Goal: Task Accomplishment & Management: Manage account settings

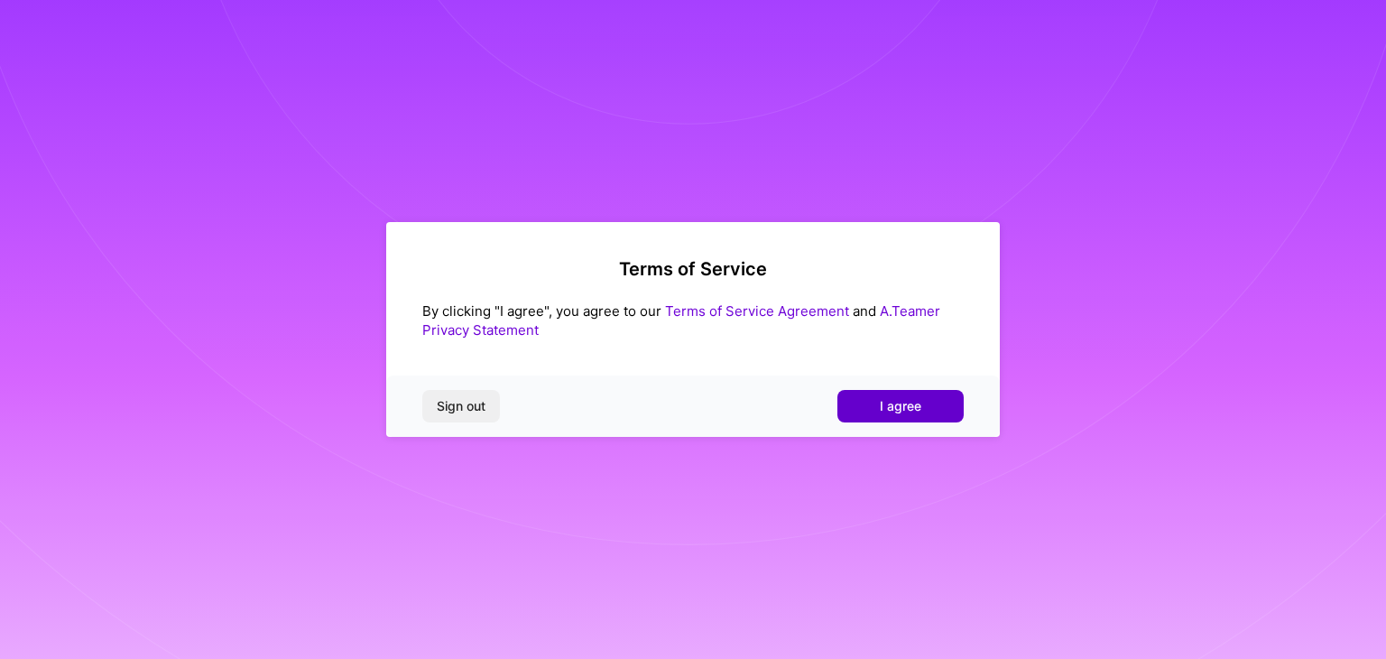
click at [941, 396] on button "I agree" at bounding box center [900, 406] width 126 height 32
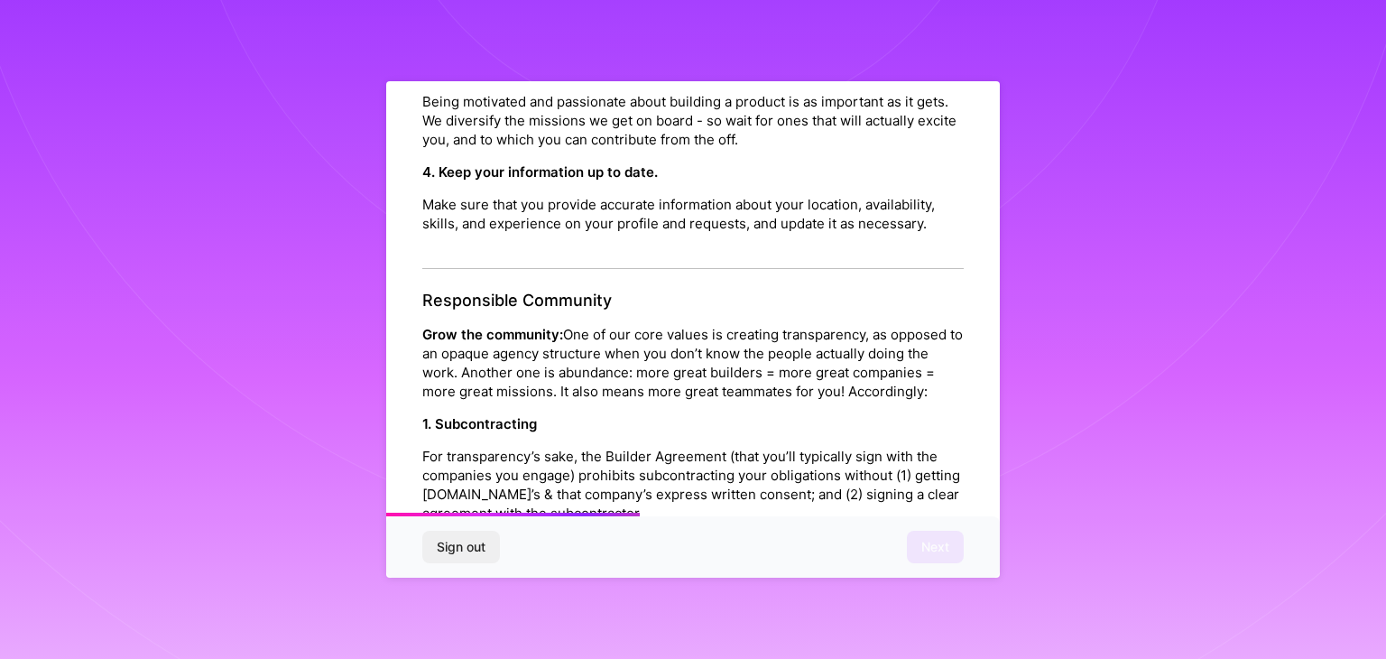
scroll to position [2060, 0]
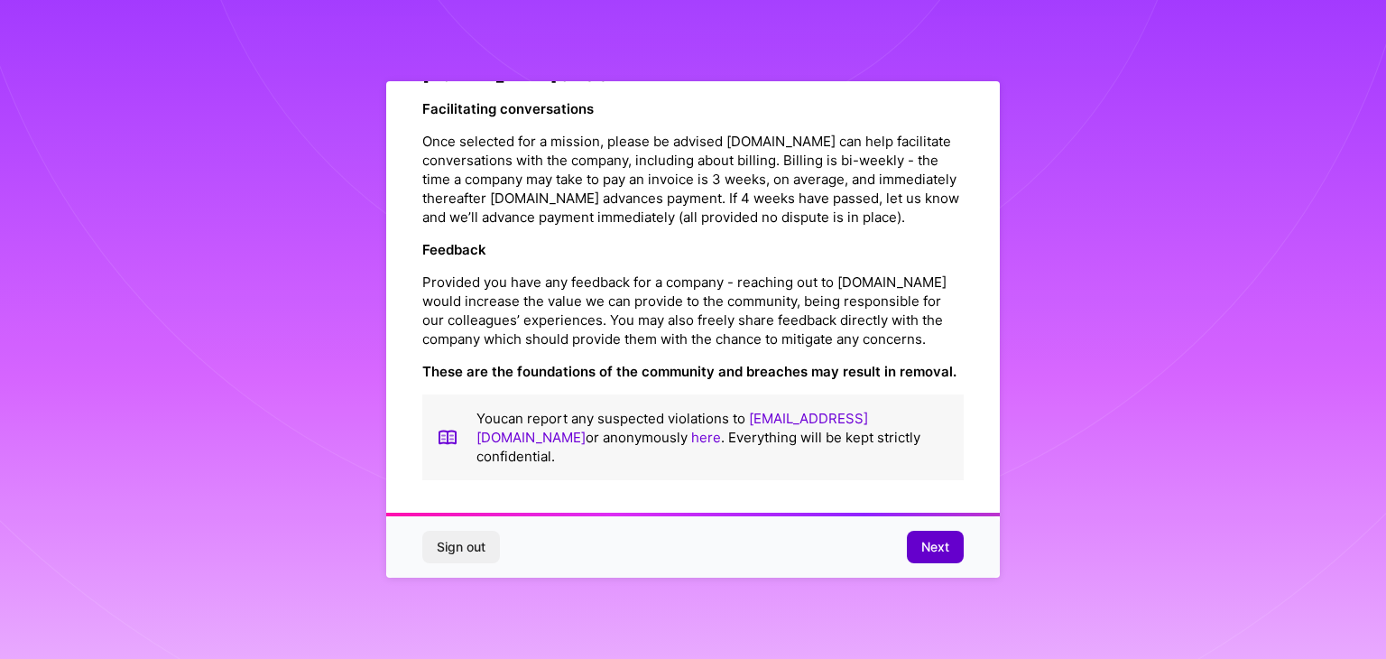
click at [921, 541] on span "Next" at bounding box center [935, 547] width 28 height 18
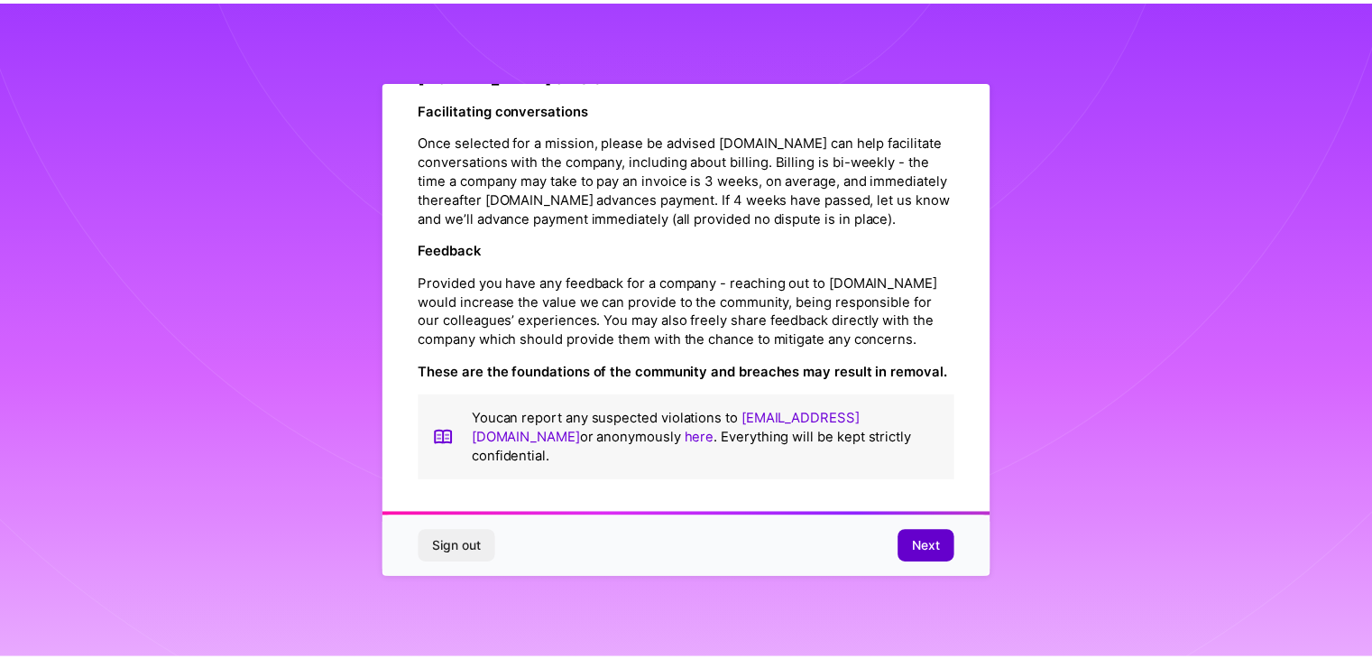
scroll to position [0, 0]
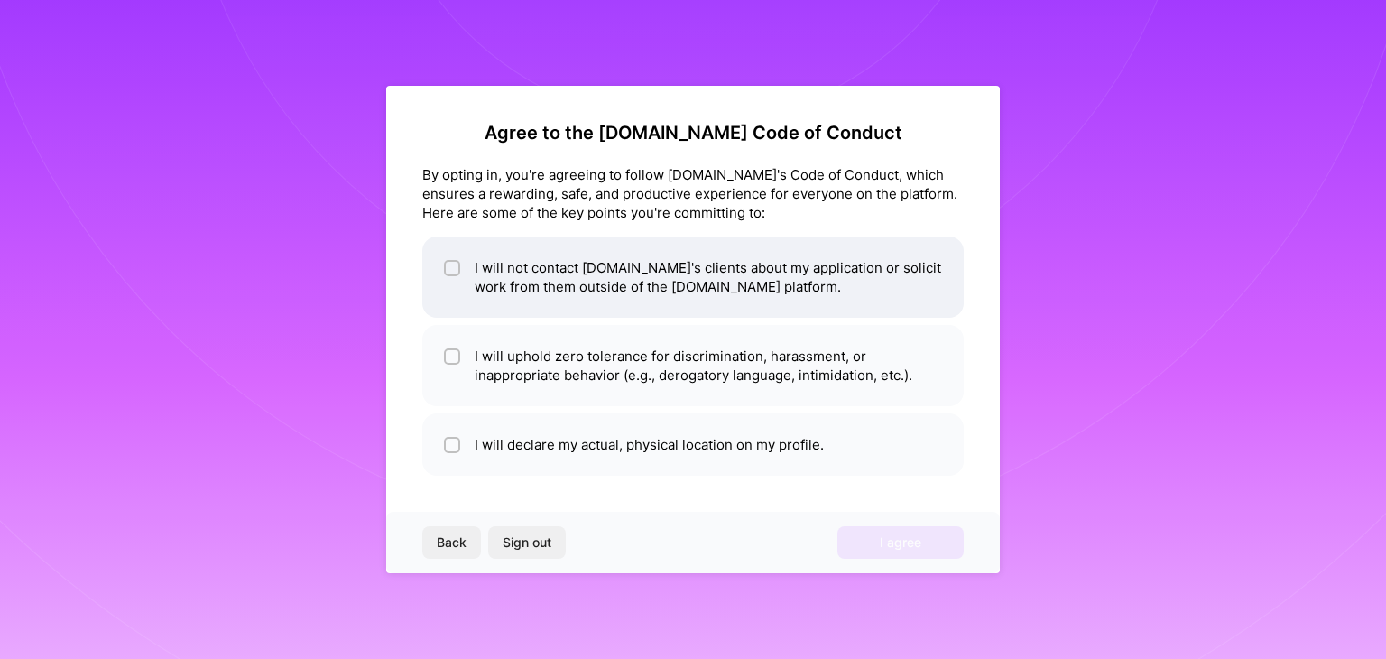
click at [457, 263] on input "checkbox" at bounding box center [453, 268] width 13 height 13
checkbox input "true"
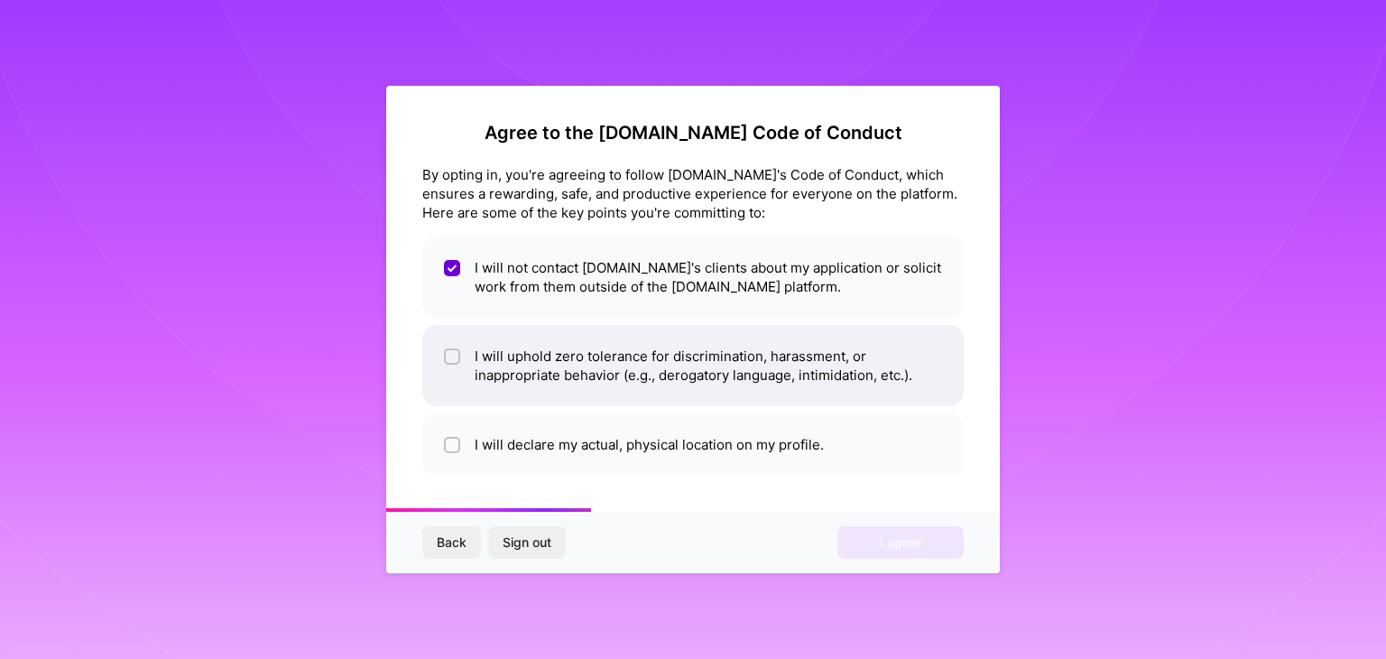
click at [462, 339] on li "I will uphold zero tolerance for discrimination, harassment, or inappropriate b…" at bounding box center [692, 365] width 541 height 81
checkbox input "true"
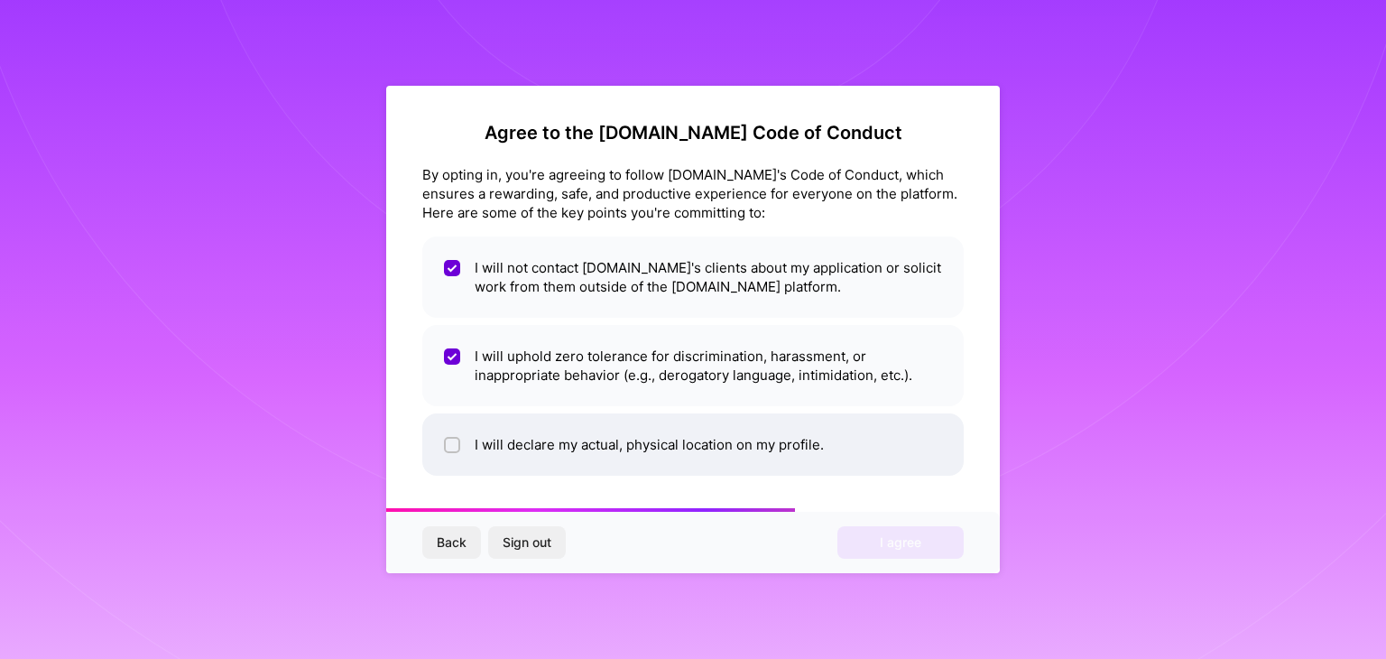
click at [457, 444] on input "checkbox" at bounding box center [453, 445] width 13 height 13
checkbox input "true"
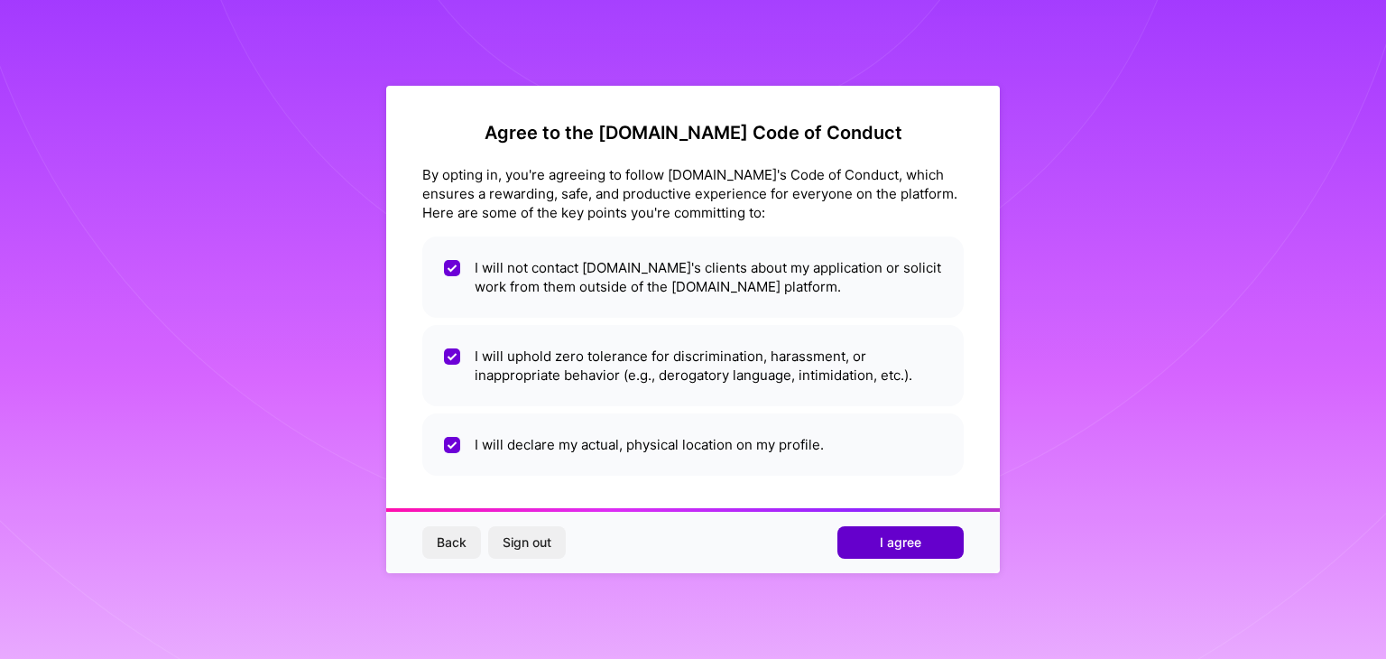
click at [866, 536] on button "I agree" at bounding box center [900, 542] width 126 height 32
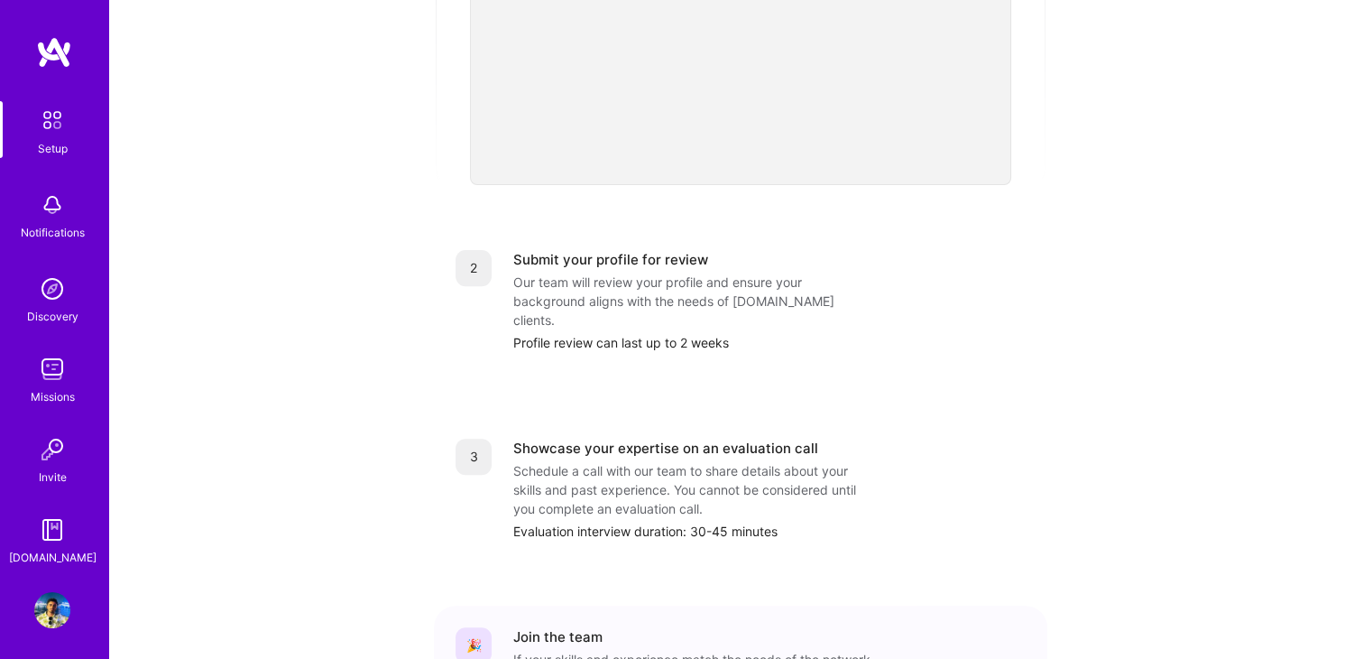
scroll to position [591, 0]
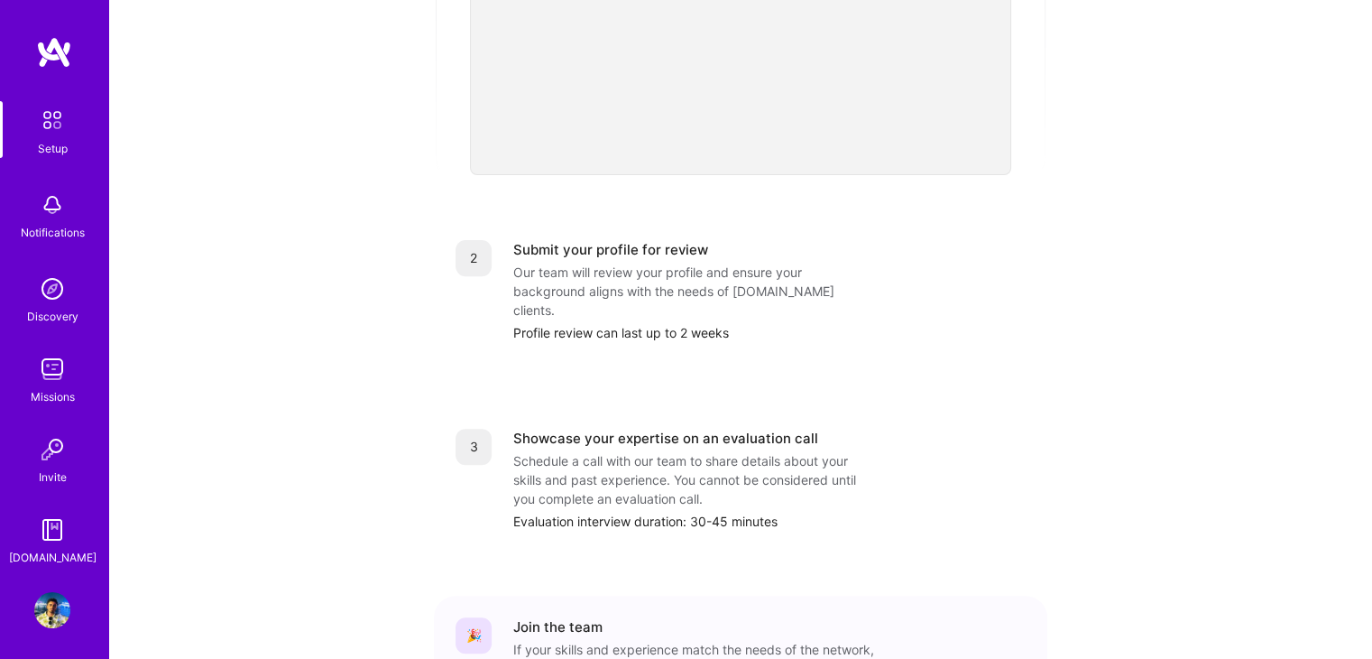
click at [755, 323] on div "Profile review can last up to 2 weeks" at bounding box center [769, 332] width 512 height 19
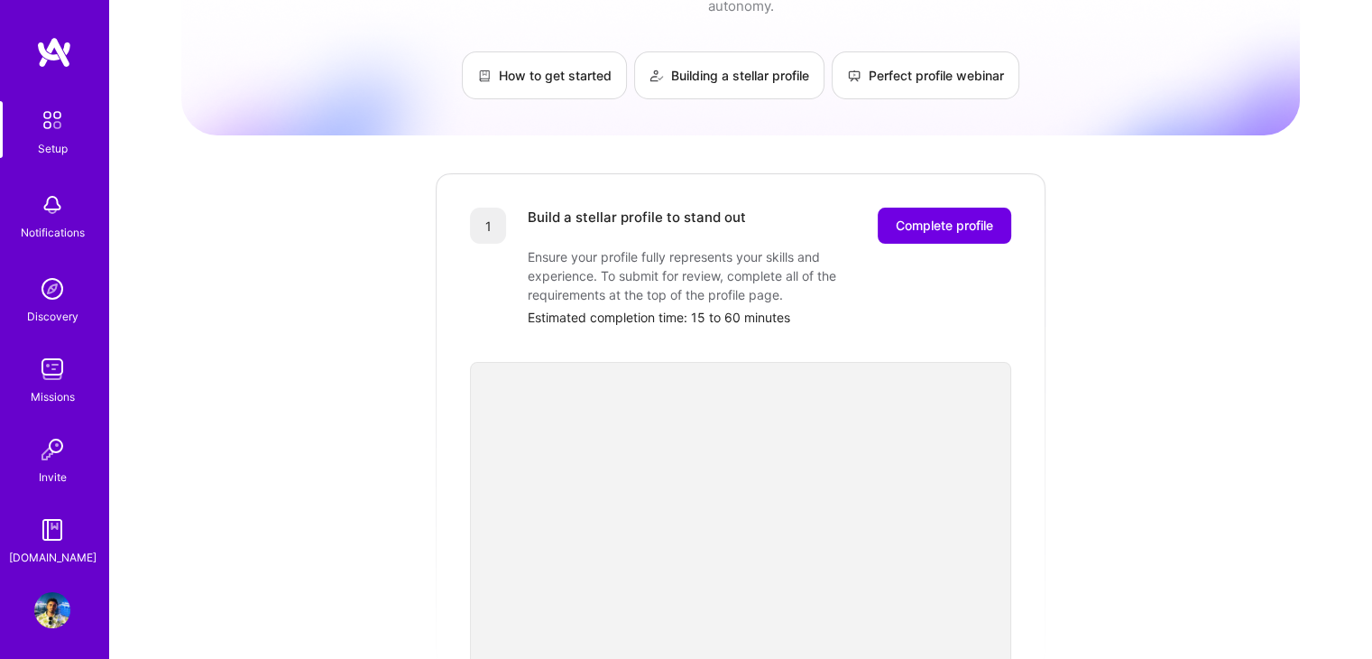
scroll to position [0, 0]
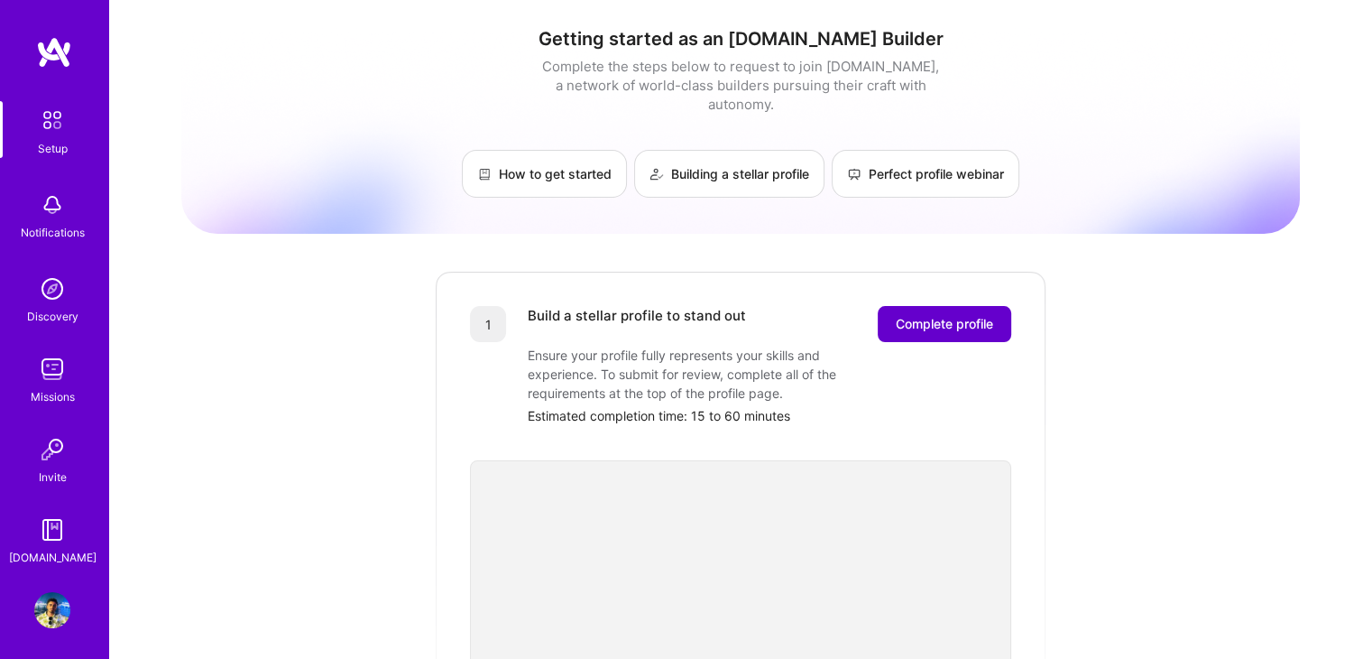
click at [948, 315] on span "Complete profile" at bounding box center [944, 324] width 97 height 18
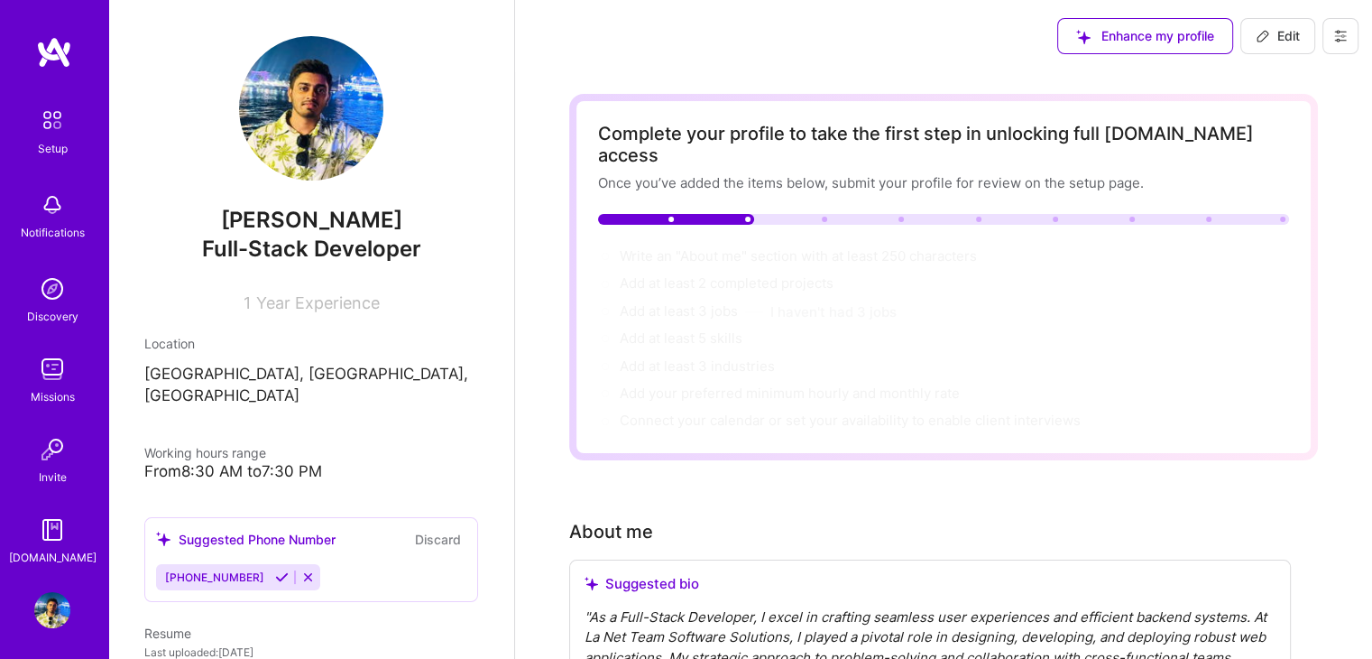
click at [227, 462] on div "From 8:30 AM to 7:30 PM" at bounding box center [311, 471] width 334 height 19
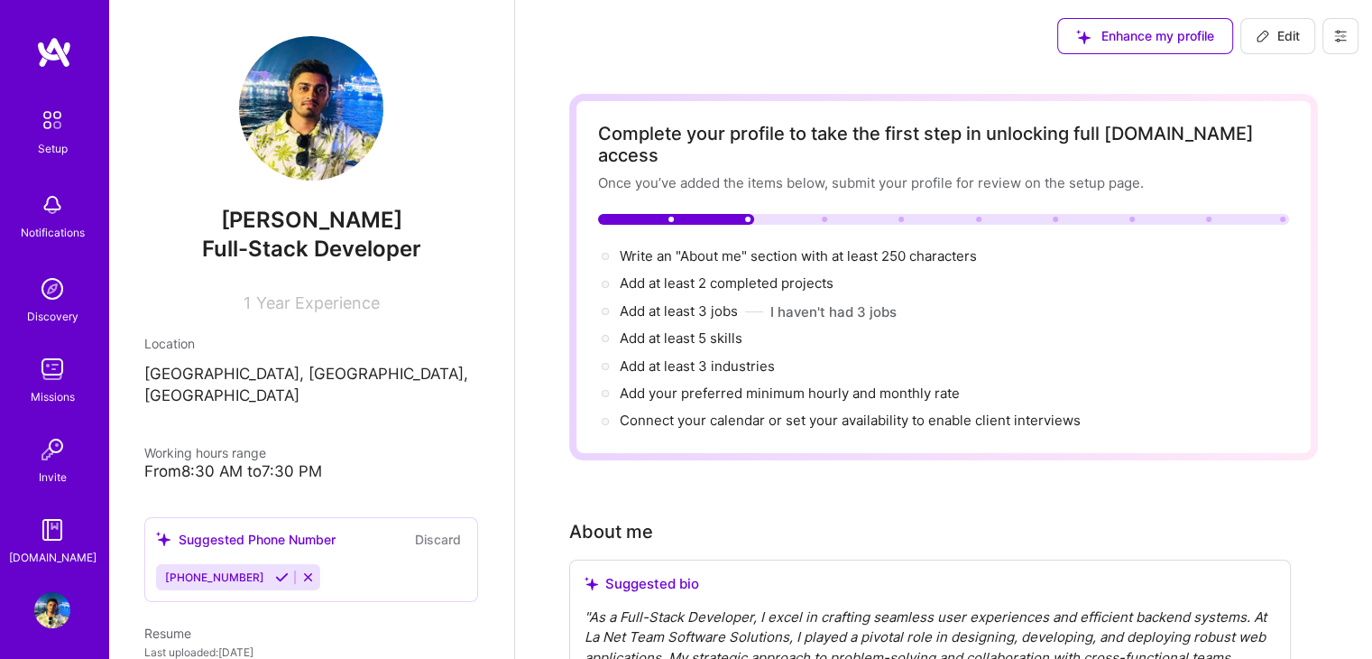
click at [303, 462] on div "From 8:30 AM to 7:30 PM" at bounding box center [311, 471] width 334 height 19
click at [329, 272] on div "[PERSON_NAME] Full-Stack Developer 1 Year Experience" at bounding box center [311, 174] width 334 height 276
click at [328, 289] on div "1 Year Experience" at bounding box center [311, 299] width 334 height 26
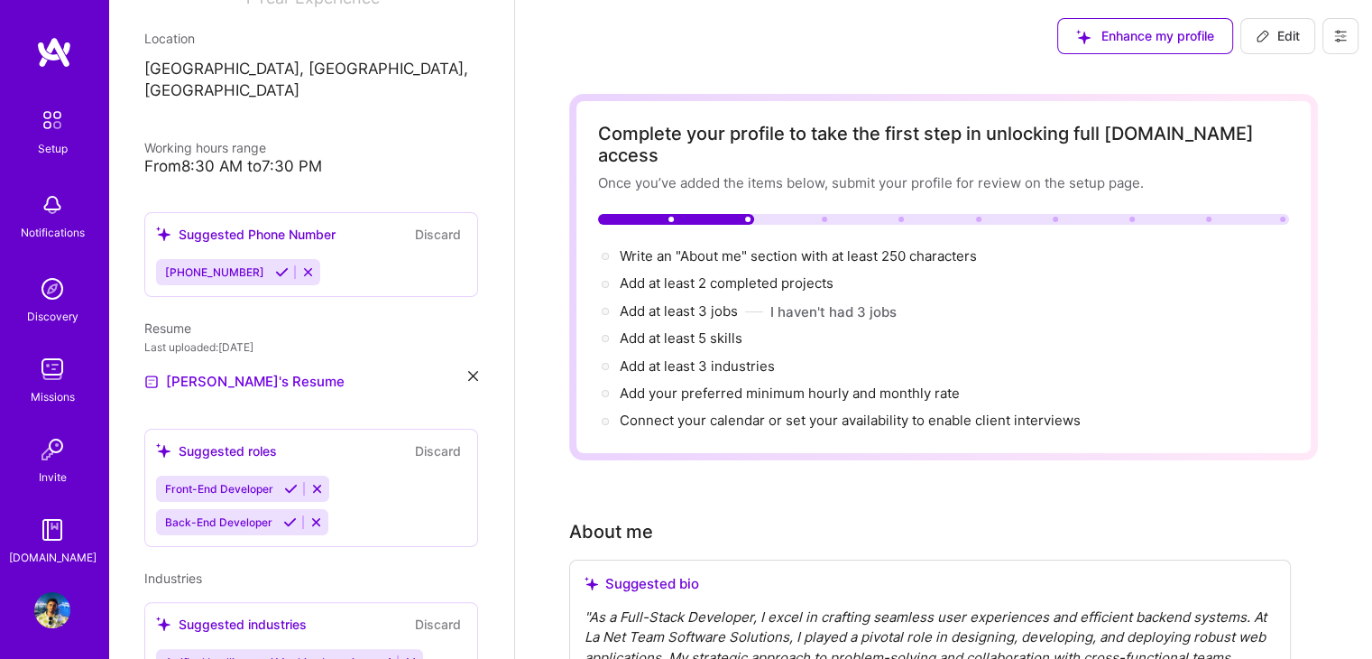
scroll to position [299, 0]
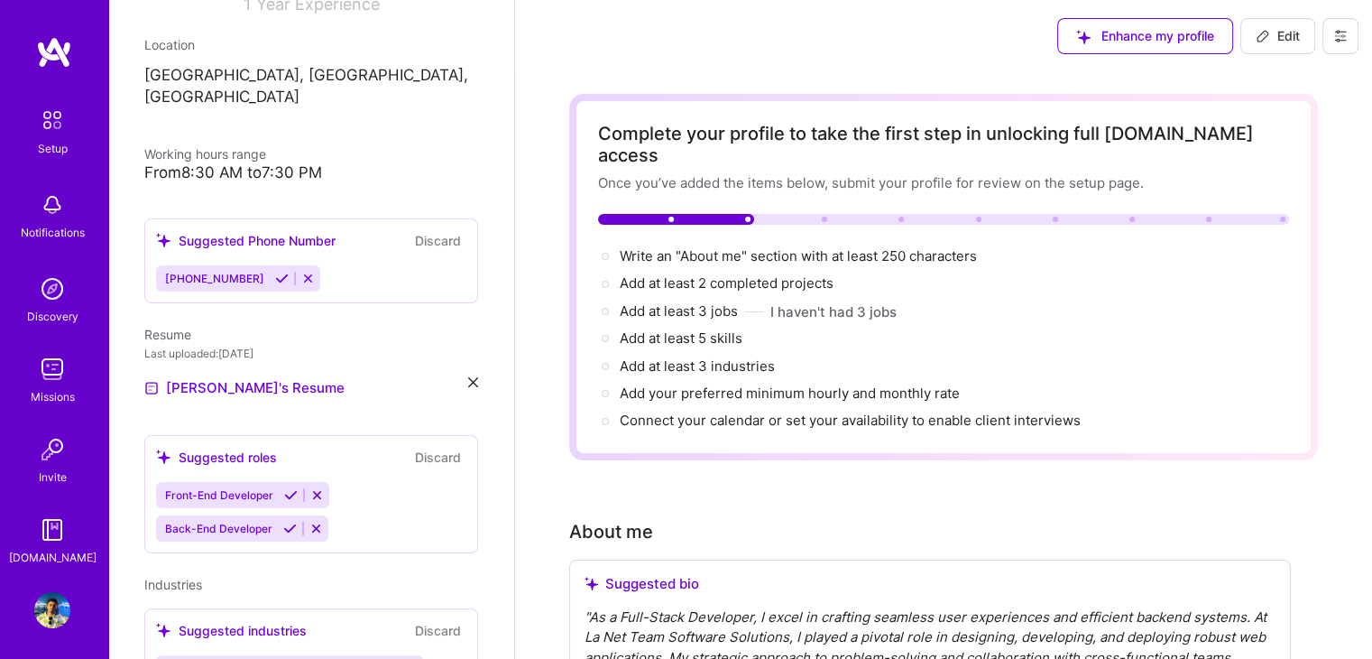
click at [201, 146] on span "Working hours range" at bounding box center [205, 153] width 122 height 15
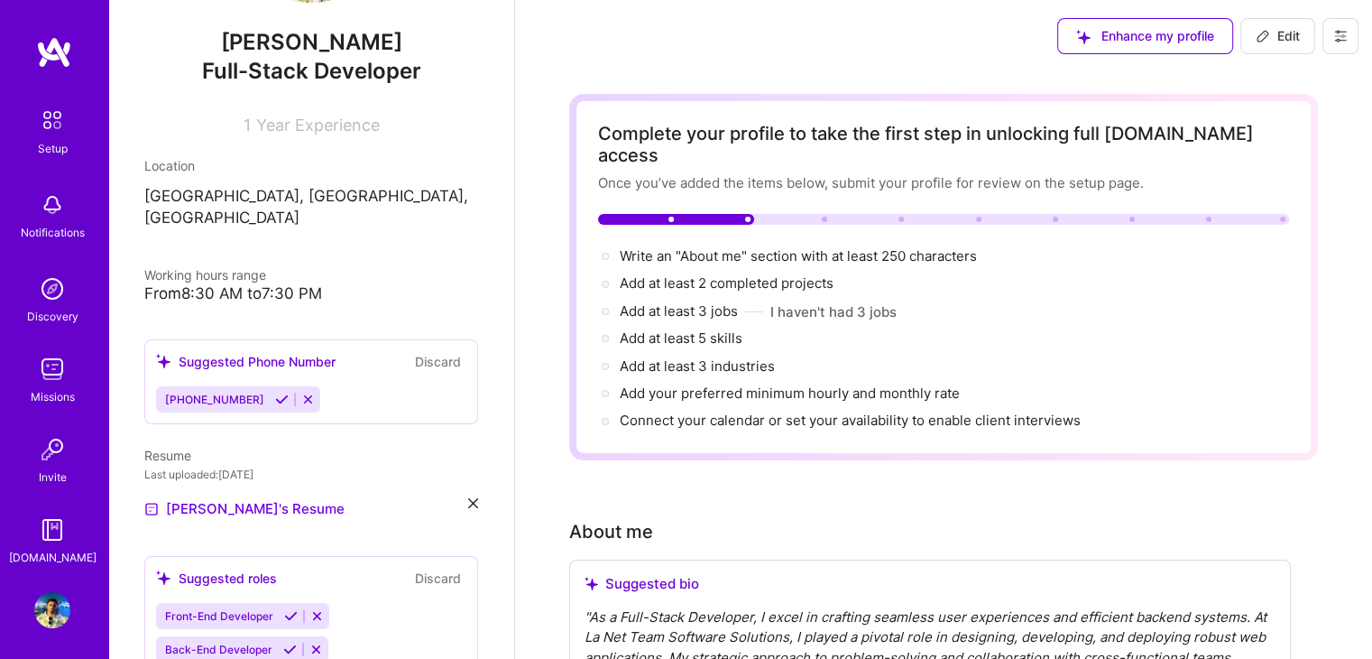
scroll to position [0, 0]
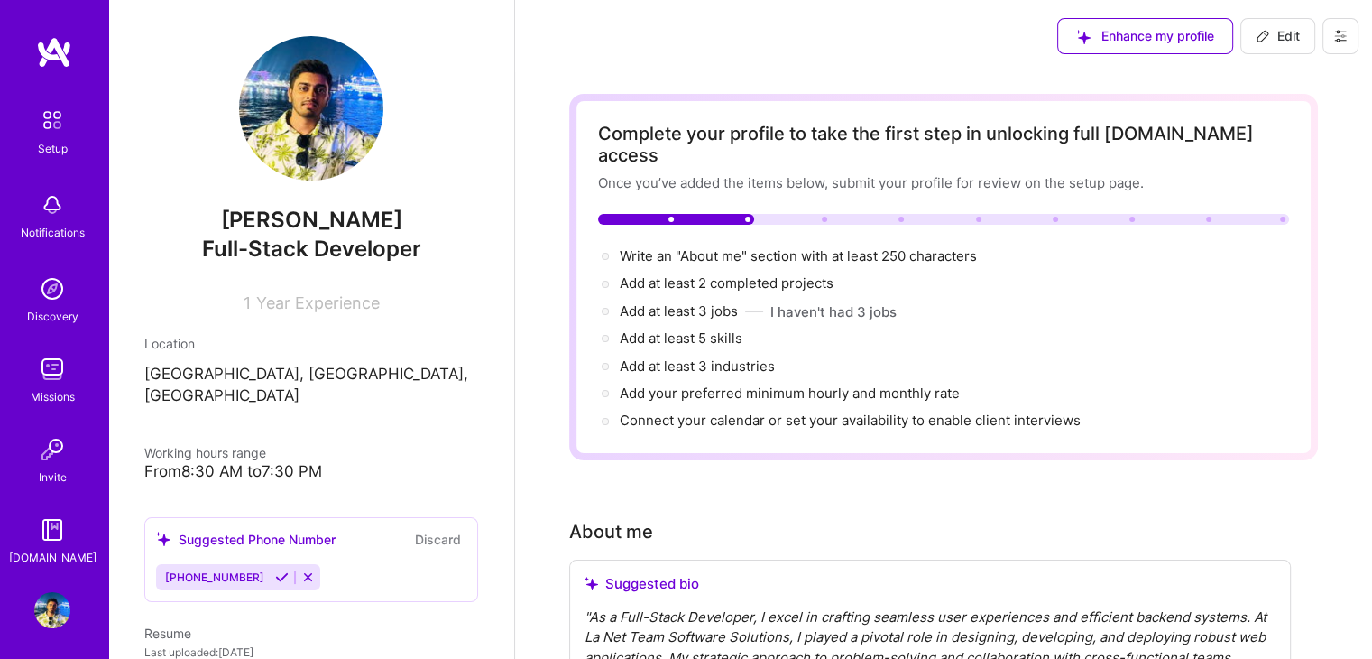
click at [249, 190] on div "[PERSON_NAME] Full-Stack Developer 1 Year Experience" at bounding box center [311, 174] width 334 height 276
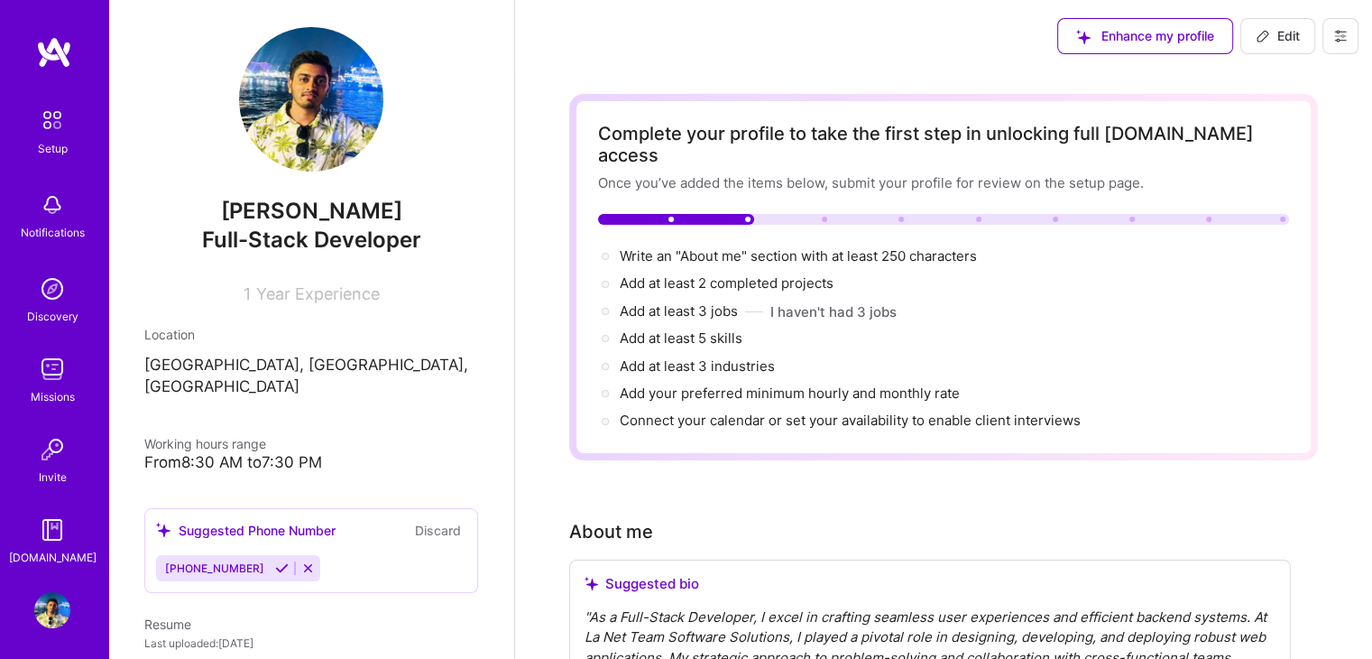
scroll to position [20, 0]
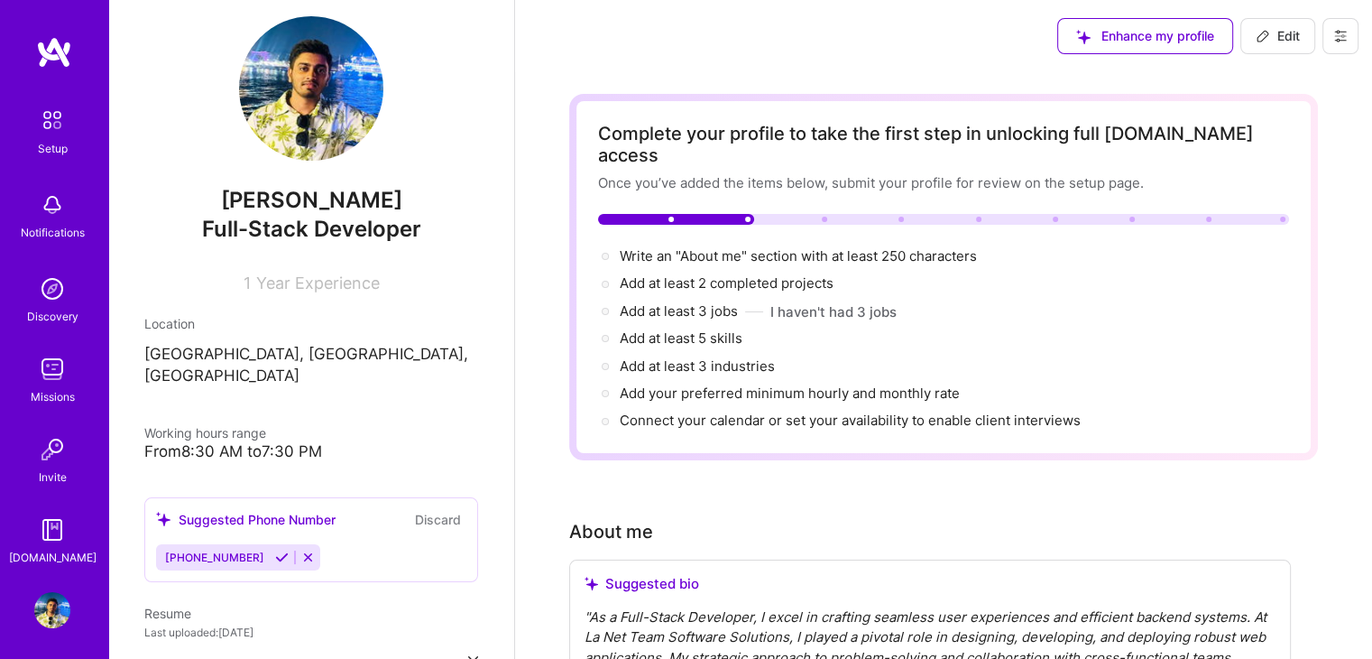
click at [410, 423] on div "Working hours range" at bounding box center [311, 432] width 334 height 19
click at [210, 550] on span "[PHONE_NUMBER]" at bounding box center [214, 557] width 99 height 14
click at [275, 550] on icon at bounding box center [282, 557] width 14 height 14
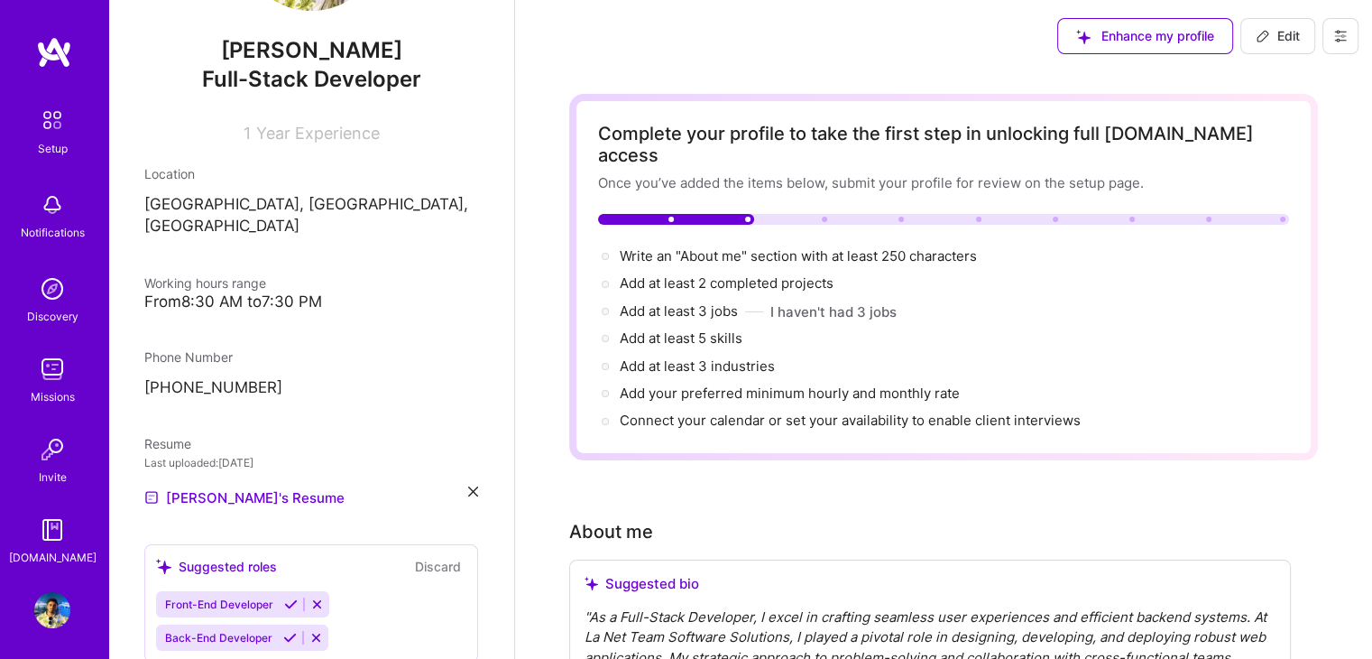
scroll to position [420, 0]
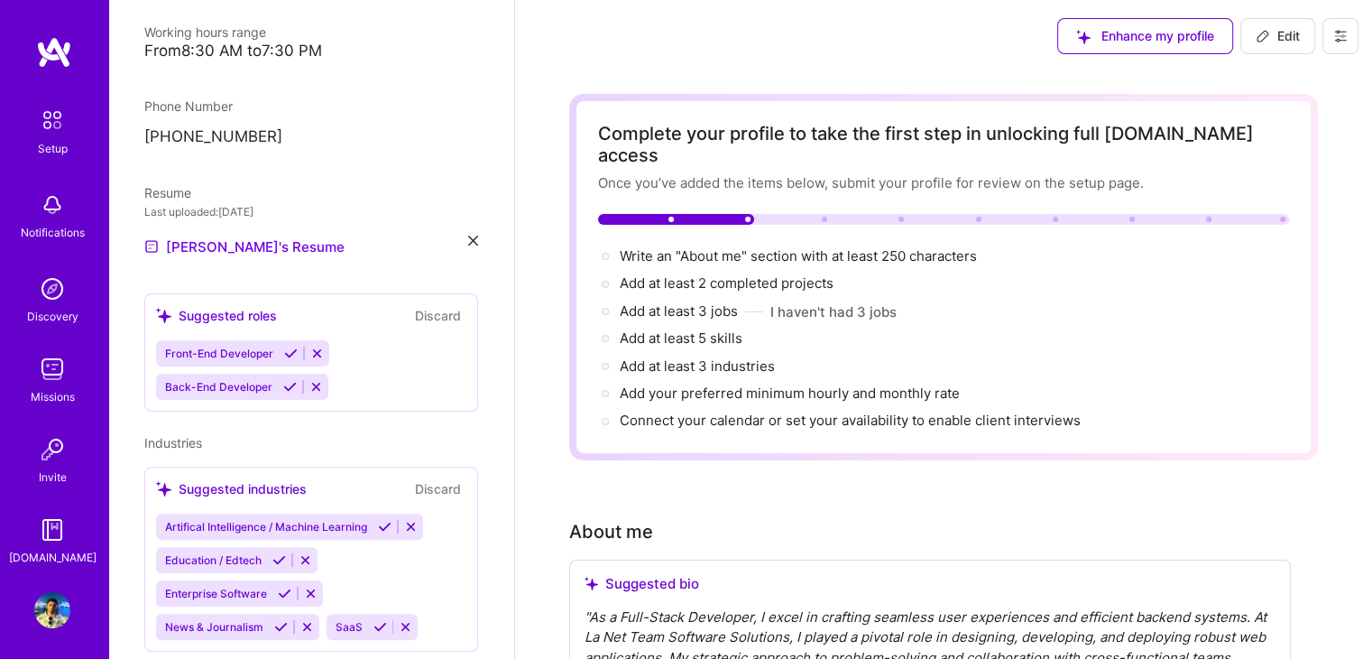
click at [292, 346] on icon at bounding box center [291, 353] width 14 height 14
click at [291, 380] on icon at bounding box center [290, 387] width 14 height 14
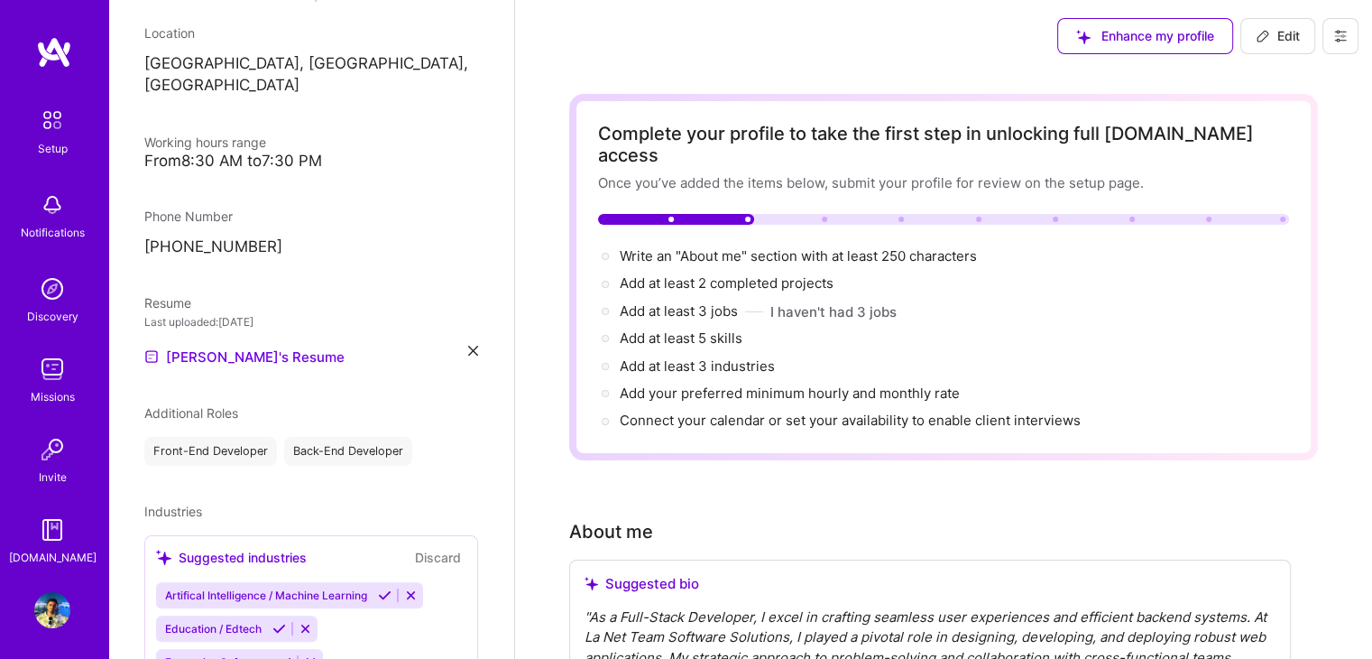
scroll to position [409, 0]
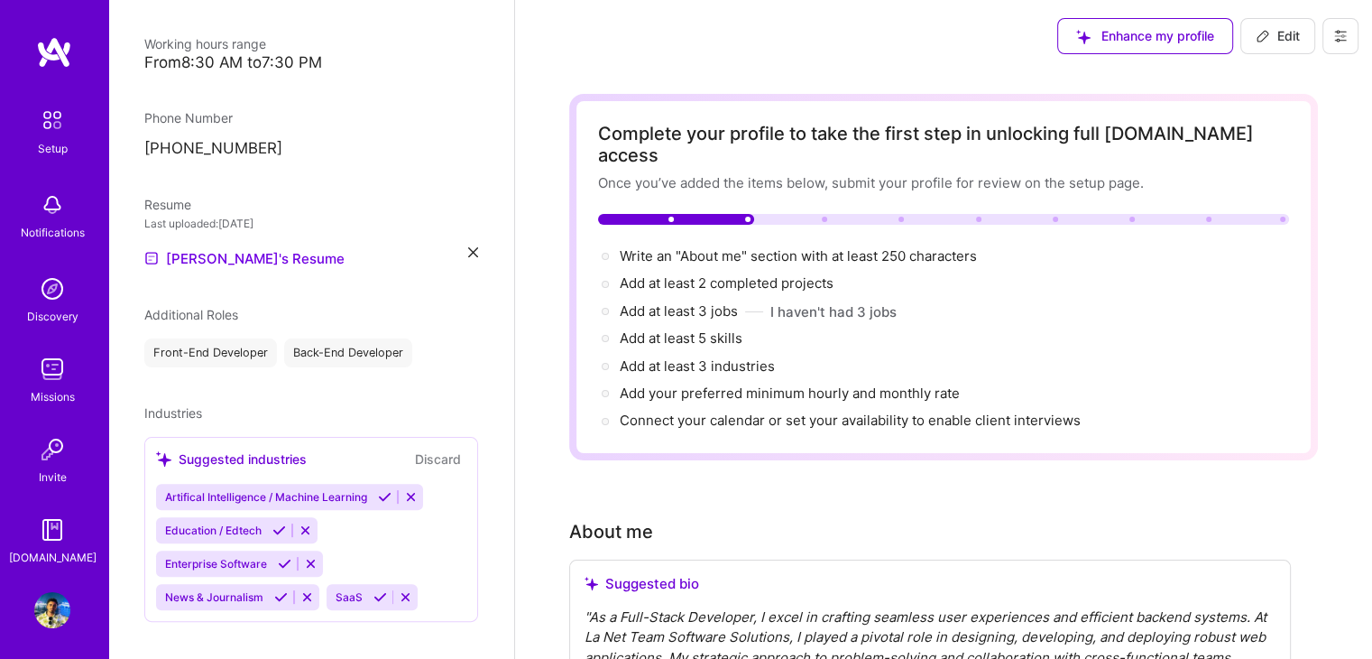
click at [367, 346] on div "[PERSON_NAME] Full-Stack Developer 1 Year Experience Location [GEOGRAPHIC_DATA]…" at bounding box center [311, 329] width 406 height 659
click at [258, 305] on div "Additional Roles" at bounding box center [311, 314] width 334 height 19
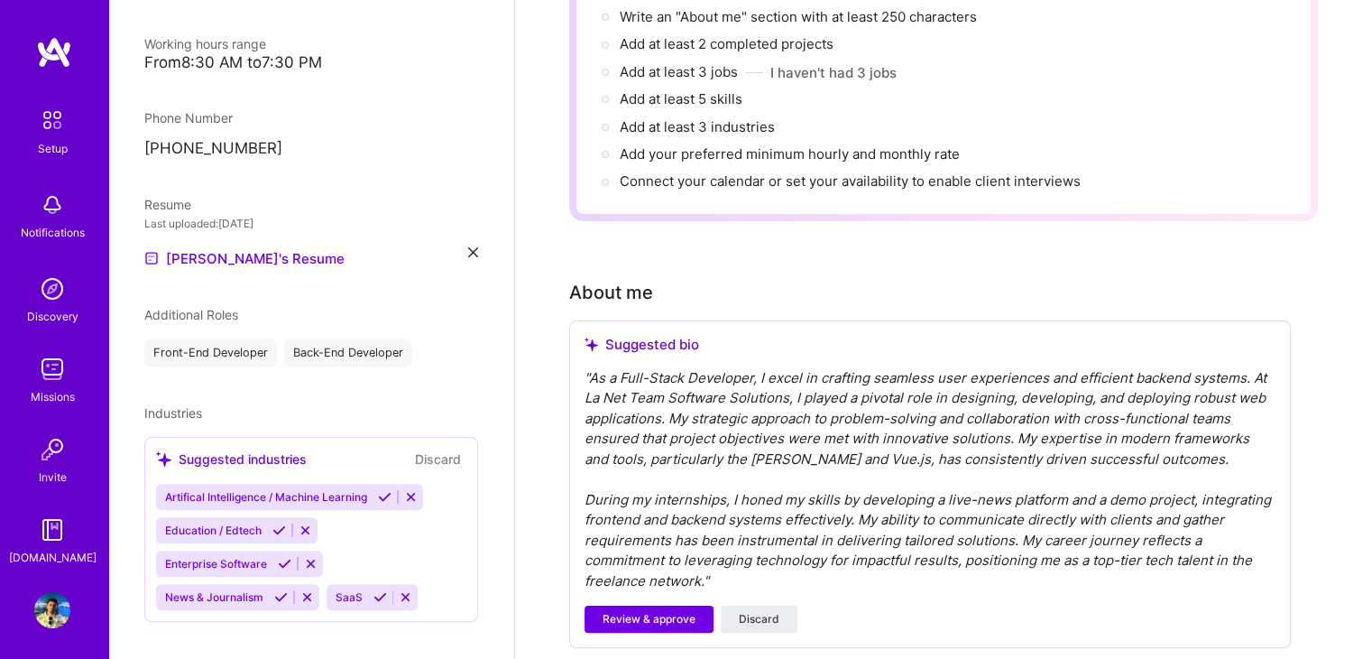
scroll to position [250, 0]
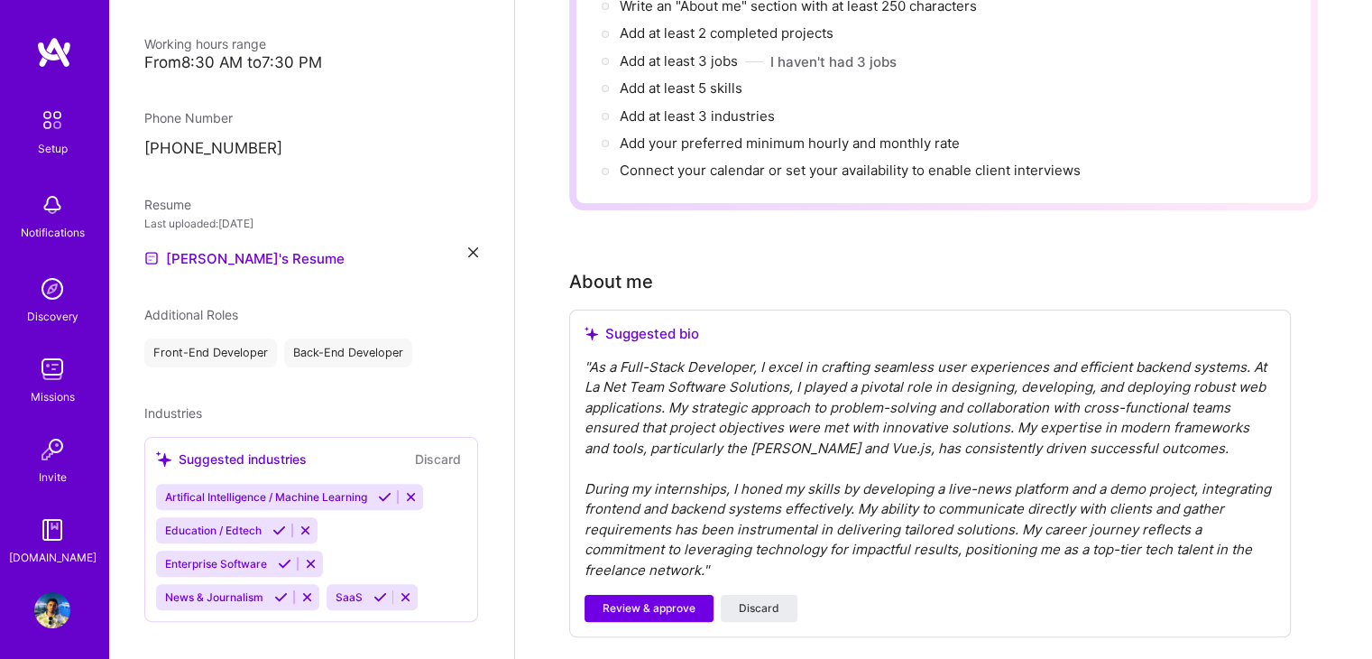
click at [429, 447] on div "Suggested industries Discard Artifical Intelligence / Machine Learning Educatio…" at bounding box center [311, 529] width 334 height 185
click at [429, 448] on button "Discard" at bounding box center [438, 458] width 57 height 21
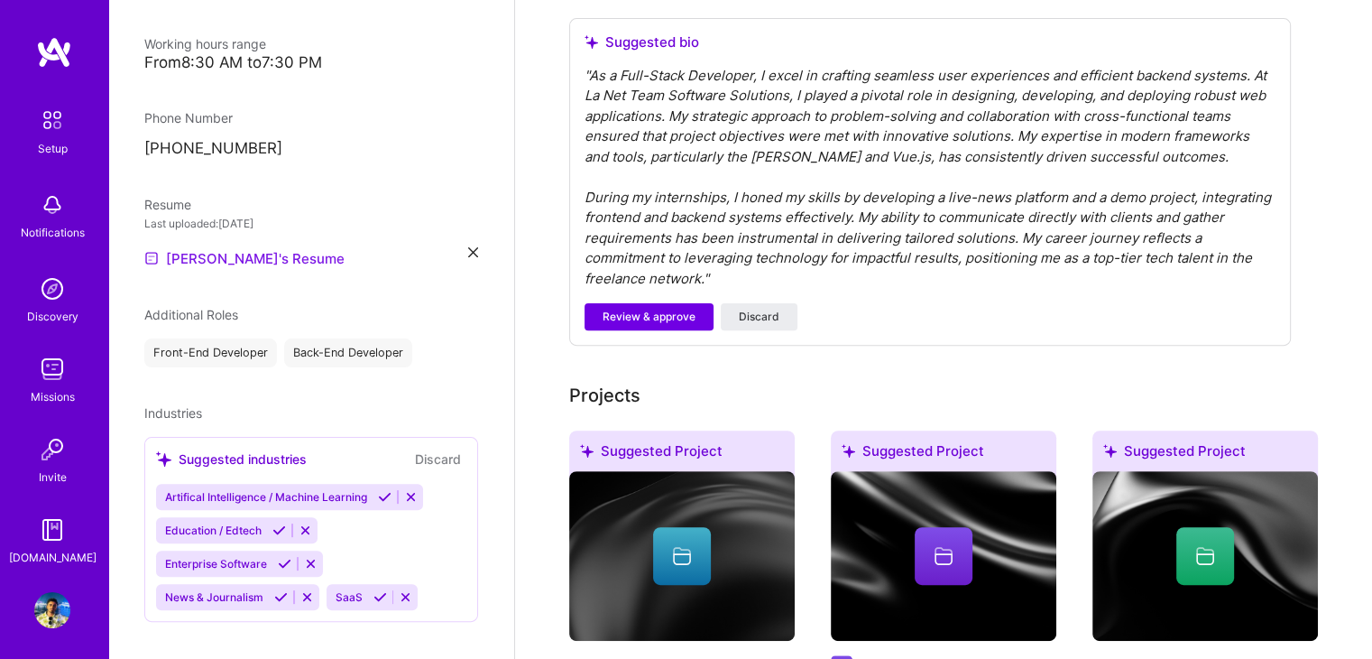
scroll to position [601, 0]
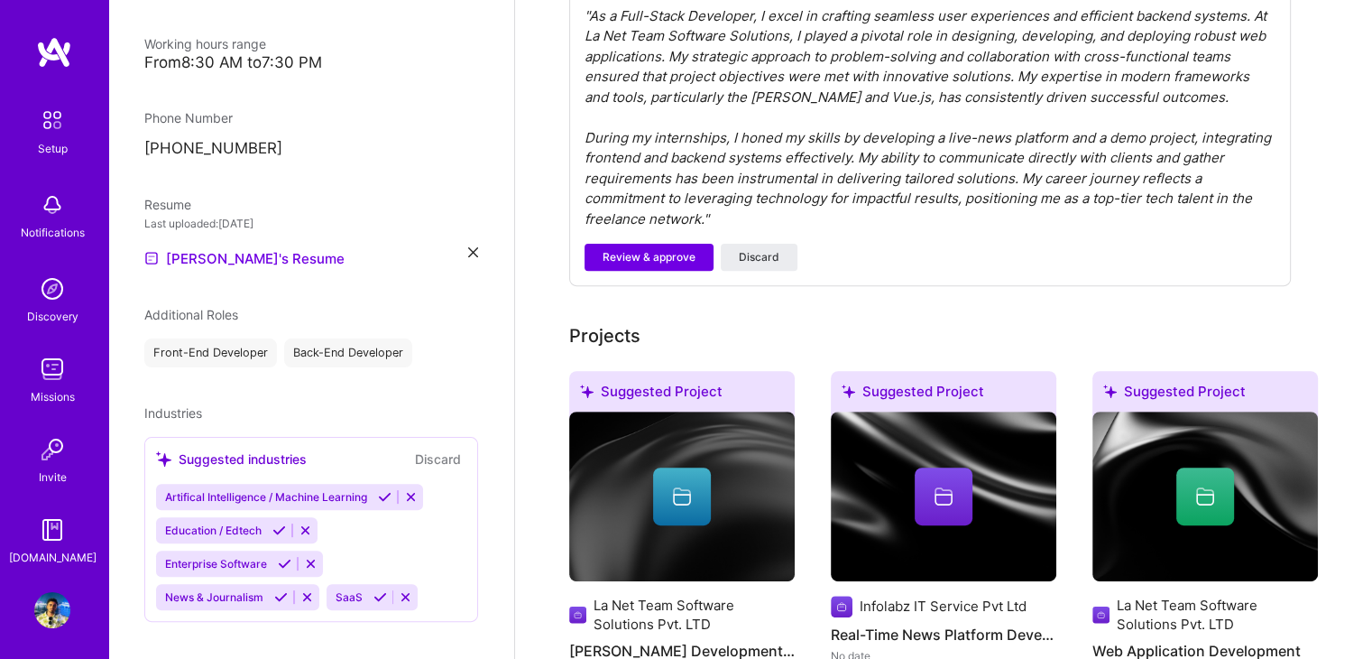
click at [437, 448] on button "Discard" at bounding box center [438, 458] width 57 height 21
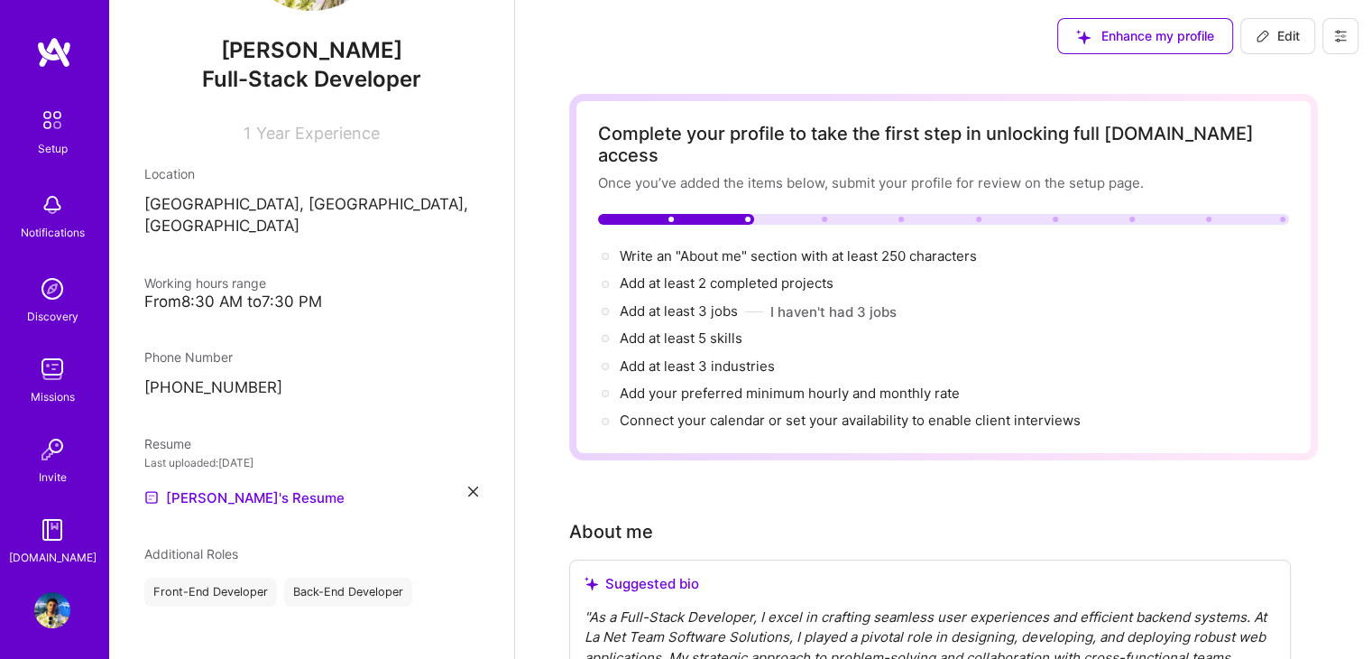
scroll to position [409, 0]
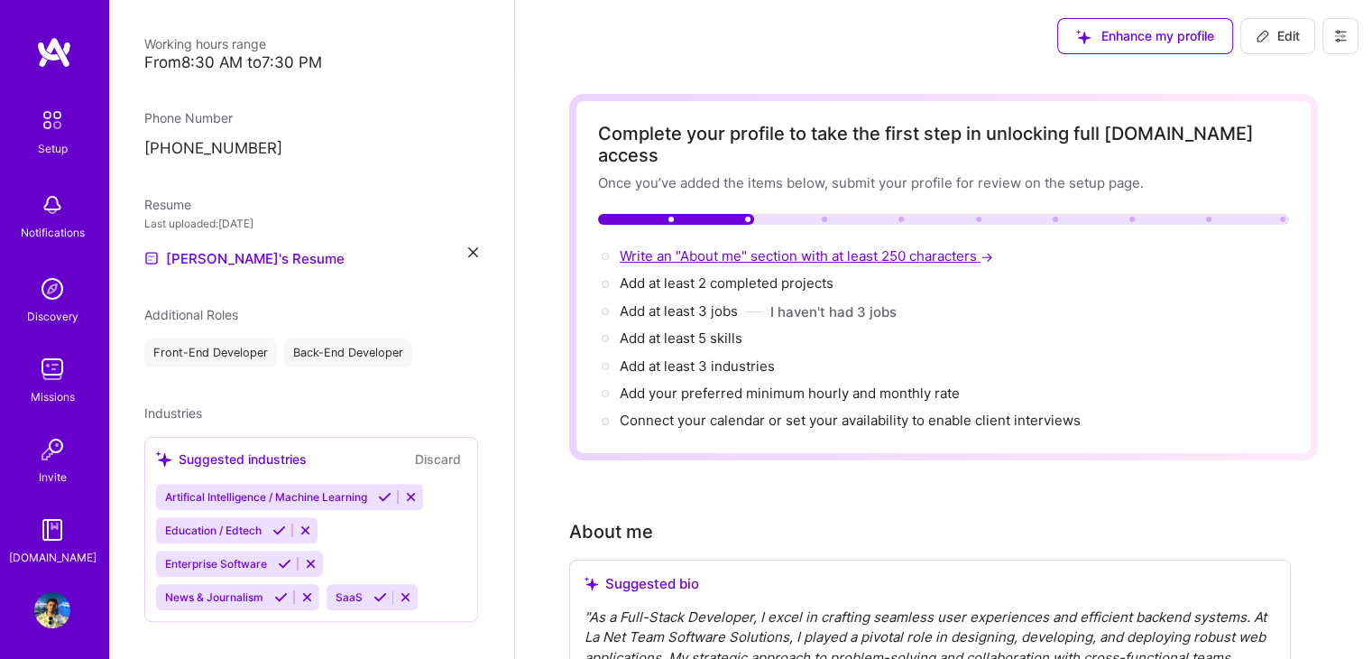
click at [808, 247] on span "Write an "About me" section with at least 250 characters →" at bounding box center [808, 255] width 377 height 17
select select "IN"
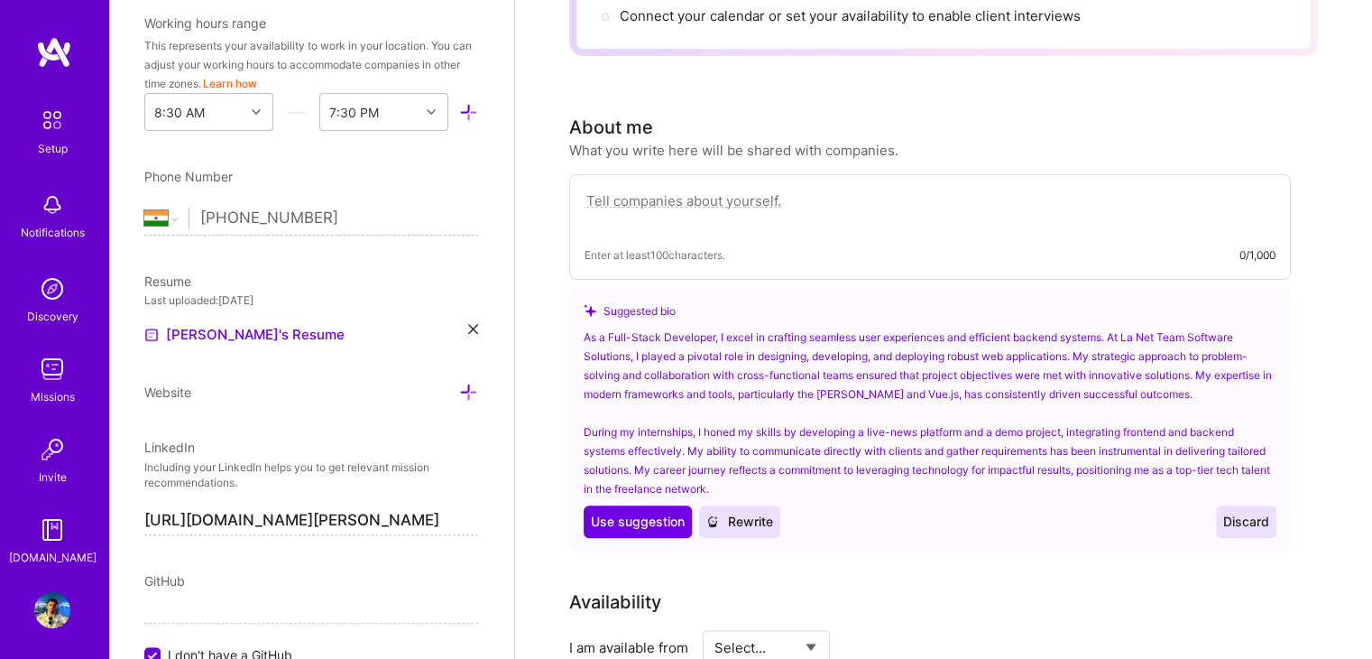
scroll to position [381, 0]
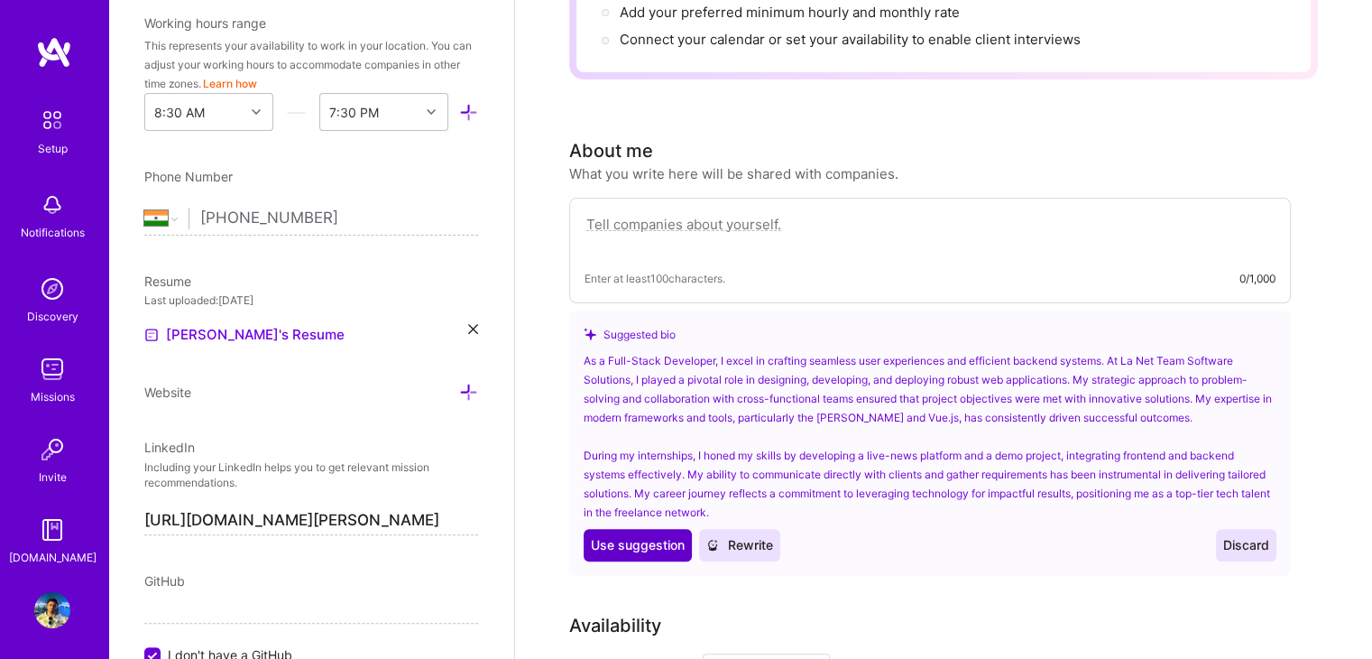
click at [624, 536] on span "Use suggestion" at bounding box center [638, 545] width 94 height 18
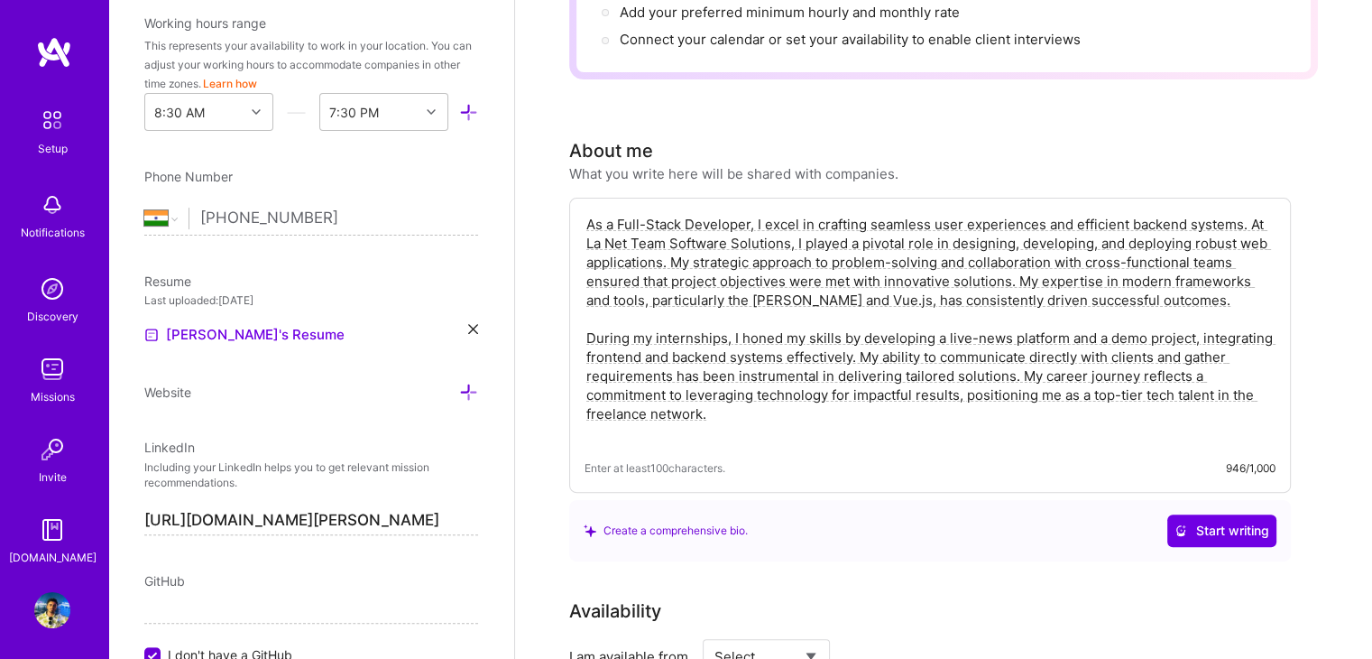
click at [1249, 213] on textarea "As a Full-Stack Developer, I excel in crafting seamless user experiences and ef…" at bounding box center [930, 328] width 691 height 231
click at [796, 216] on textarea "As a Full-Stack Developer, I excel in crafting seamless user experiences and ef…" at bounding box center [930, 328] width 691 height 231
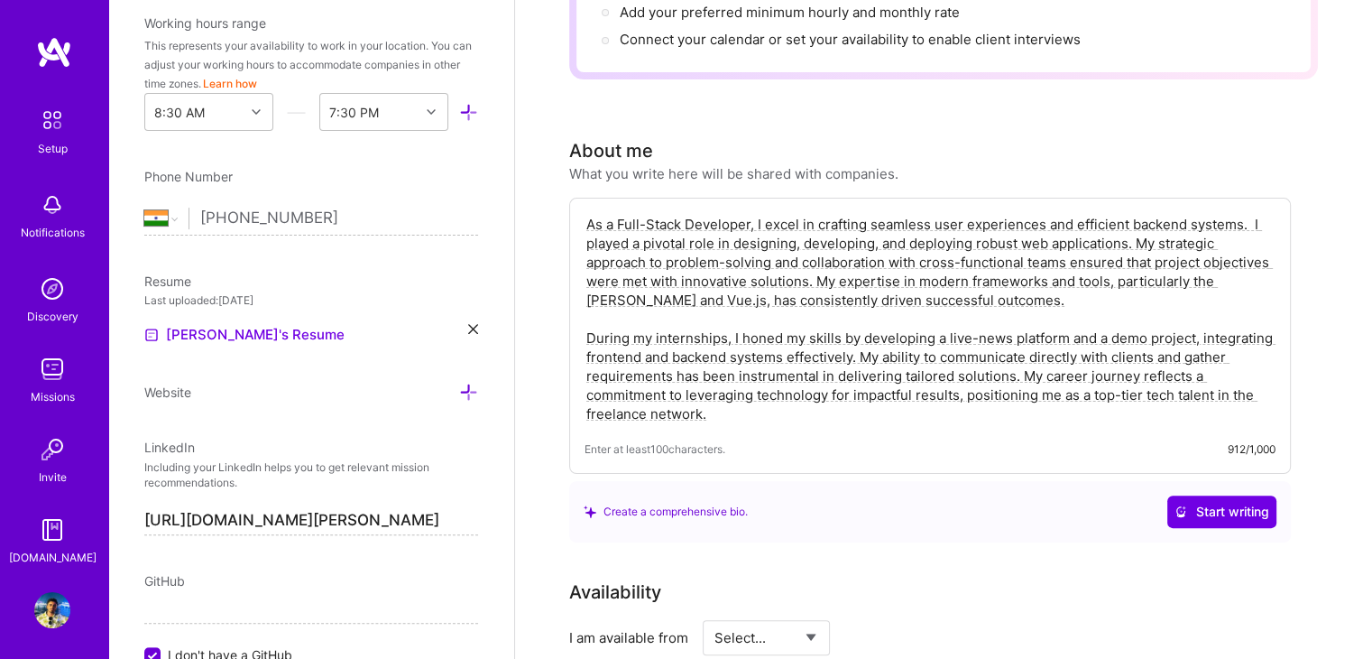
click at [689, 261] on textarea "As a Full-Stack Developer, I excel in crafting seamless user experiences and ef…" at bounding box center [930, 319] width 691 height 212
drag, startPoint x: 732, startPoint y: 383, endPoint x: 590, endPoint y: 317, distance: 157.4
click at [590, 317] on textarea "As a Full-Stack Developer, I excel in crafting seamless user experiences and ef…" at bounding box center [930, 319] width 691 height 212
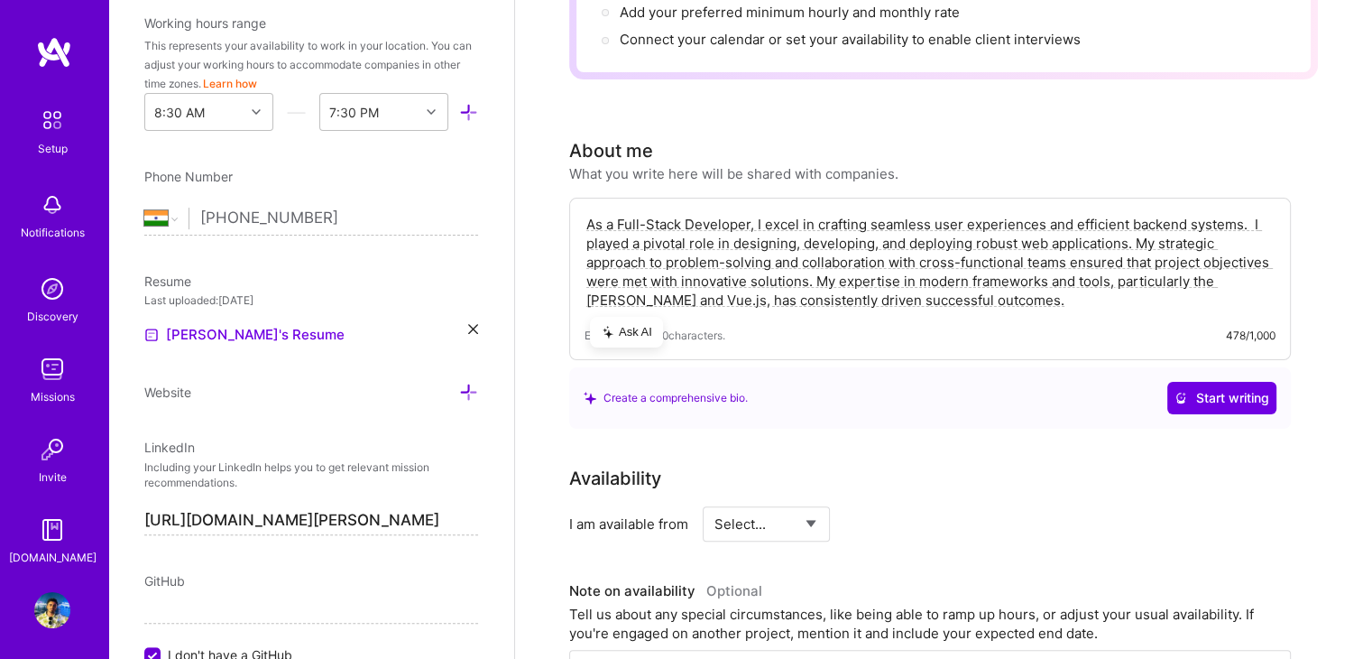
type textarea "As a Full-Stack Developer, I excel in crafting seamless user experiences and ef…"
click at [926, 506] on div "I am available from Select... Right Now Future Date Not Available" at bounding box center [930, 523] width 722 height 35
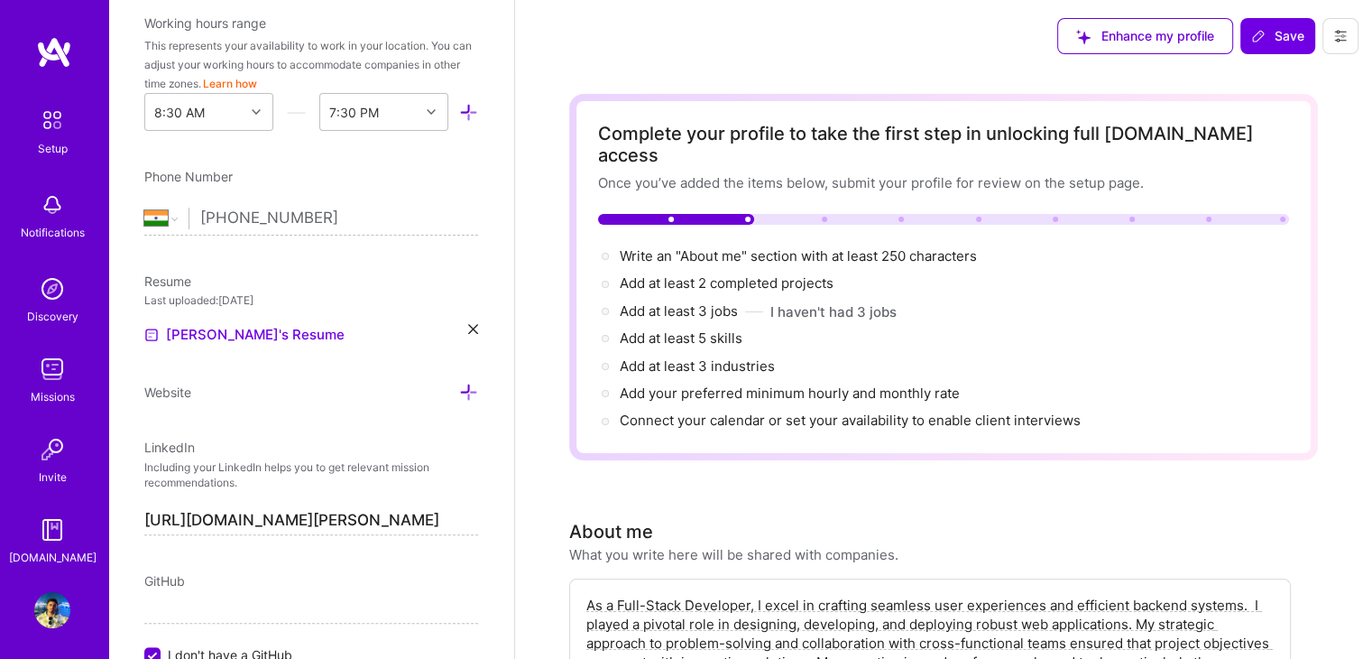
scroll to position [330, 0]
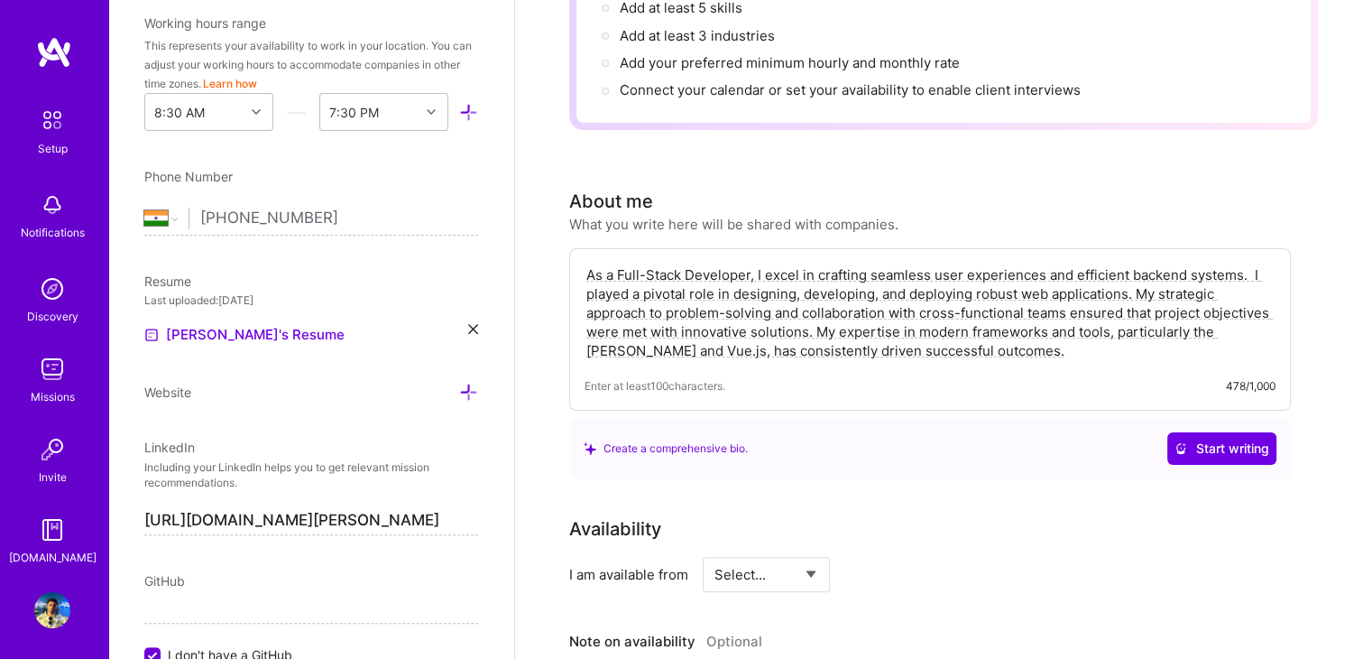
click at [870, 432] on div "Create a comprehensive bio. Start writing" at bounding box center [930, 448] width 693 height 32
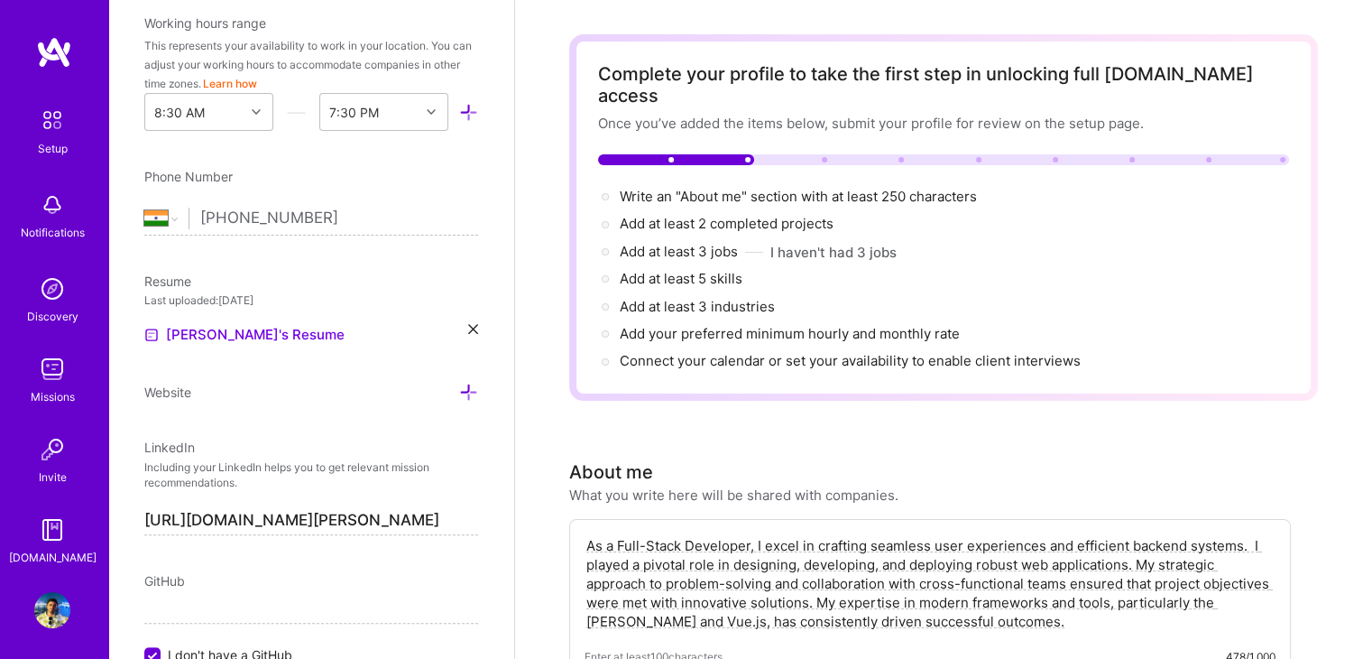
scroll to position [50, 0]
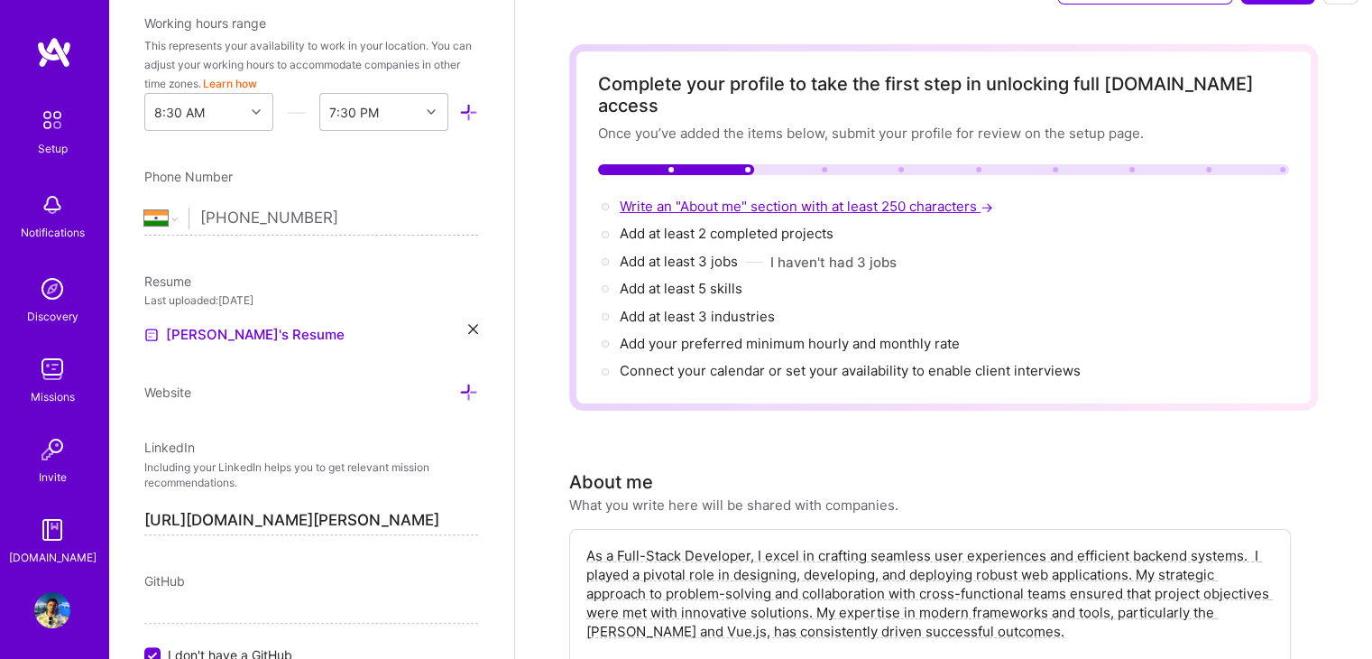
click at [891, 198] on span "Write an "About me" section with at least 250 characters →" at bounding box center [808, 206] width 377 height 17
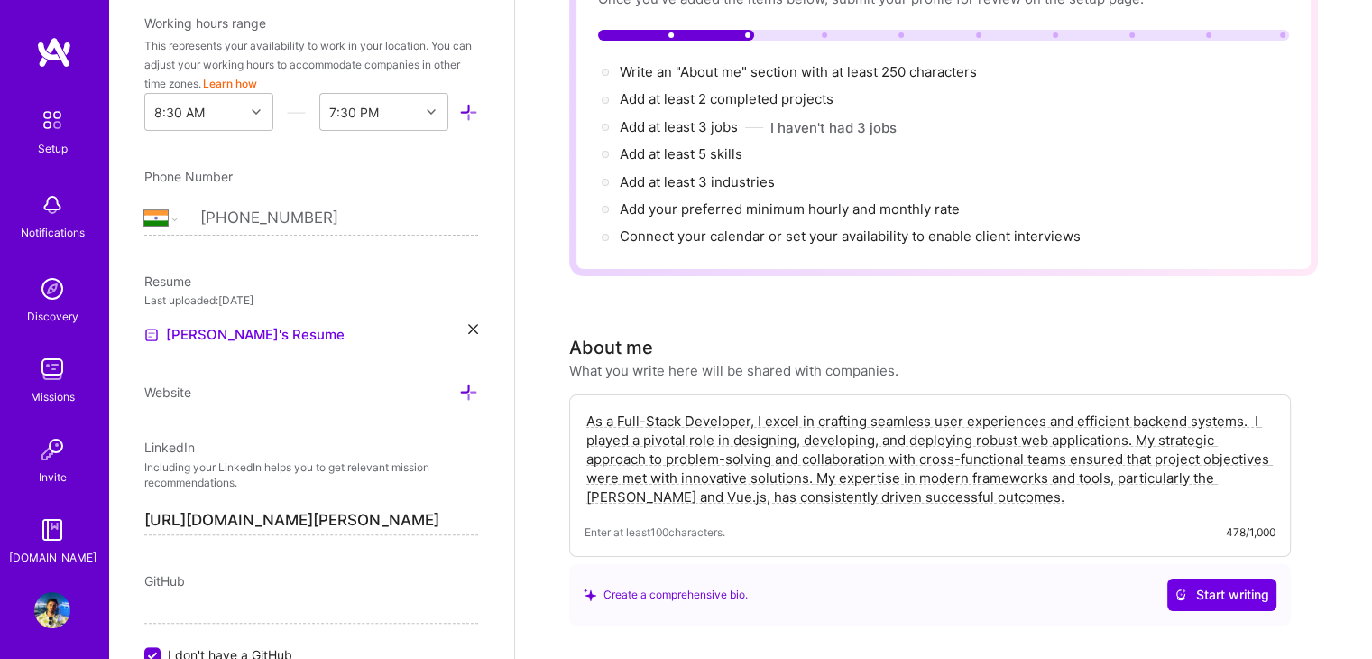
scroll to position [160, 0]
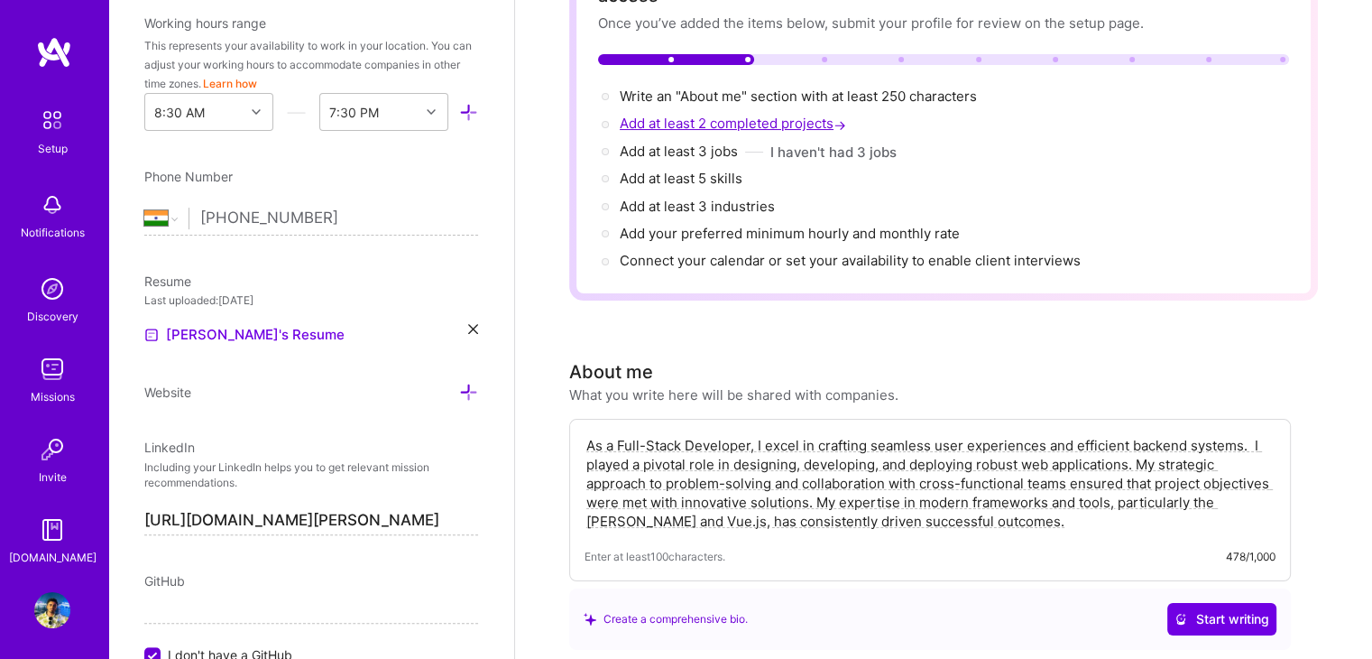
click at [787, 115] on span "Add at least 2 completed projects →" at bounding box center [735, 123] width 230 height 17
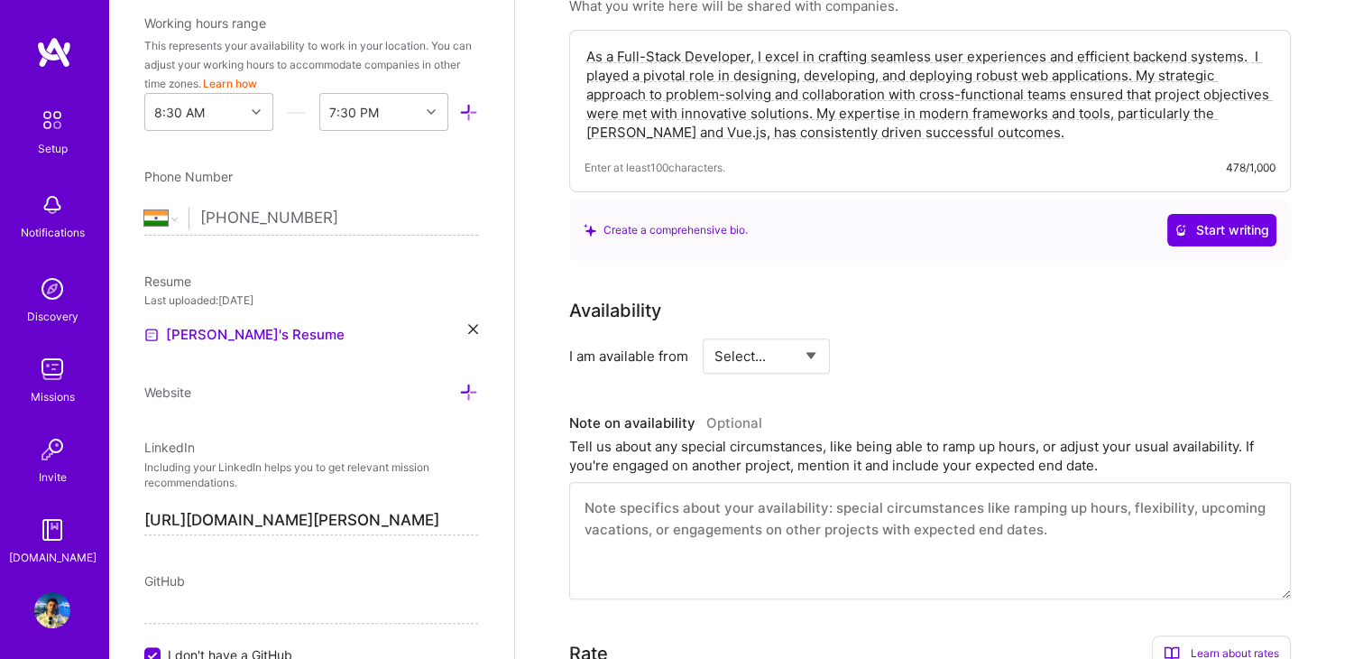
scroll to position [488, 0]
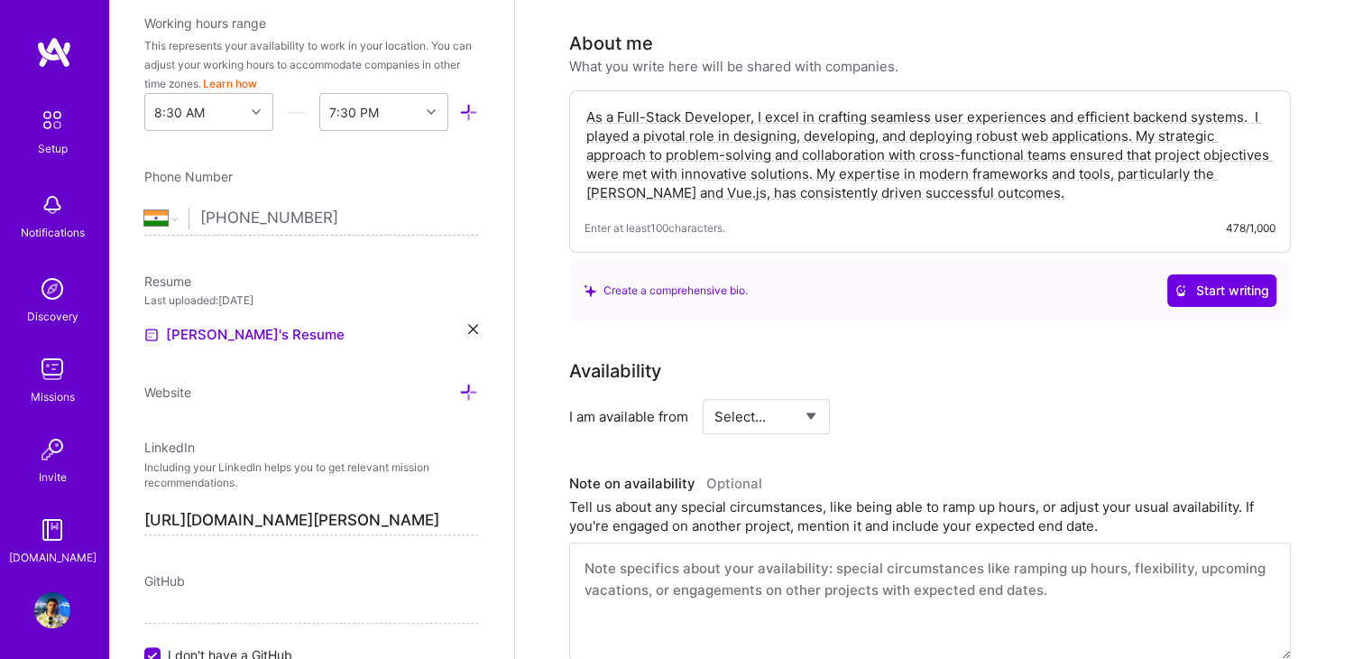
click at [754, 393] on select "Select... Right Now Future Date Not Available" at bounding box center [766, 416] width 104 height 46
select select "Right Now"
click at [714, 393] on select "Select... Right Now Future Date Not Available" at bounding box center [766, 416] width 104 height 46
click at [907, 399] on input at bounding box center [931, 416] width 108 height 35
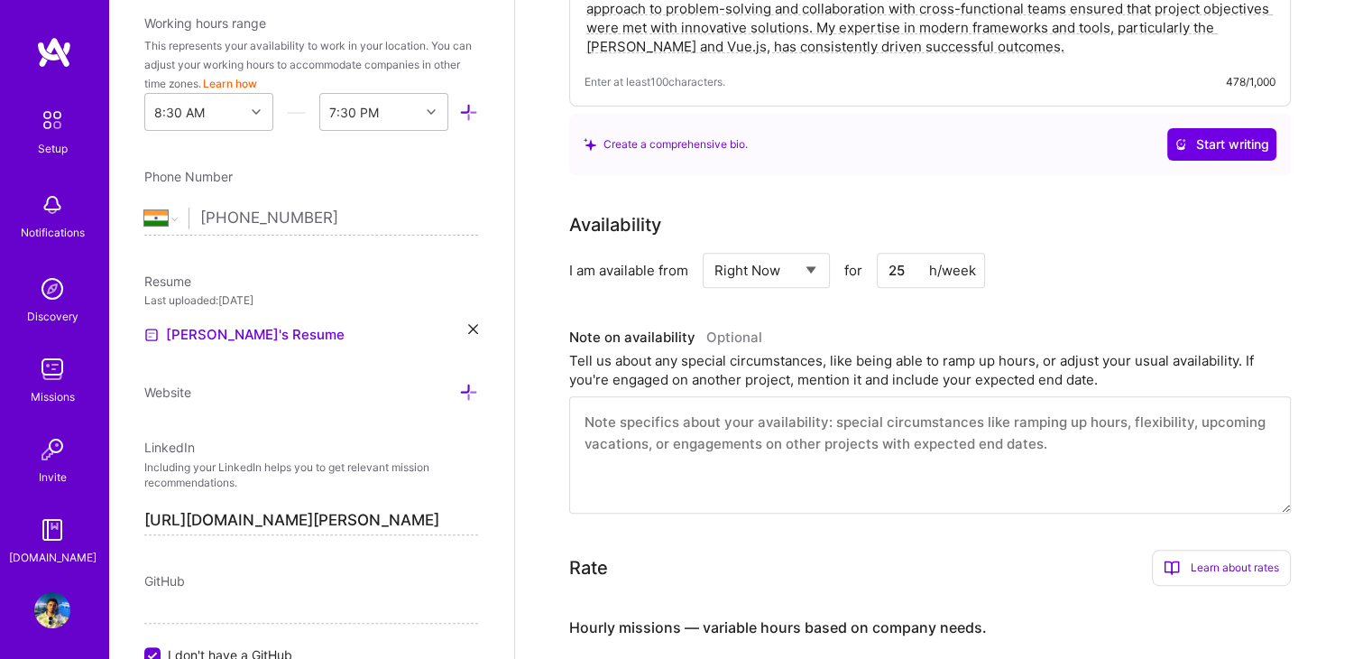
scroll to position [659, 0]
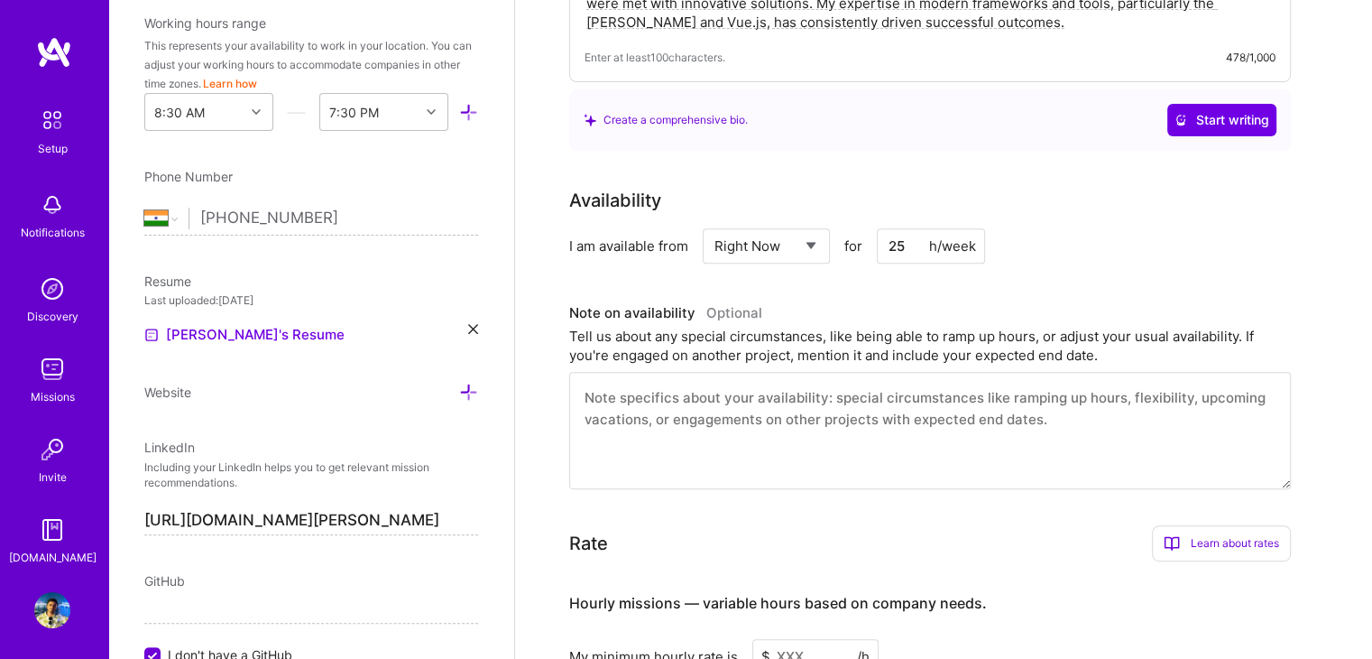
type input "25"
click at [802, 225] on select "Select... Right Now Future Date Not Available" at bounding box center [766, 246] width 104 height 46
click at [861, 299] on h3 "Note on availability Optional" at bounding box center [930, 312] width 722 height 27
click at [856, 327] on div "Tell us about any special circumstances, like being able to ramp up hours, or a…" at bounding box center [930, 346] width 722 height 38
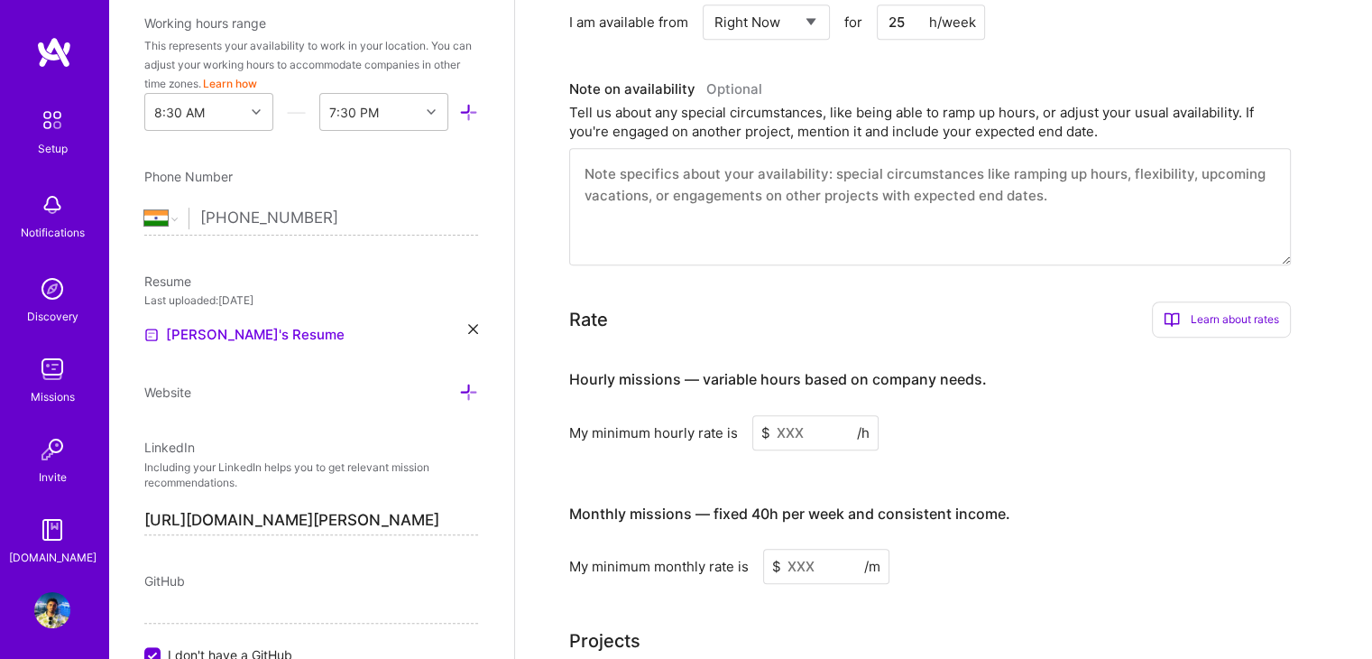
scroll to position [939, 0]
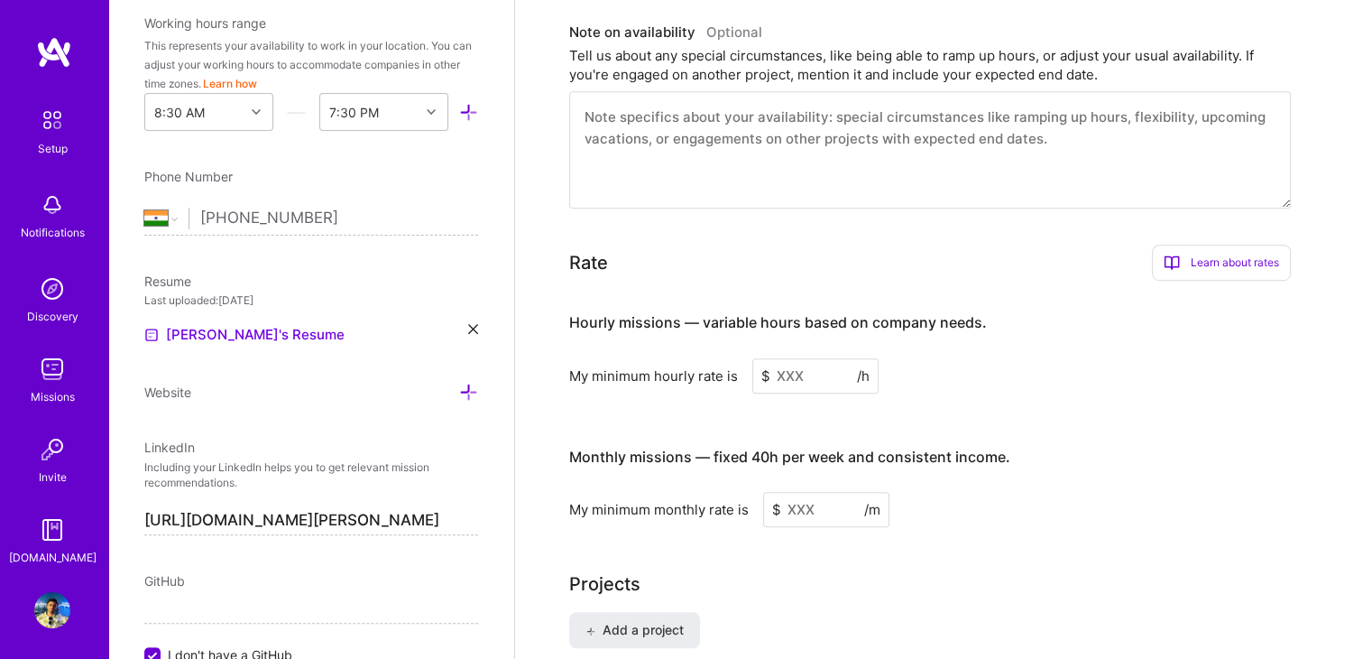
click at [806, 358] on input at bounding box center [815, 375] width 126 height 35
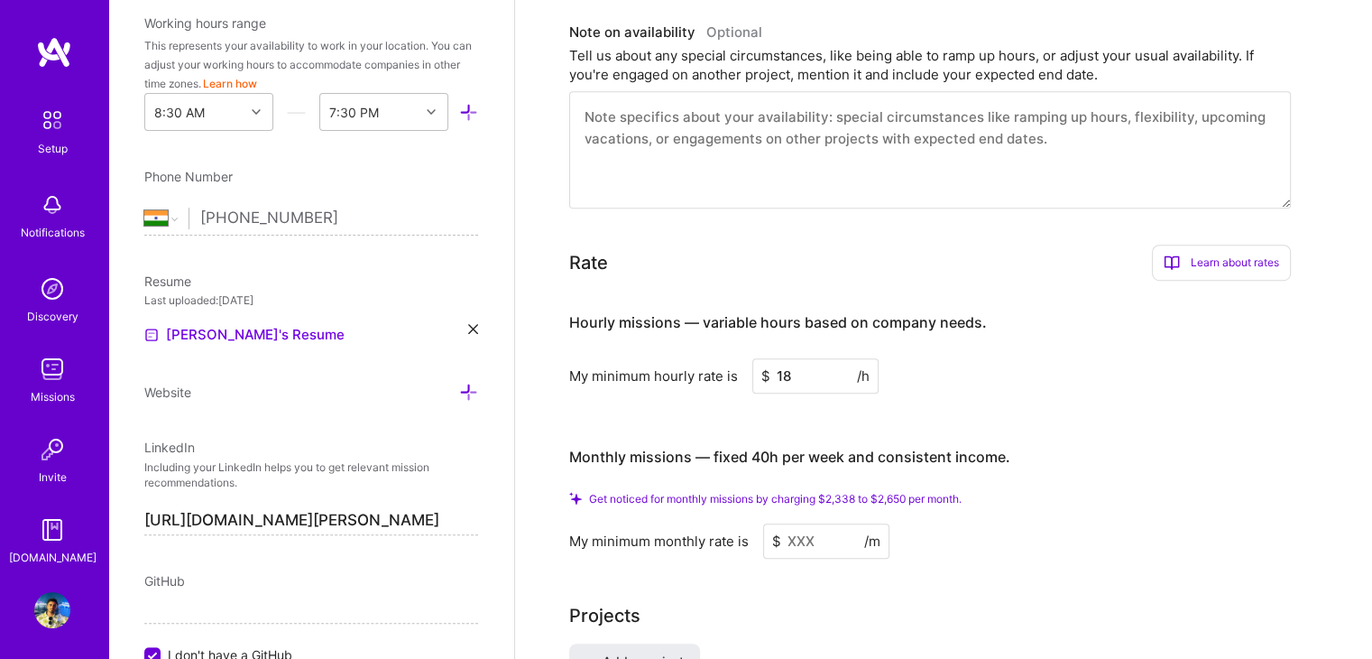
scroll to position [949, 0]
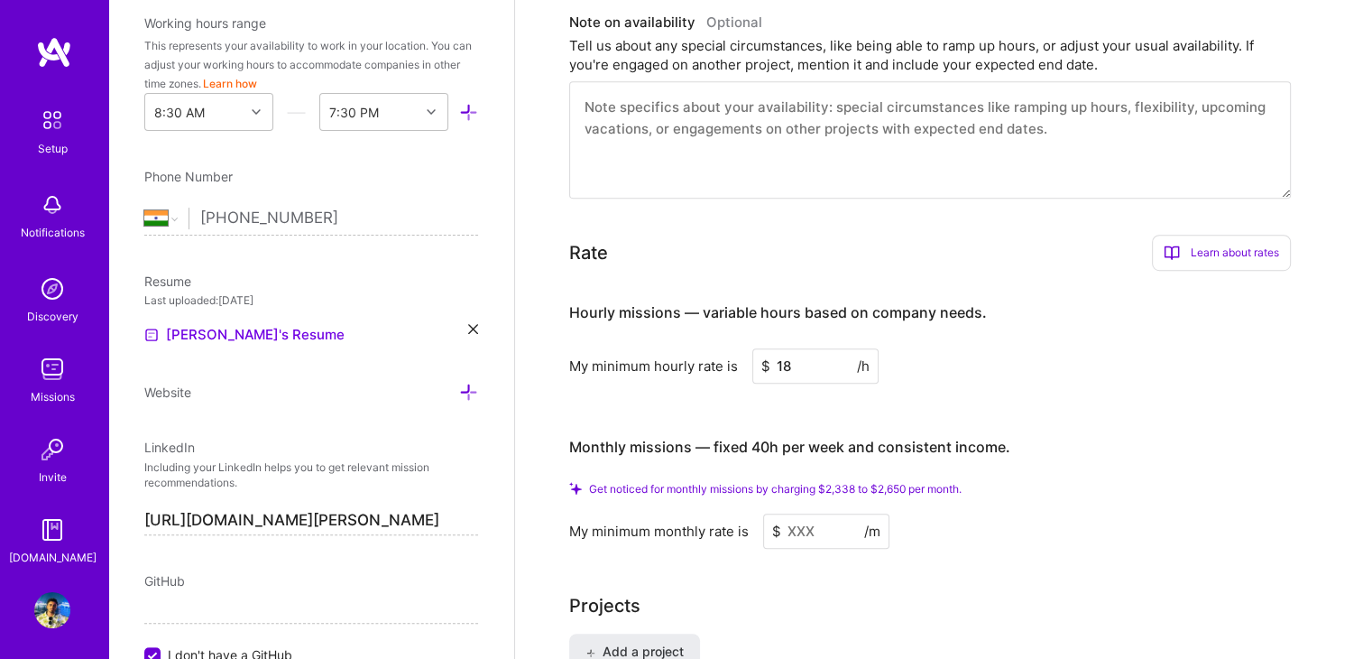
click at [812, 513] on input at bounding box center [826, 530] width 126 height 35
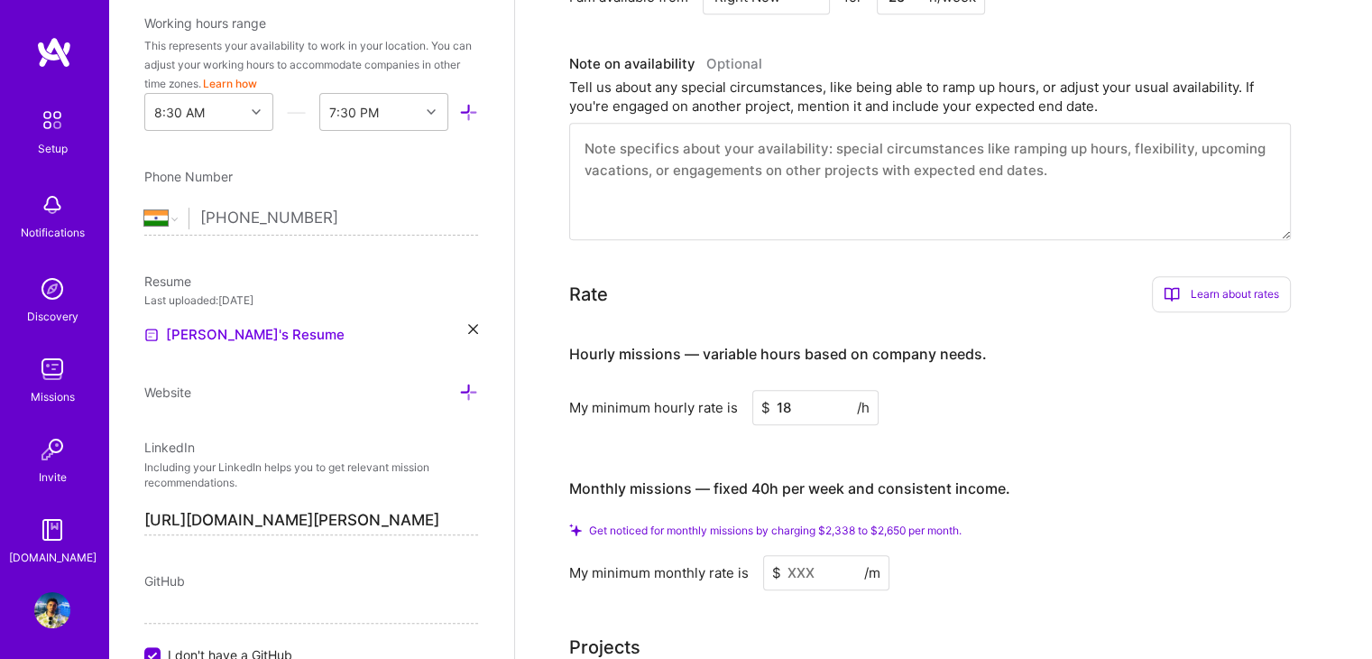
scroll to position [960, 0]
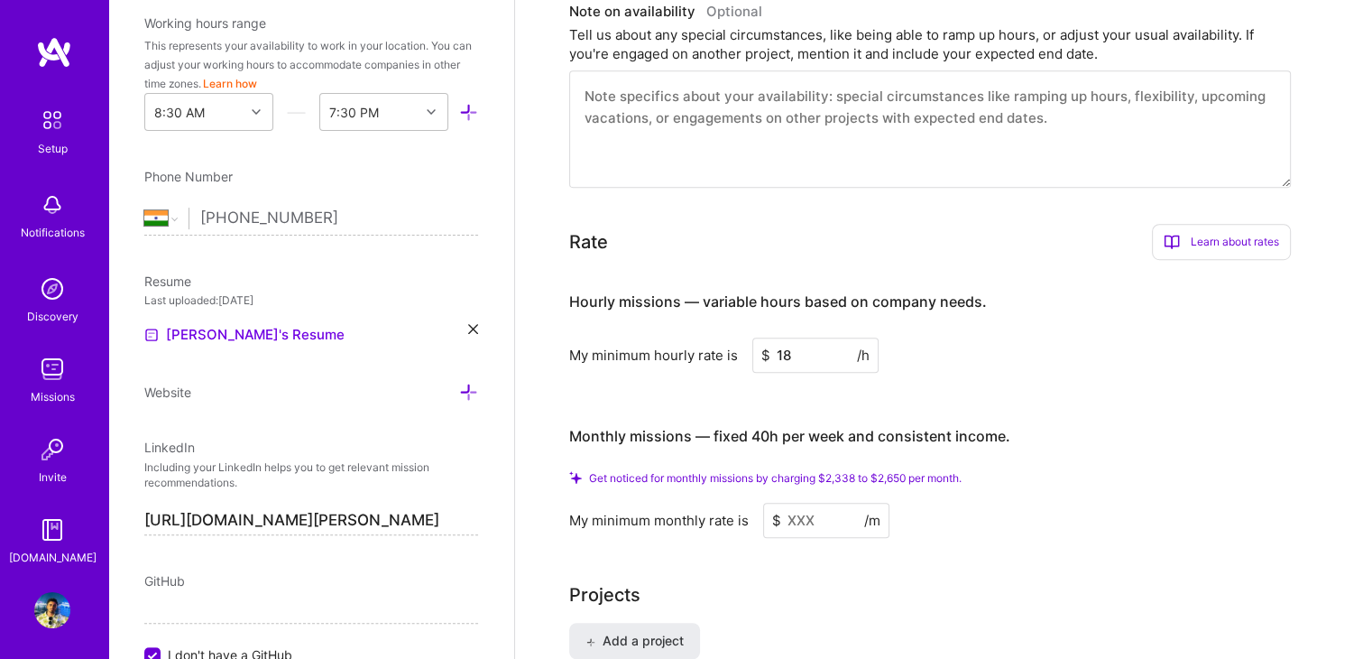
click at [829, 337] on input "18" at bounding box center [815, 354] width 126 height 35
type input "1"
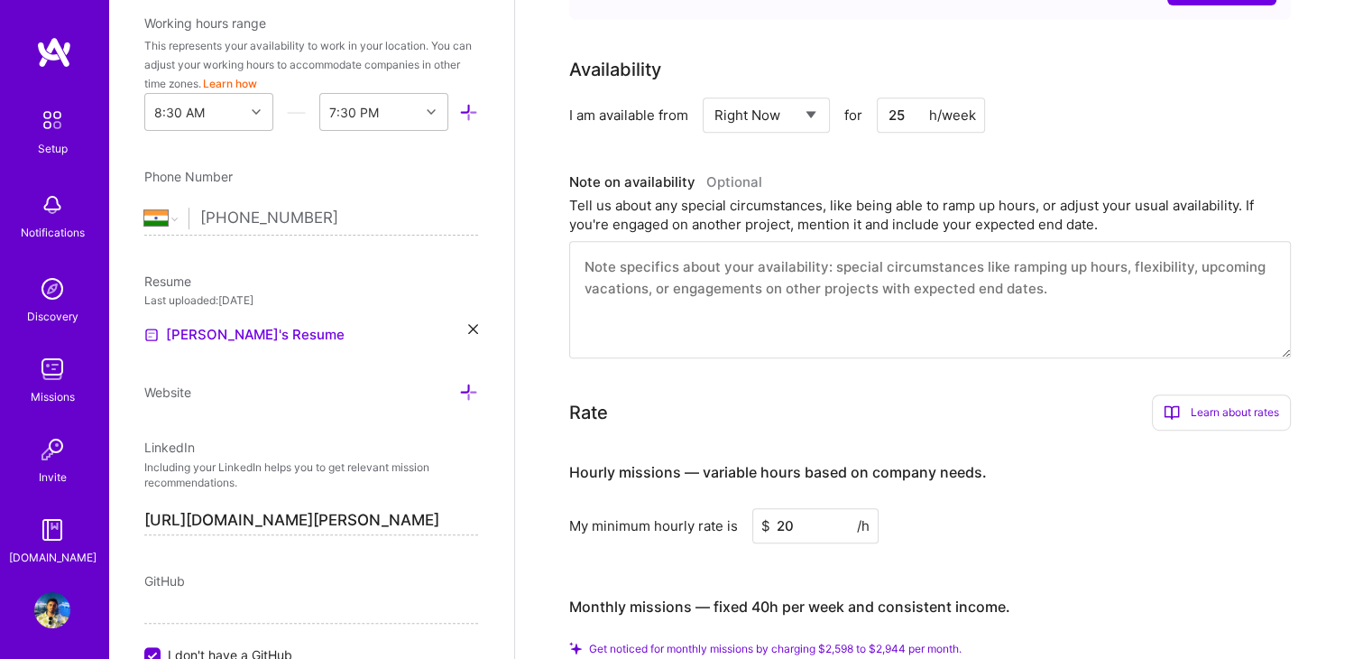
scroll to position [779, 0]
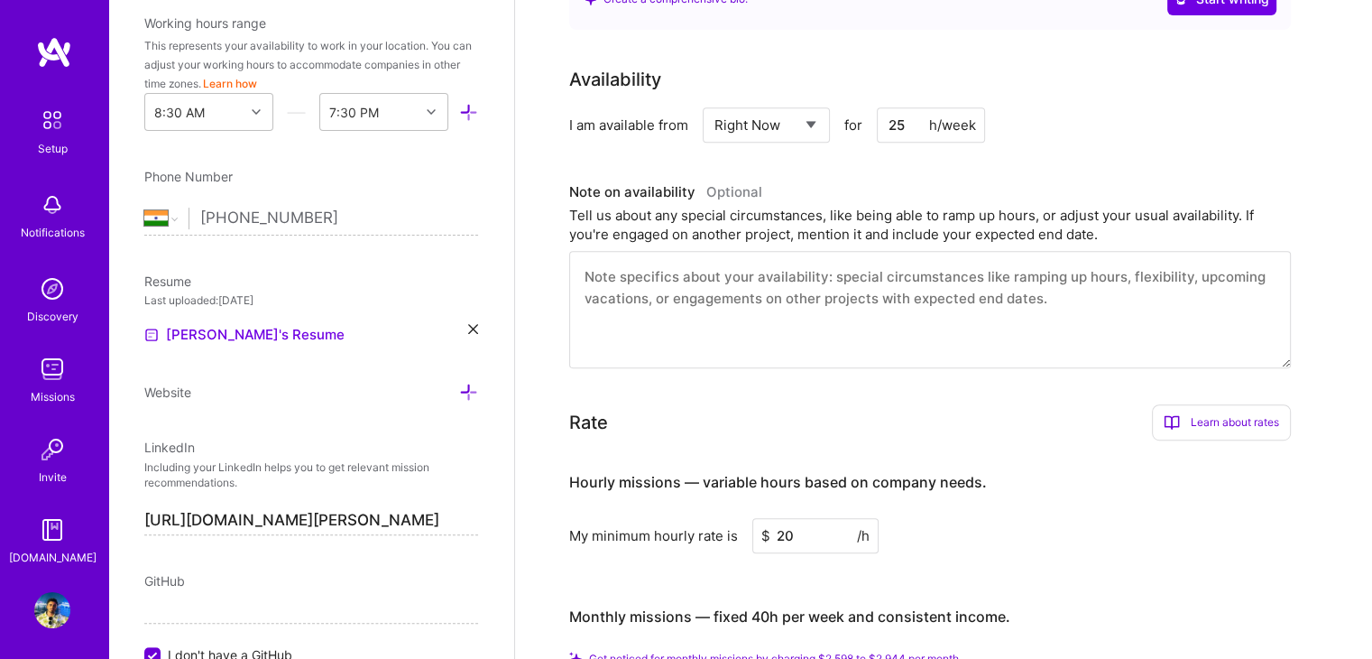
type input "20"
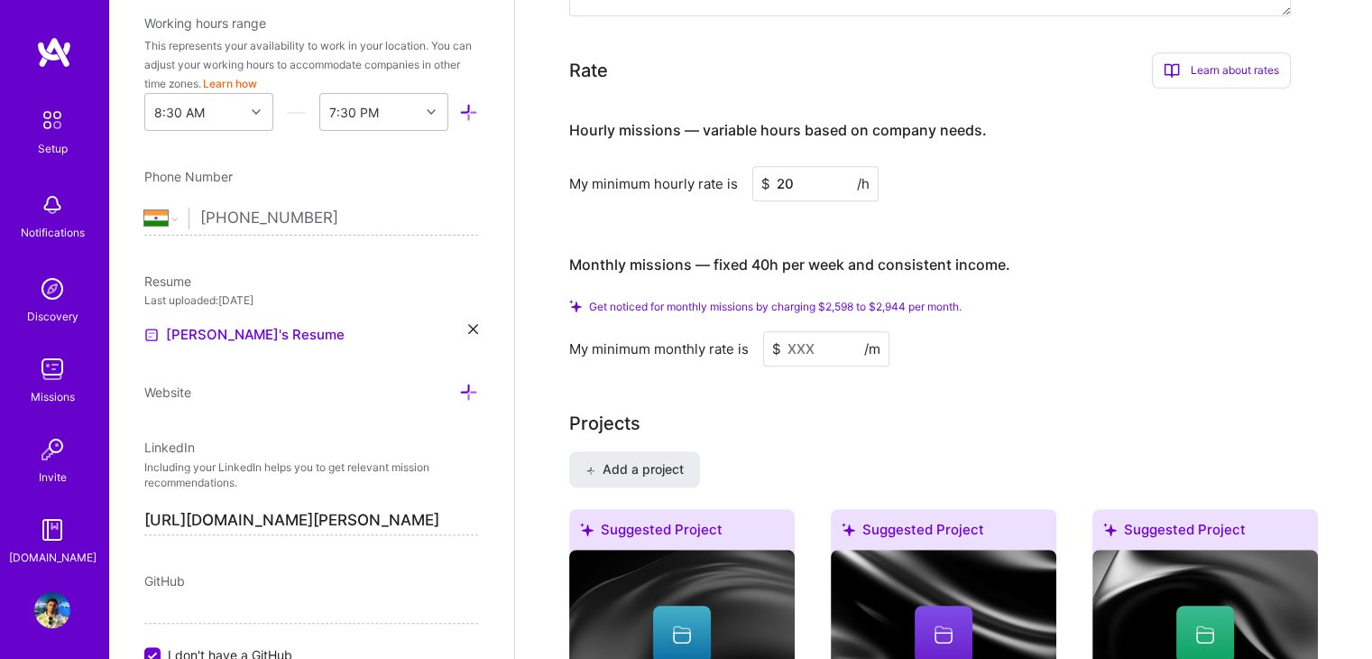
scroll to position [1170, 0]
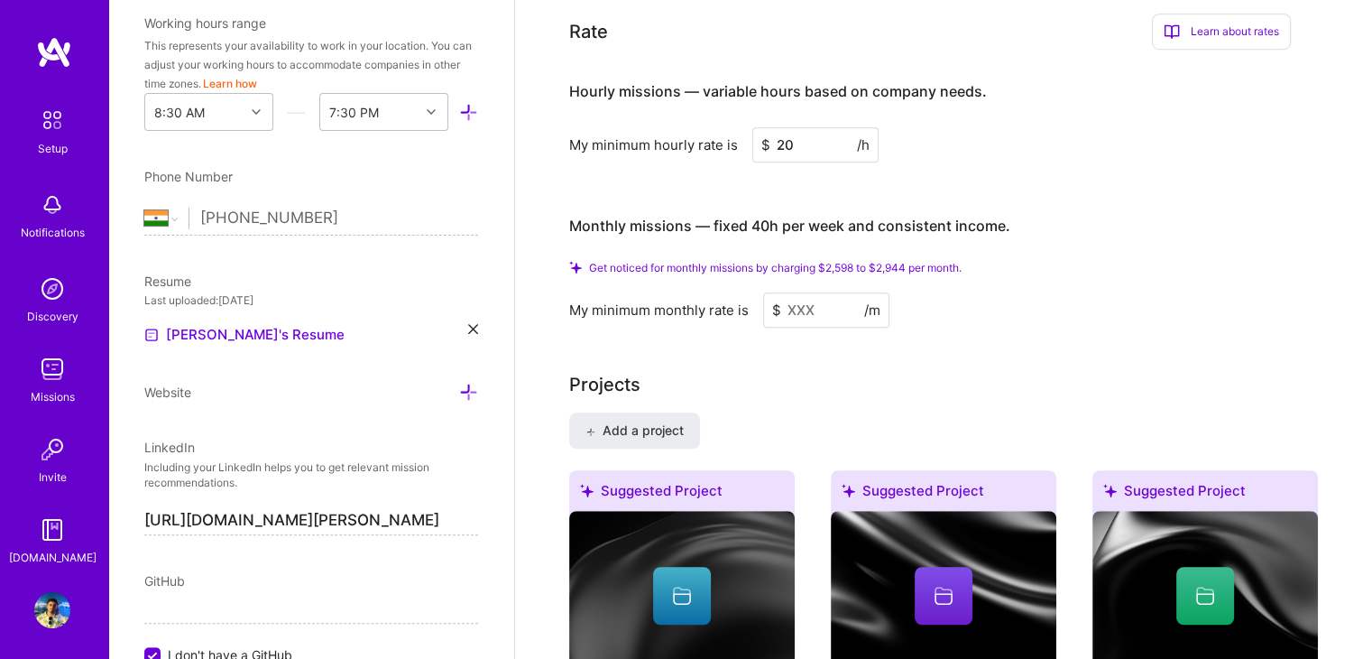
click at [826, 292] on input at bounding box center [826, 309] width 126 height 35
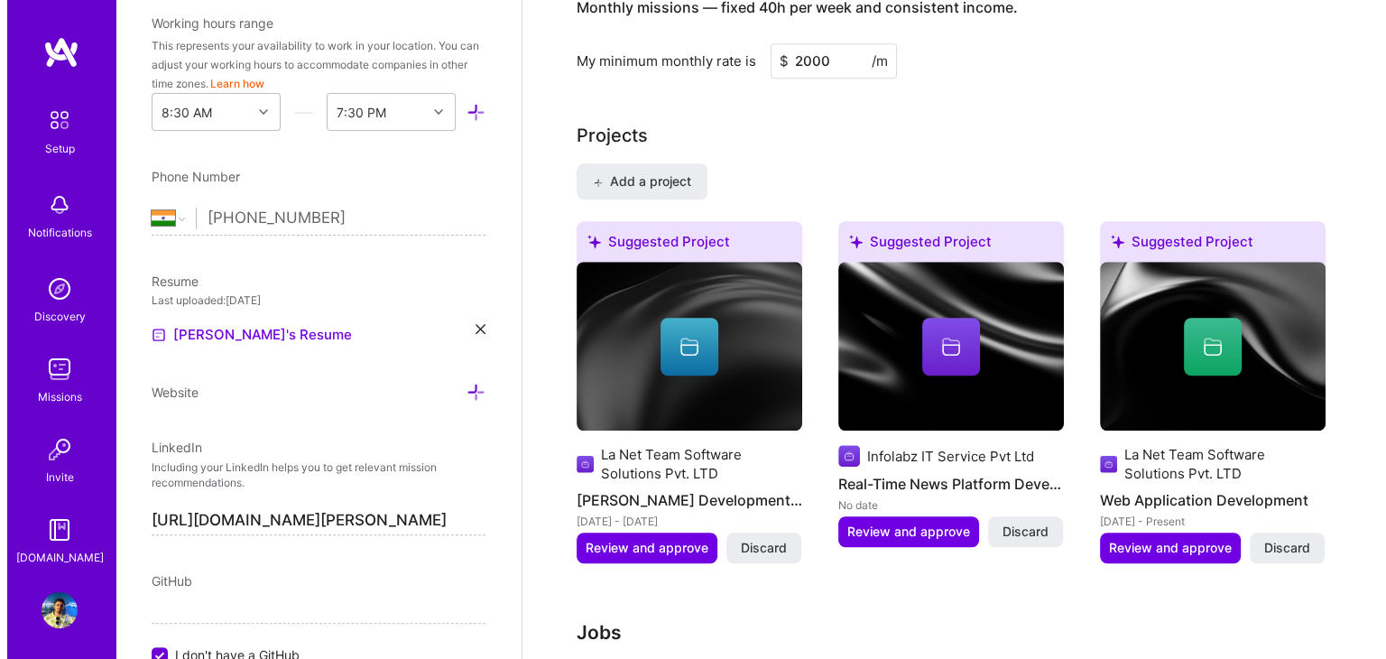
scroll to position [1370, 0]
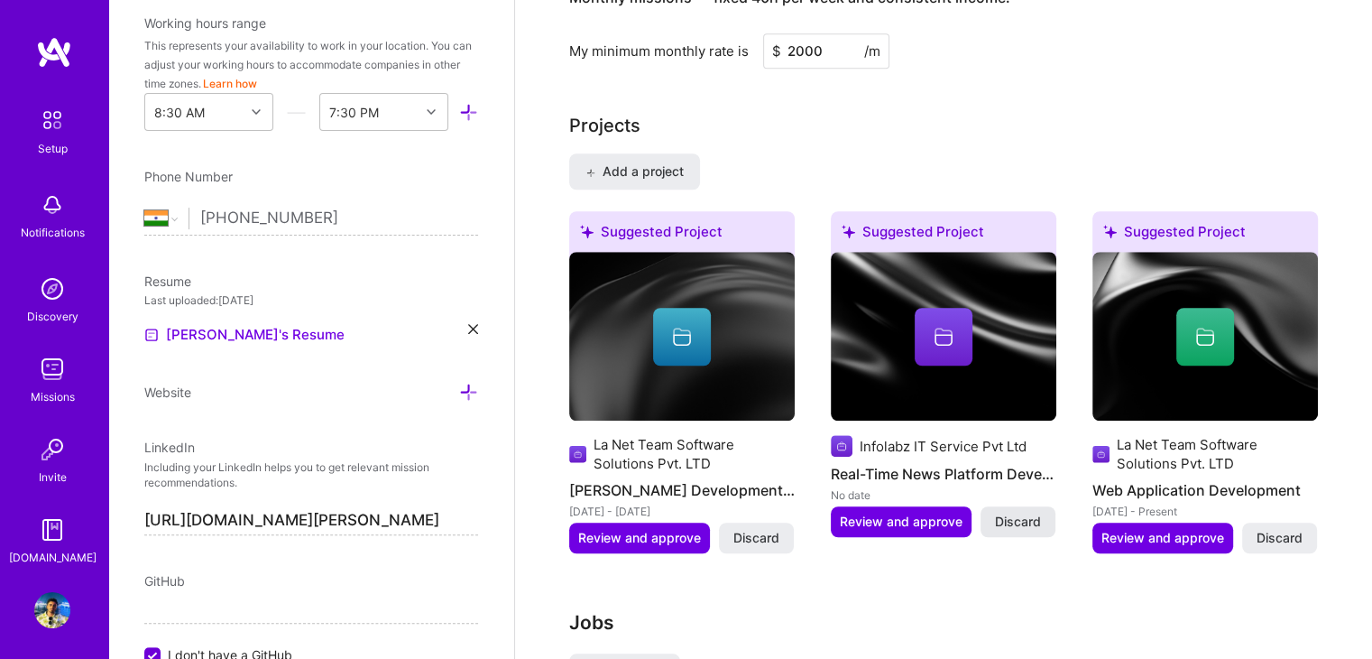
type input "2000"
click at [1011, 512] on span "Discard" at bounding box center [1018, 521] width 46 height 18
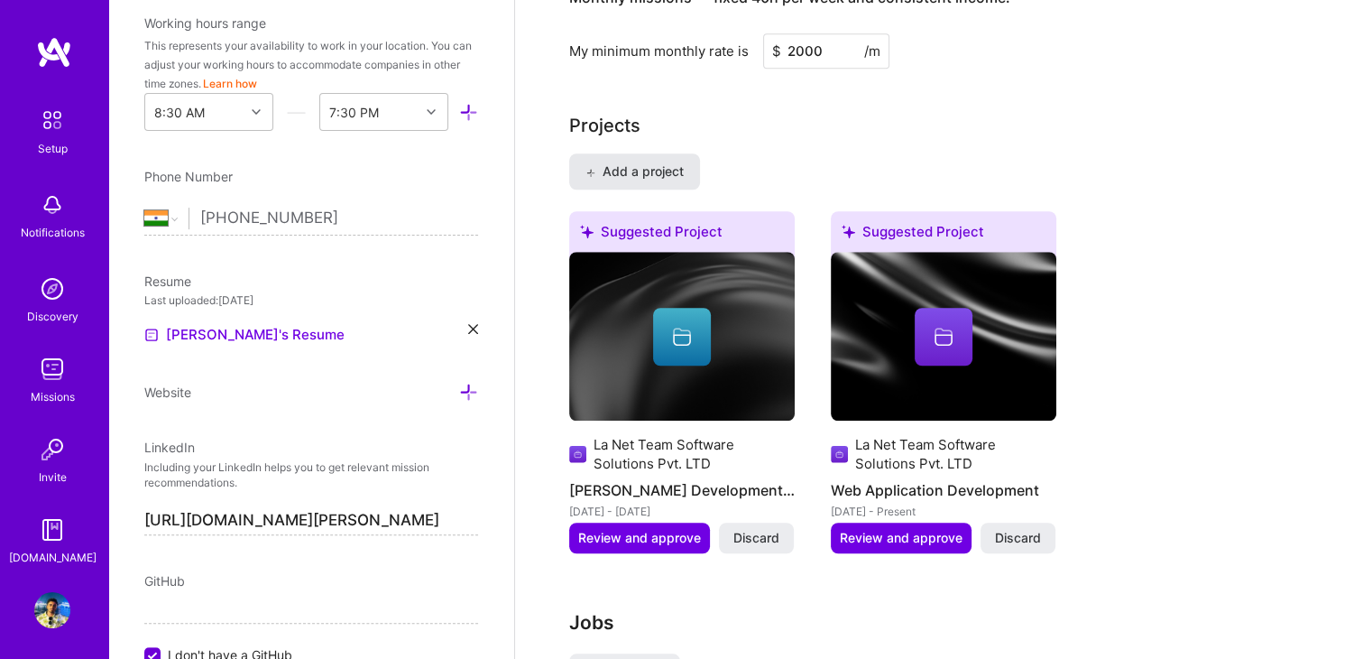
click at [666, 162] on span "Add a project" at bounding box center [634, 171] width 98 height 18
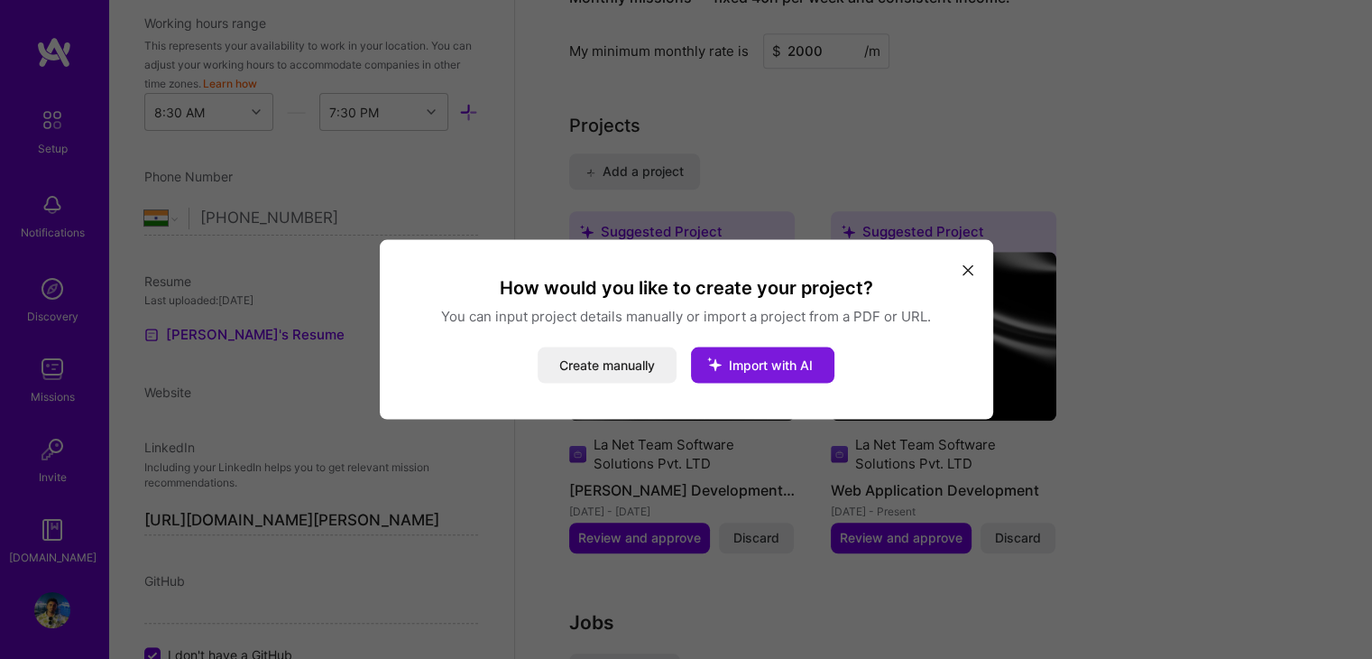
click at [762, 357] on span "Import with AI" at bounding box center [771, 364] width 84 height 15
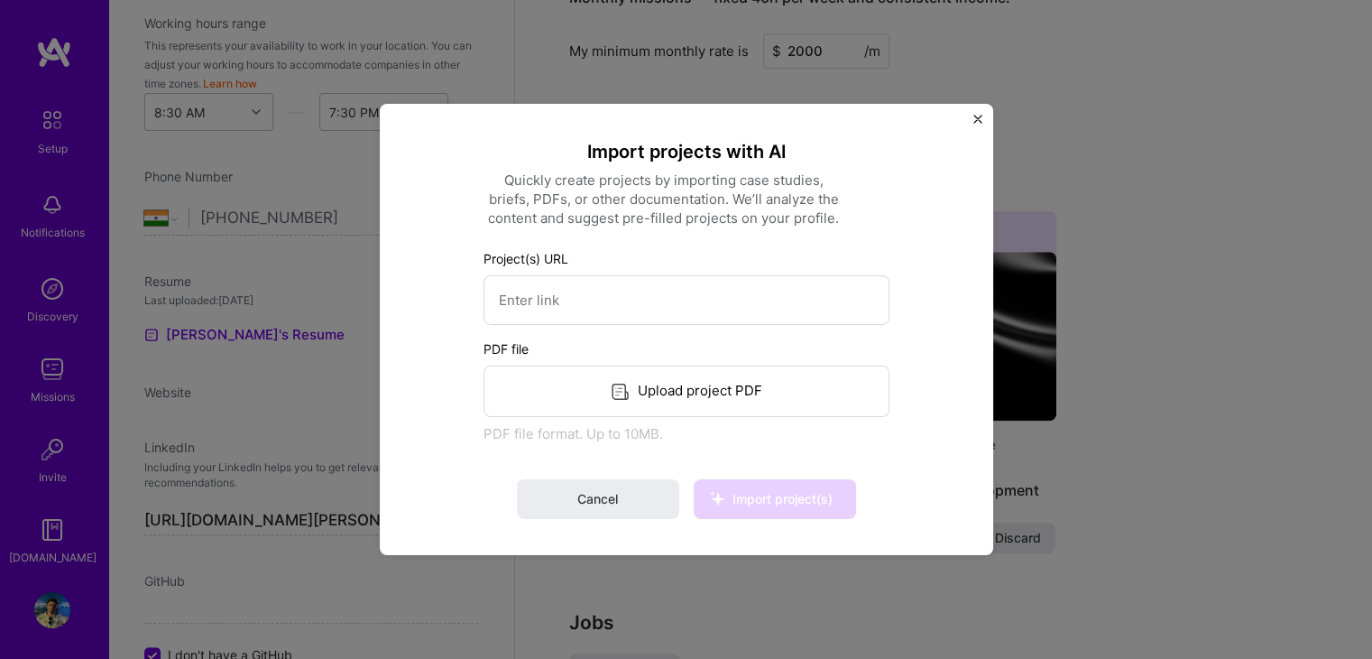
click at [732, 333] on div "Project(s) URL PDF file Upload project PDF PDF file format. Up to 10MB." at bounding box center [687, 346] width 406 height 194
click at [677, 261] on label "Project(s) URL" at bounding box center [687, 258] width 406 height 19
click at [677, 275] on div "Project(s) URL" at bounding box center [687, 287] width 406 height 76
click at [682, 292] on input at bounding box center [687, 300] width 406 height 50
click at [980, 127] on button "Close" at bounding box center [977, 124] width 9 height 19
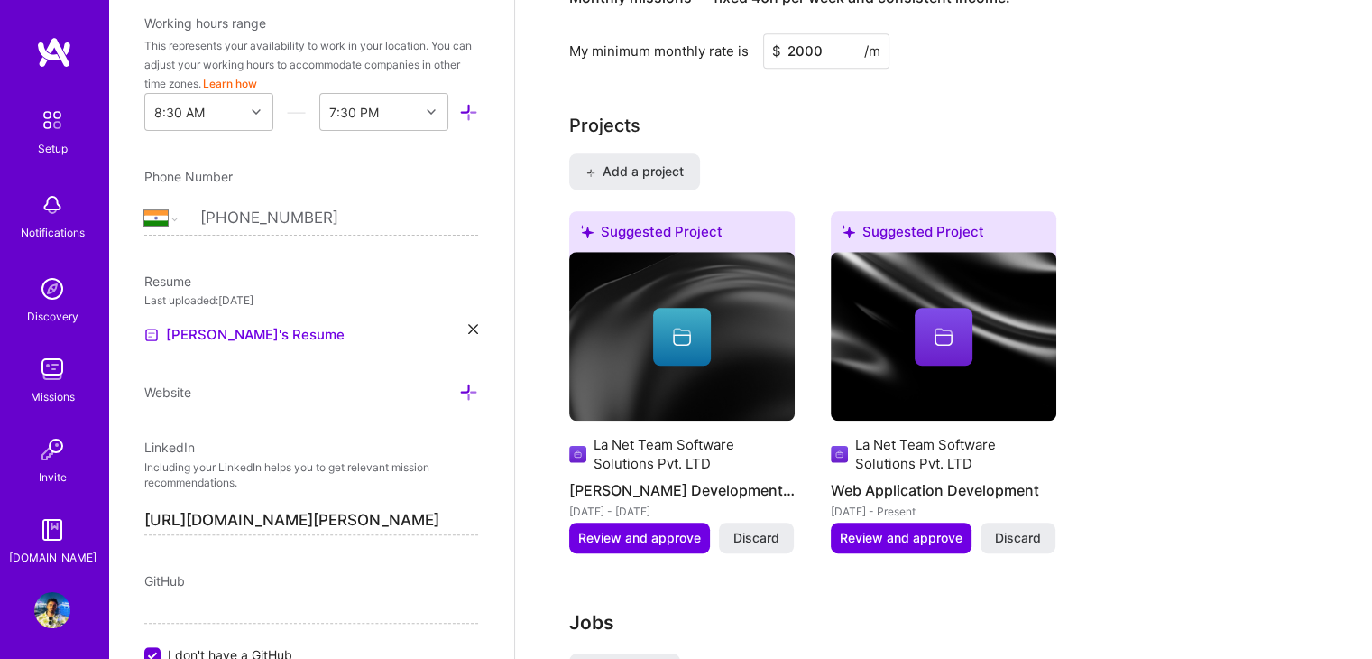
click at [945, 342] on img at bounding box center [944, 337] width 226 height 170
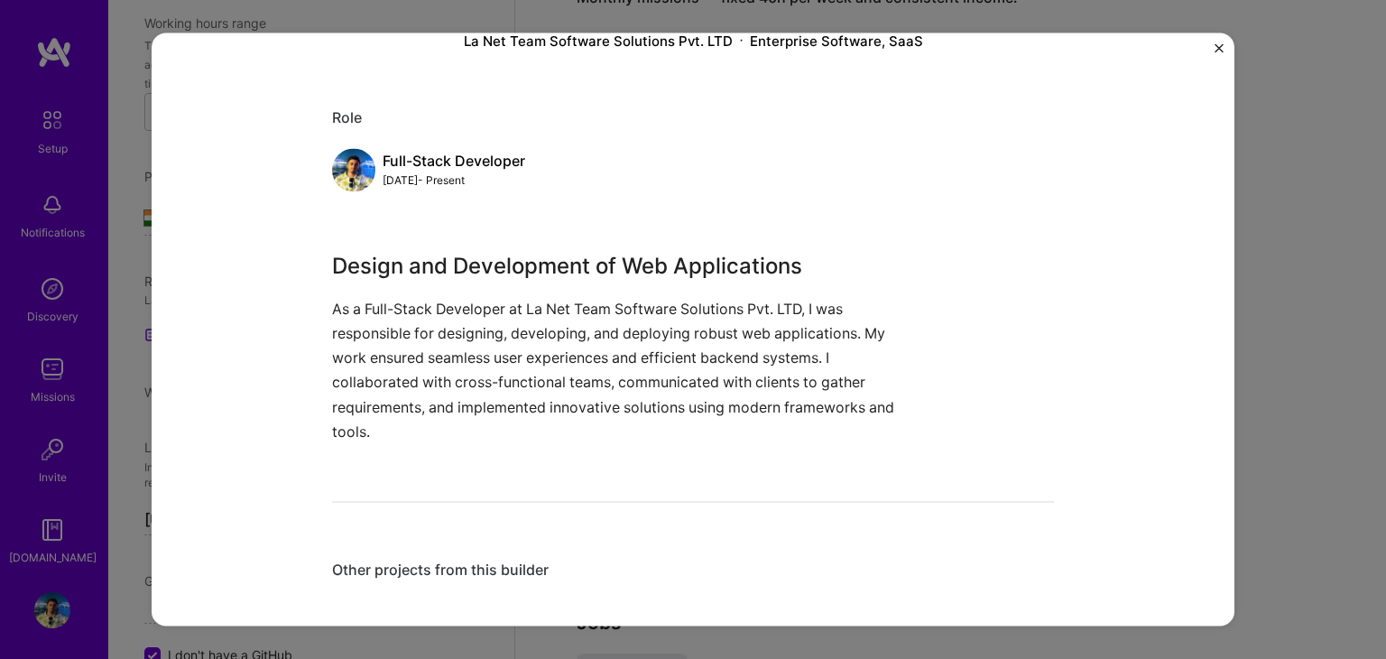
scroll to position [161, 0]
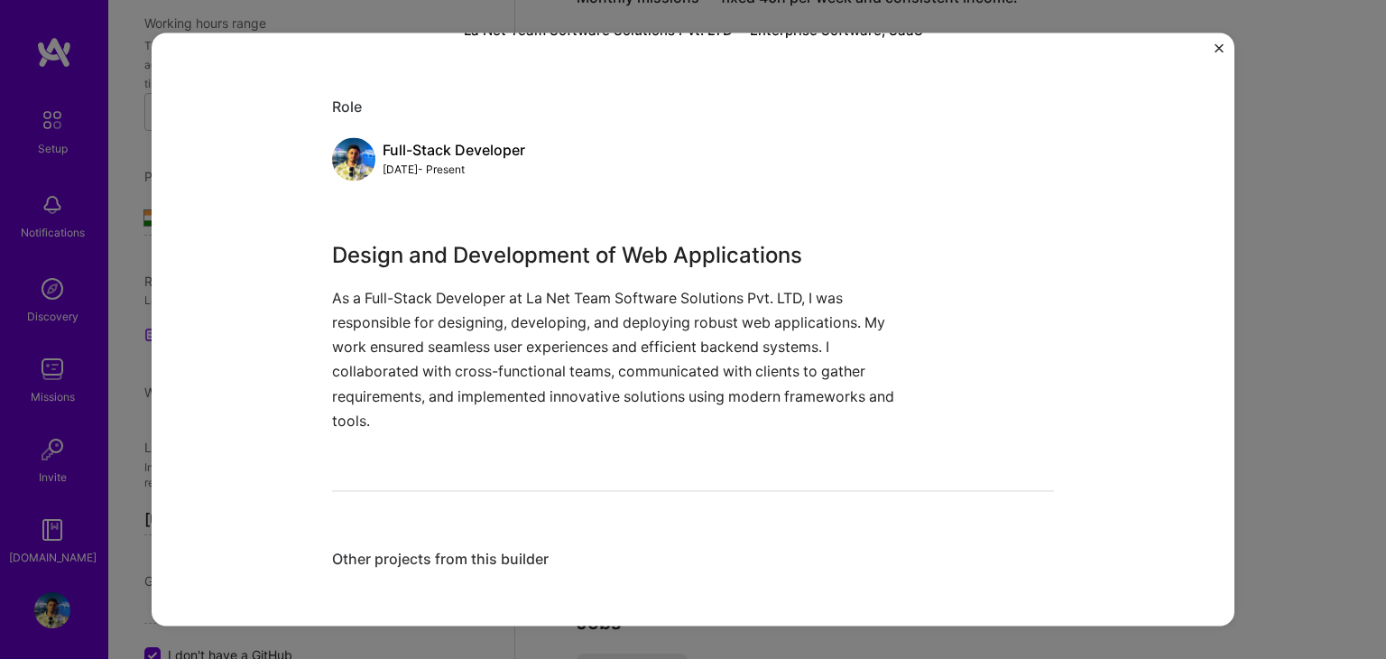
click at [1216, 55] on button "Close" at bounding box center [1218, 53] width 9 height 19
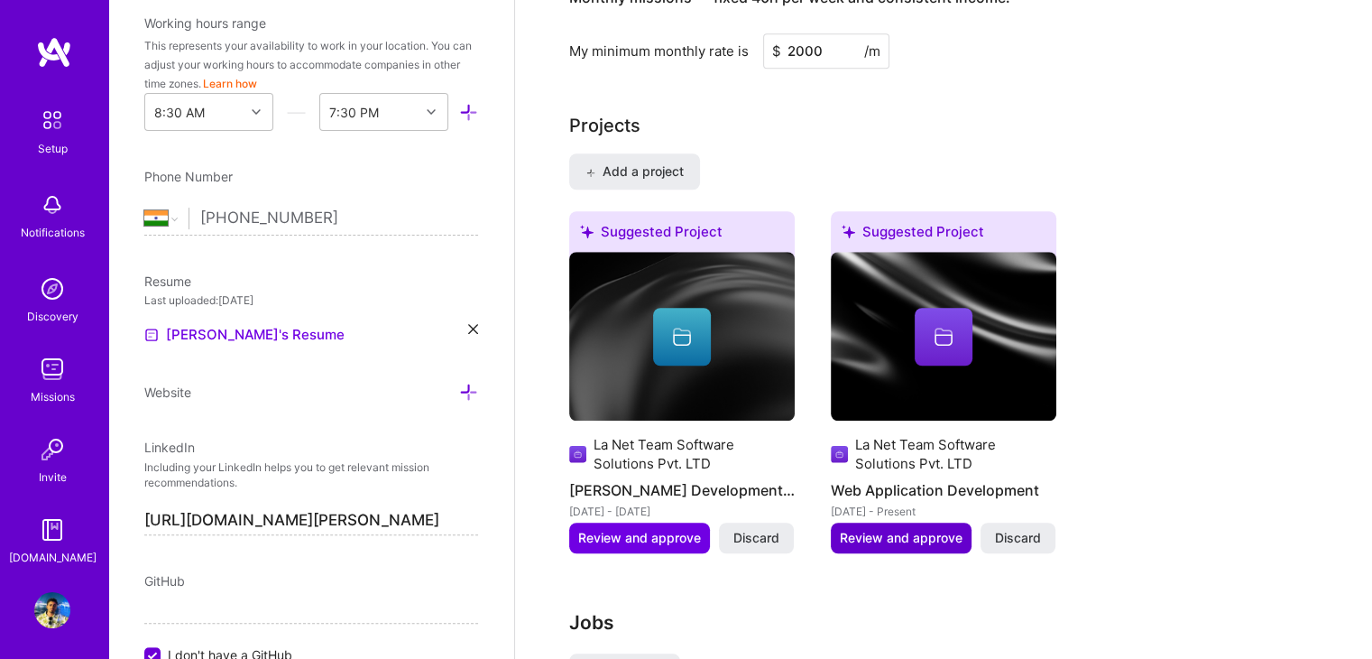
click at [922, 529] on span "Review and approve" at bounding box center [901, 538] width 123 height 18
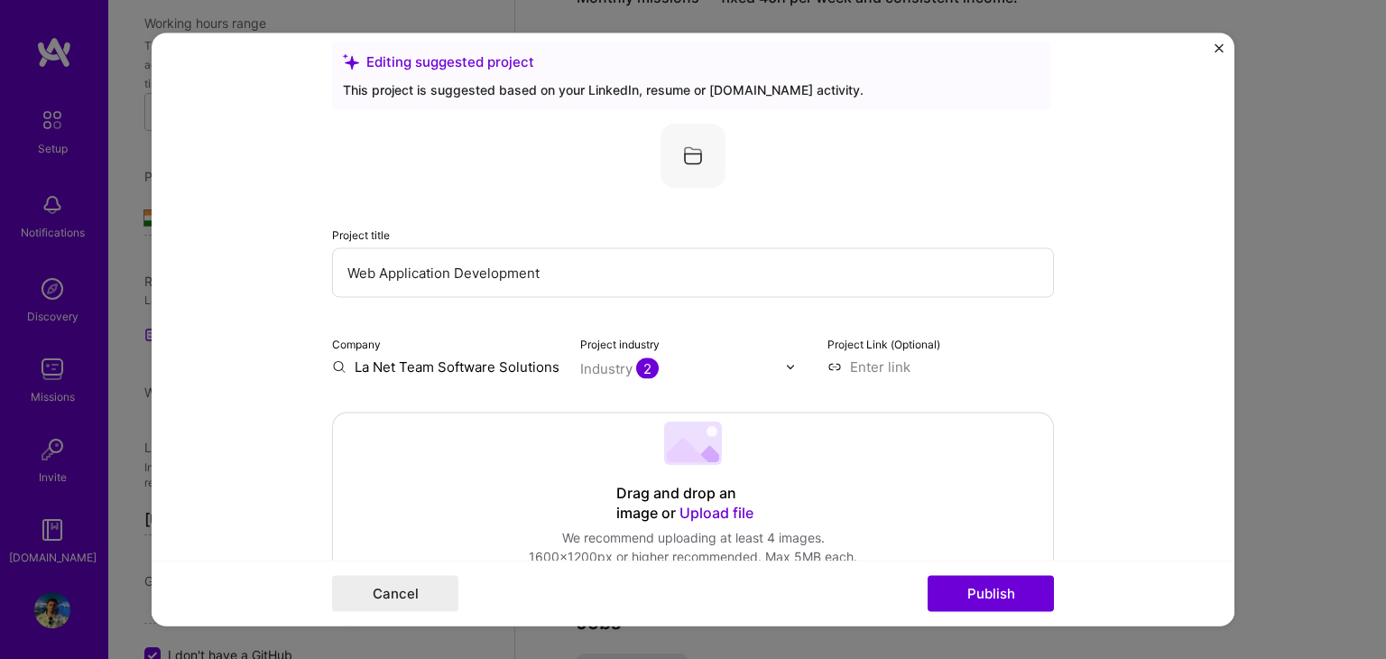
scroll to position [30, 0]
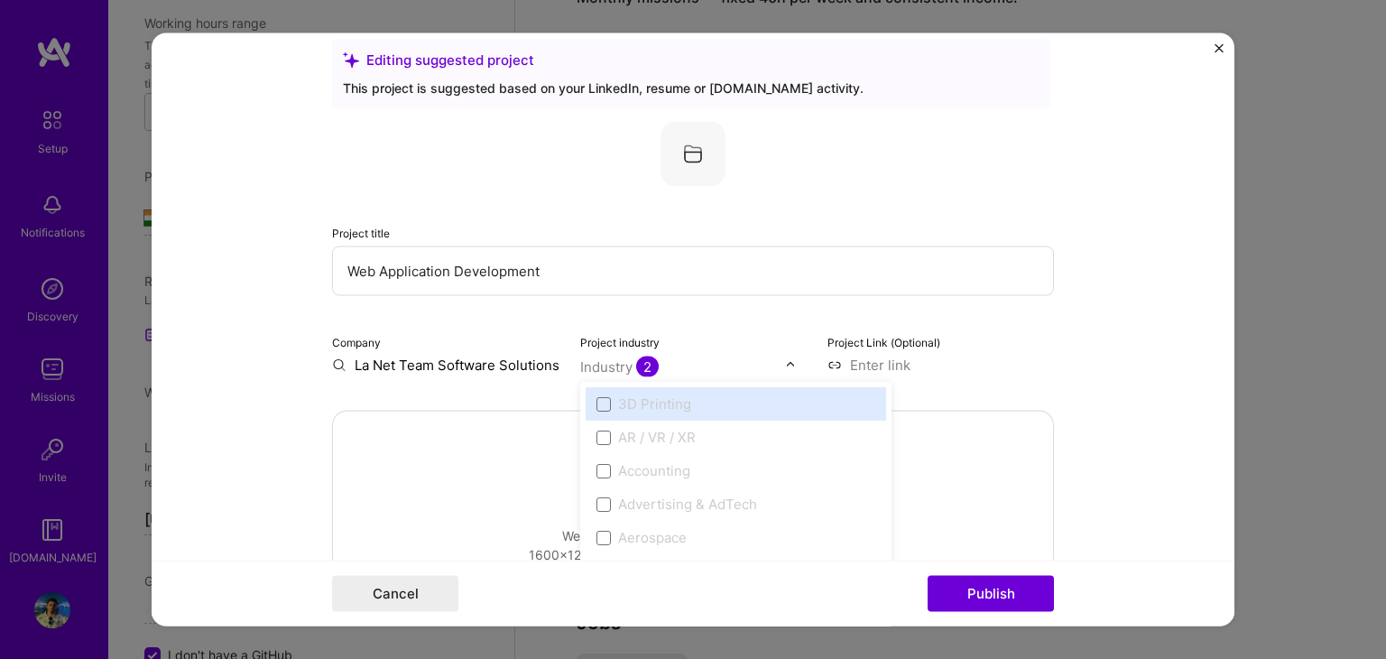
click at [597, 361] on div "Industry 2" at bounding box center [619, 366] width 78 height 19
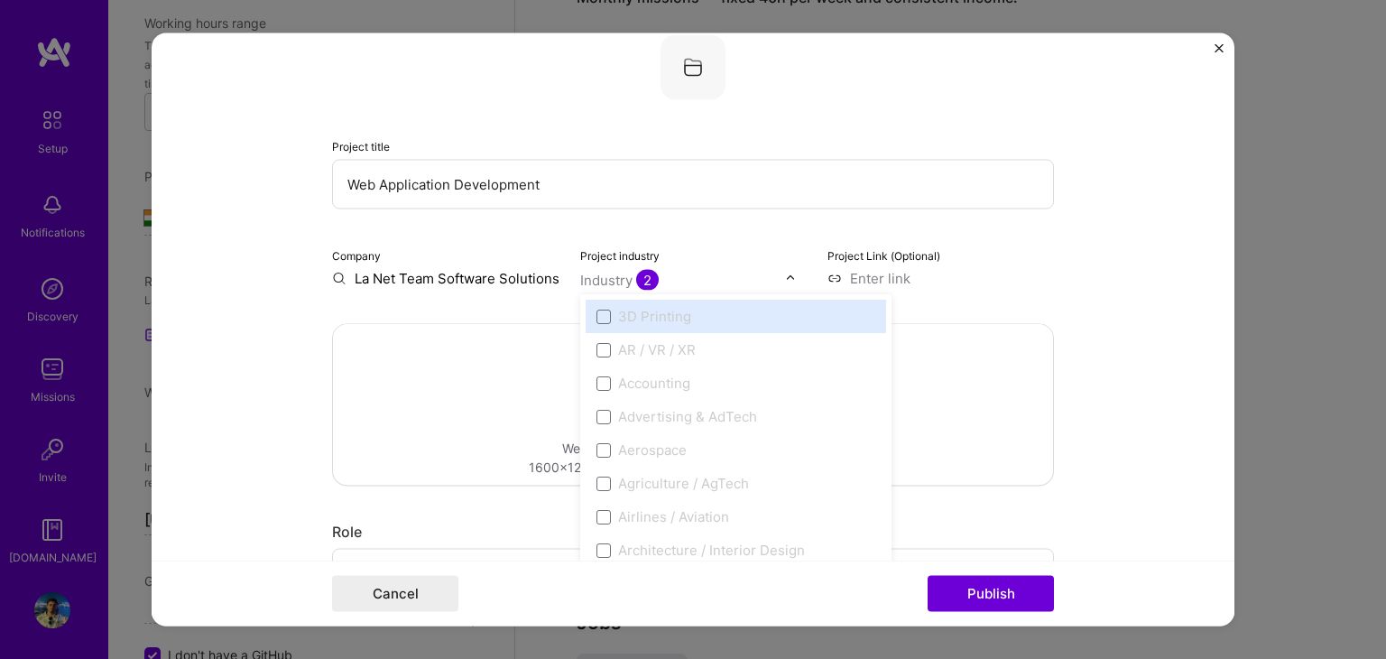
scroll to position [130, 0]
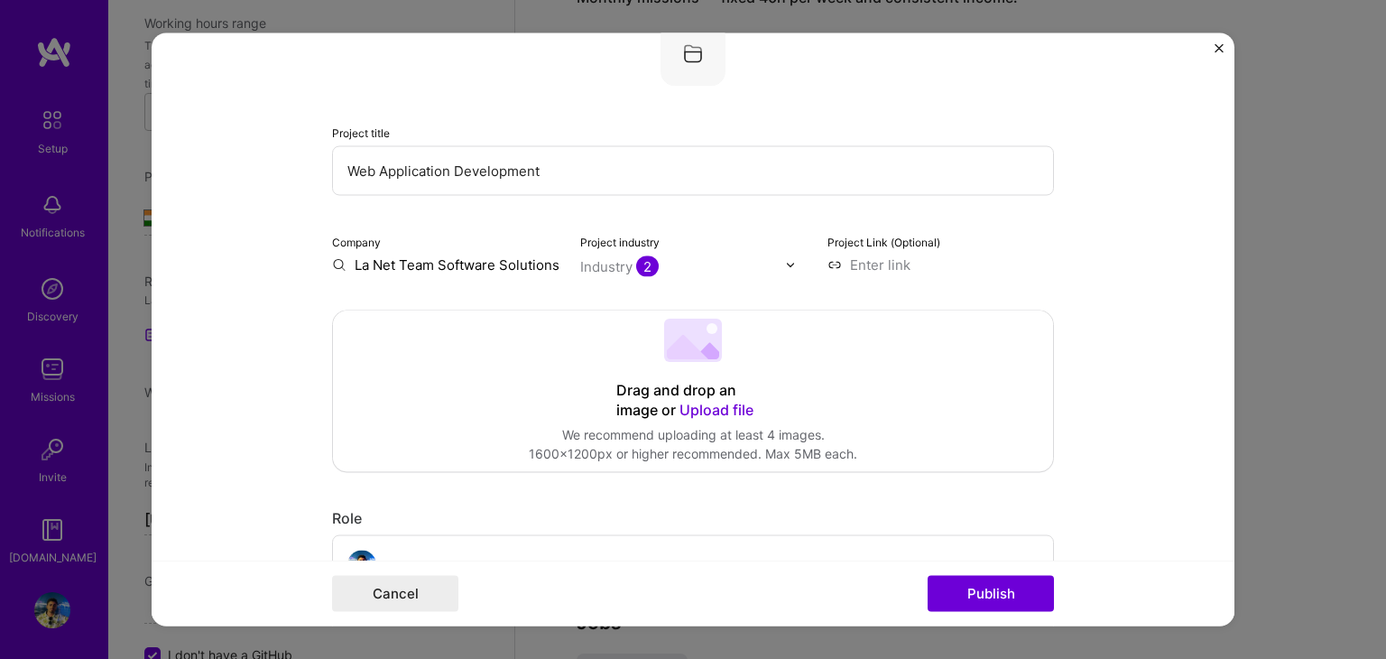
click at [660, 250] on div "Project industry Industry 2" at bounding box center [693, 253] width 226 height 42
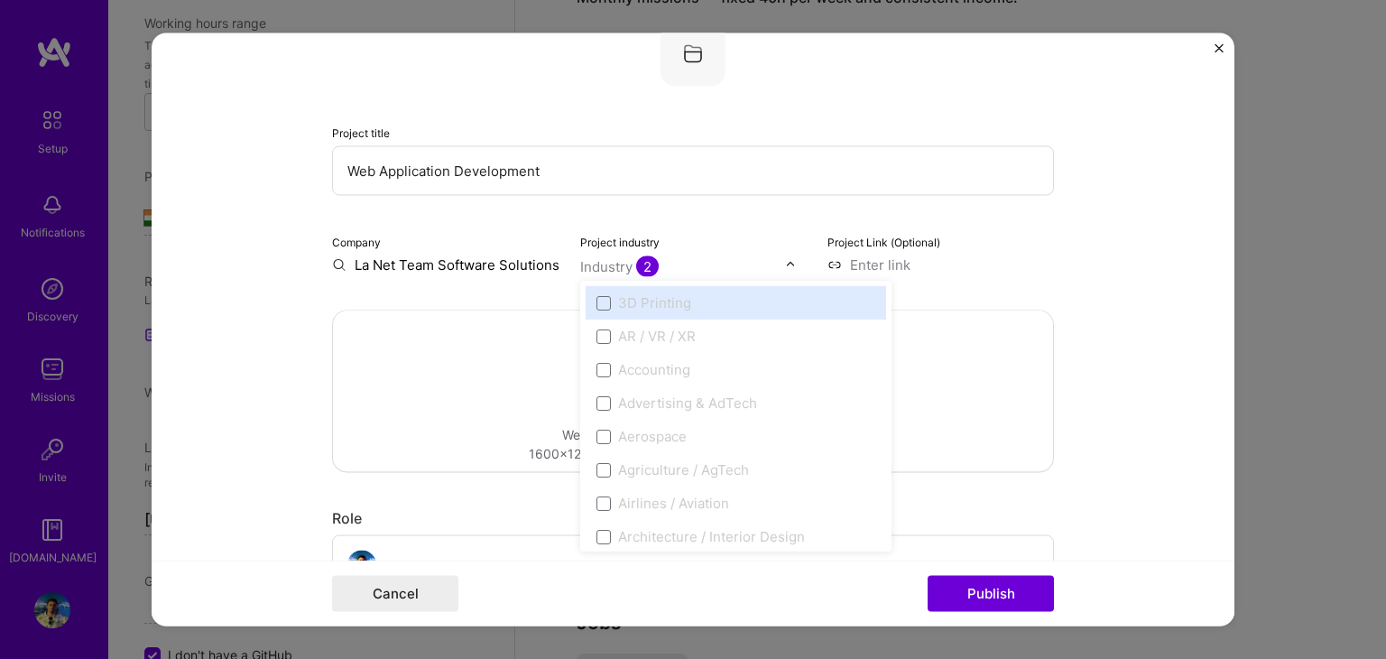
click at [774, 268] on input "text" at bounding box center [683, 266] width 206 height 19
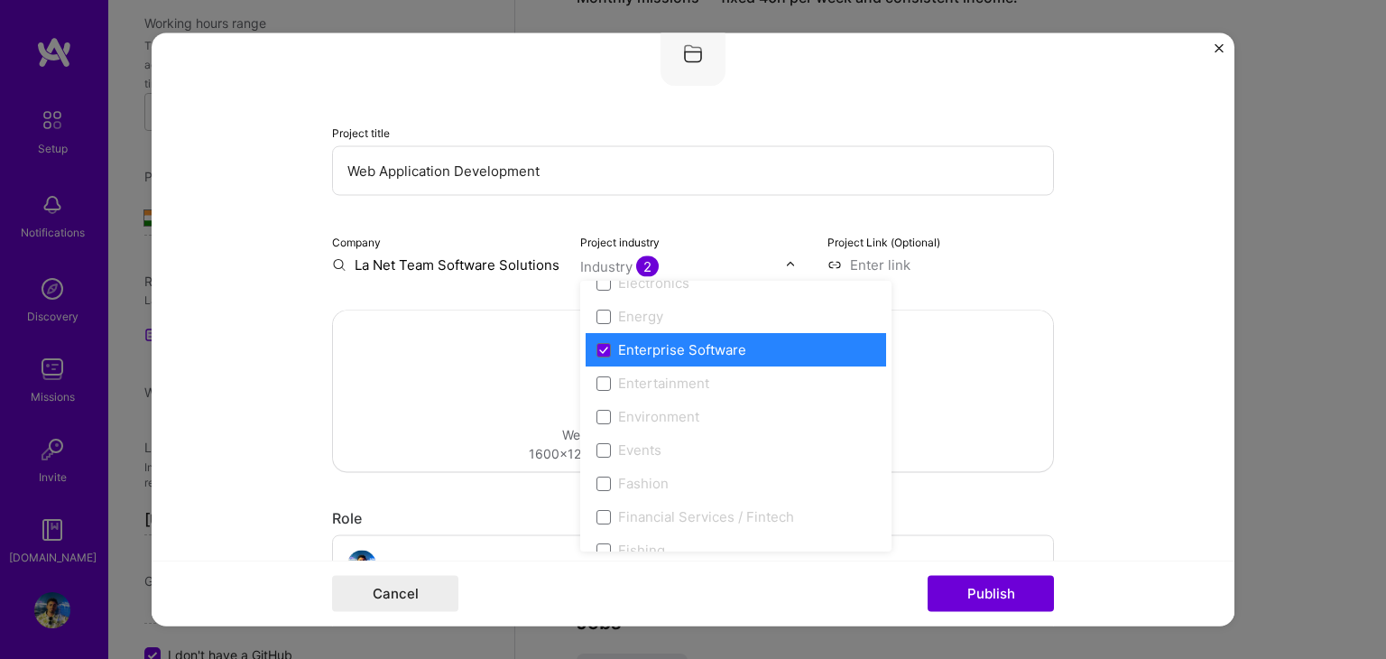
scroll to position [1660, 0]
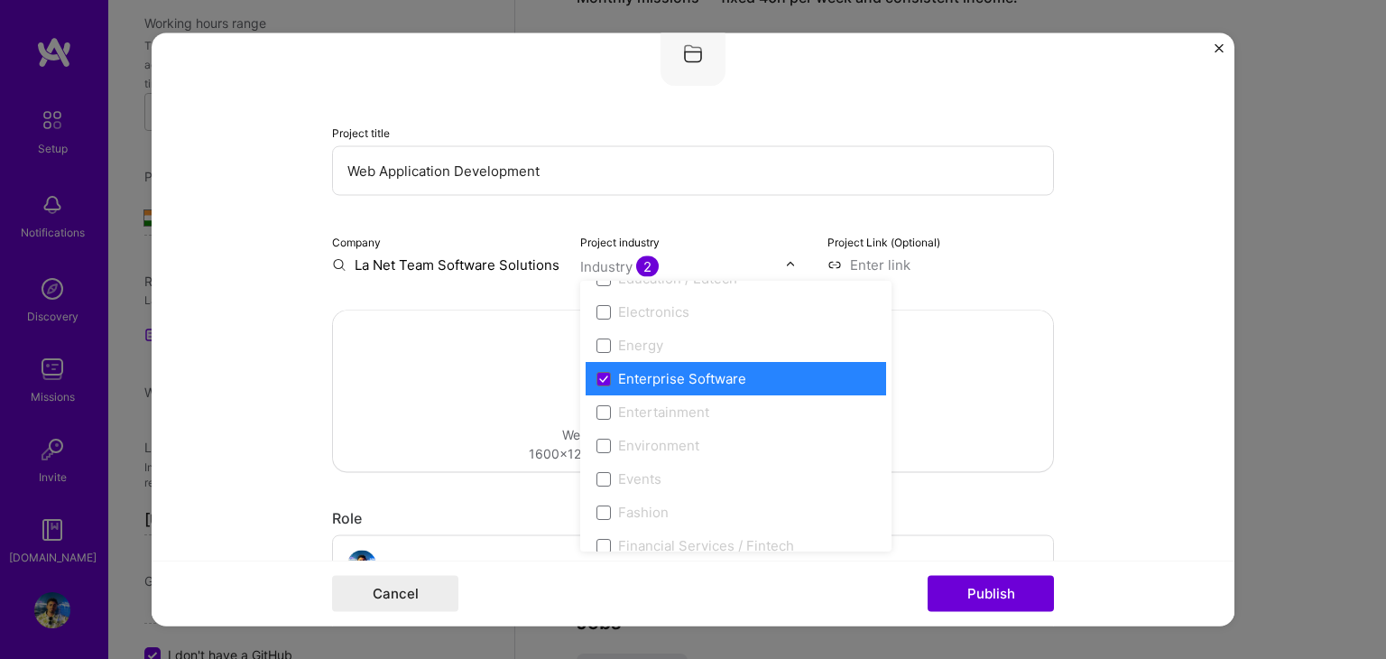
click at [759, 48] on div at bounding box center [693, 54] width 722 height 65
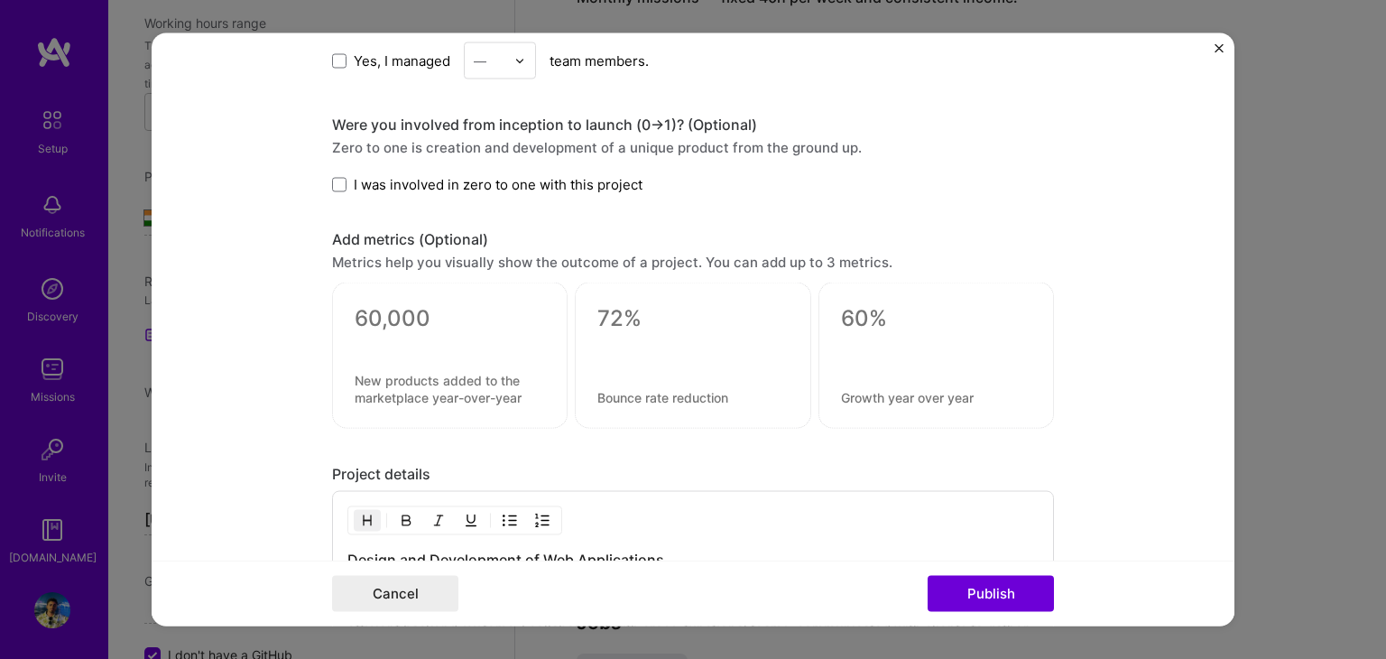
scroll to position [1446, 0]
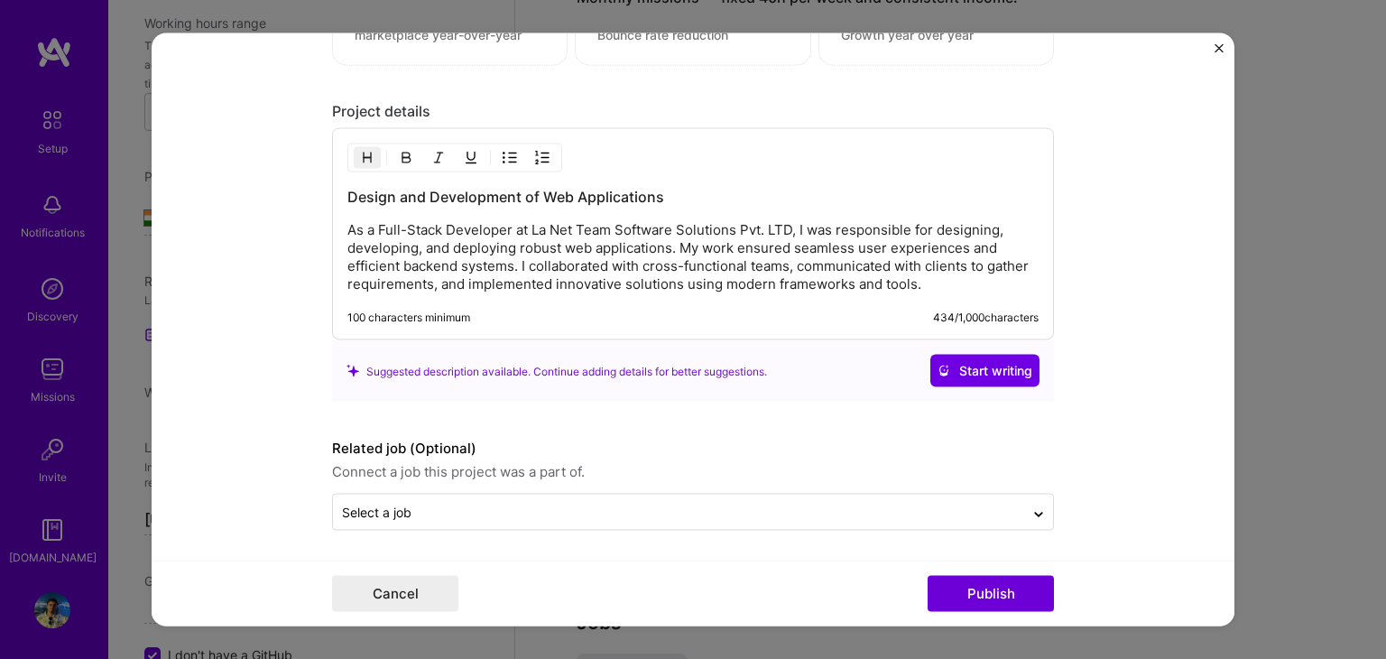
click at [1214, 55] on button "Close" at bounding box center [1218, 53] width 9 height 19
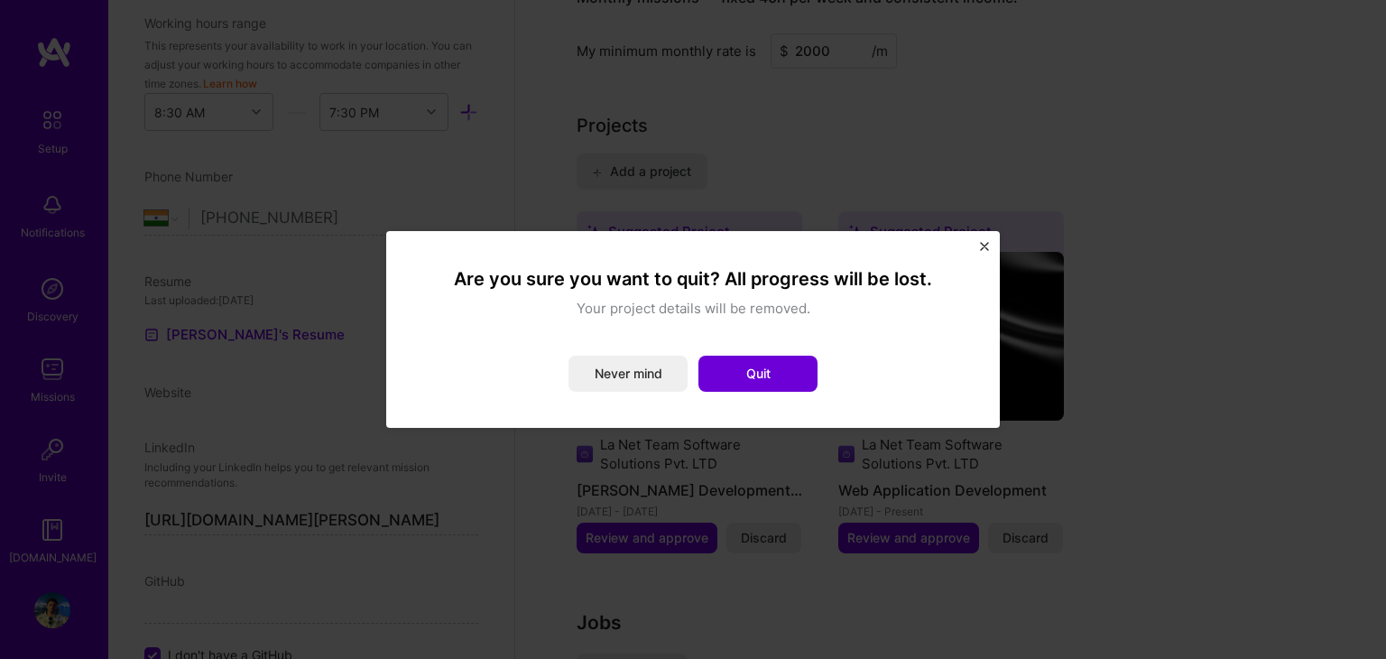
click at [987, 249] on img "Close" at bounding box center [984, 246] width 9 height 9
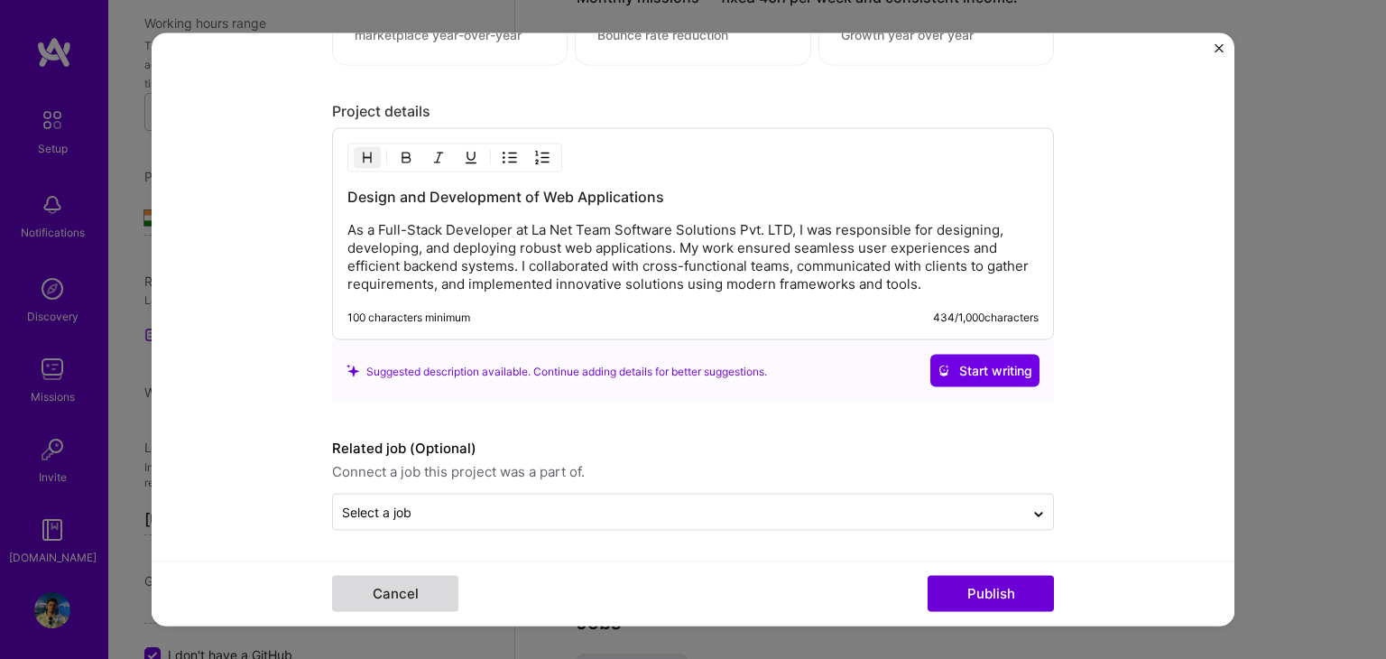
click at [380, 610] on button "Cancel" at bounding box center [395, 594] width 126 height 36
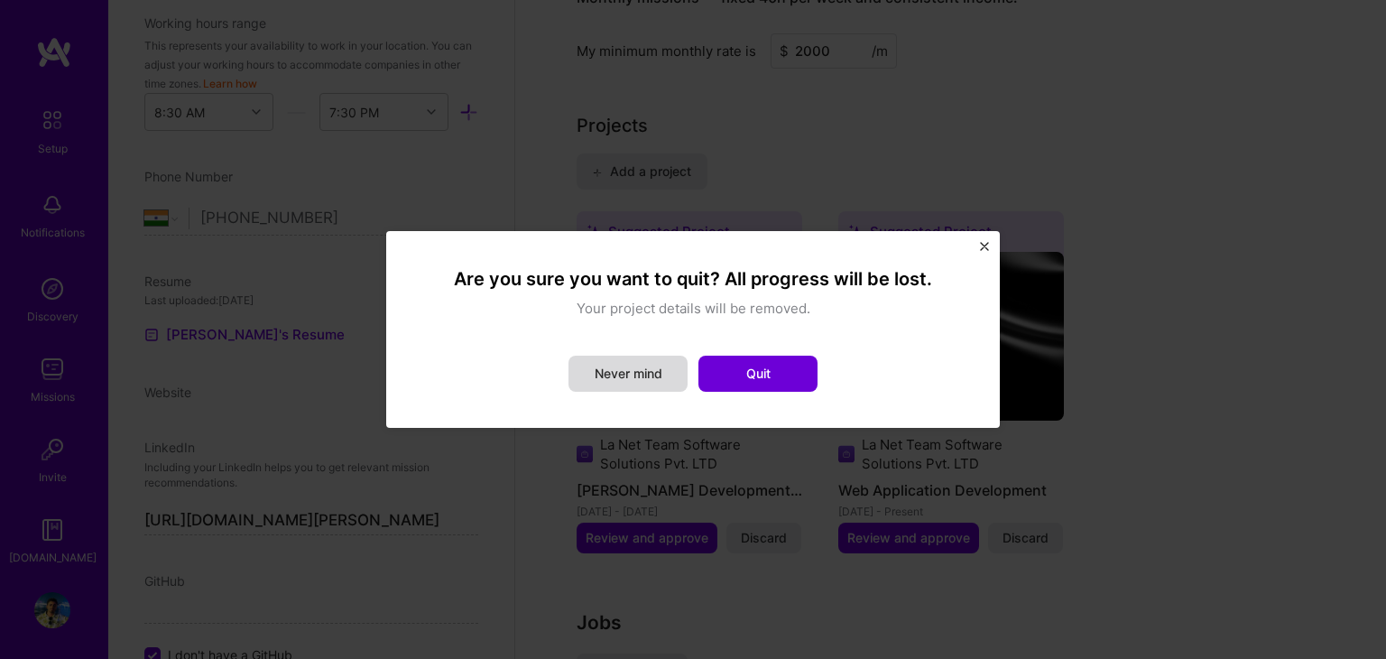
click at [621, 382] on button "Never mind" at bounding box center [627, 373] width 119 height 36
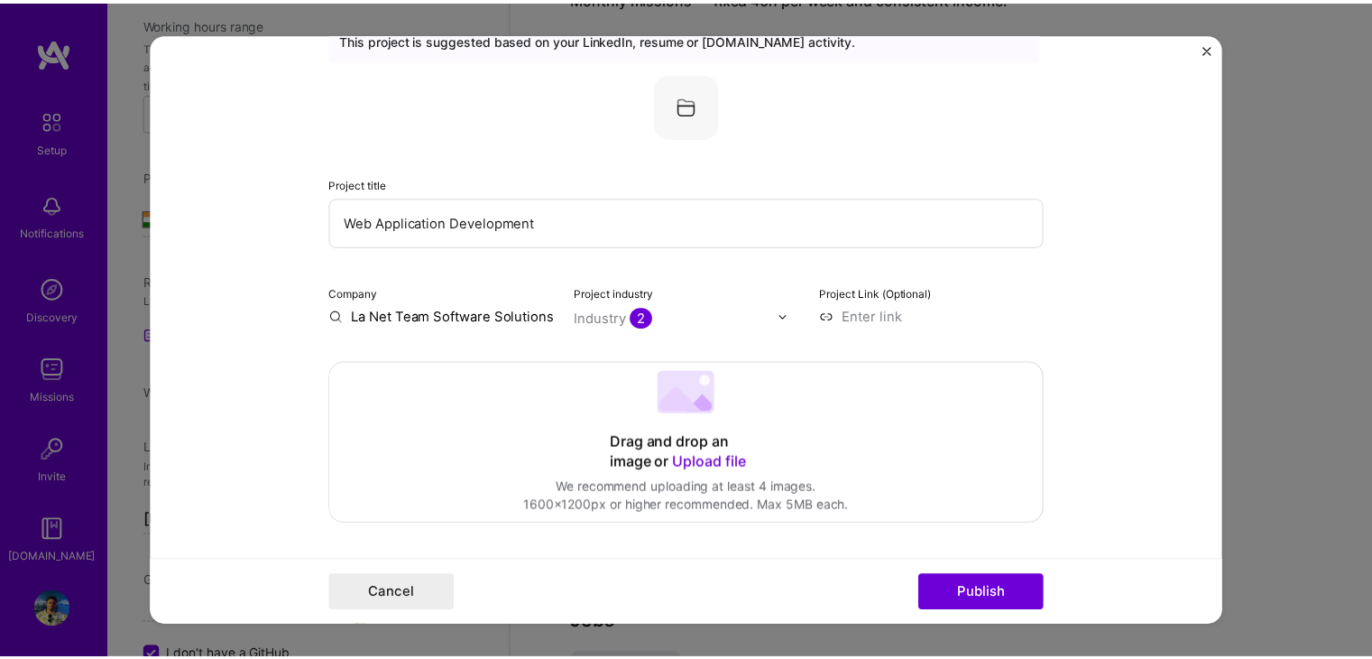
scroll to position [0, 0]
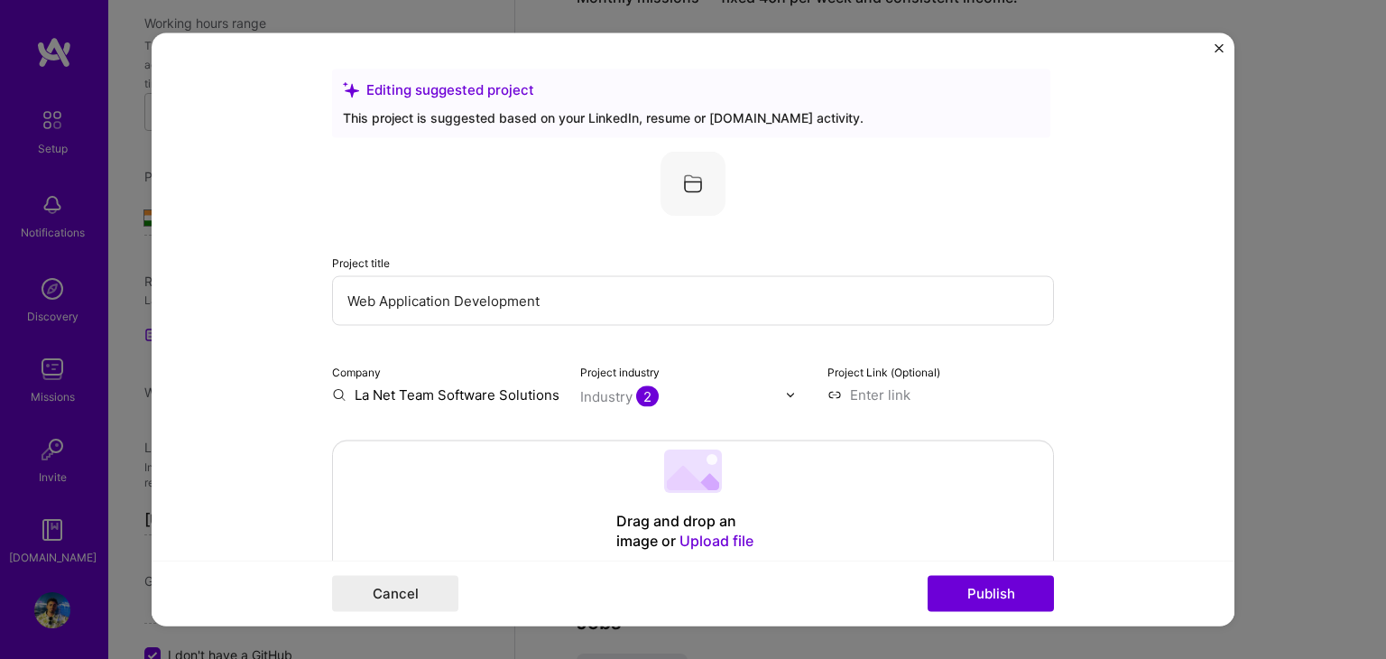
click at [1219, 44] on img "Close" at bounding box center [1218, 48] width 9 height 9
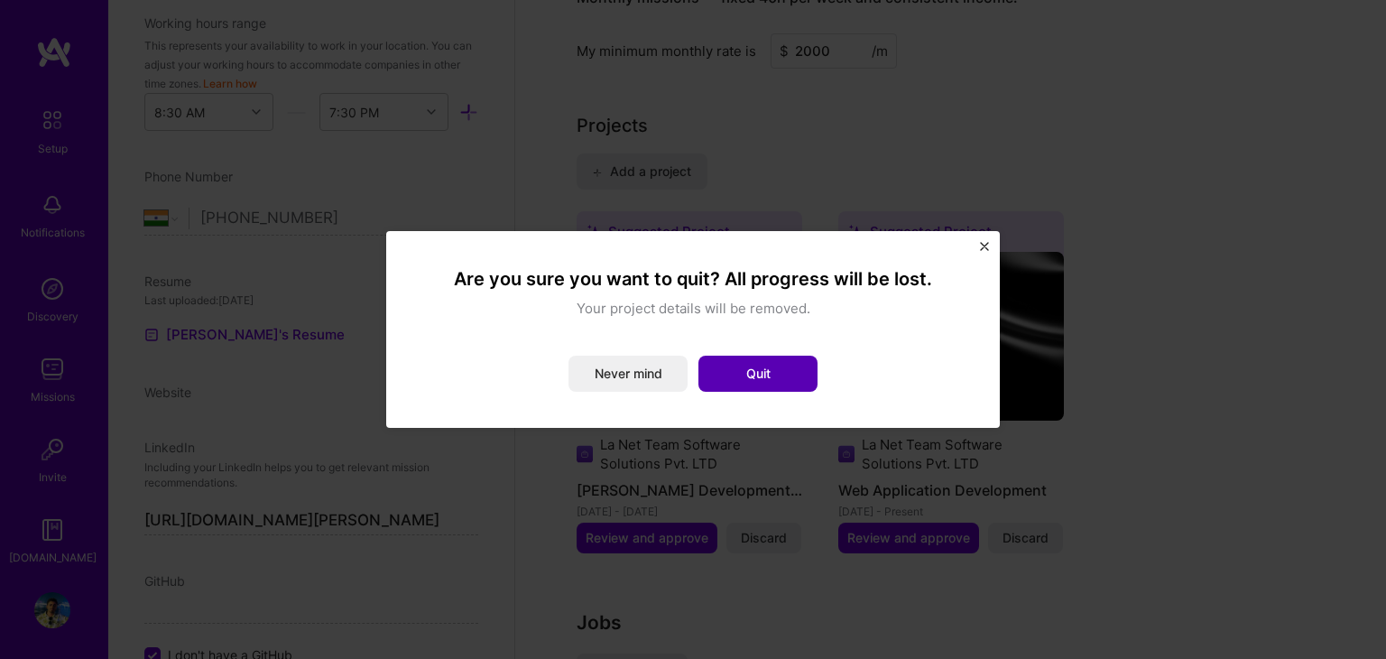
click at [798, 366] on button "Quit" at bounding box center [757, 373] width 119 height 36
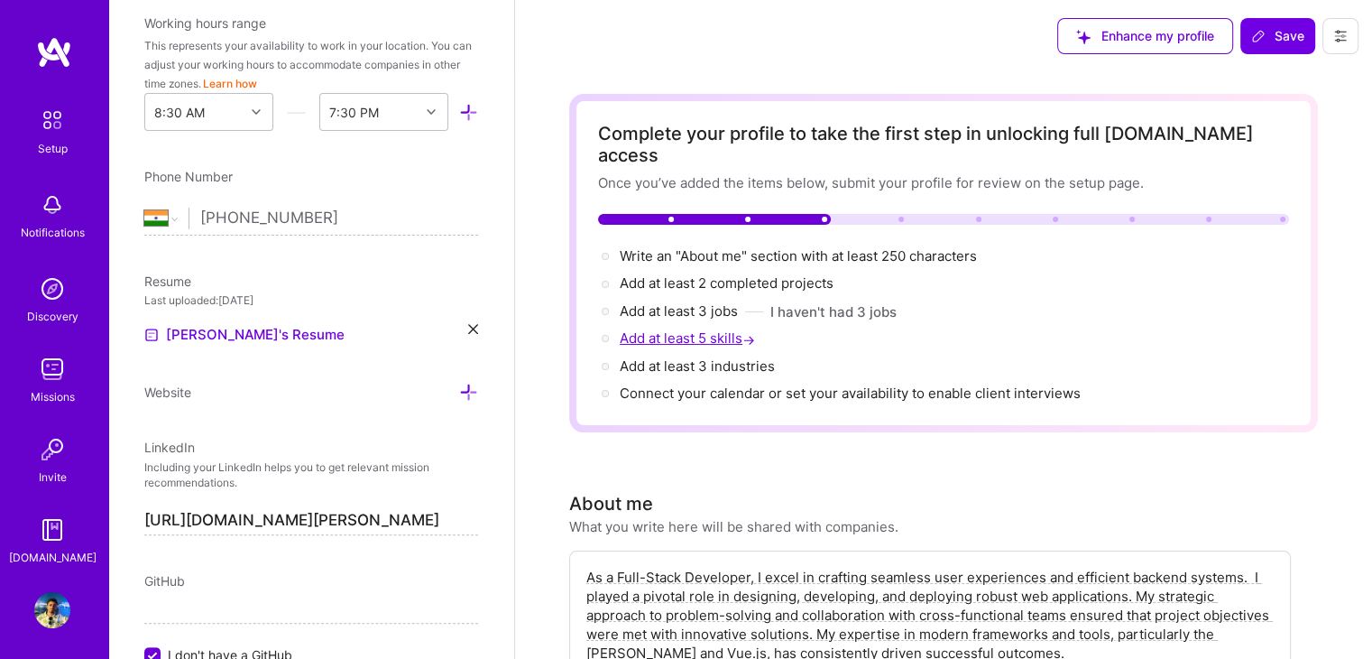
click at [687, 329] on span "Add at least 5 skills →" at bounding box center [689, 337] width 139 height 17
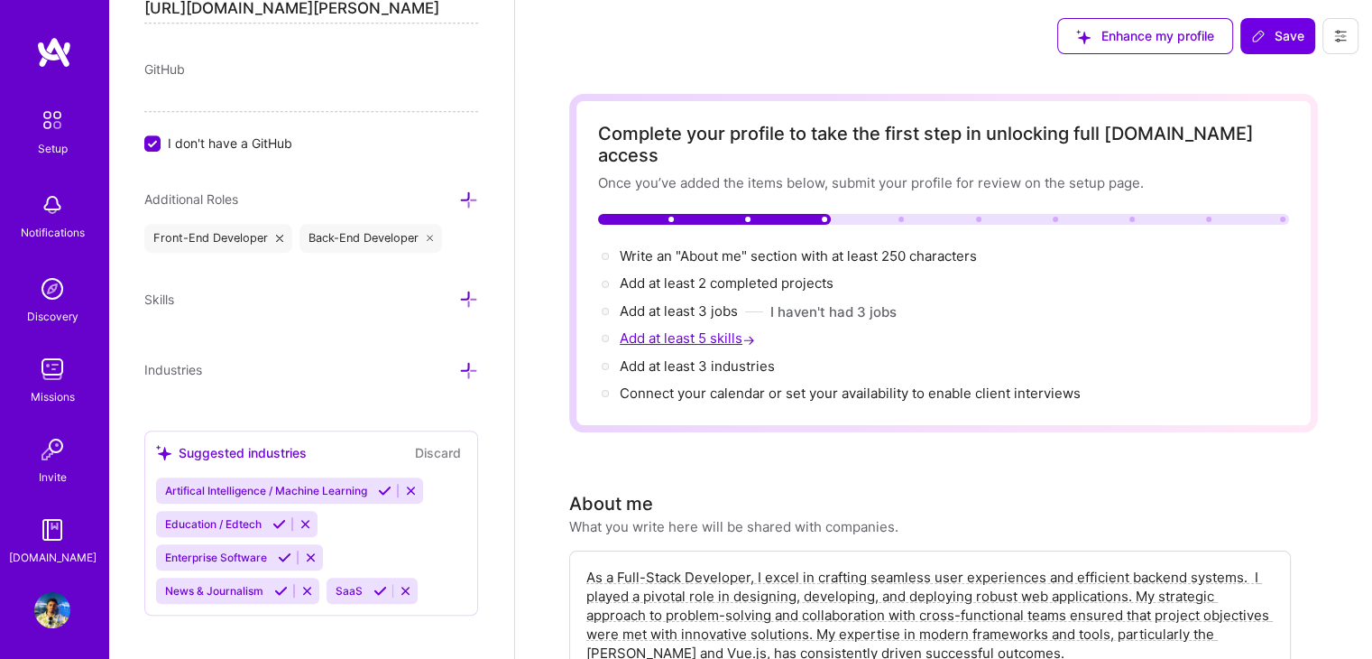
scroll to position [1057, 0]
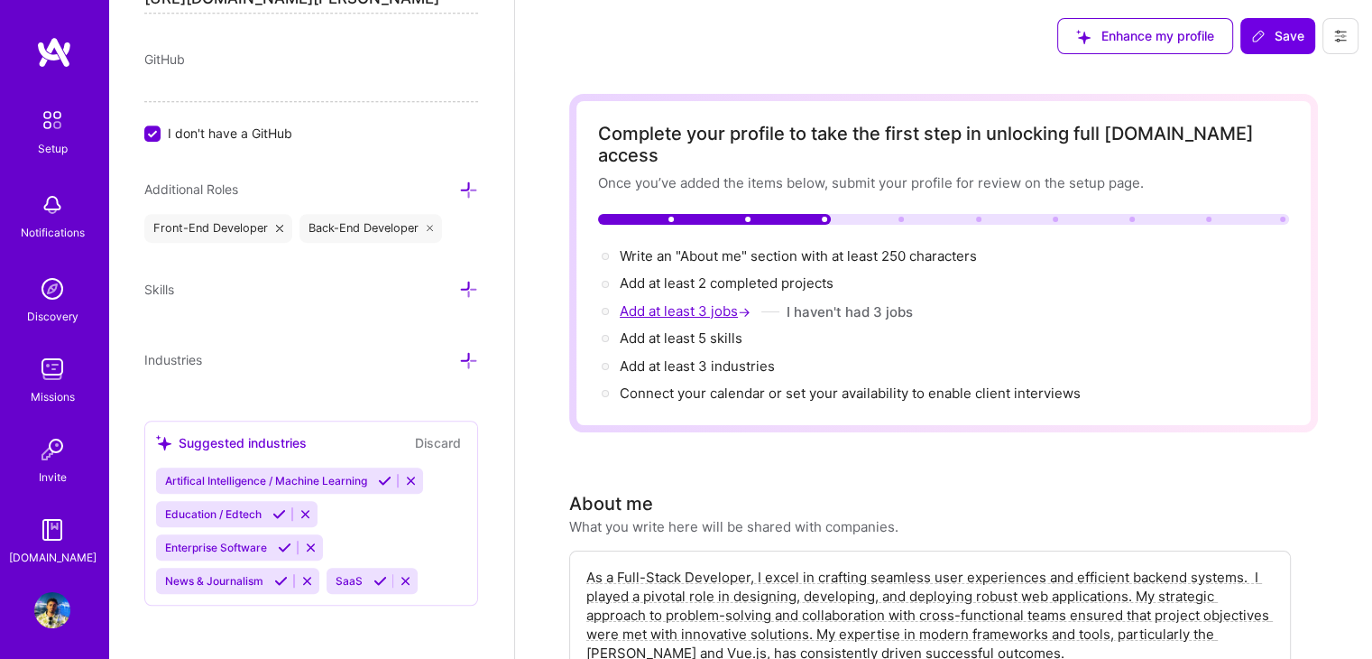
click at [684, 302] on span "Add at least 3 jobs →" at bounding box center [687, 310] width 134 height 17
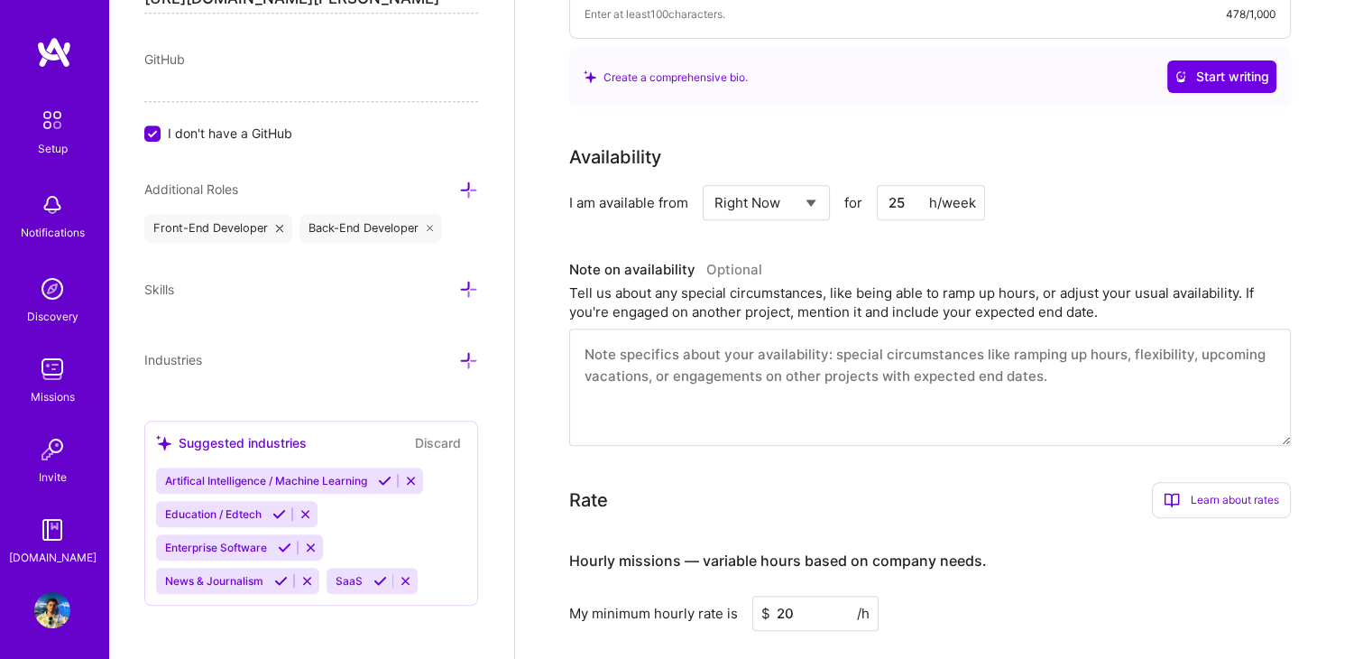
scroll to position [0, 0]
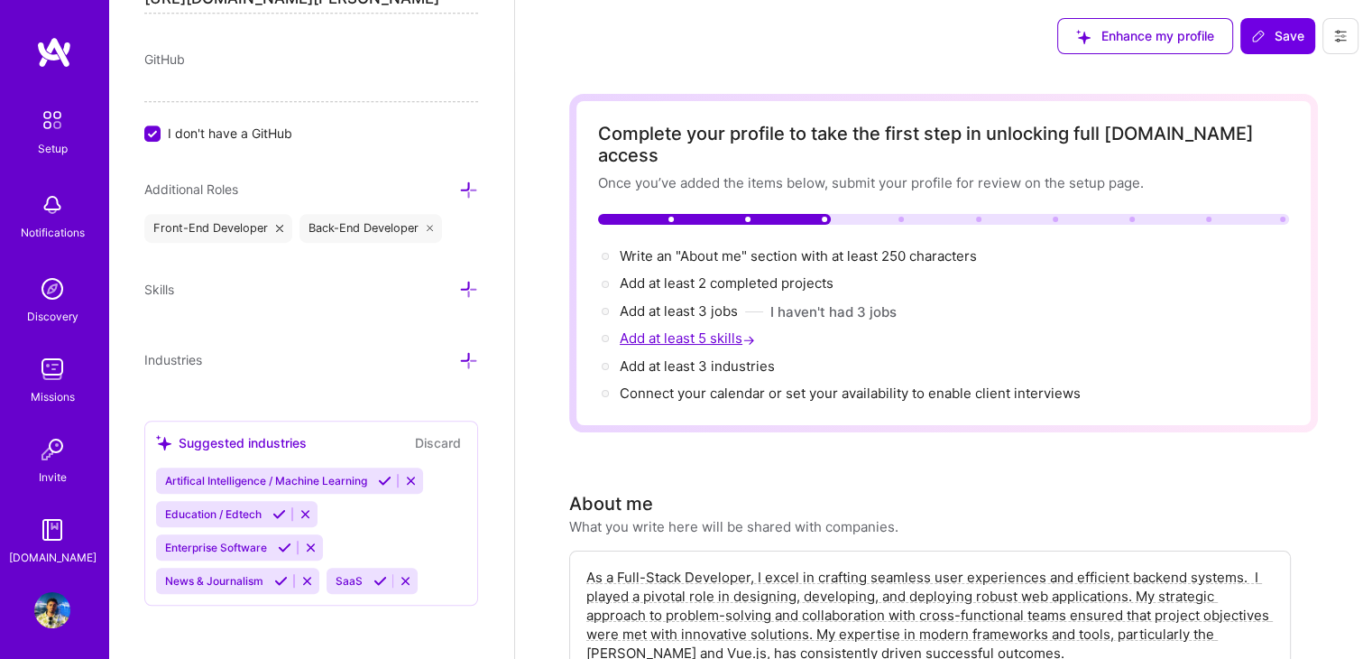
click at [675, 329] on span "Add at least 5 skills →" at bounding box center [689, 337] width 139 height 17
click at [173, 293] on div "Skills" at bounding box center [159, 289] width 30 height 19
click at [459, 282] on icon at bounding box center [468, 289] width 19 height 19
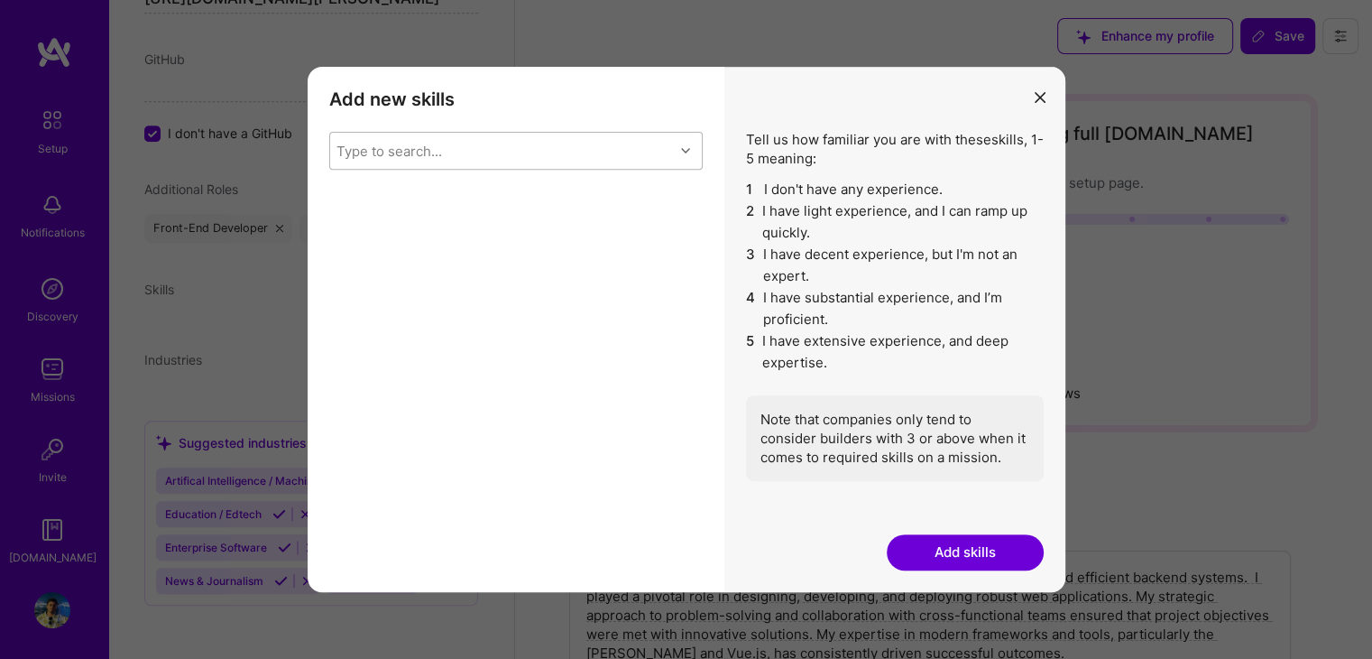
click at [525, 150] on div "Type to search..." at bounding box center [502, 151] width 344 height 36
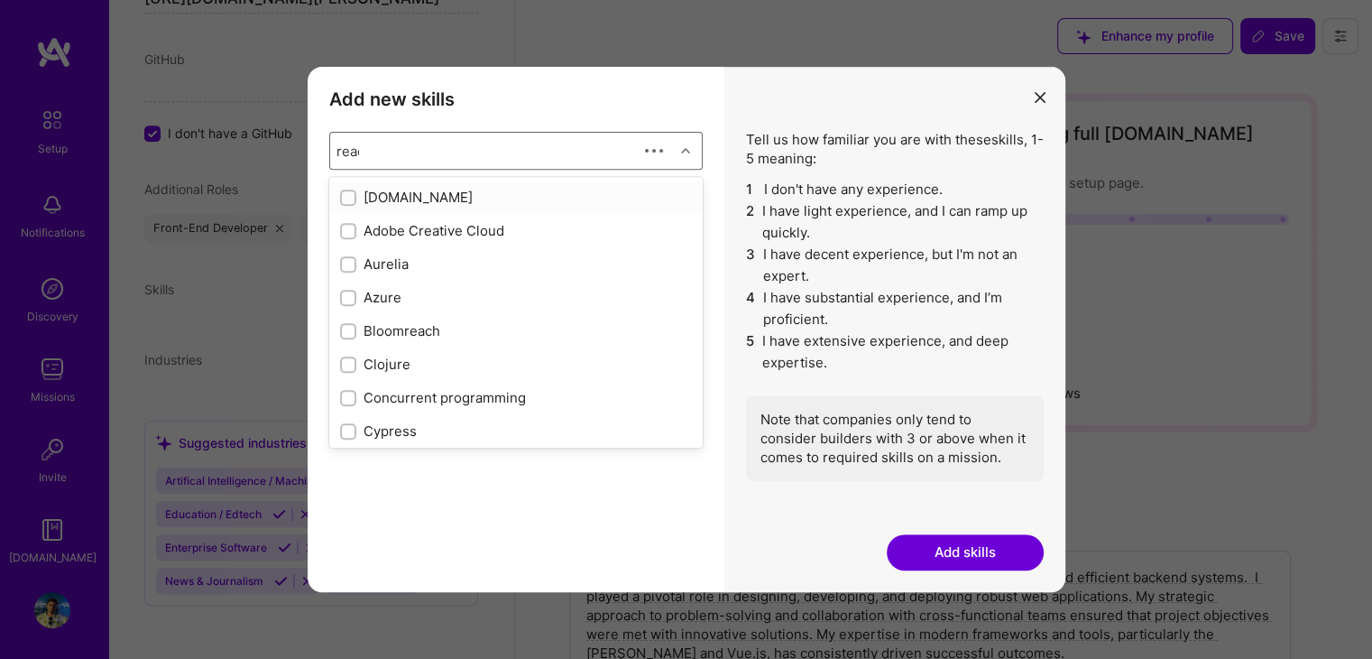
type input "react"
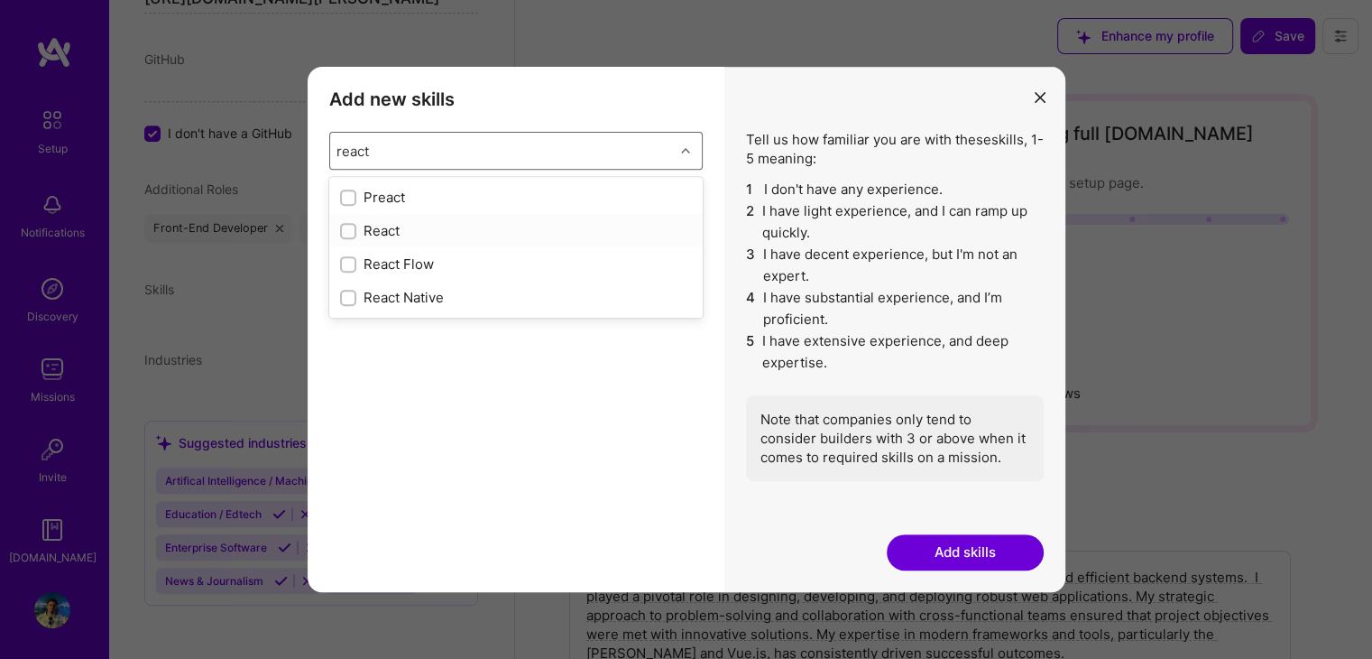
click at [465, 232] on div "React" at bounding box center [516, 230] width 352 height 19
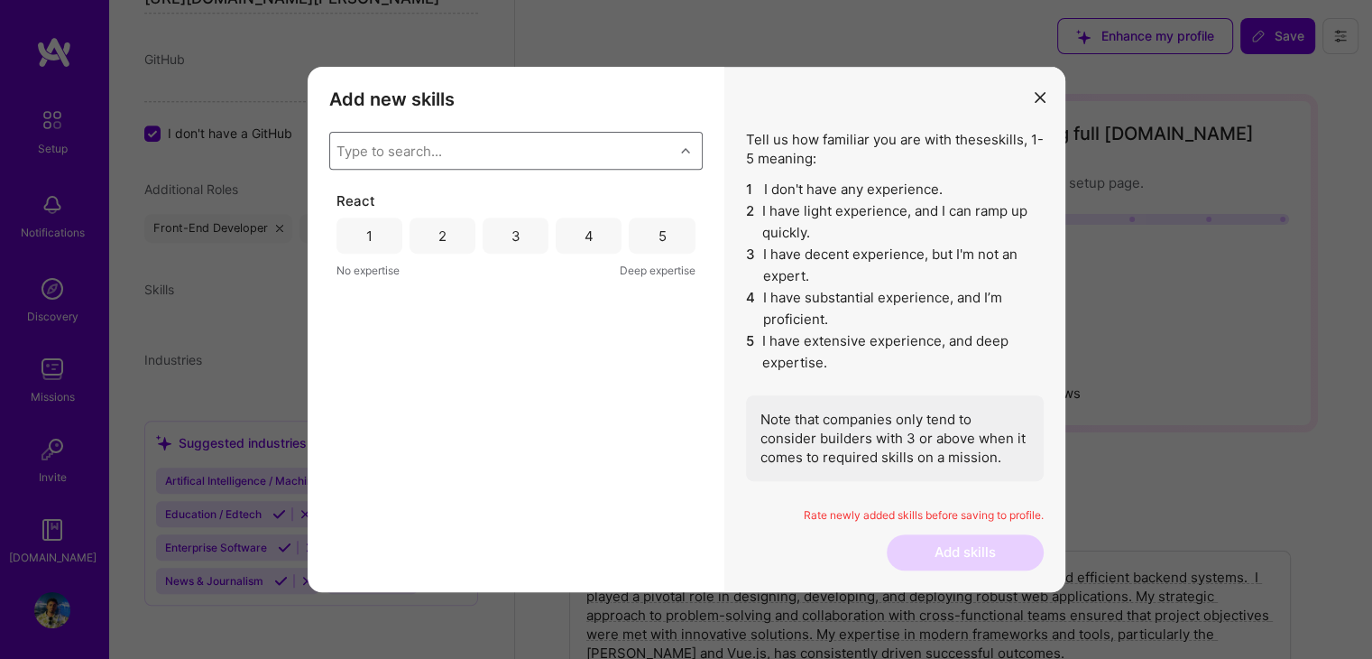
click at [445, 156] on div "Type to search..." at bounding box center [502, 151] width 344 height 36
click at [660, 241] on div "5" at bounding box center [662, 235] width 8 height 19
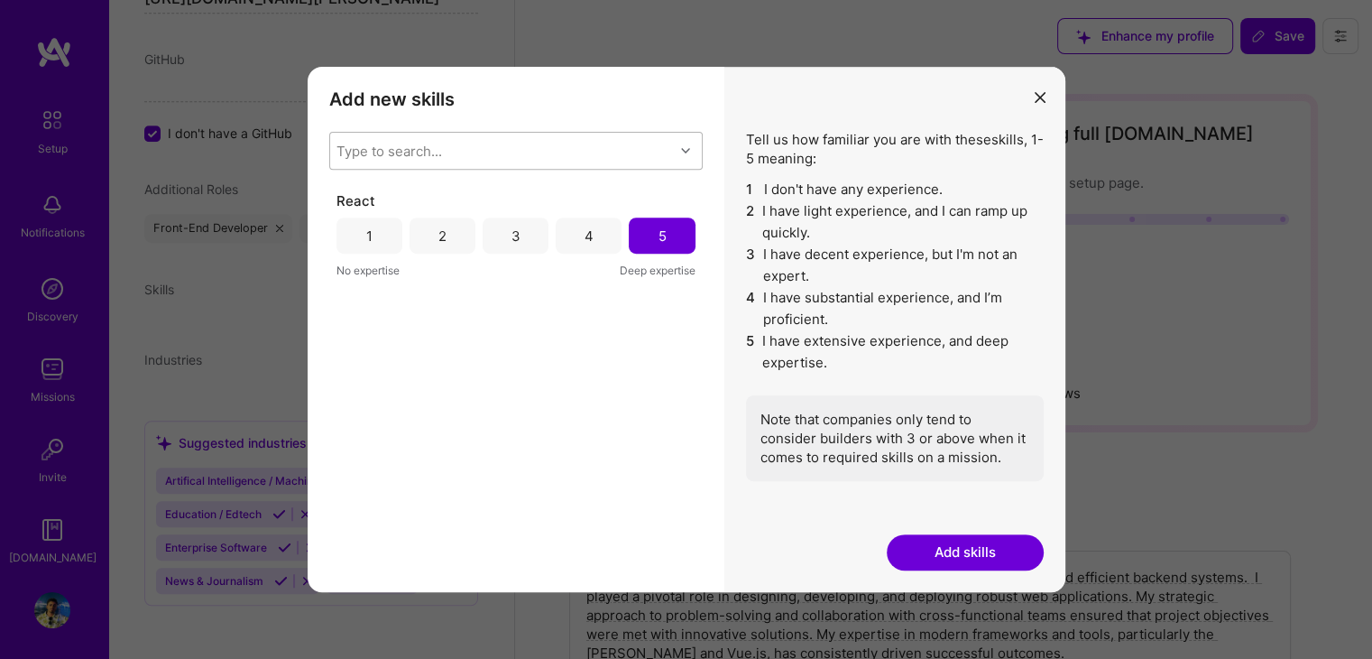
click at [579, 157] on div "Type to search..." at bounding box center [502, 151] width 344 height 36
click at [916, 546] on button "Add skills" at bounding box center [965, 552] width 157 height 36
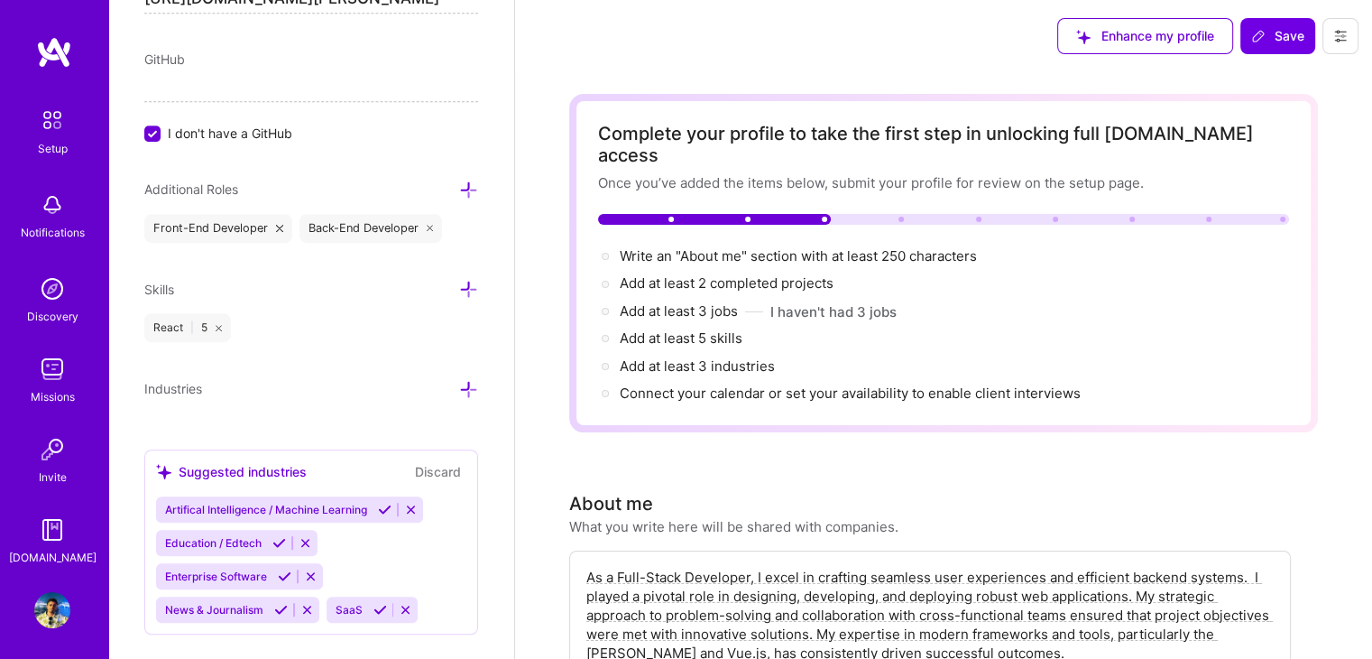
click at [459, 279] on div at bounding box center [468, 289] width 19 height 21
click at [459, 280] on icon at bounding box center [468, 289] width 19 height 19
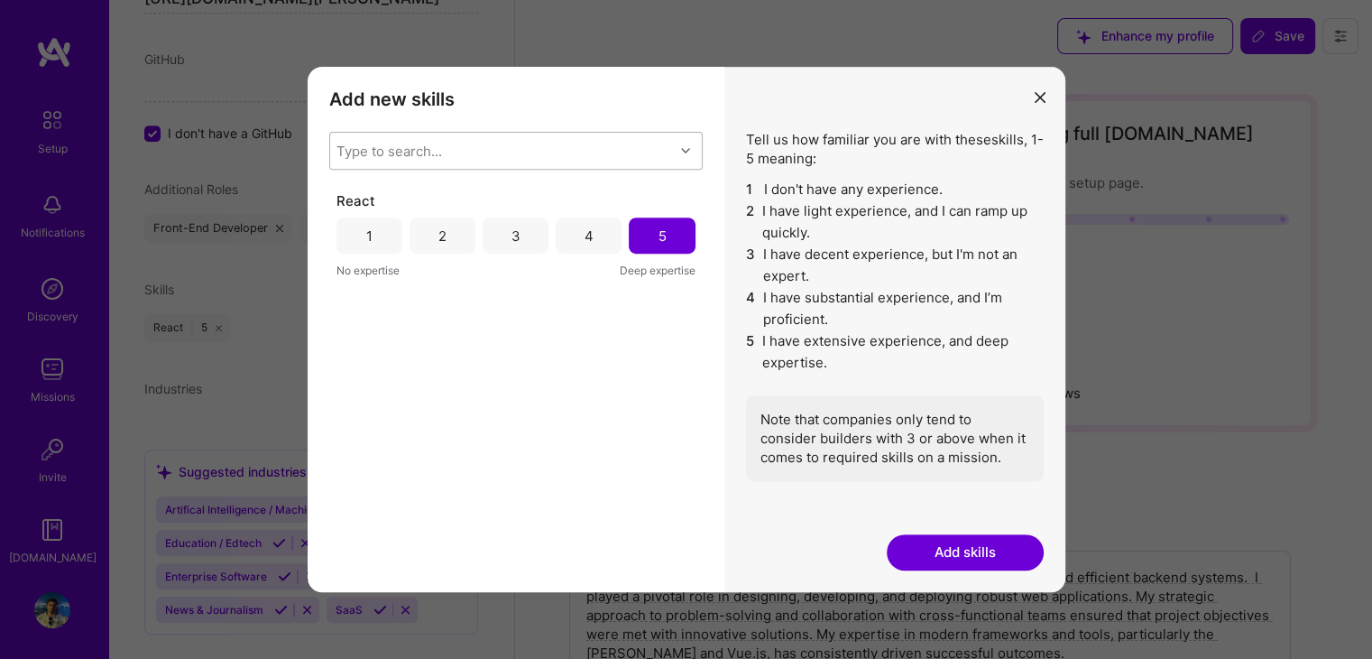
click at [440, 153] on div "Type to search..." at bounding box center [389, 151] width 106 height 19
type input "node"
click at [461, 188] on div "Node.js" at bounding box center [516, 197] width 352 height 19
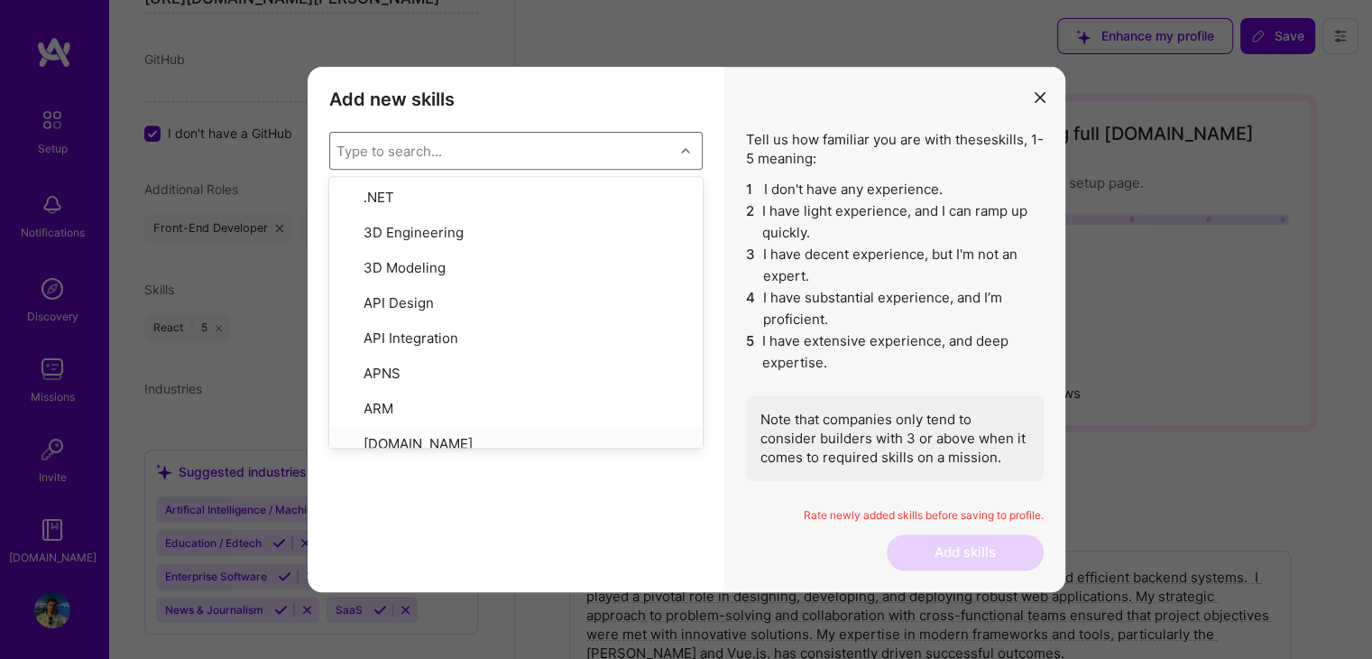
click at [574, 470] on div "Node.js 1 2 3 4 5 No expertise Deep expertise React 1 2 3 4 5 No expertise Deep…" at bounding box center [515, 339] width 373 height 297
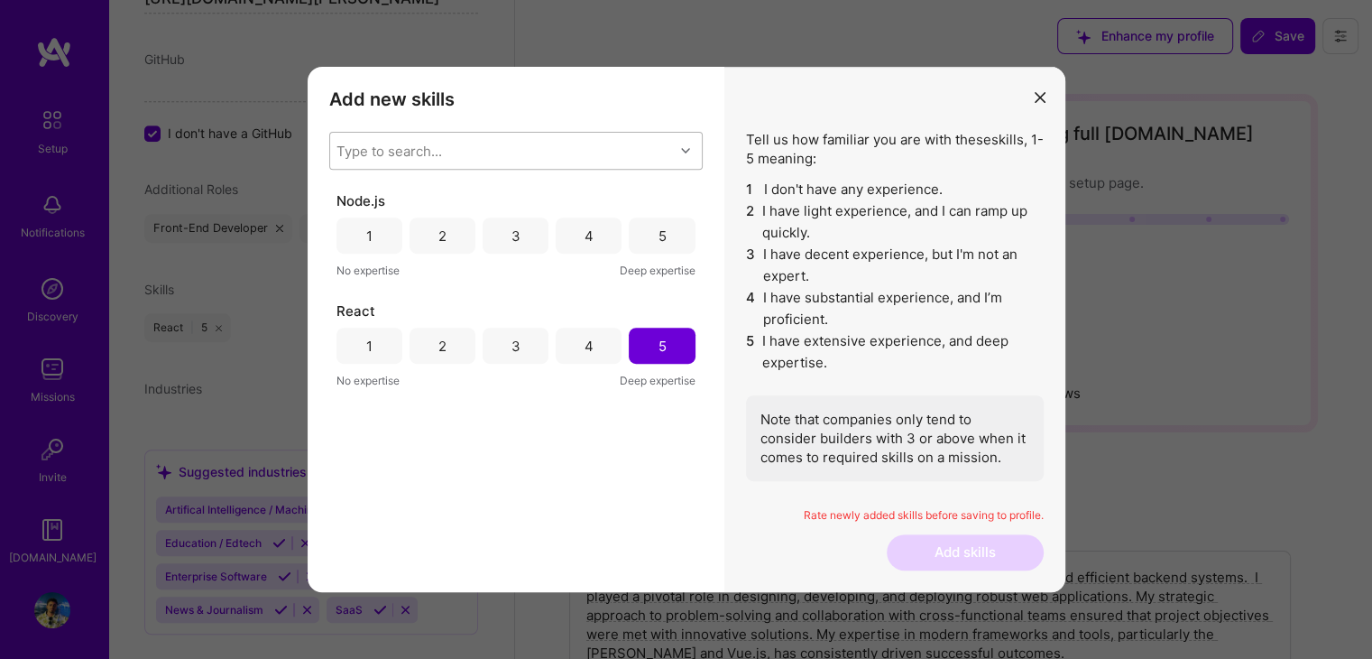
click at [657, 245] on div "5" at bounding box center [662, 235] width 66 height 36
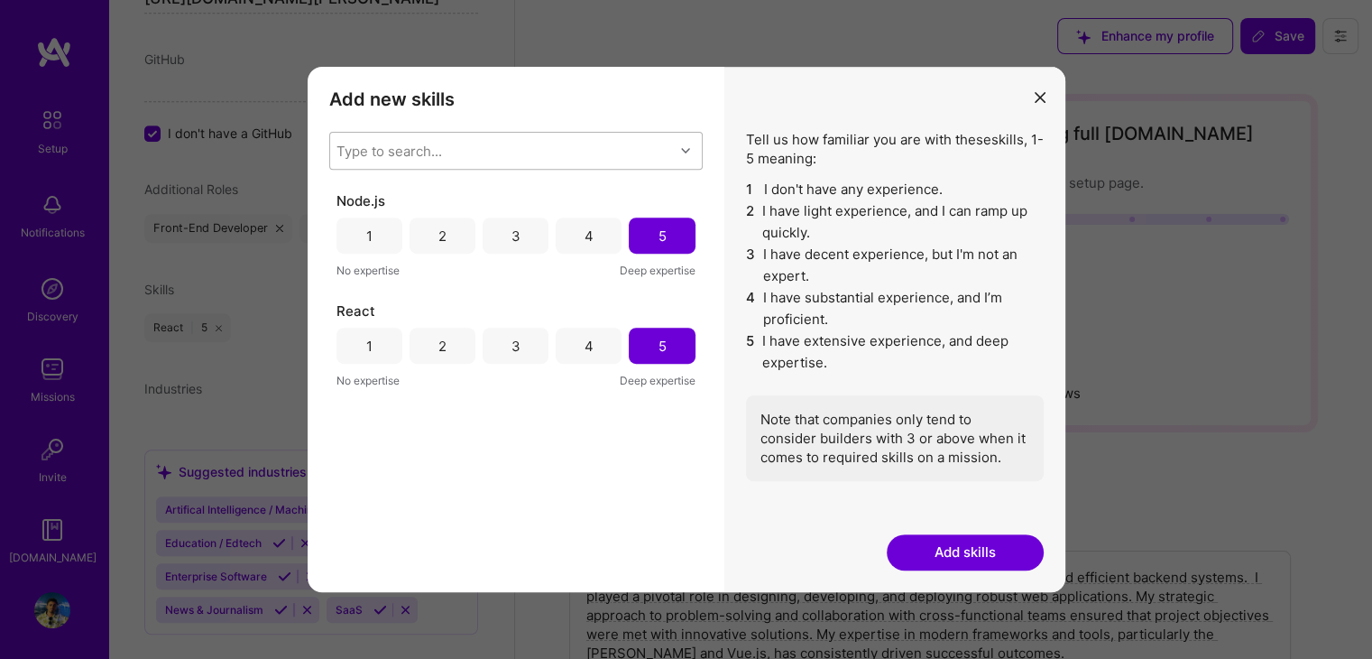
click at [489, 146] on div "Type to search..." at bounding box center [502, 151] width 344 height 36
type input "vu"
click at [487, 189] on div "Vue.js" at bounding box center [516, 197] width 352 height 19
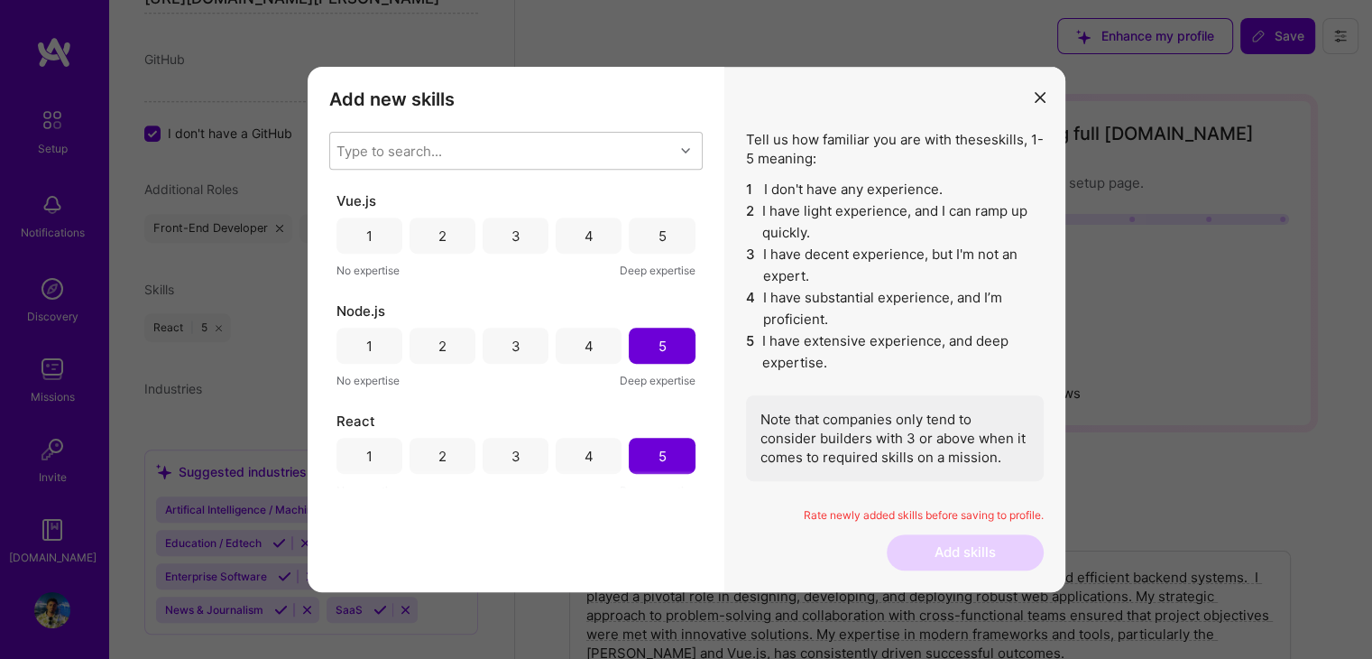
click at [539, 548] on div "Add new skills Tell us how familiar you are with given skills, using between 1 …" at bounding box center [516, 329] width 417 height 525
click at [585, 236] on div "4" at bounding box center [589, 235] width 9 height 19
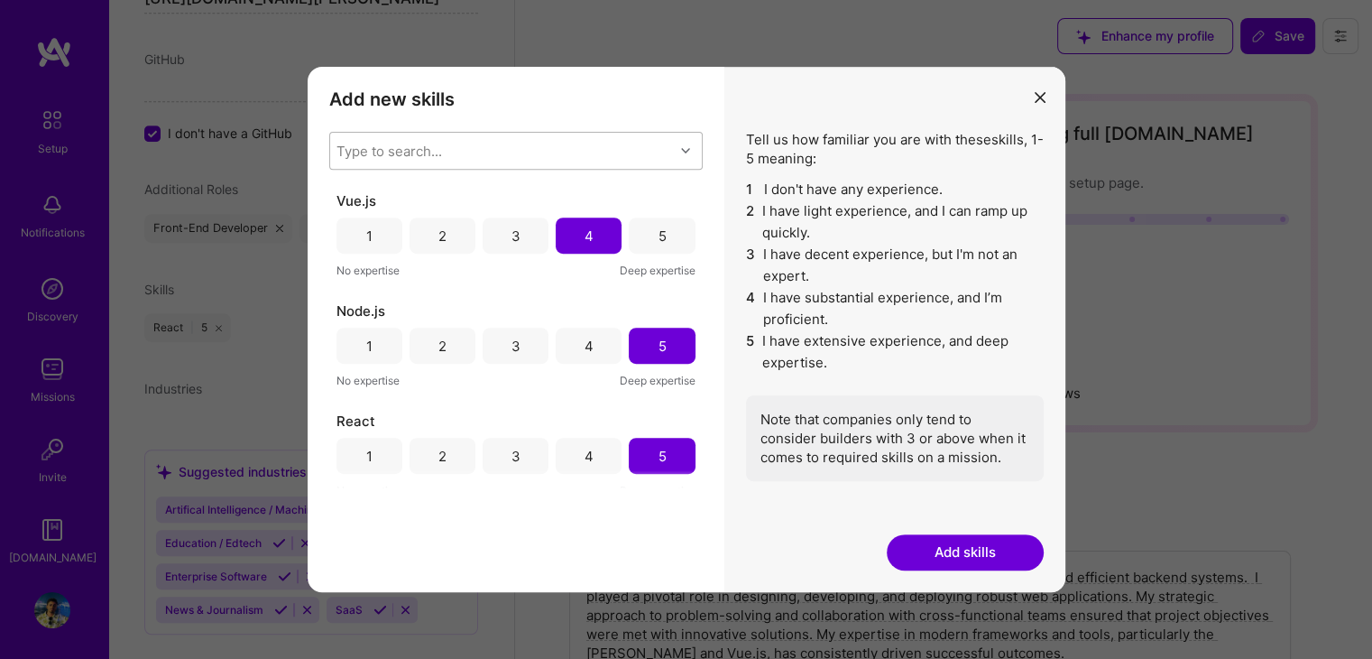
click at [535, 140] on div "Type to search..." at bounding box center [502, 151] width 344 height 36
type input "mong"
click at [519, 192] on div "MongoDB" at bounding box center [516, 197] width 352 height 19
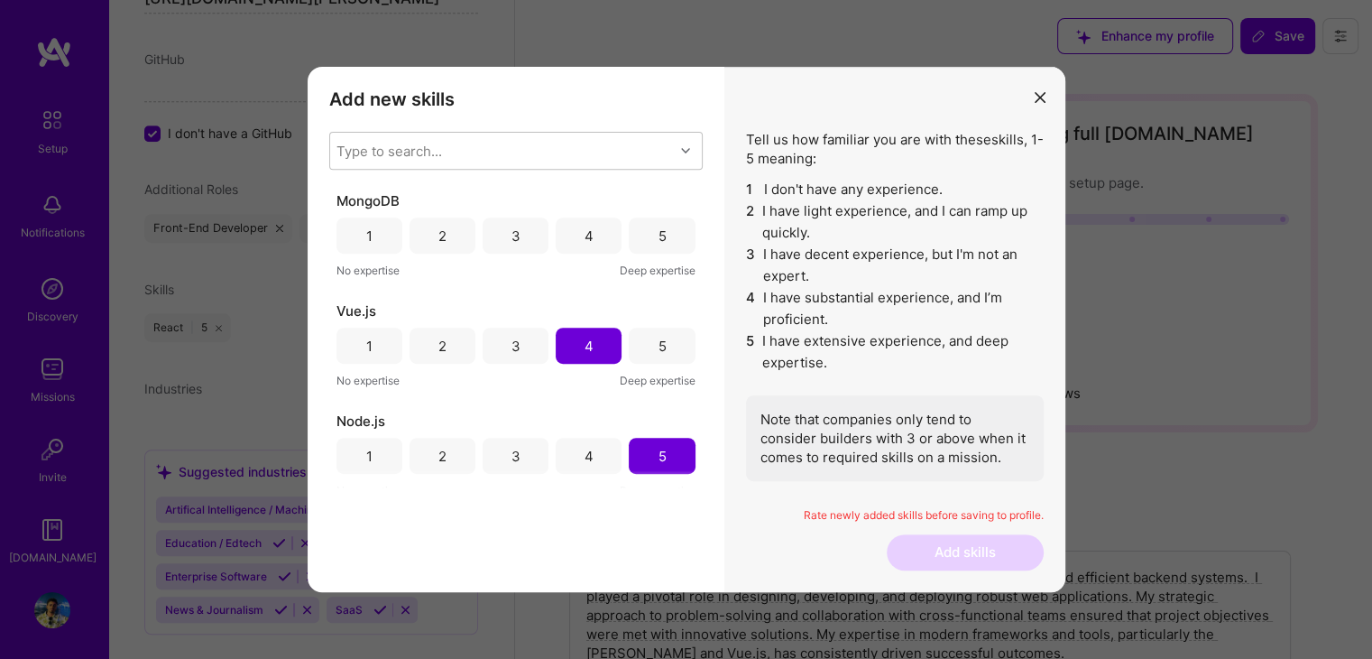
click at [454, 564] on div "Add new skills Tell us how familiar you are with given skills, using between 1 …" at bounding box center [516, 329] width 417 height 525
click at [651, 219] on div "5" at bounding box center [662, 235] width 66 height 36
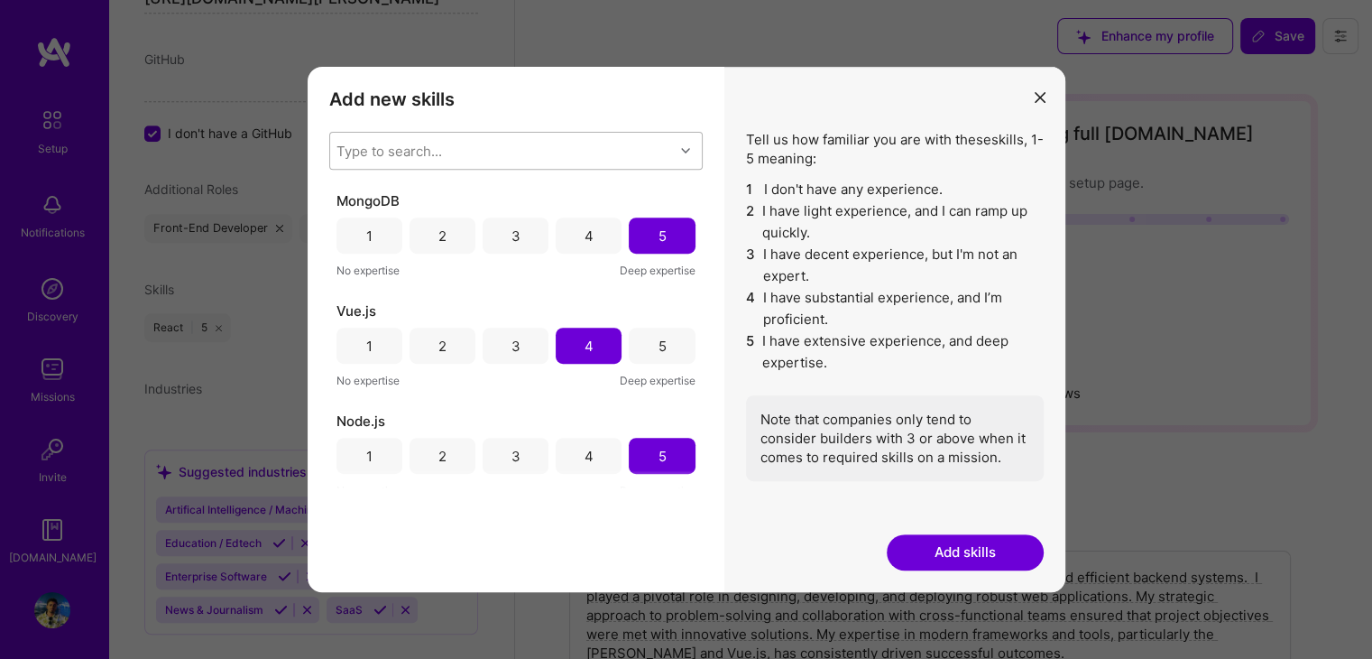
drag, startPoint x: 634, startPoint y: 127, endPoint x: 631, endPoint y: 141, distance: 13.8
click at [631, 141] on div "Add new skills Tell us how familiar you are with given skills, using between 1 …" at bounding box center [516, 329] width 417 height 525
click at [631, 141] on div "Type to search..." at bounding box center [502, 151] width 344 height 36
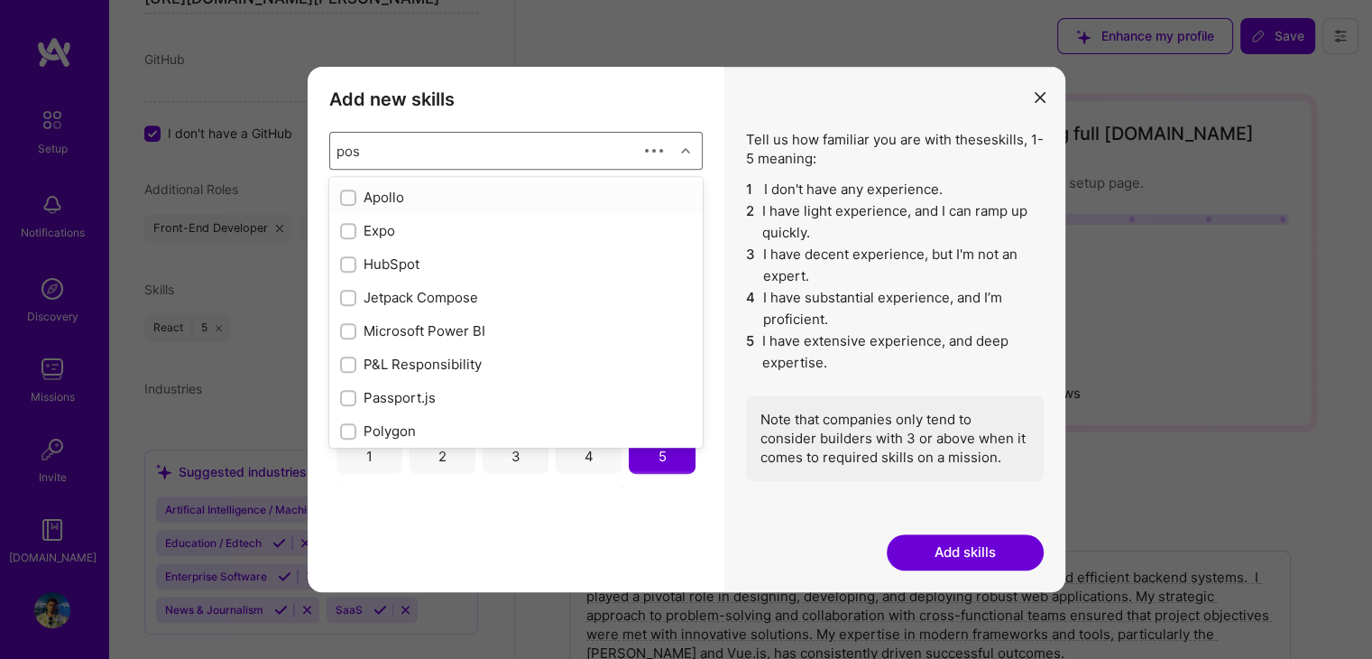
type input "post"
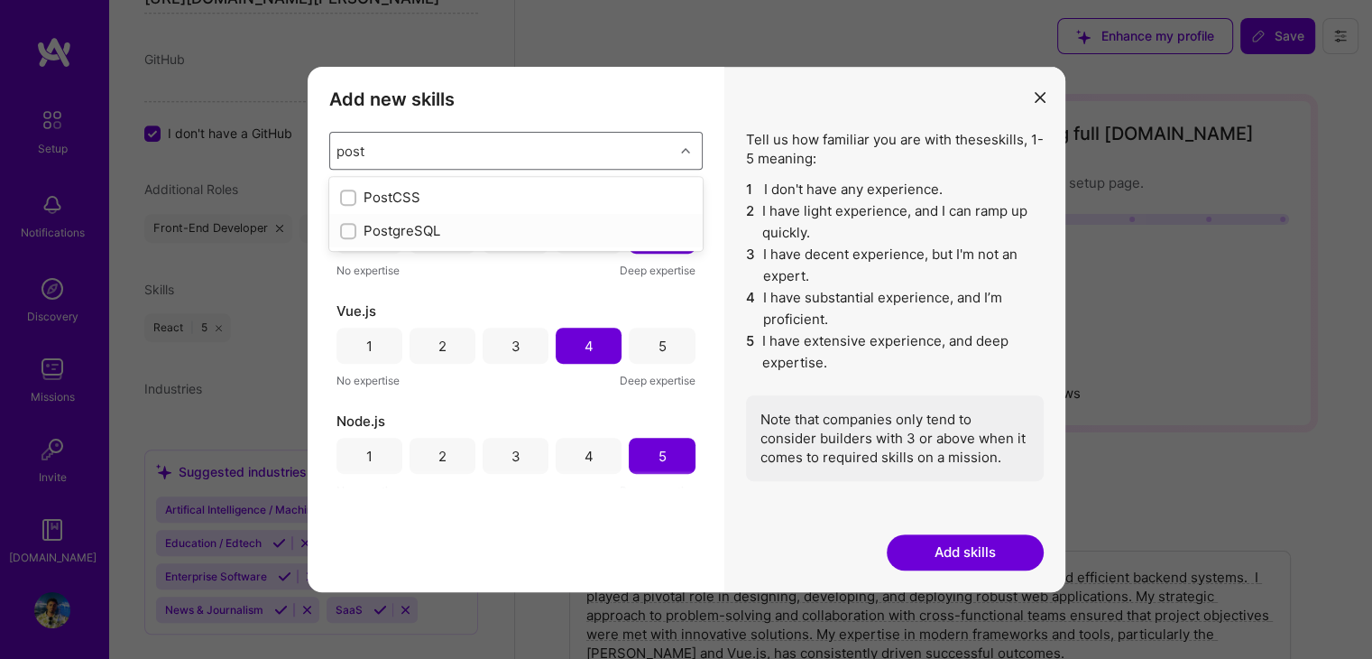
click at [523, 236] on div "PostgreSQL" at bounding box center [516, 230] width 352 height 19
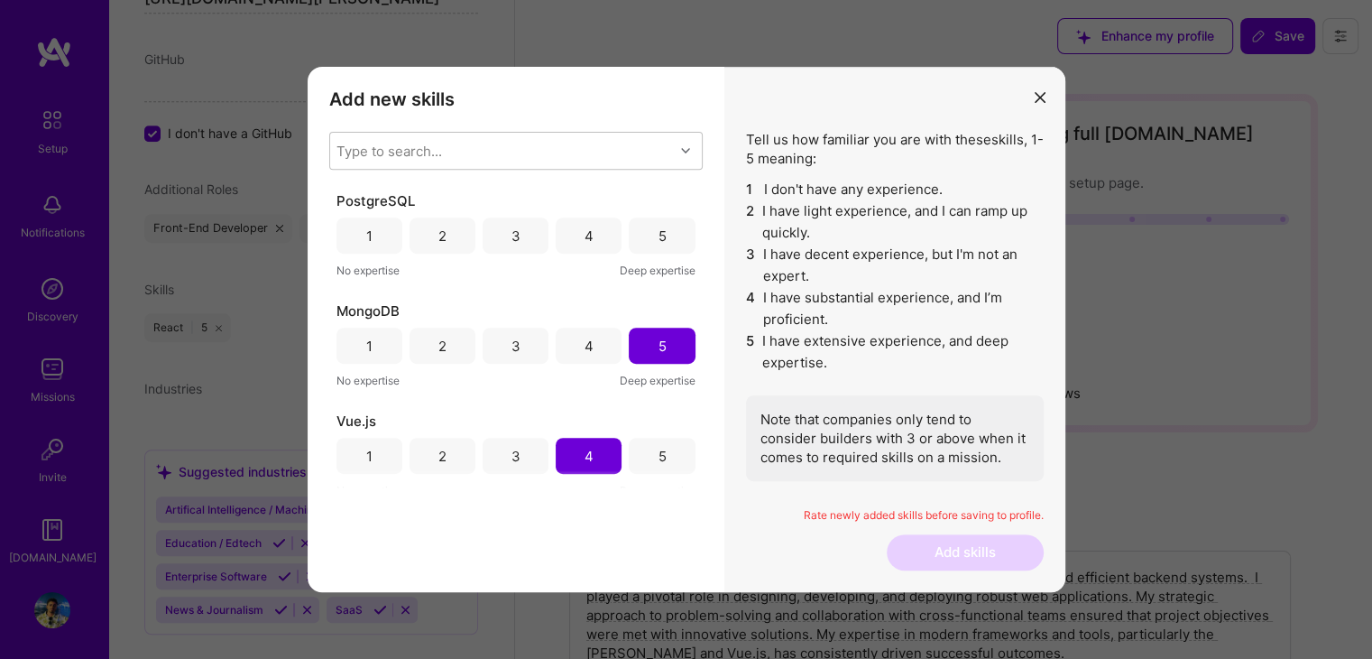
click at [494, 491] on div "Add new skills Tell us how familiar you are with given skills, using between 1 …" at bounding box center [516, 329] width 417 height 525
click at [658, 226] on div "5" at bounding box center [662, 235] width 8 height 19
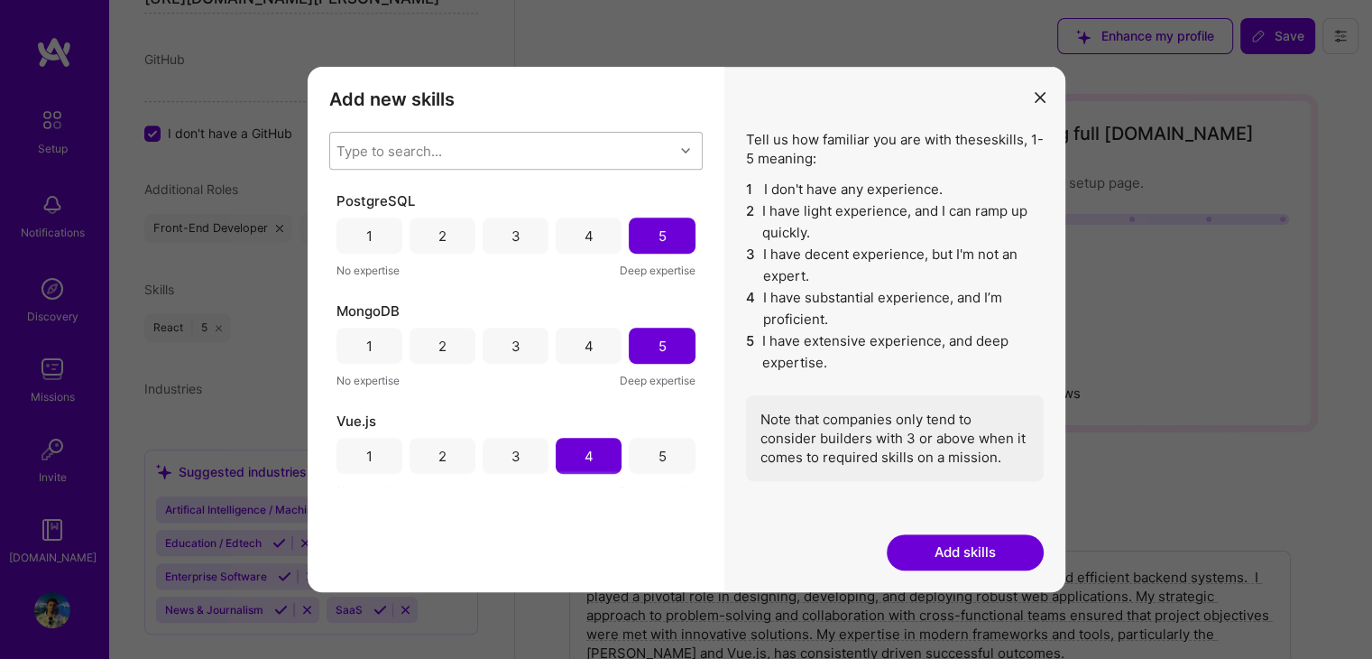
click at [567, 152] on div "Type to search..." at bounding box center [502, 151] width 344 height 36
type input "nest"
click at [559, 198] on div "Nest.js" at bounding box center [516, 197] width 352 height 19
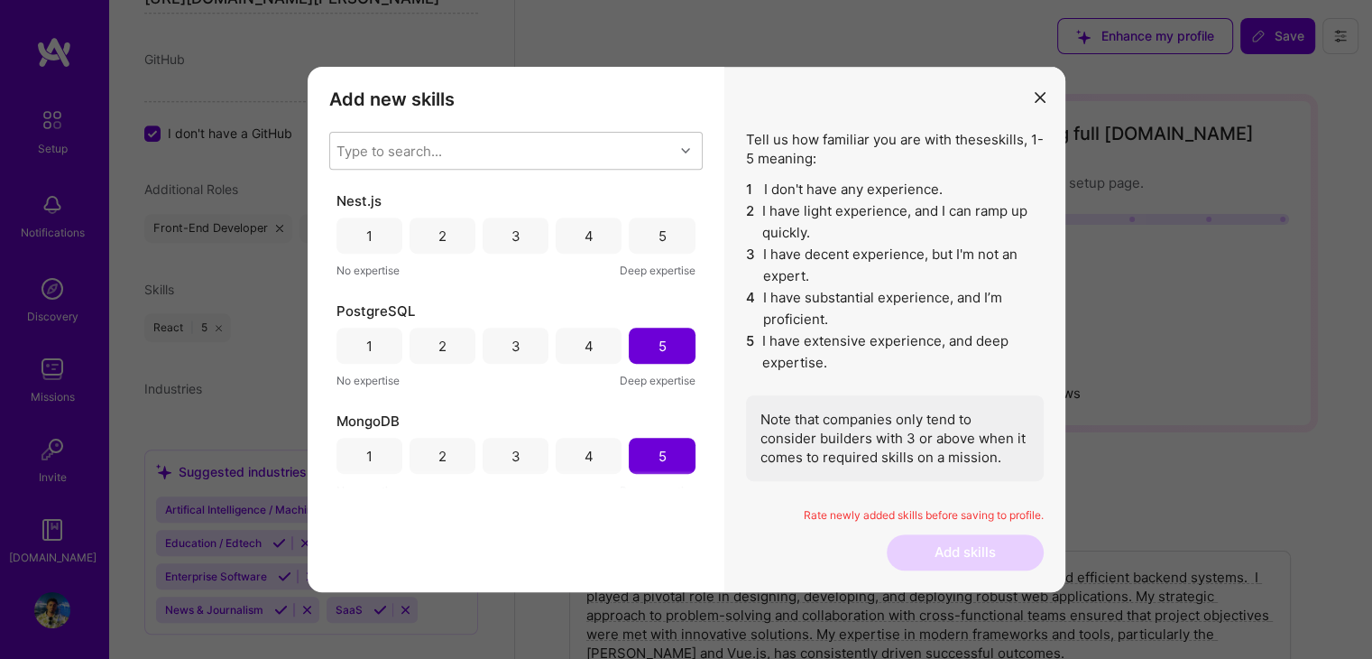
click at [494, 531] on div "Add new skills Tell us how familiar you are with given skills, using between 1 …" at bounding box center [516, 329] width 417 height 525
click at [600, 236] on div "4" at bounding box center [589, 235] width 66 height 36
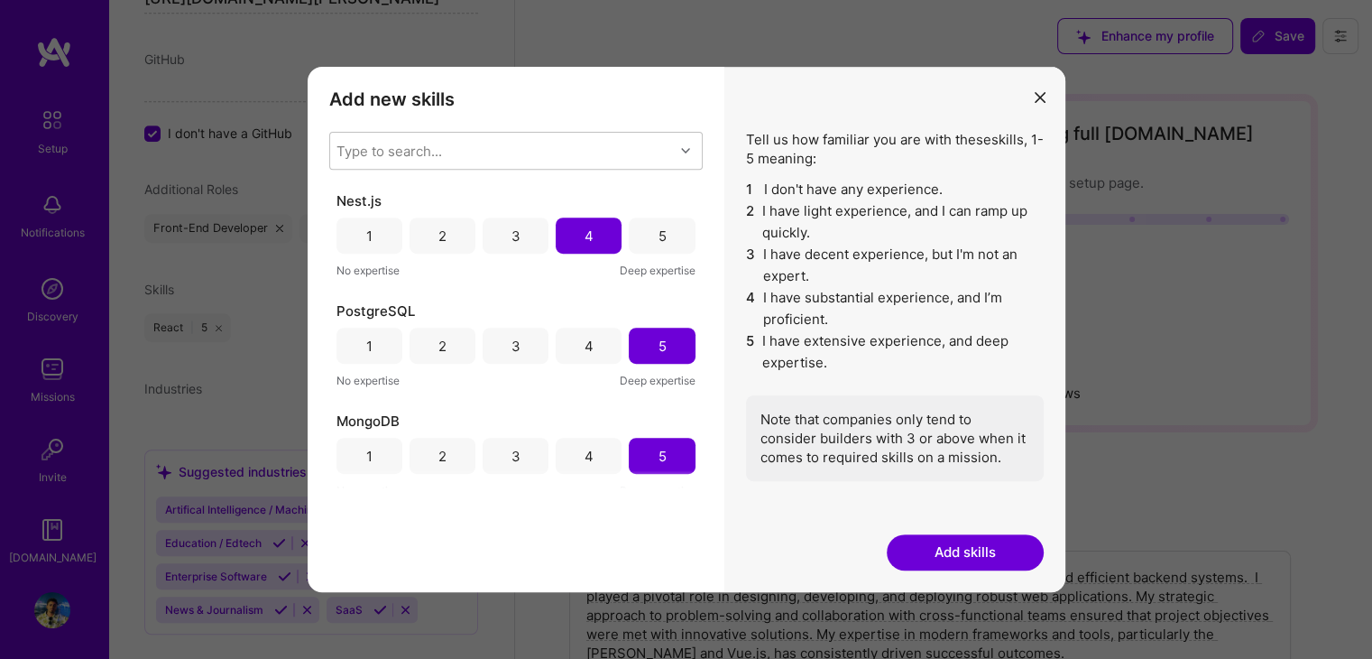
click at [658, 235] on div "5" at bounding box center [662, 235] width 8 height 19
click at [635, 161] on div "Type to search..." at bounding box center [502, 151] width 344 height 36
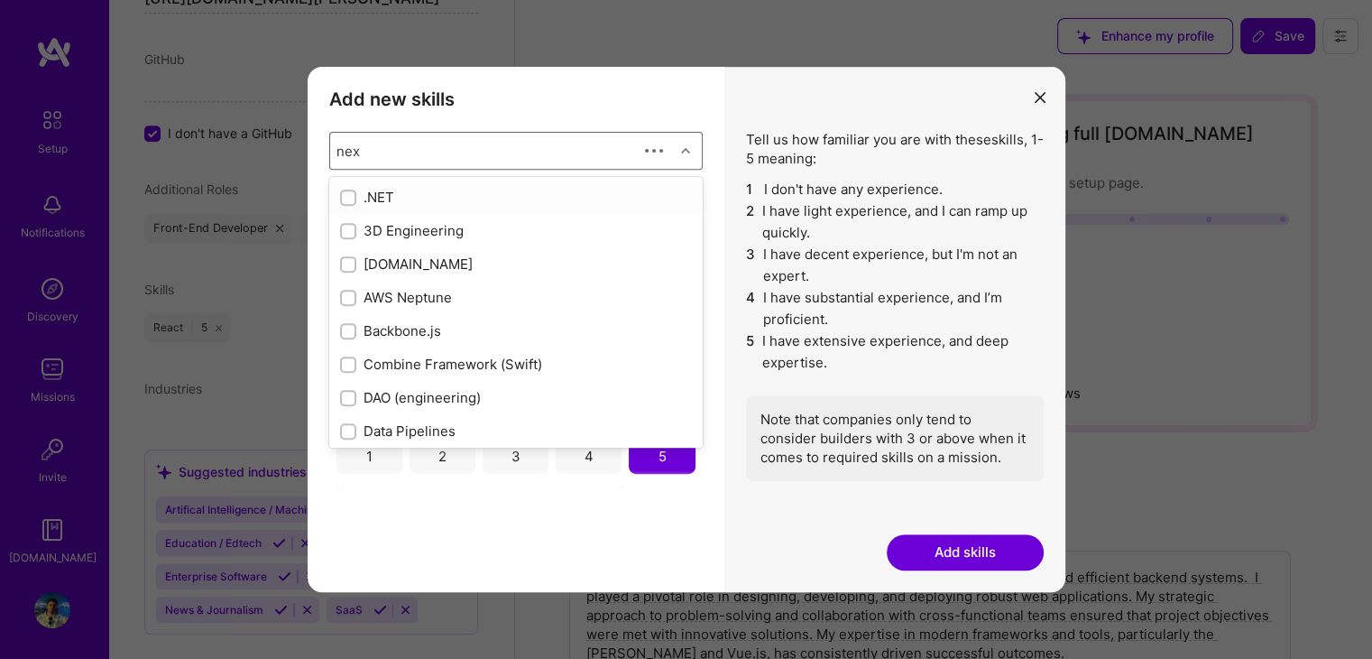
type input "next"
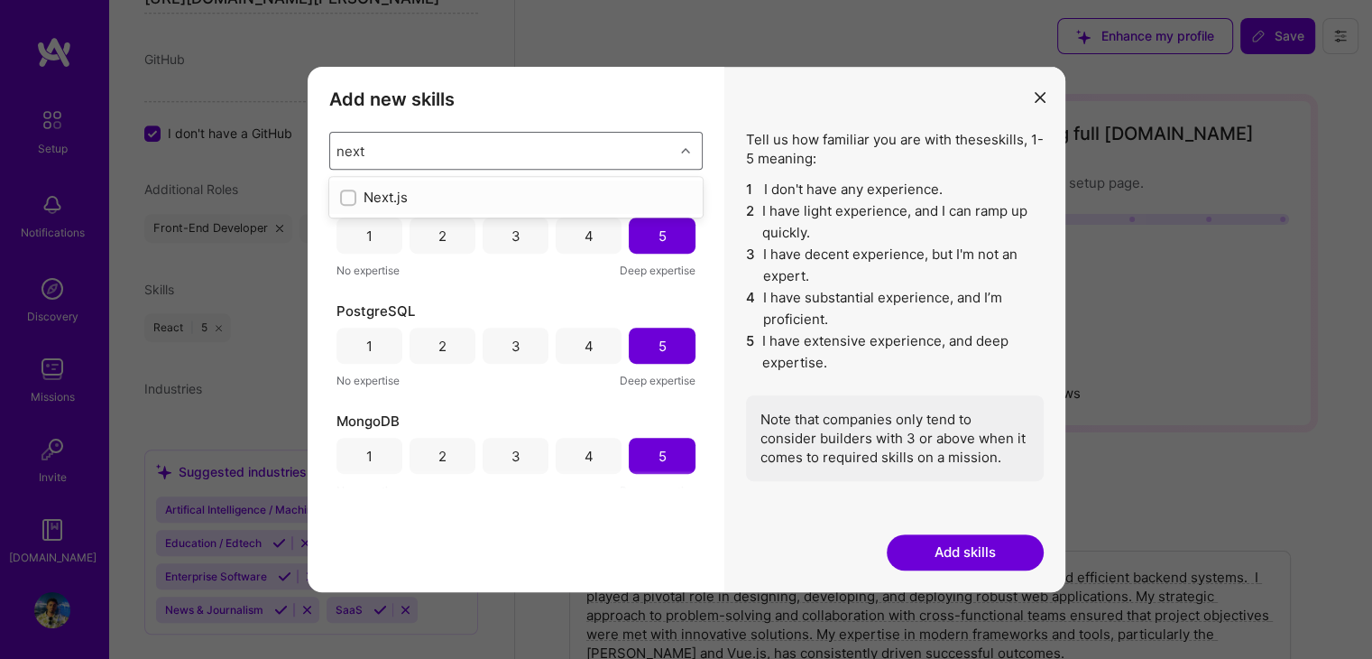
click at [594, 192] on div "Next.js" at bounding box center [516, 197] width 352 height 19
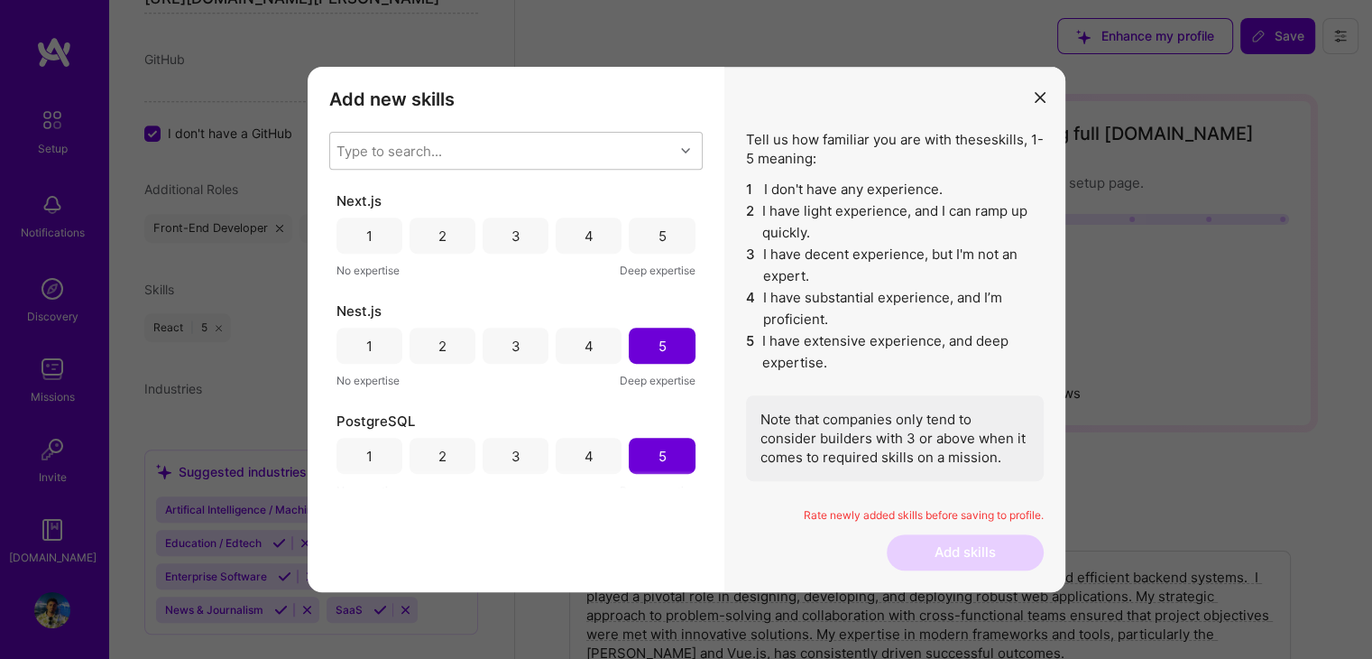
click at [557, 490] on div "Add new skills Tell us how familiar you are with given skills, using between 1 …" at bounding box center [516, 329] width 417 height 525
click at [658, 235] on div "5" at bounding box center [662, 235] width 8 height 19
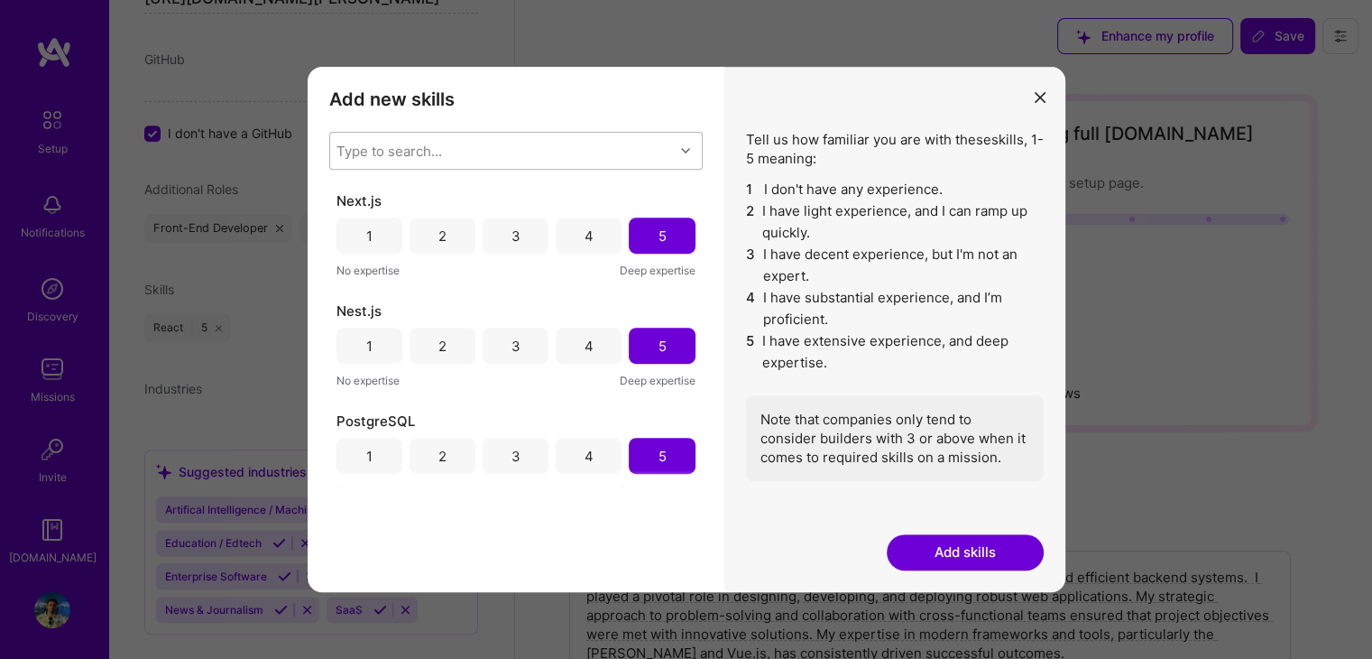
click at [610, 152] on div "Type to search..." at bounding box center [502, 151] width 344 height 36
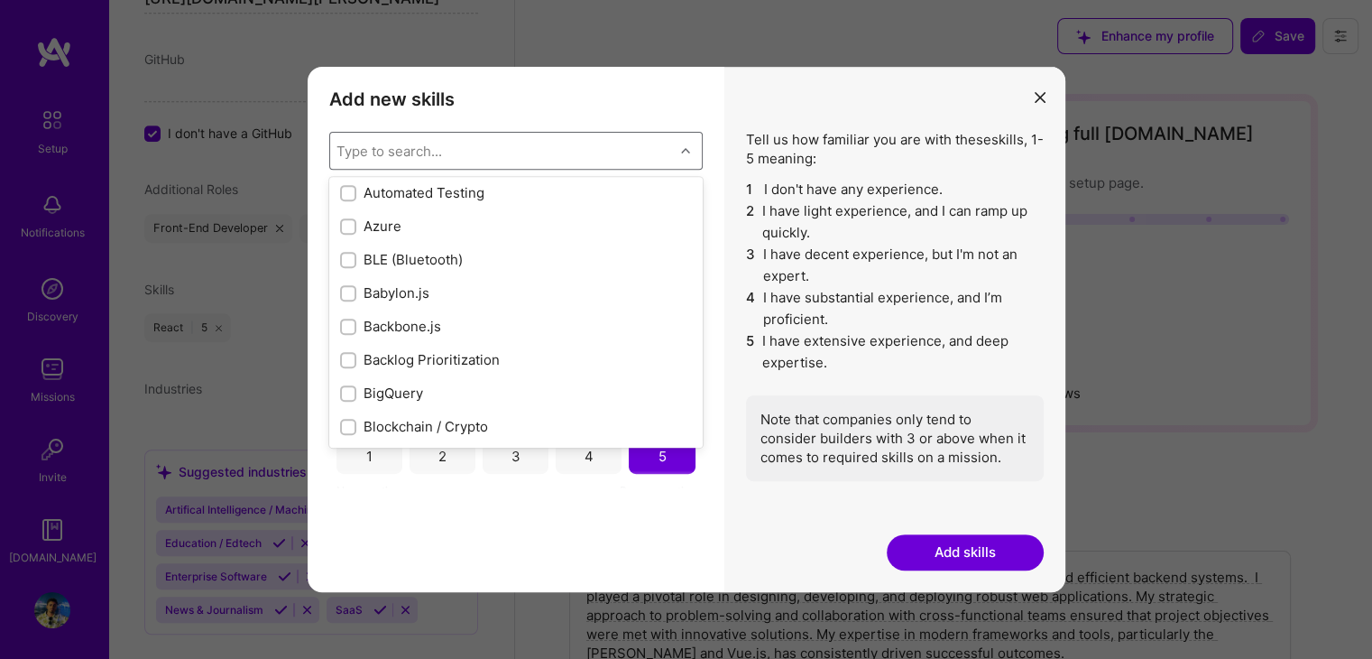
scroll to position [1473, 0]
click at [390, 356] on div "BigQuery" at bounding box center [516, 359] width 352 height 19
checkbox input "true"
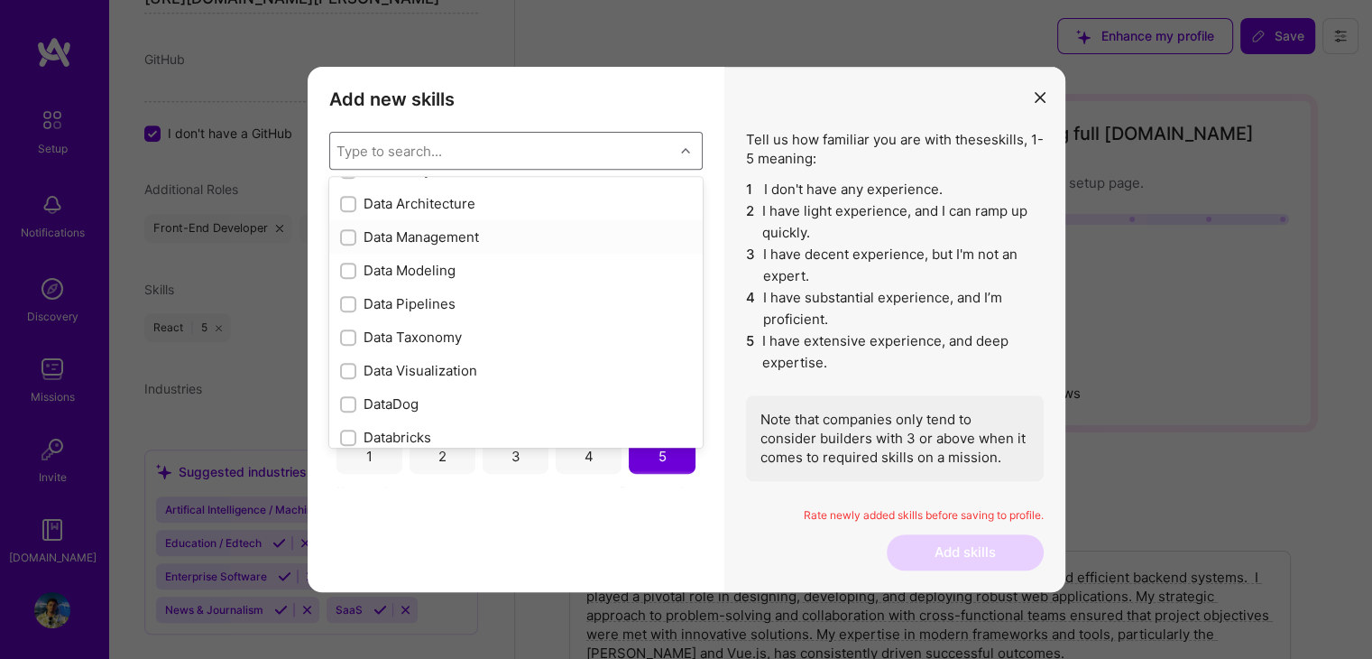
scroll to position [2866, 0]
click at [427, 299] on div "Data Pipelines" at bounding box center [516, 301] width 352 height 19
checkbox input "true"
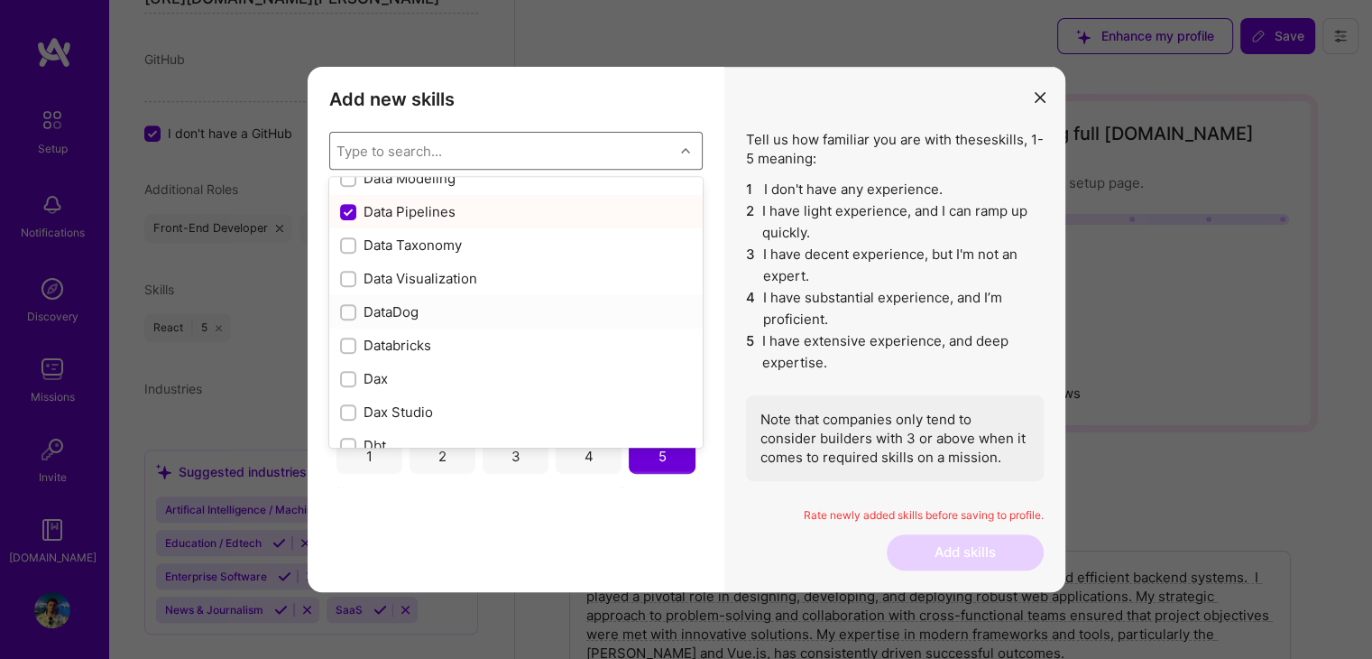
scroll to position [2977, 0]
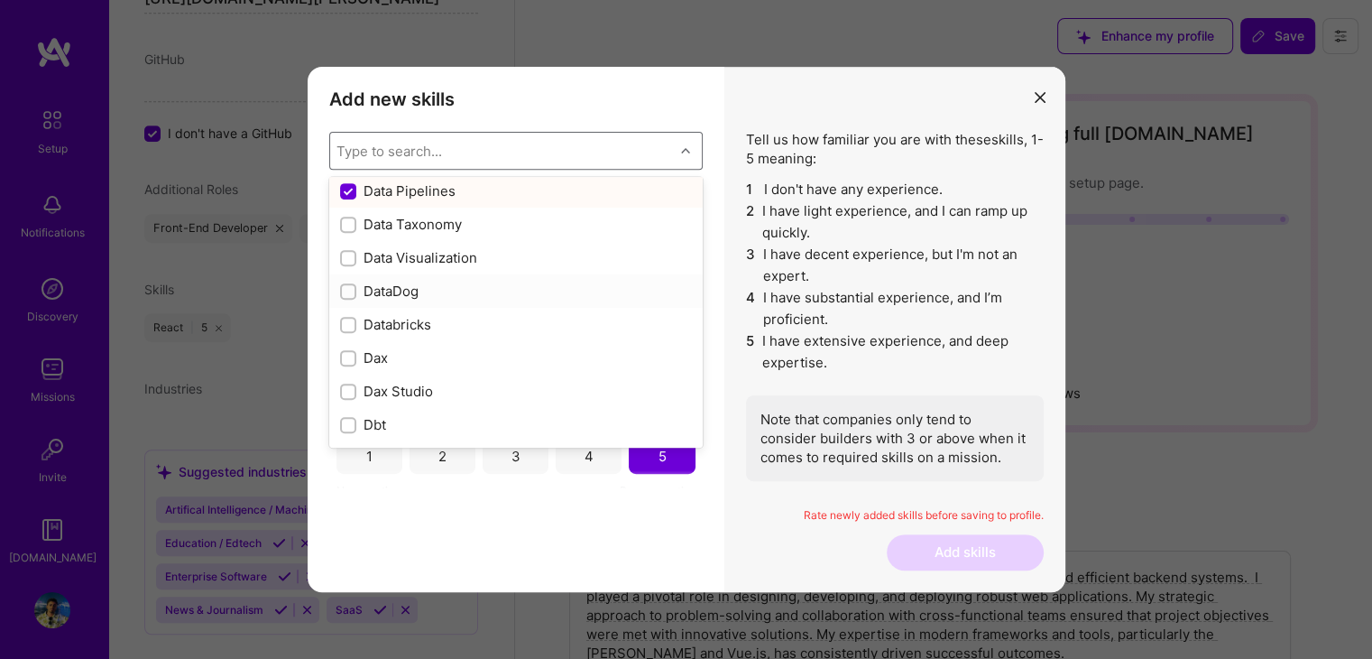
click at [401, 293] on div "DataDog" at bounding box center [516, 290] width 352 height 19
checkbox input "true"
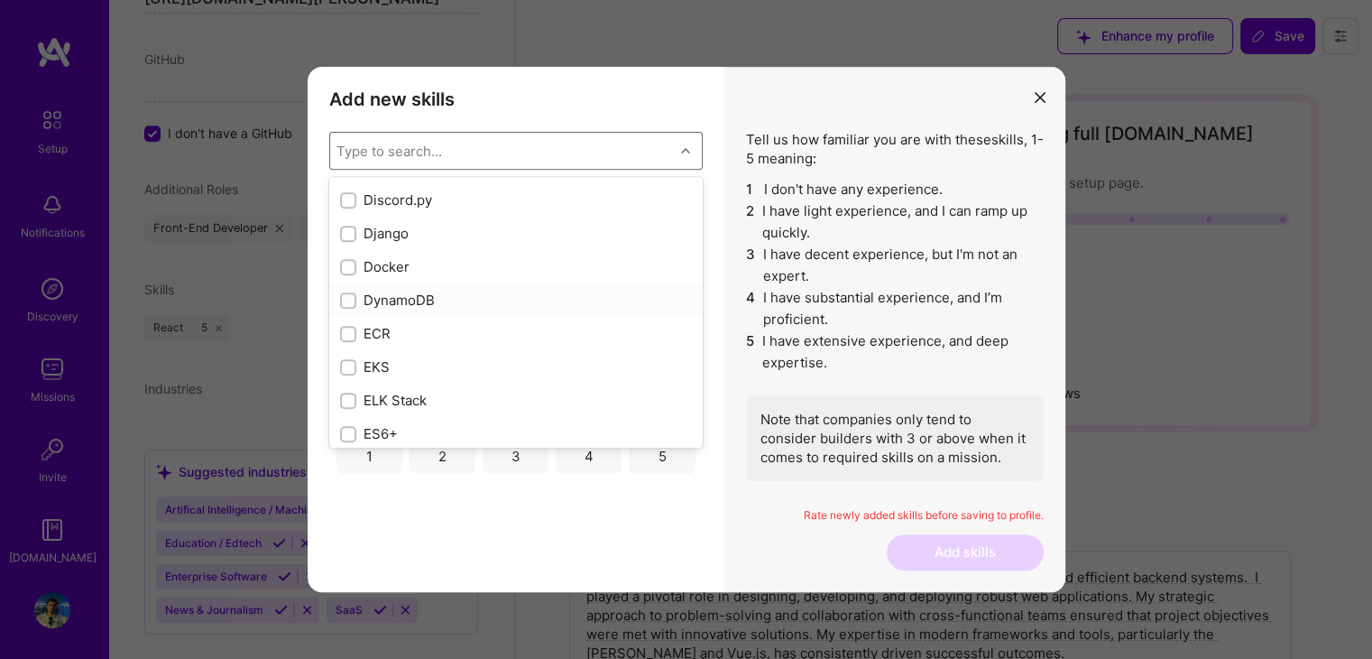
scroll to position [3507, 0]
click at [391, 225] on div "Docker" at bounding box center [516, 227] width 352 height 19
checkbox input "true"
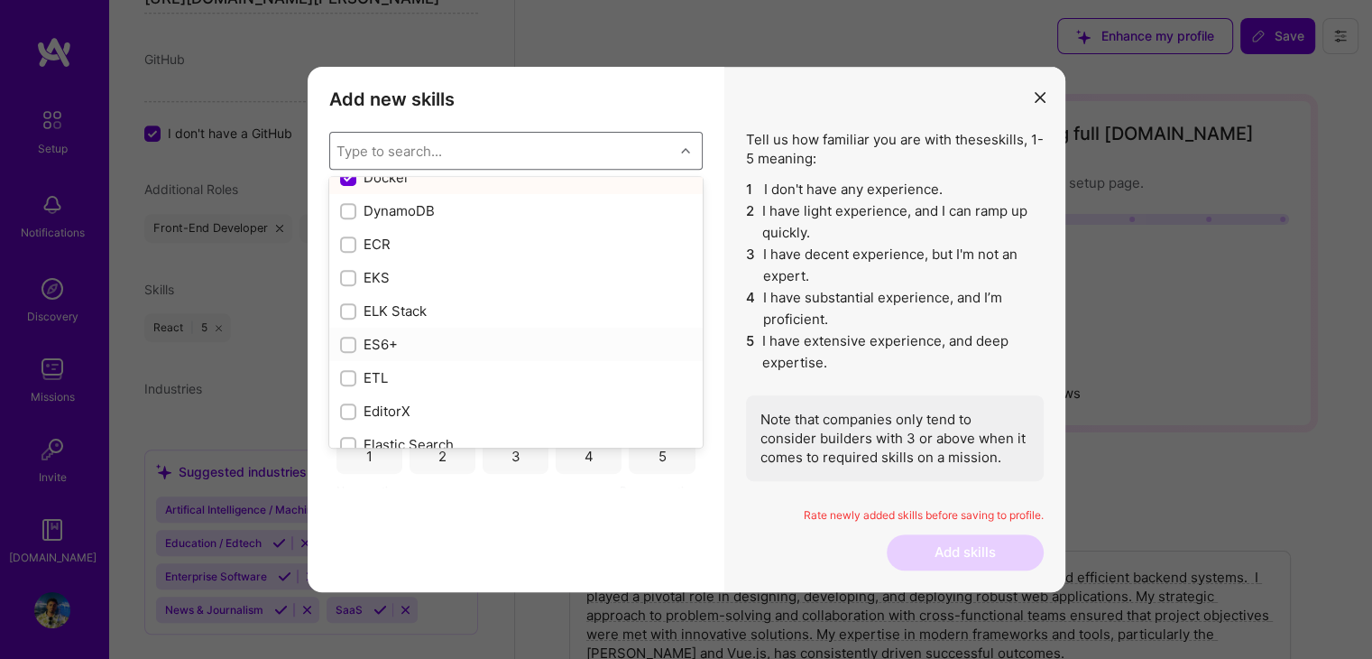
click at [414, 344] on div "ES6+" at bounding box center [516, 344] width 352 height 19
checkbox input "true"
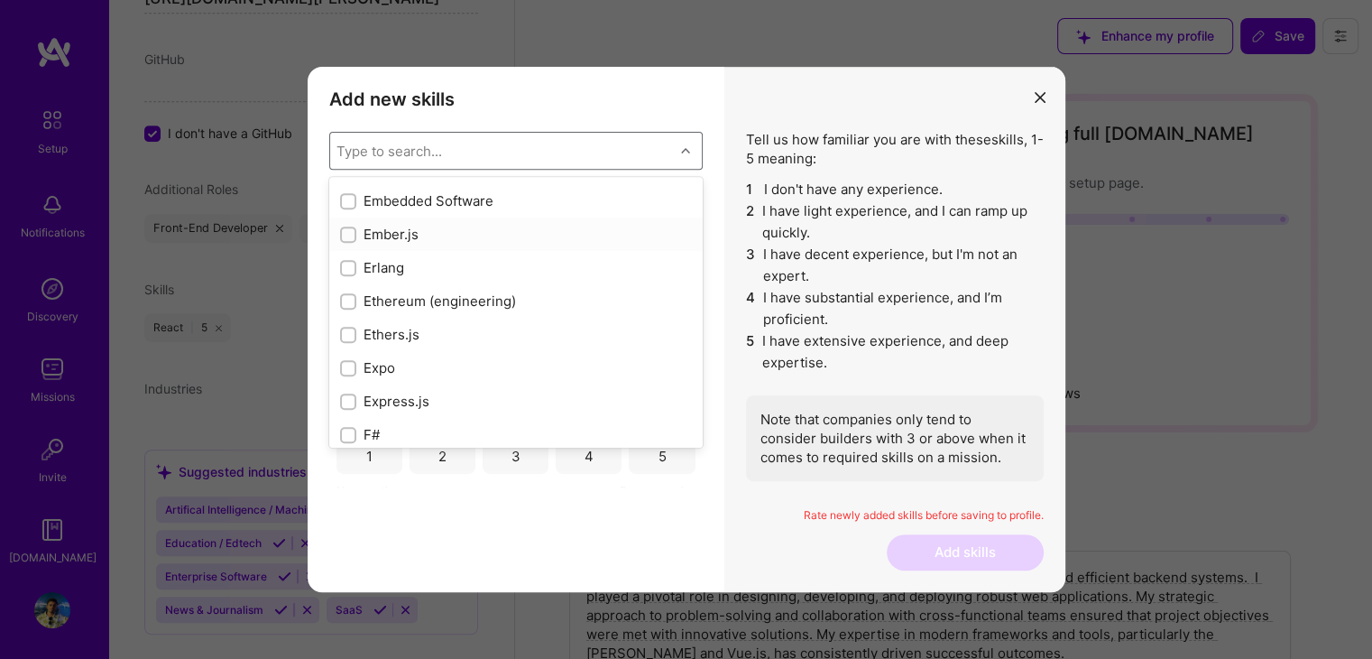
scroll to position [4039, 0]
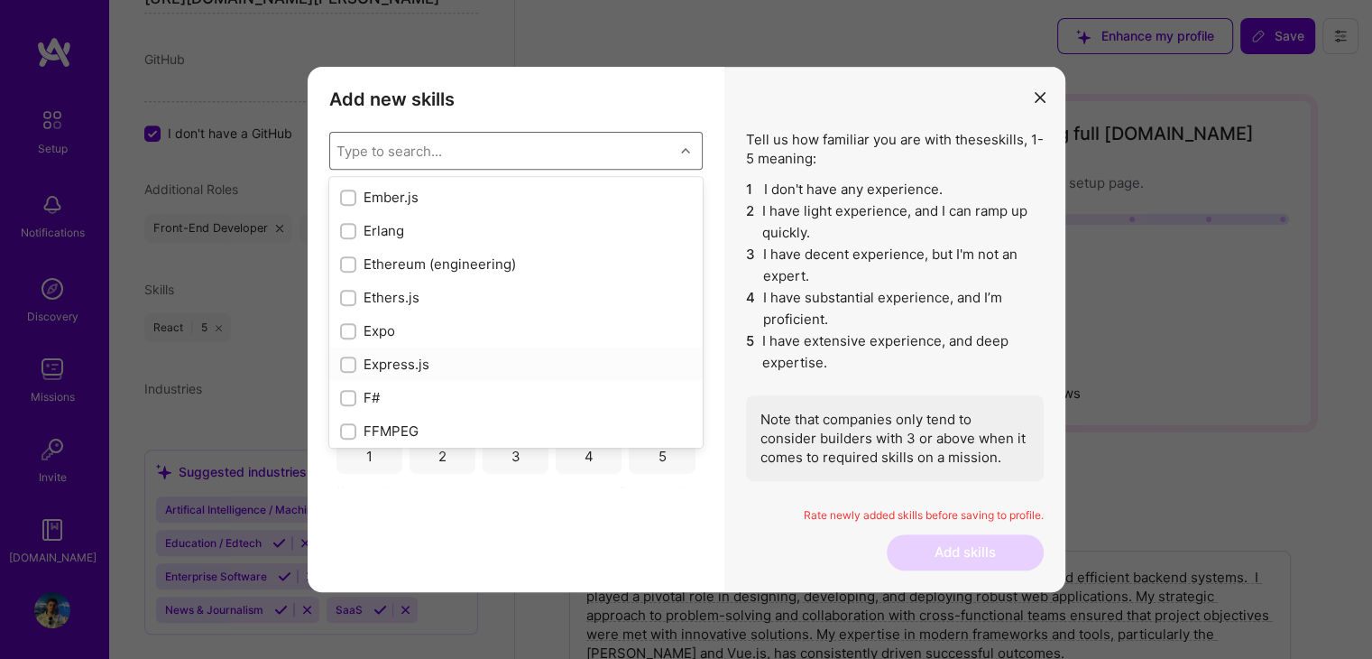
click at [447, 358] on div "Express.js" at bounding box center [516, 364] width 352 height 19
checkbox input "true"
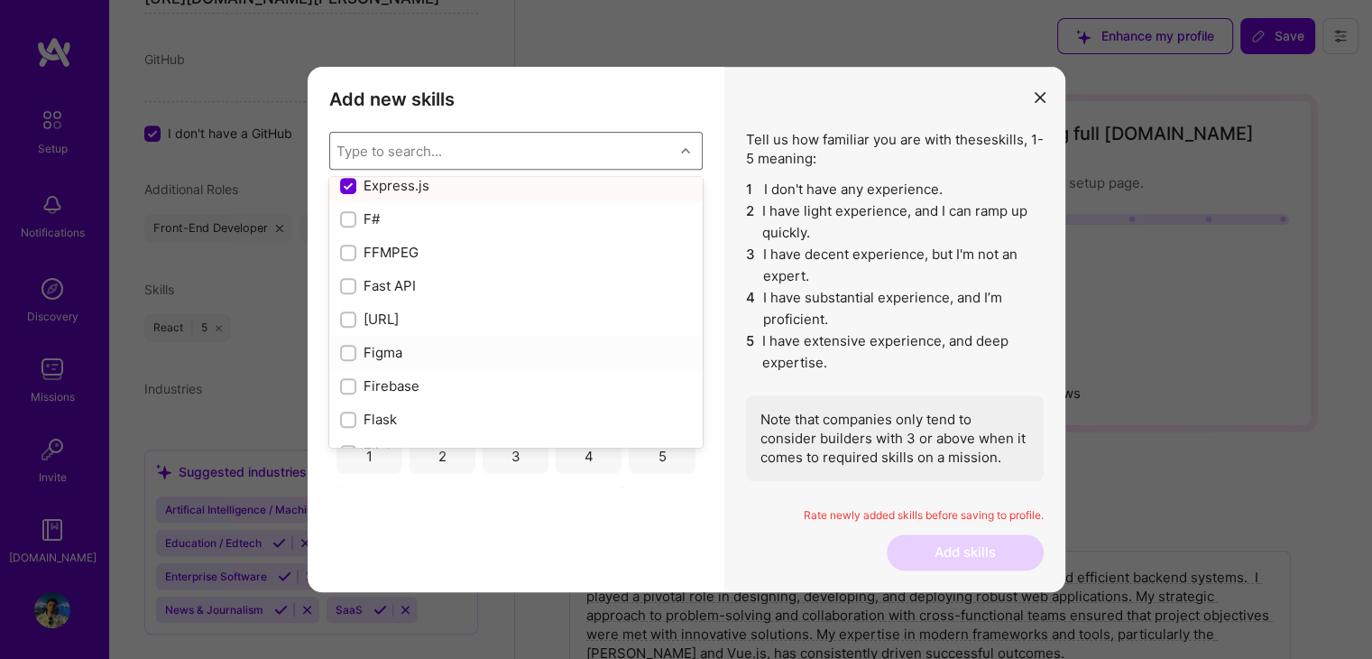
scroll to position [4229, 0]
click at [410, 268] on div "Fast API" at bounding box center [516, 273] width 352 height 19
checkbox input "true"
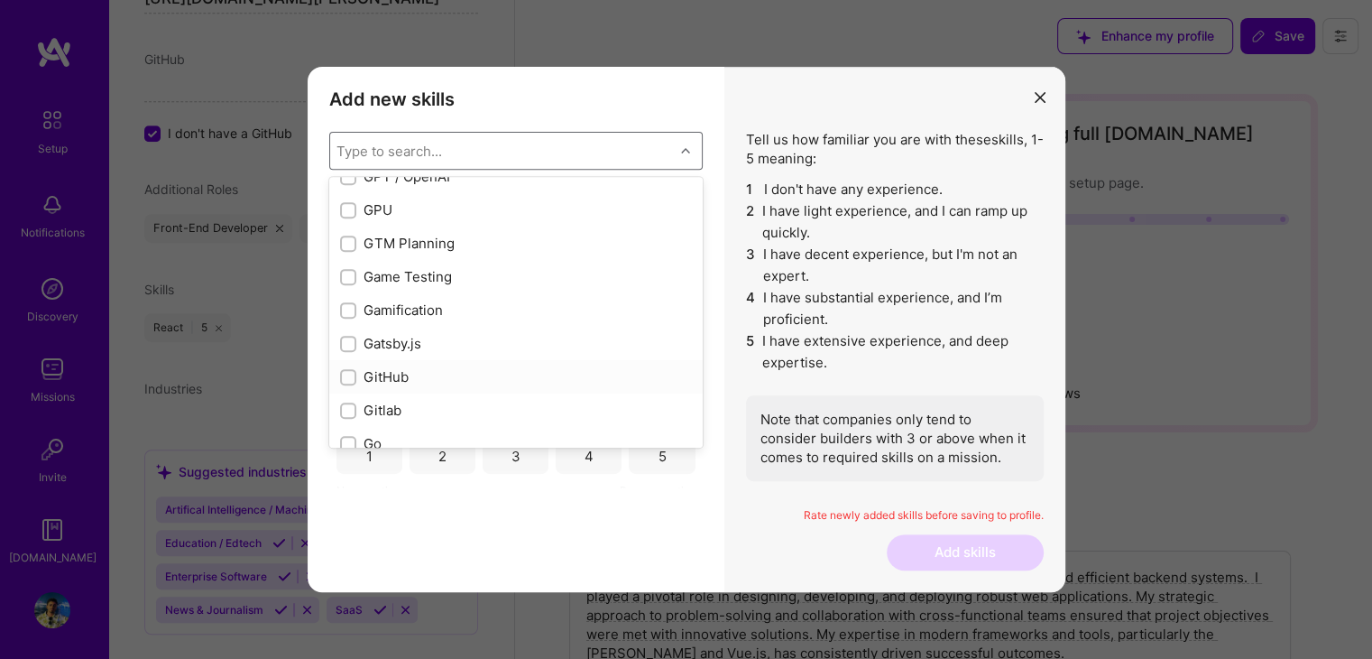
click at [397, 375] on div "GitHub" at bounding box center [516, 376] width 352 height 19
checkbox input "true"
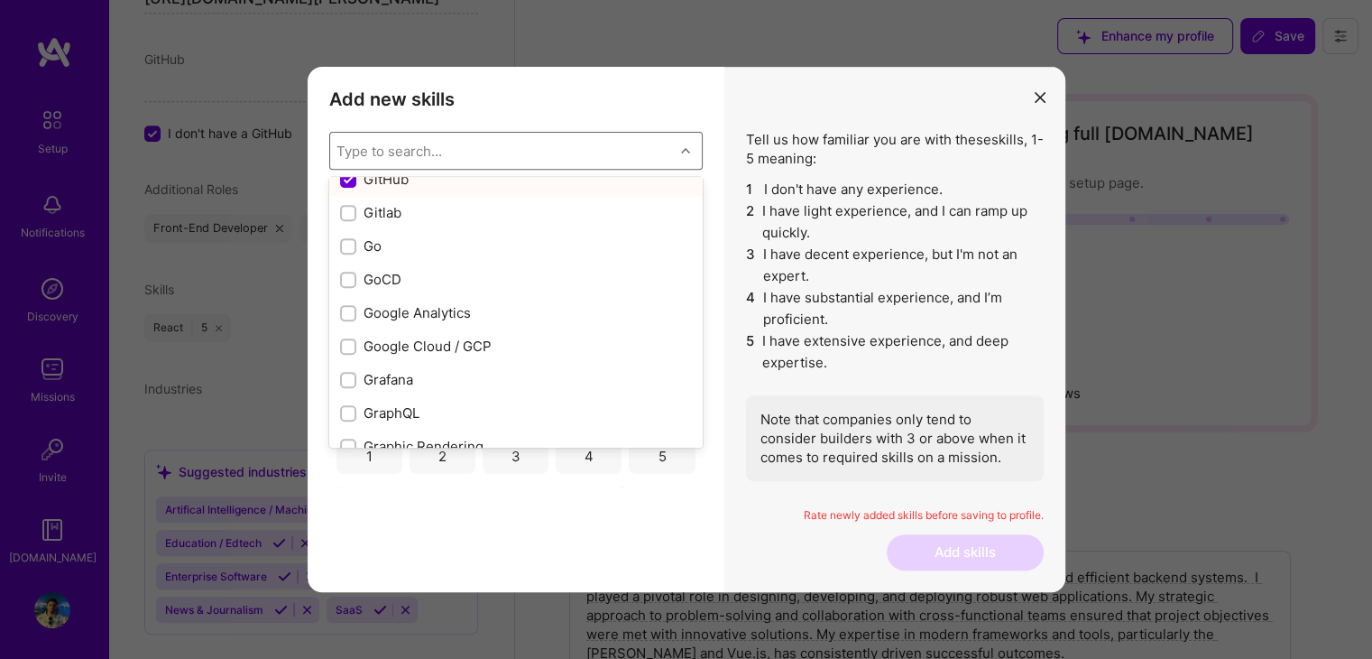
scroll to position [4860, 0]
click at [456, 304] on div "Google Analytics" at bounding box center [516, 309] width 352 height 19
checkbox input "false"
click at [459, 334] on div "Google Cloud / GCP" at bounding box center [516, 343] width 352 height 19
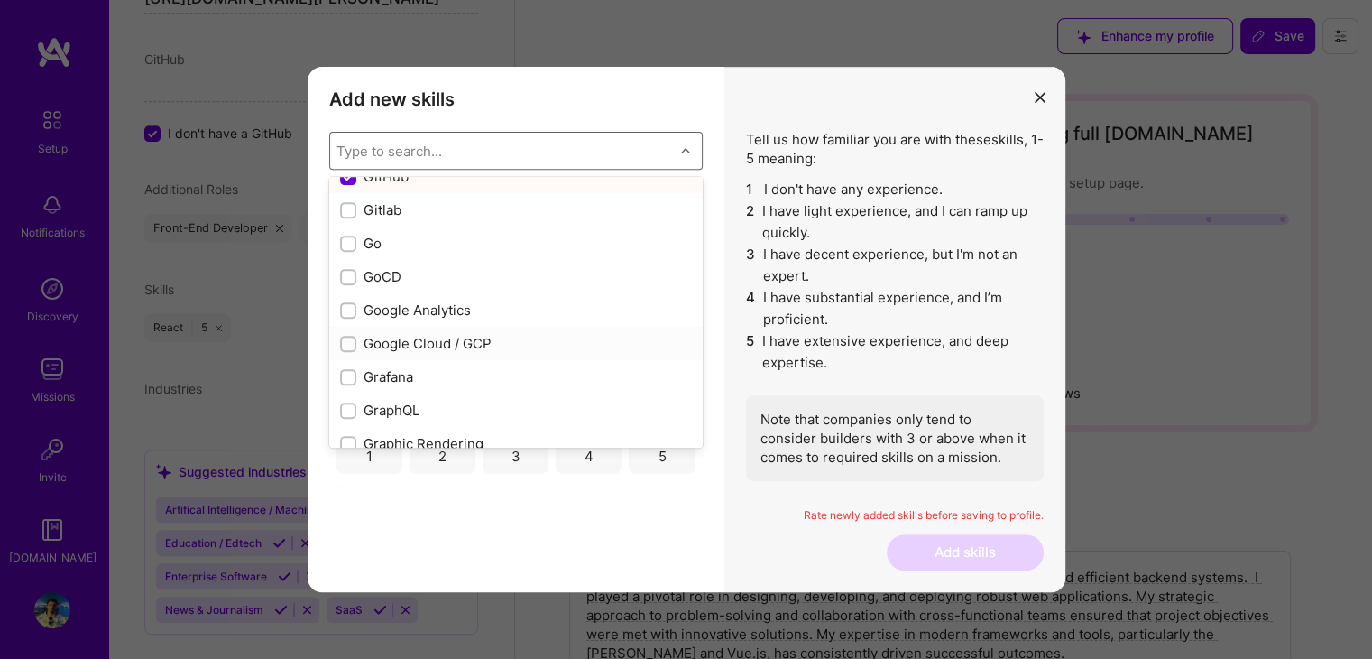
checkbox input "true"
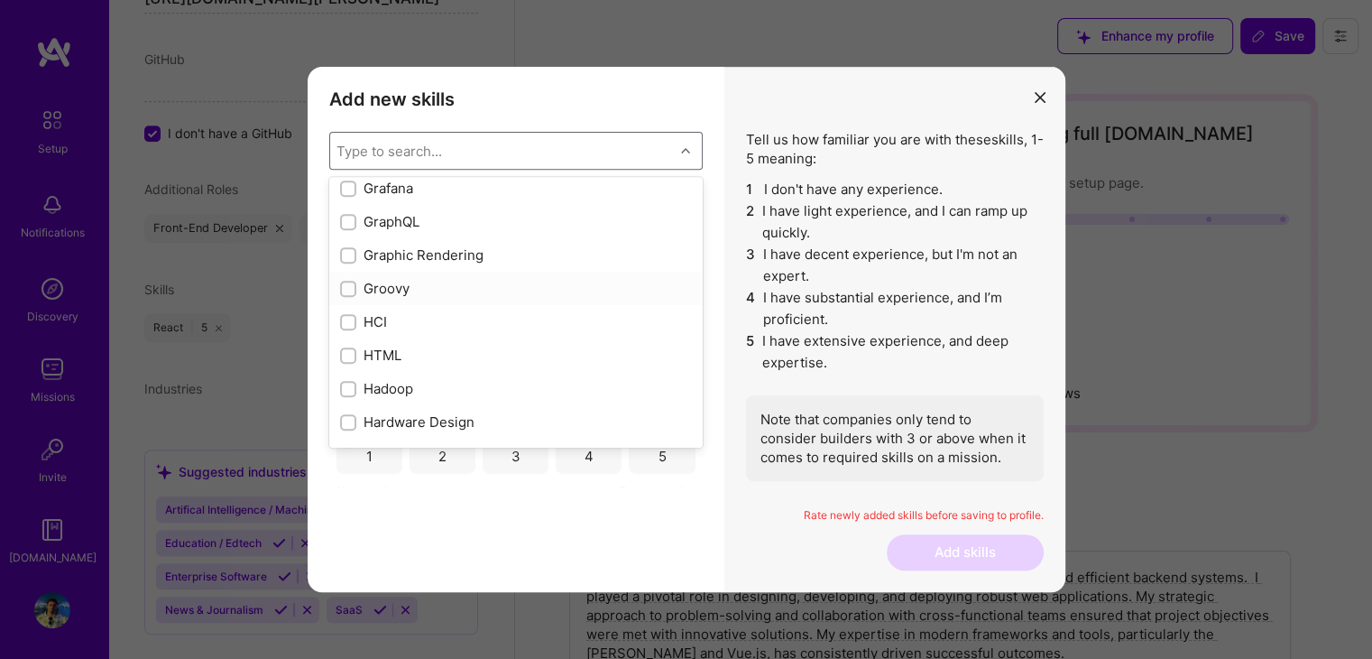
scroll to position [5052, 0]
click at [390, 352] on div "HTML" at bounding box center [516, 352] width 352 height 19
checkbox input "true"
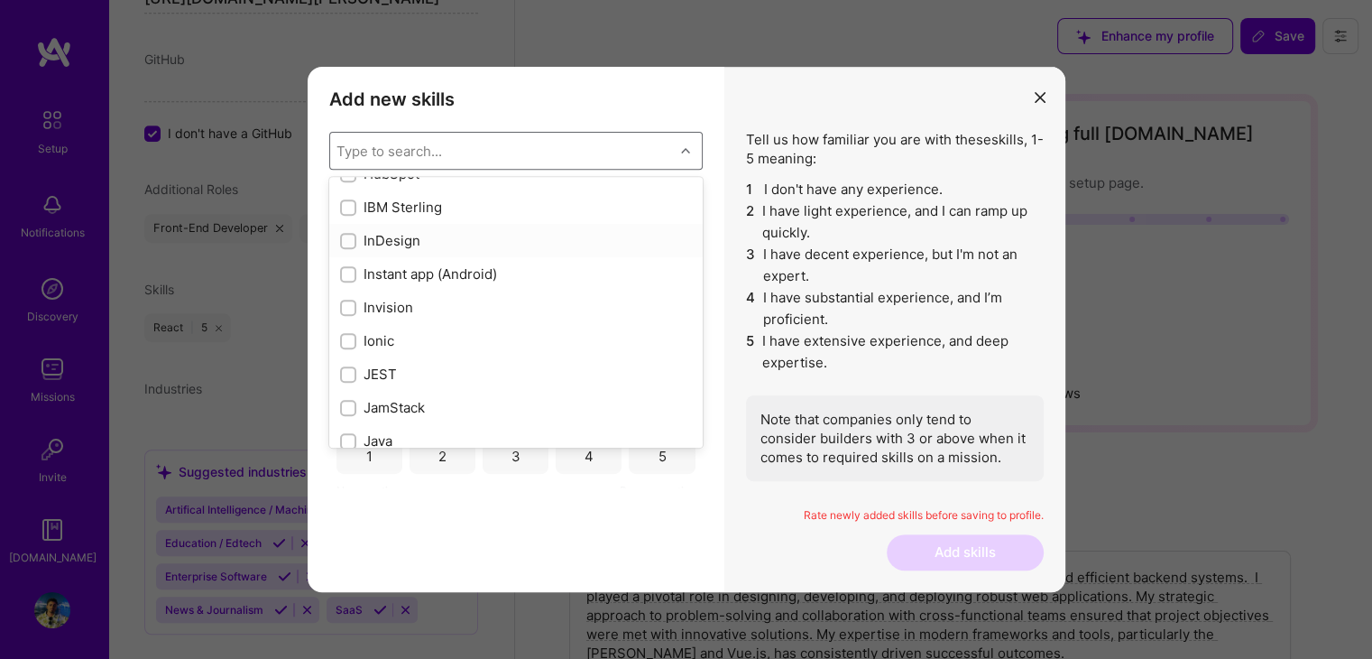
scroll to position [5593, 0]
click at [386, 311] on div "JEST" at bounding box center [516, 311] width 352 height 19
checkbox input "true"
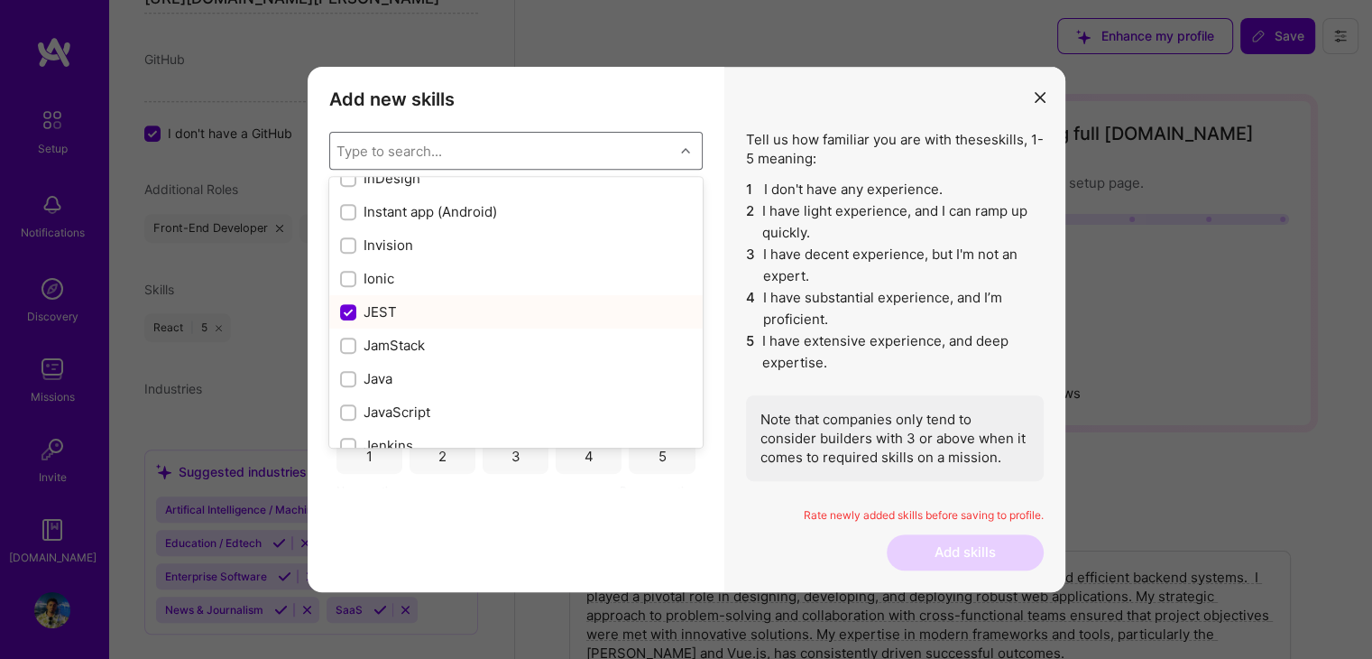
scroll to position [5603, 0]
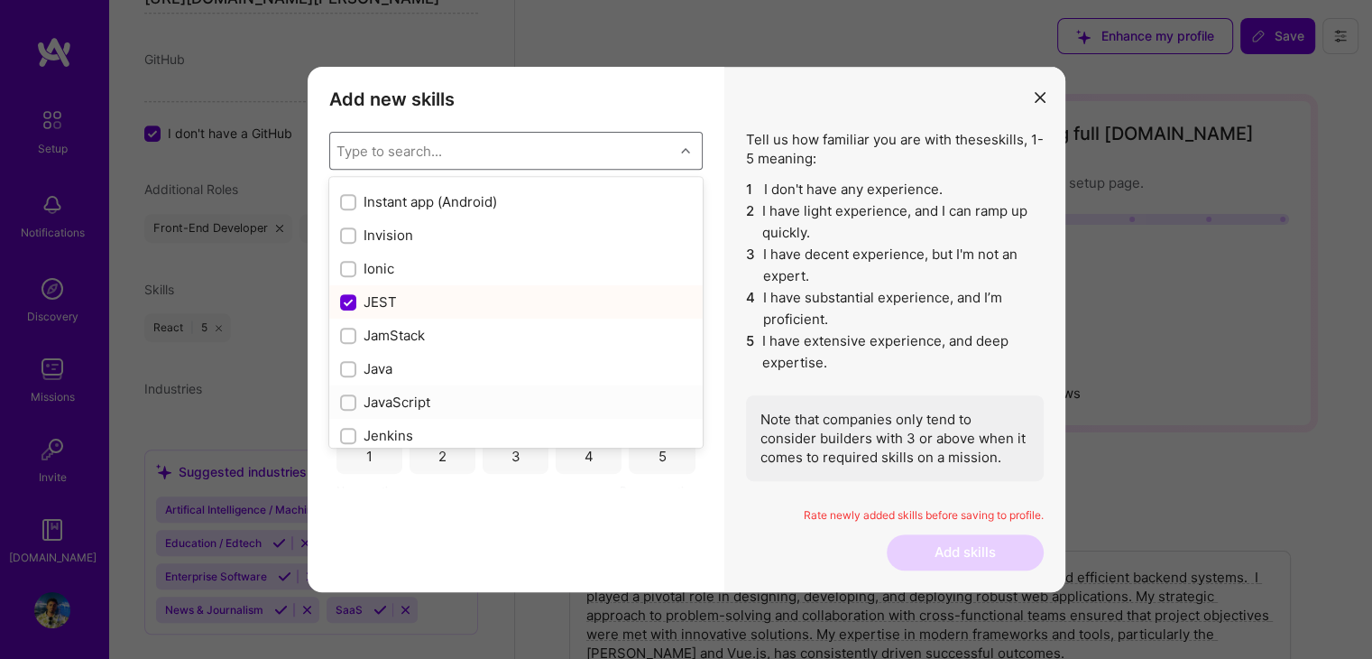
click at [388, 398] on div "JavaScript" at bounding box center [516, 401] width 352 height 19
checkbox input "true"
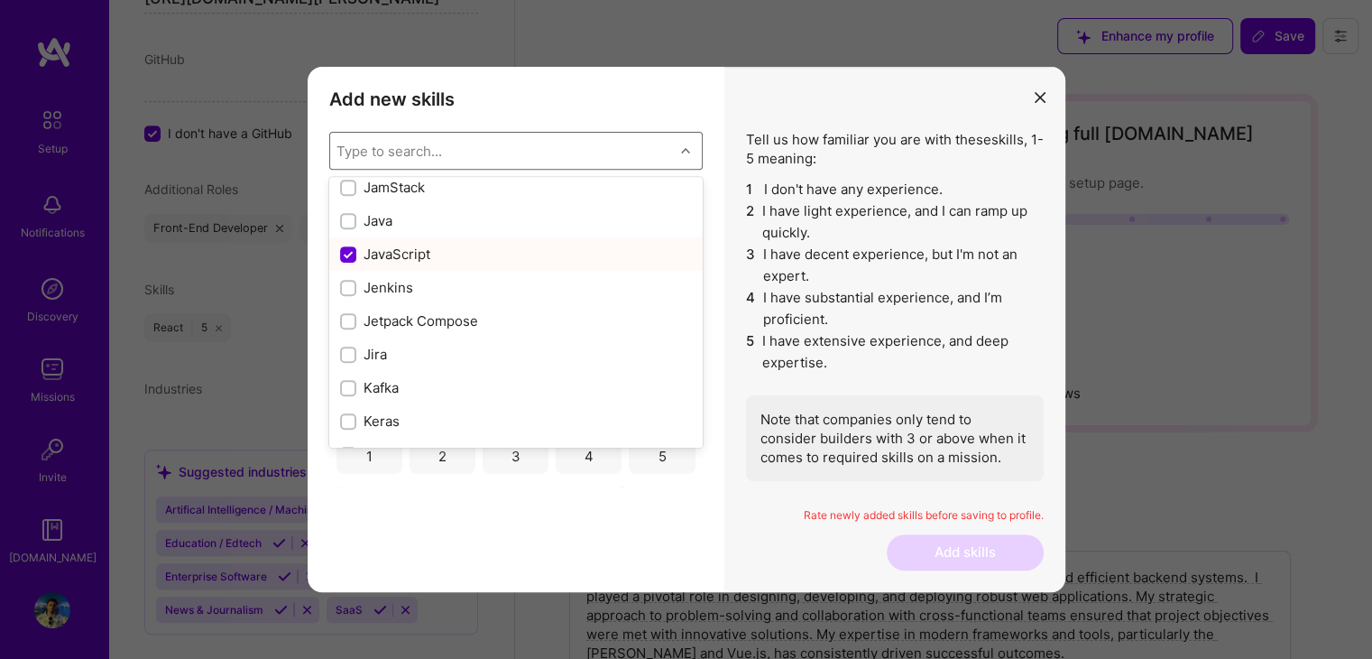
scroll to position [5752, 0]
click at [379, 353] on div "Jira" at bounding box center [516, 352] width 352 height 19
checkbox input "true"
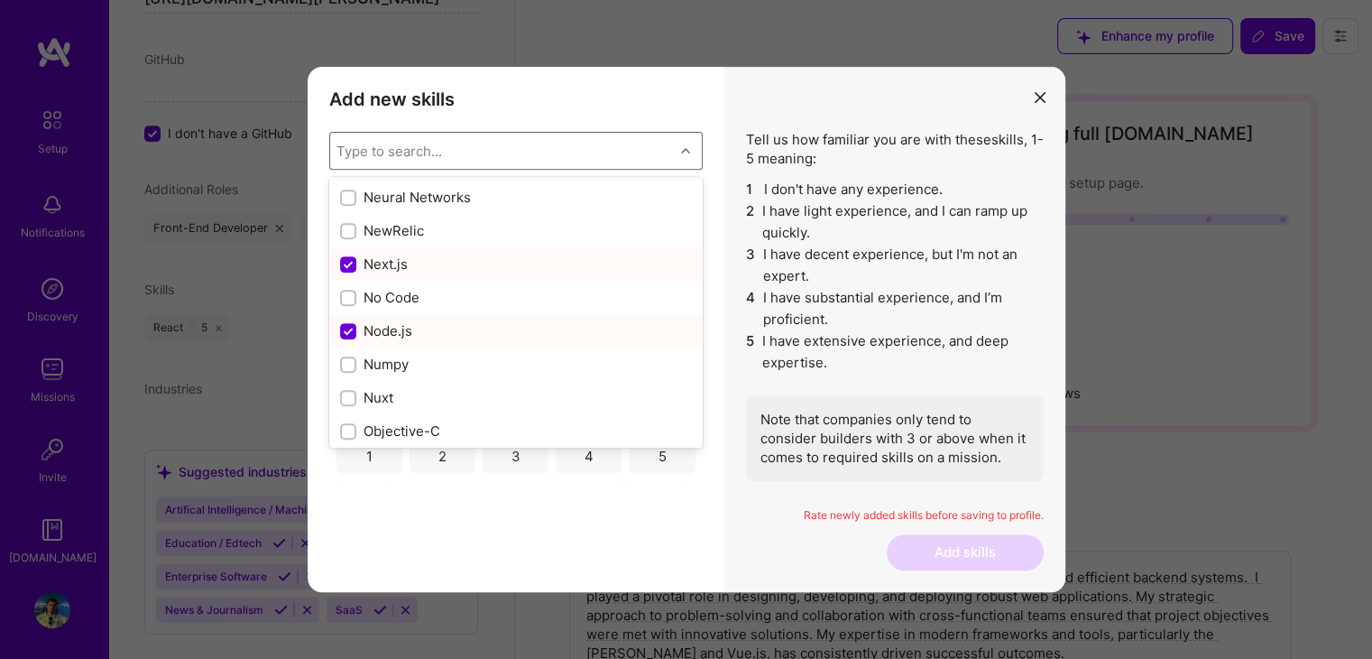
scroll to position [7356, 0]
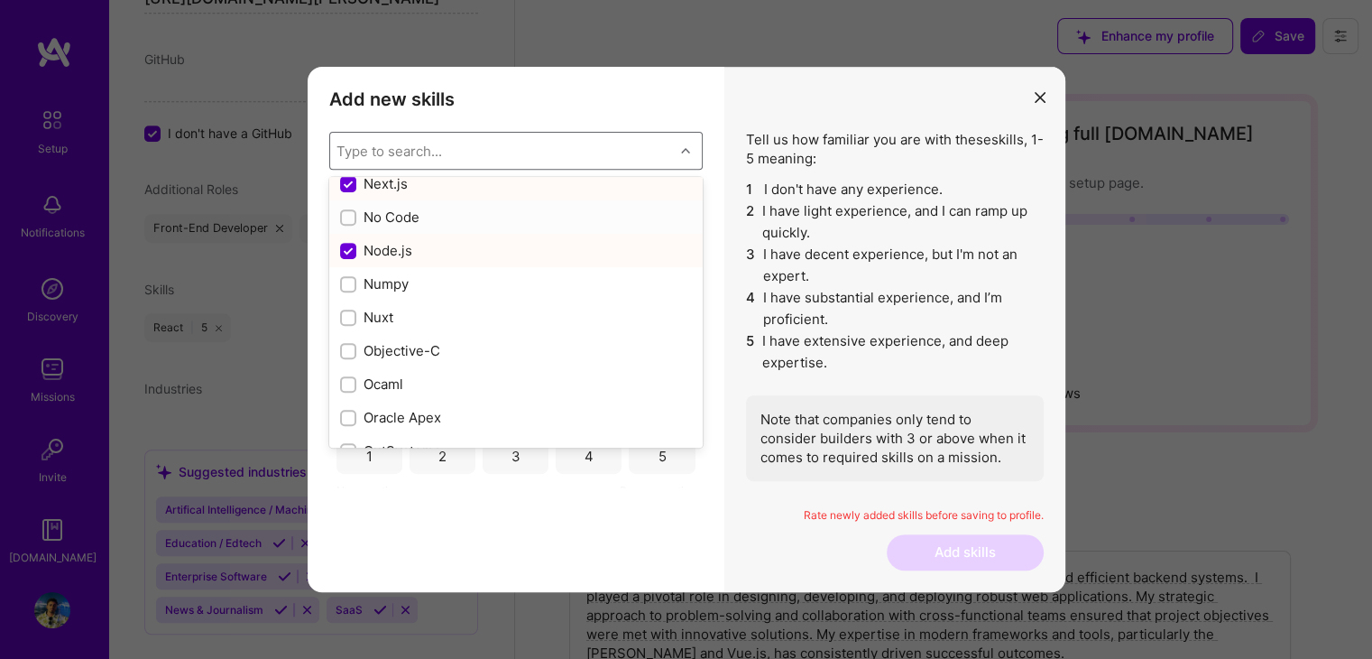
click at [393, 217] on div "No Code" at bounding box center [516, 216] width 352 height 19
checkbox input "true"
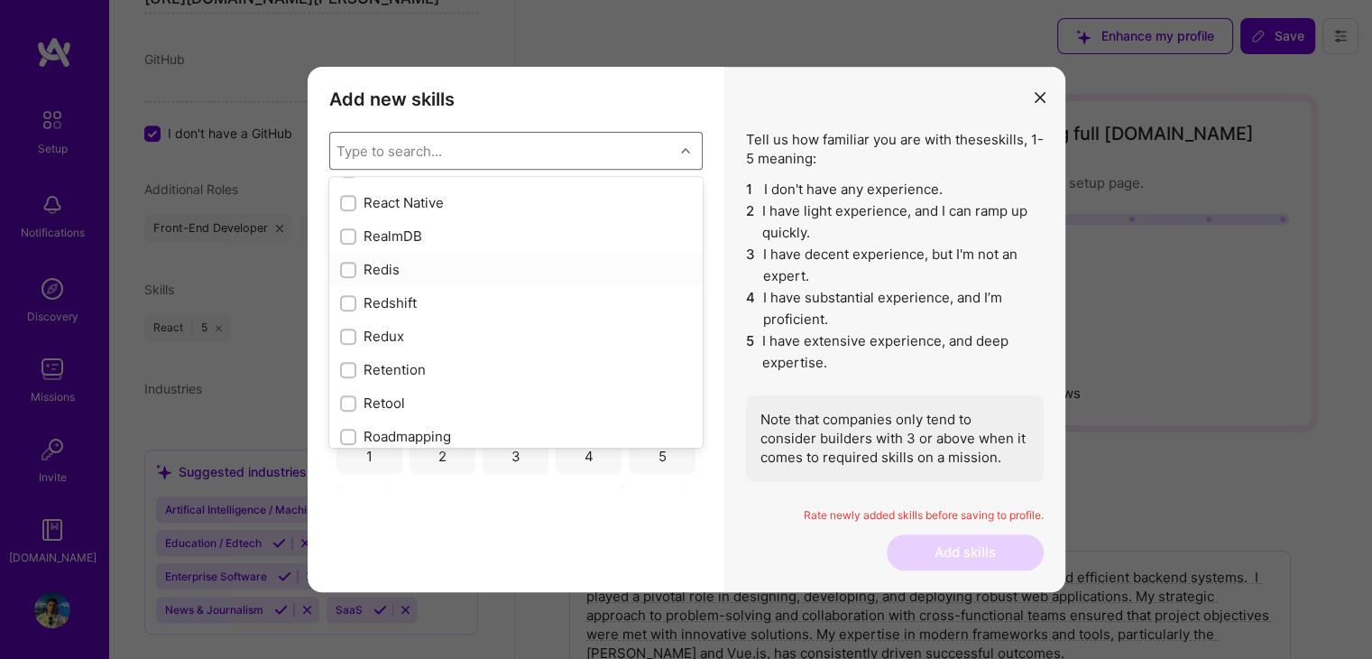
scroll to position [8940, 0]
click at [387, 332] on div "Redux" at bounding box center [516, 335] width 352 height 19
checkbox input "true"
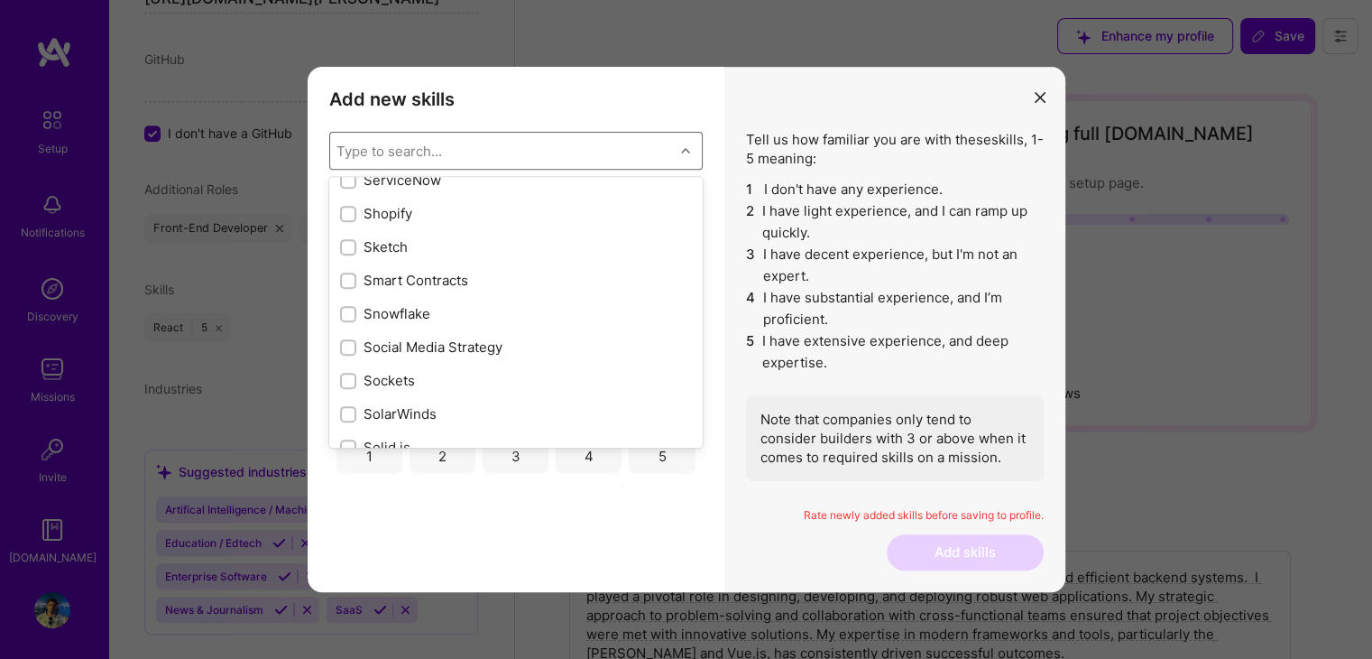
scroll to position [10092, 0]
click at [401, 344] on div "Sockets" at bounding box center [516, 351] width 352 height 19
checkbox input "true"
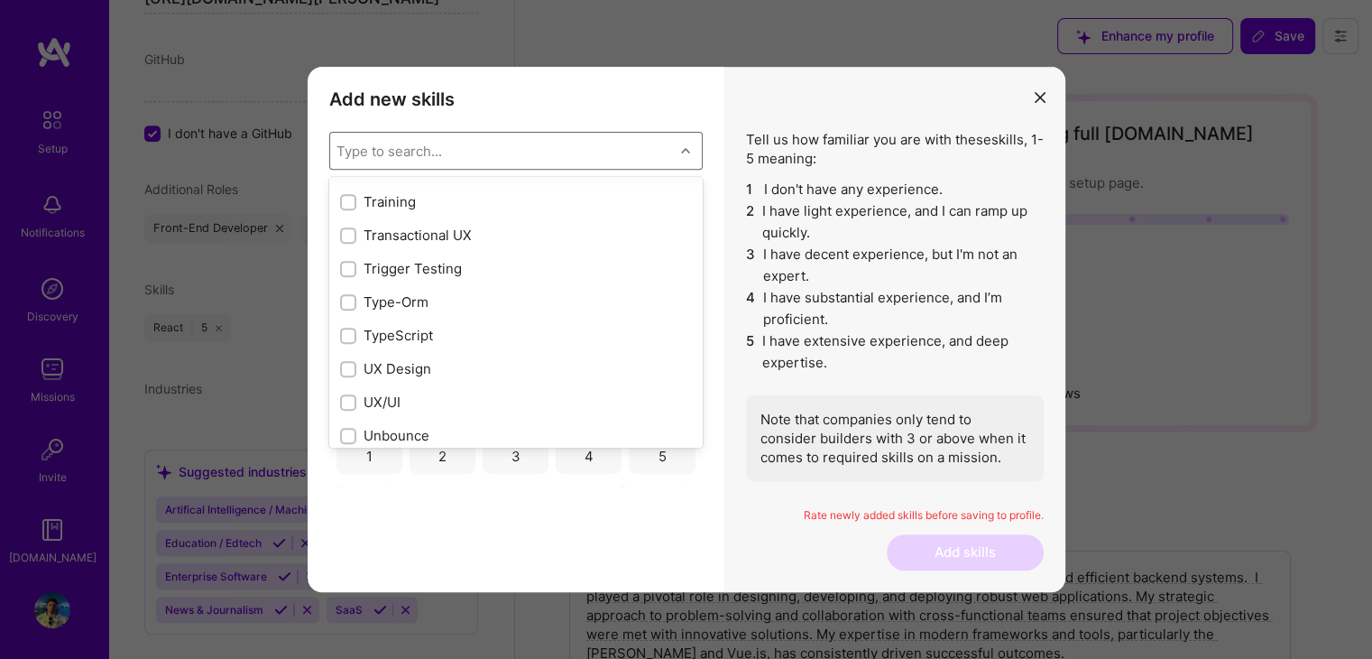
scroll to position [11245, 0]
click at [456, 324] on div "TypeScript" at bounding box center [516, 333] width 352 height 19
checkbox input "true"
click at [407, 290] on div "Vercel" at bounding box center [516, 299] width 352 height 19
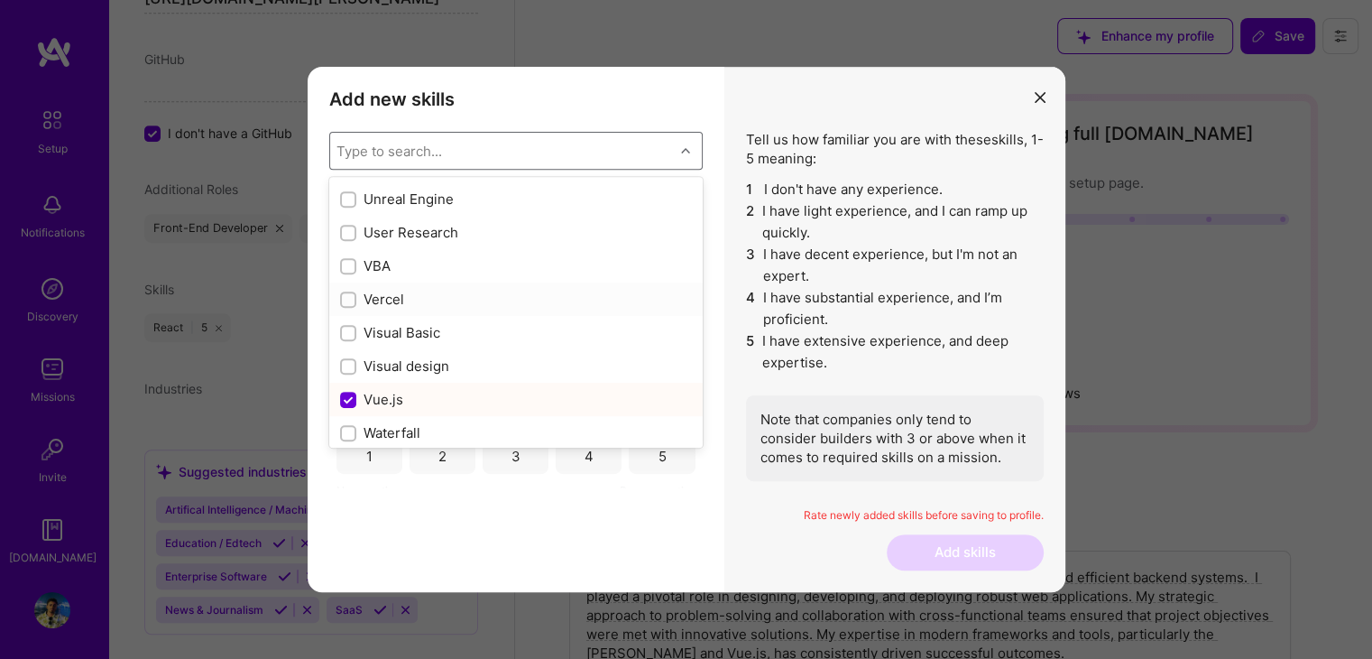
checkbox input "true"
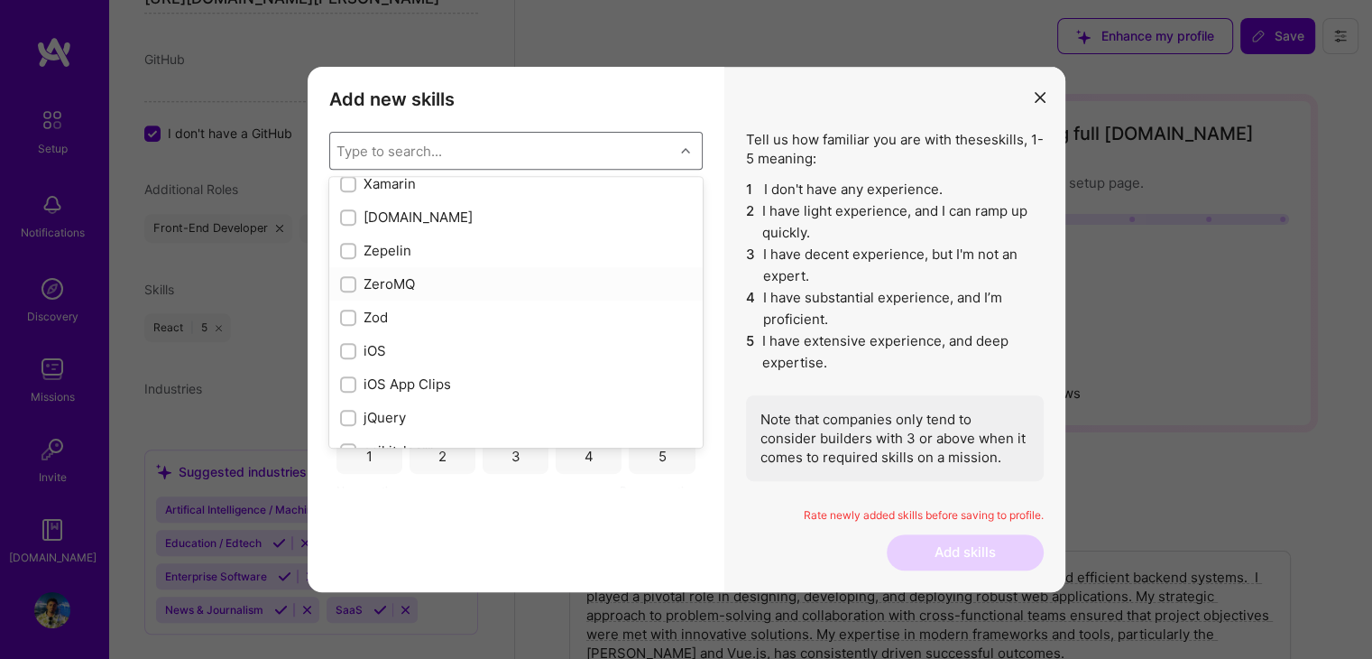
scroll to position [12308, 0]
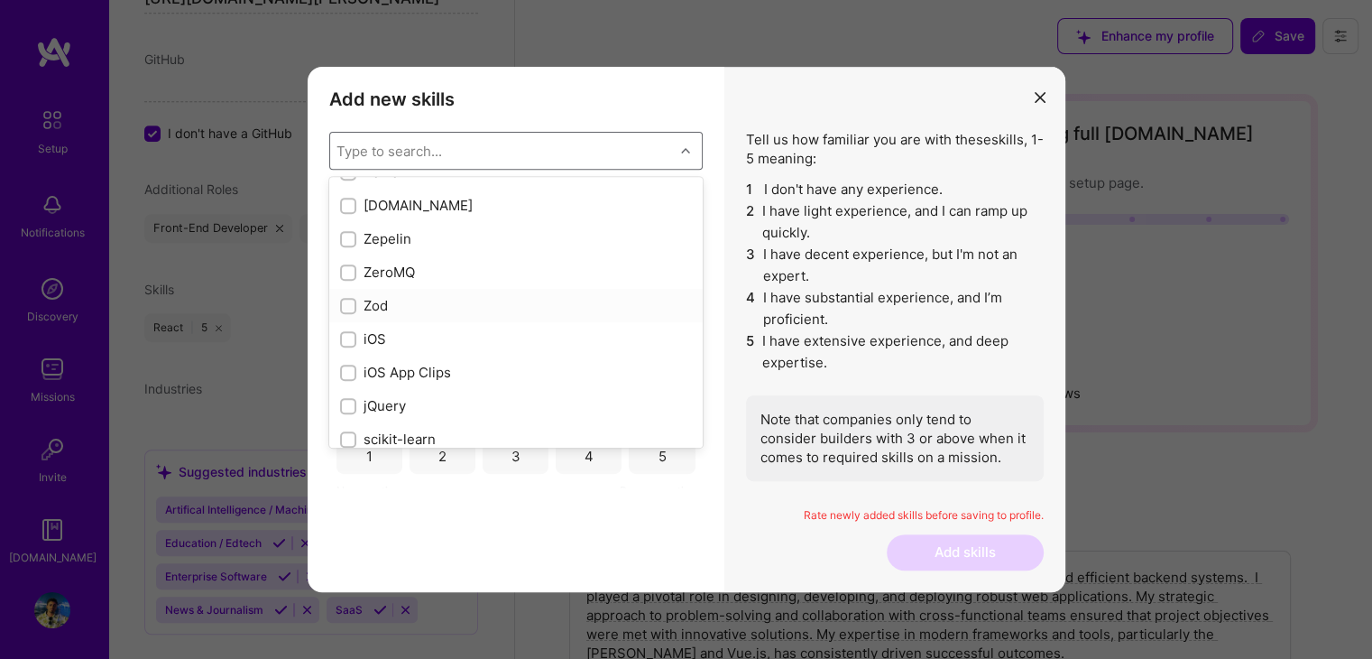
click at [382, 310] on div "Zod" at bounding box center [516, 305] width 352 height 19
checkbox input "true"
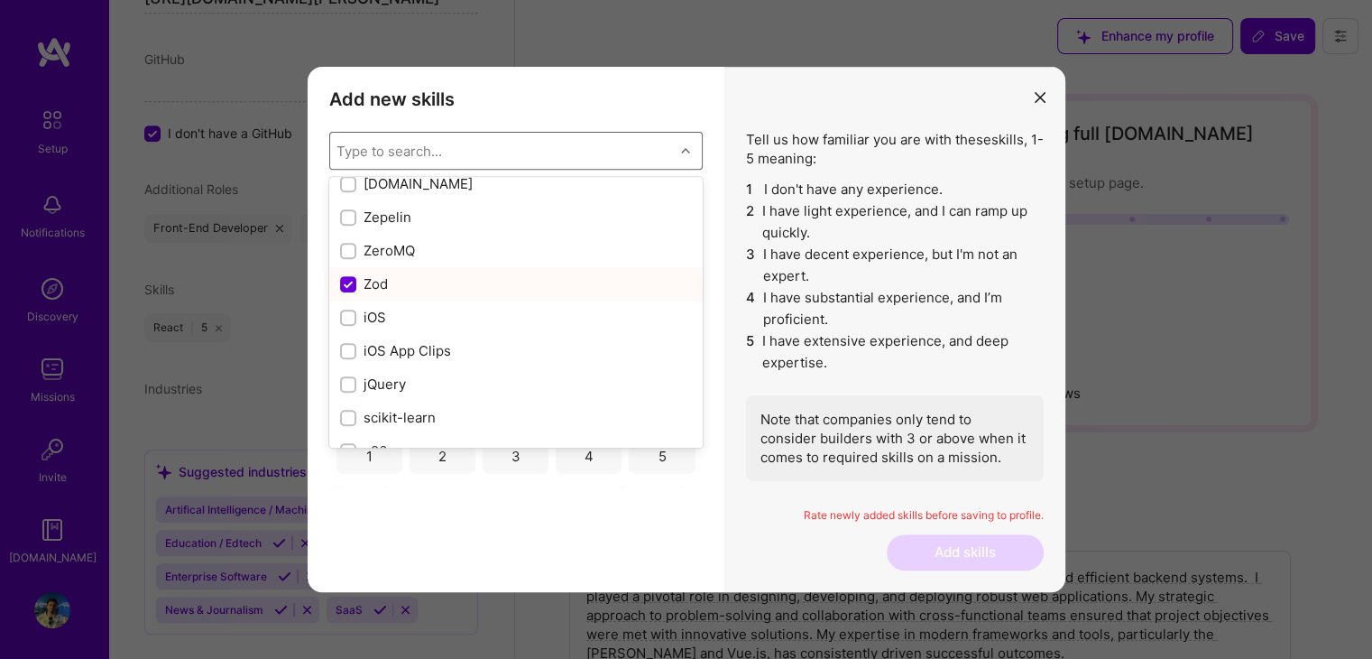
scroll to position [12353, 0]
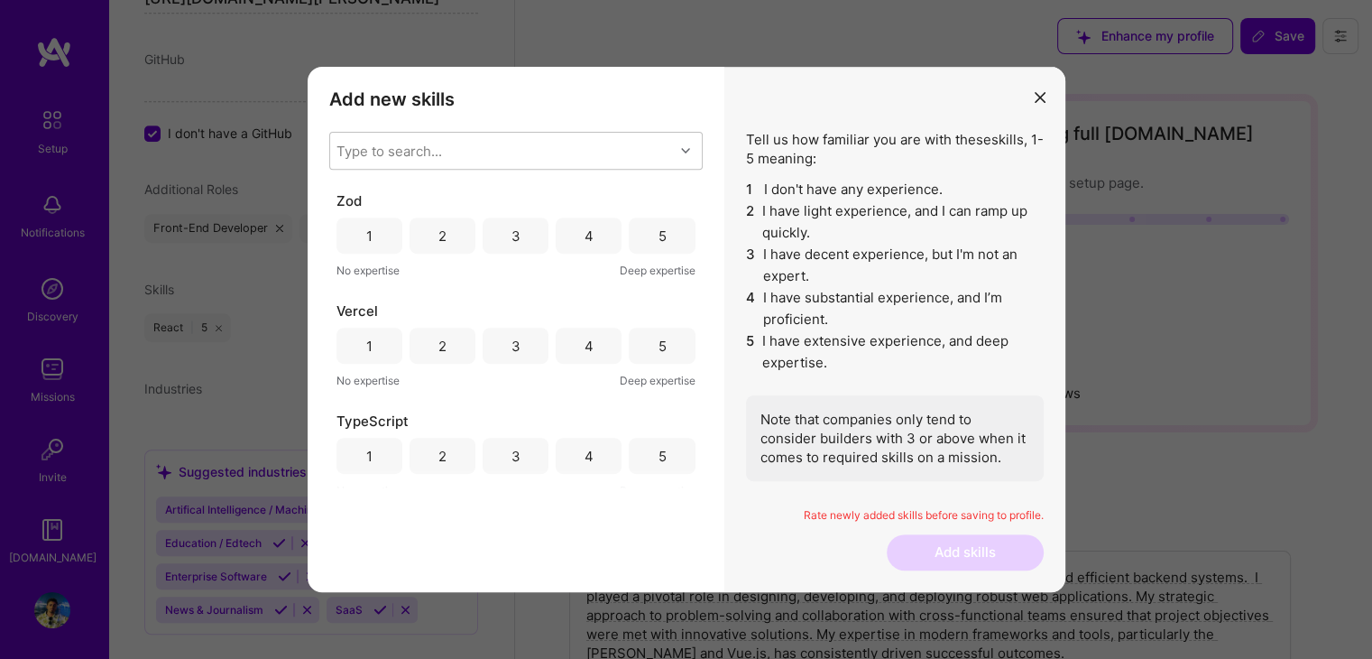
click at [653, 521] on div "Add new skills Tell us how familiar you are with given skills, using between 1 …" at bounding box center [516, 329] width 417 height 525
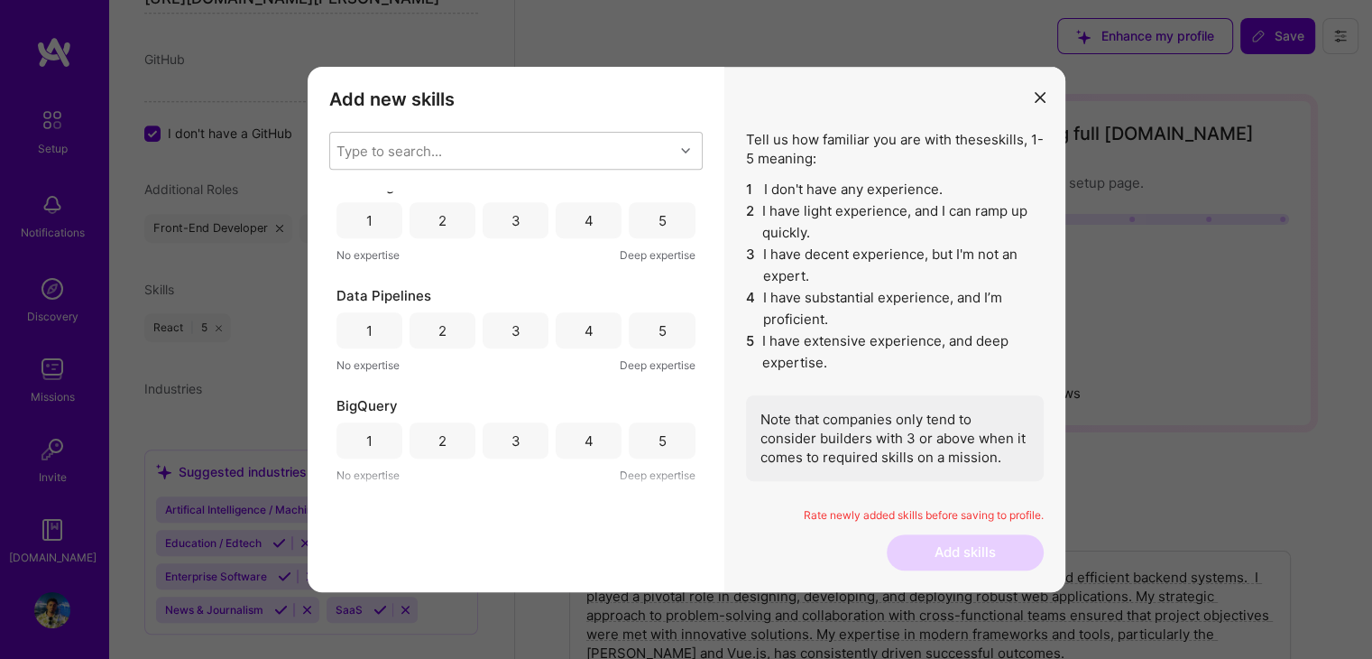
scroll to position [1774, 0]
click at [658, 446] on div "5" at bounding box center [662, 442] width 8 height 19
click at [638, 327] on div "5" at bounding box center [662, 332] width 66 height 36
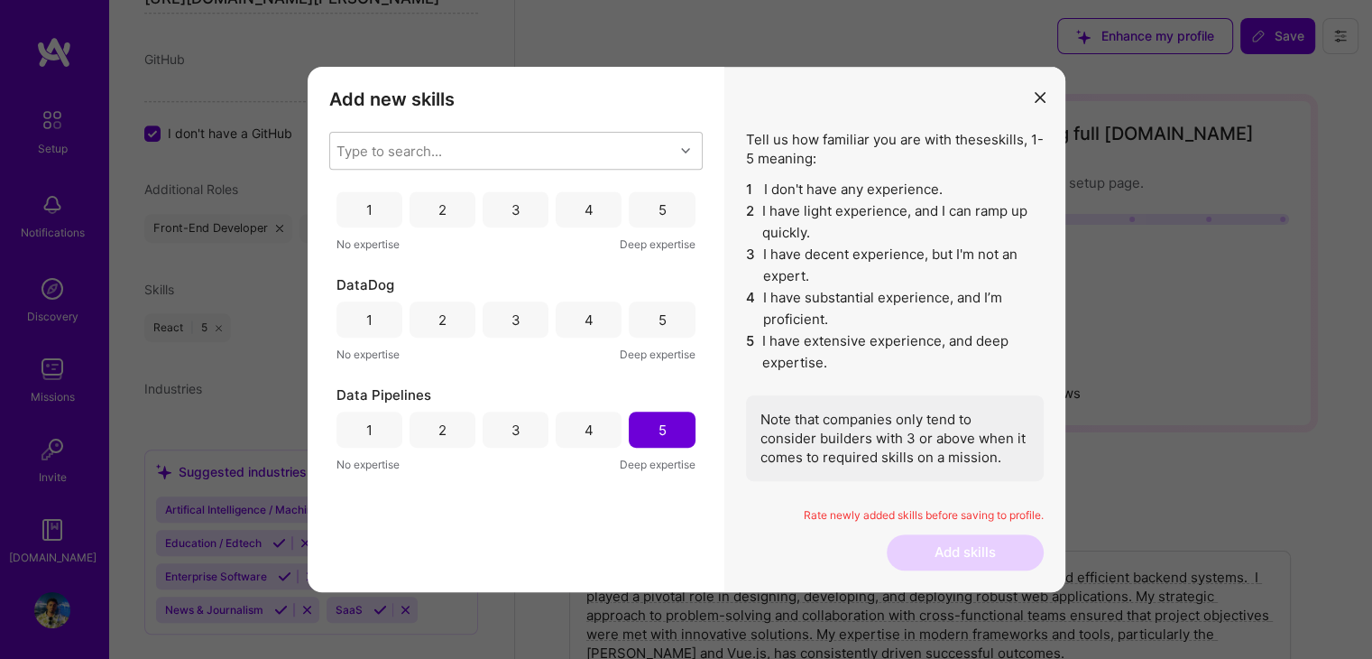
scroll to position [1674, 0]
click at [642, 309] on div "5" at bounding box center [662, 322] width 66 height 36
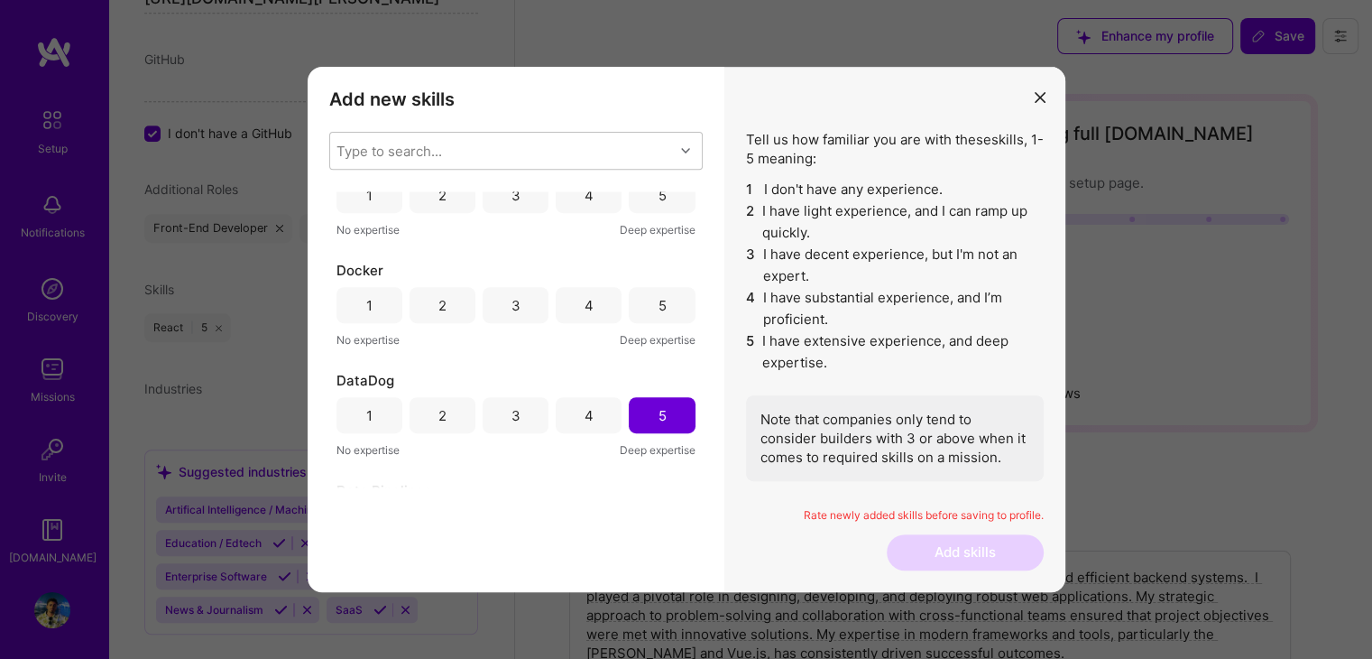
scroll to position [1563, 0]
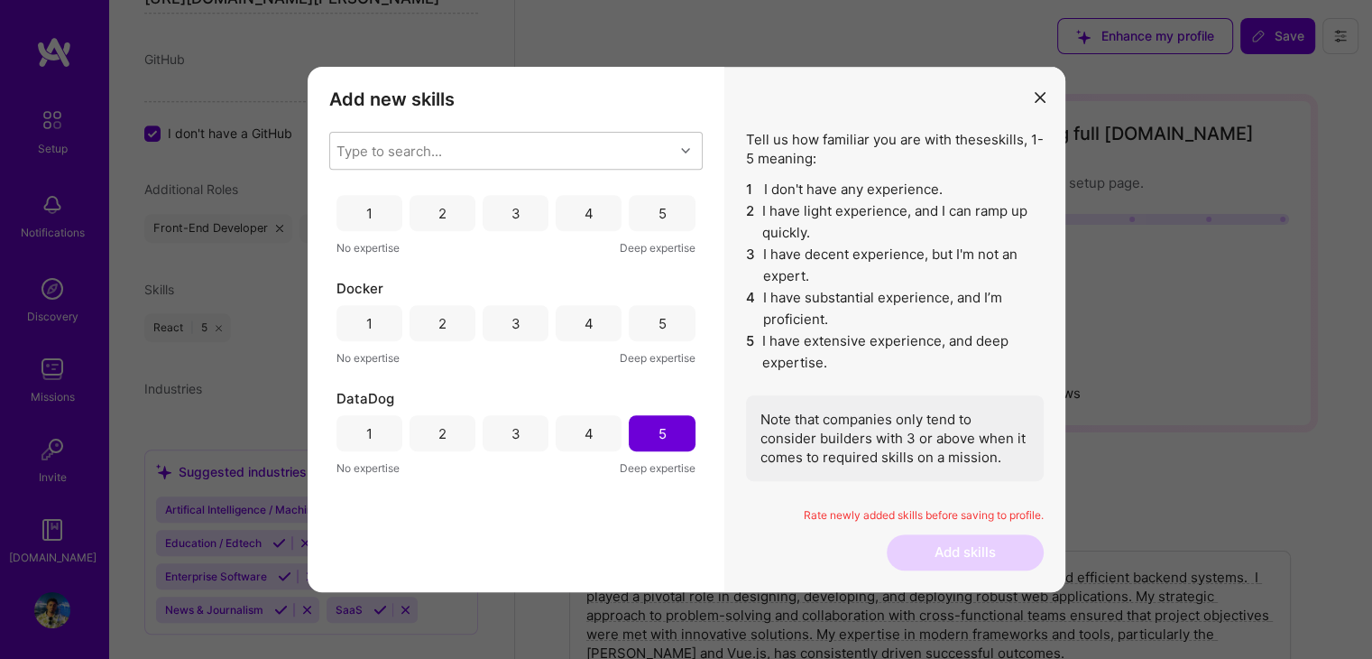
click at [571, 424] on div "4" at bounding box center [589, 433] width 66 height 36
click at [525, 428] on div "3" at bounding box center [516, 433] width 66 height 36
click at [653, 310] on div "5" at bounding box center [662, 323] width 66 height 36
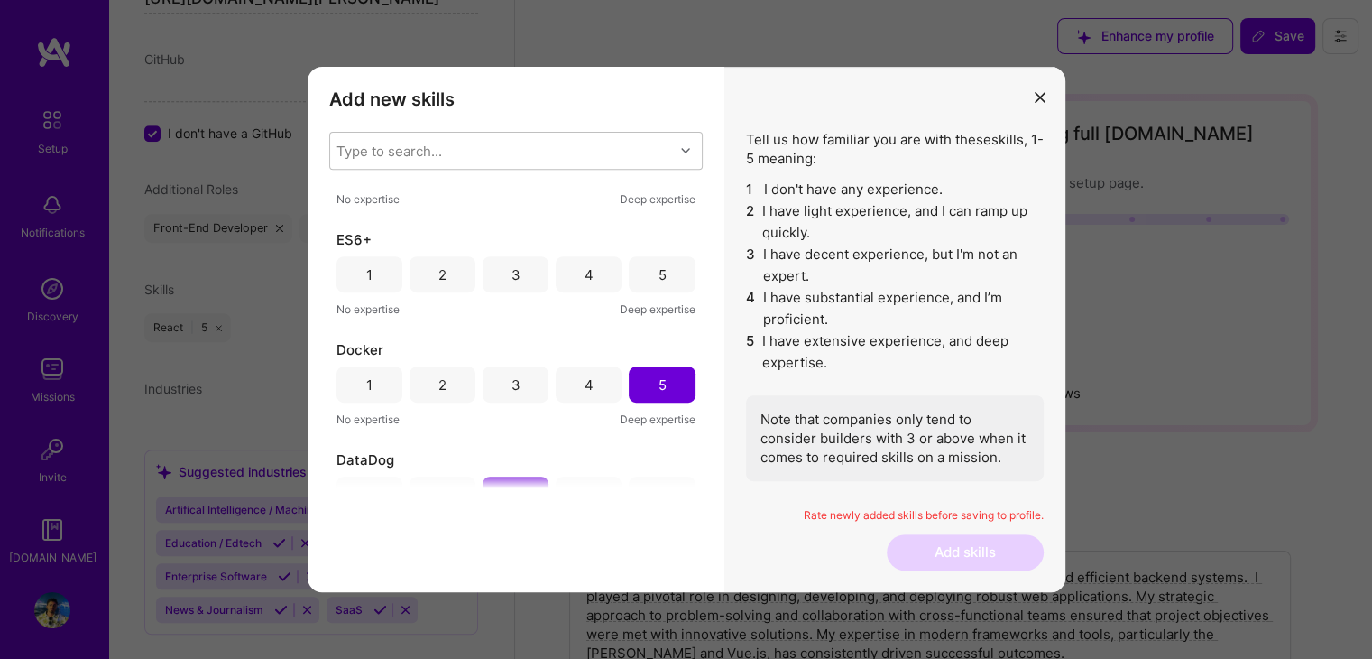
scroll to position [1494, 0]
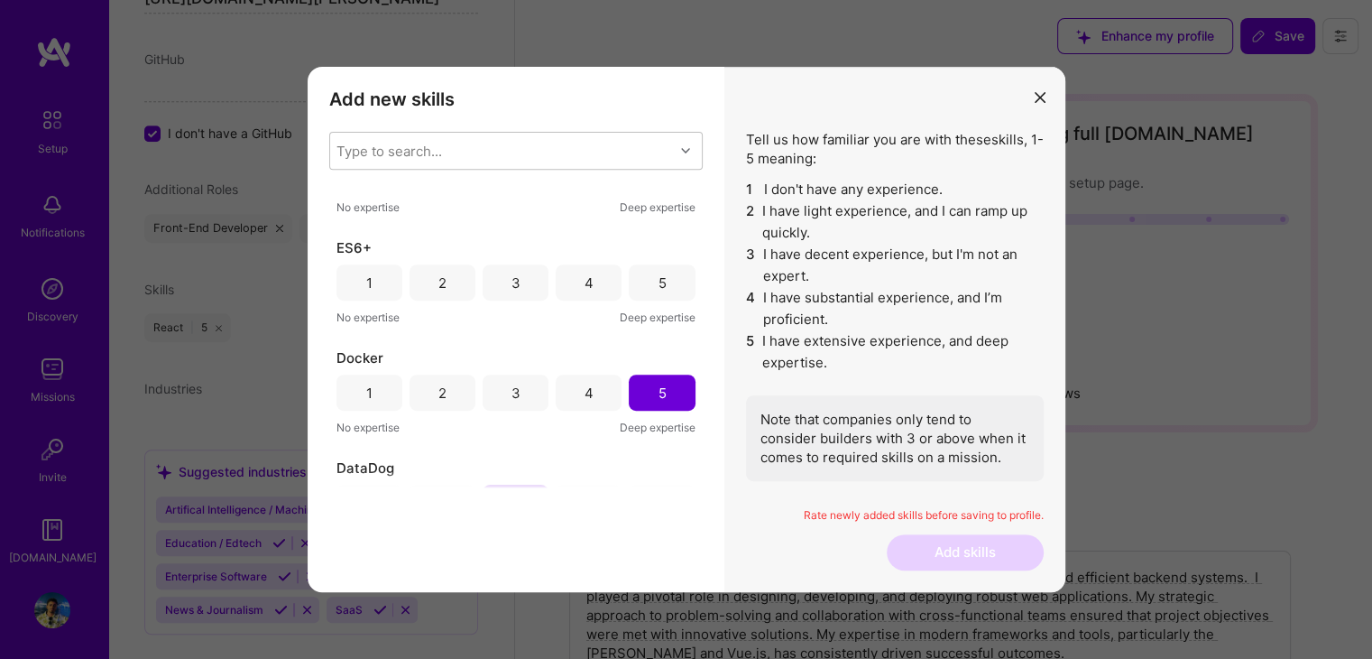
click at [647, 296] on div "5" at bounding box center [662, 282] width 66 height 36
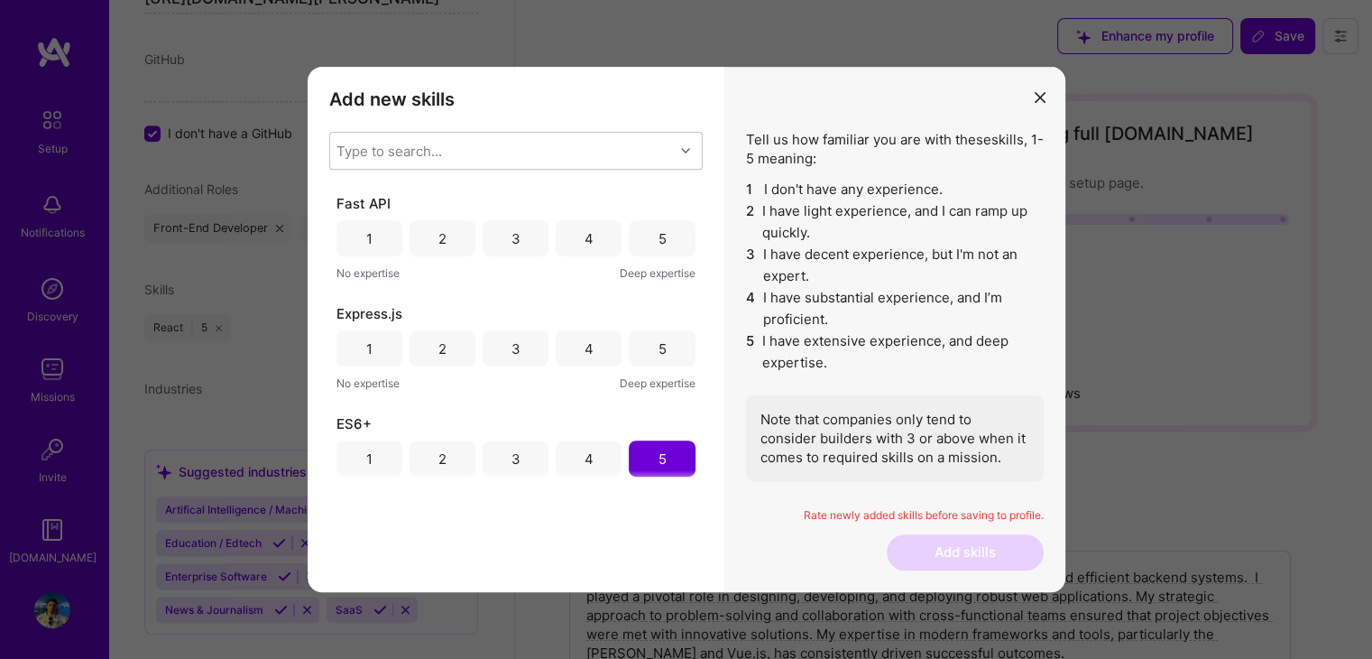
scroll to position [1303, 0]
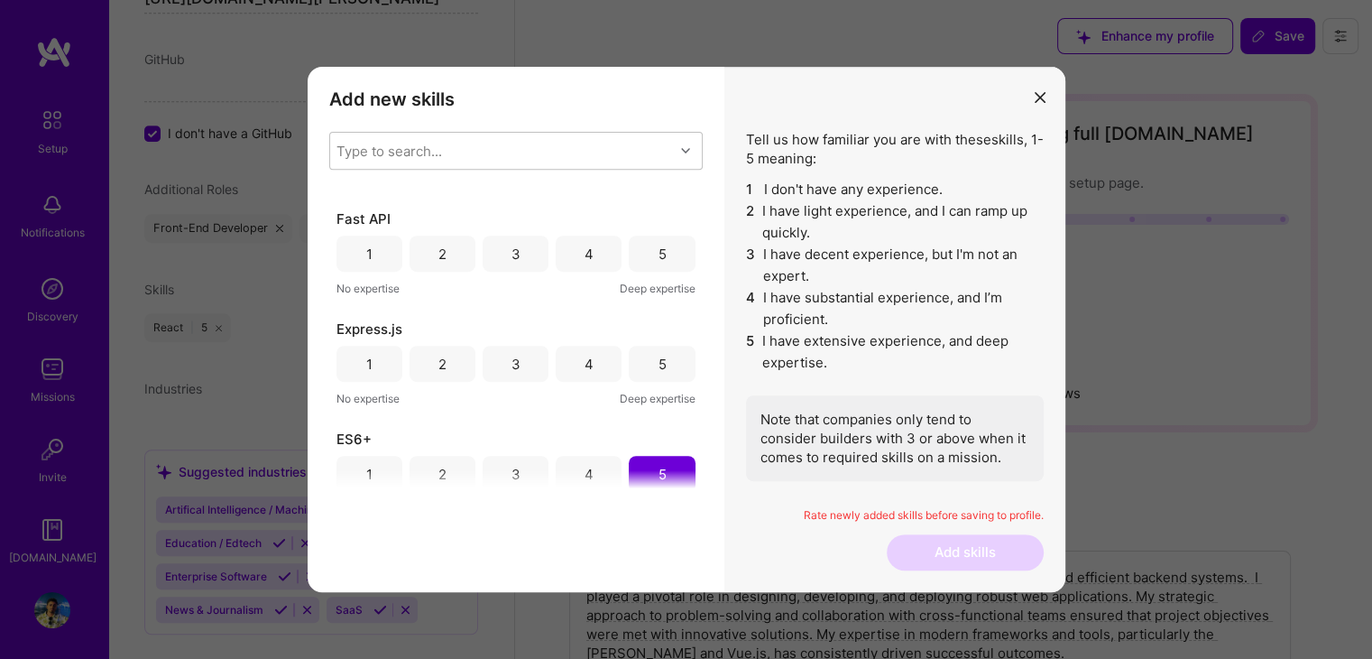
click at [648, 356] on div "5" at bounding box center [662, 363] width 66 height 36
click at [649, 261] on div "5" at bounding box center [662, 253] width 66 height 36
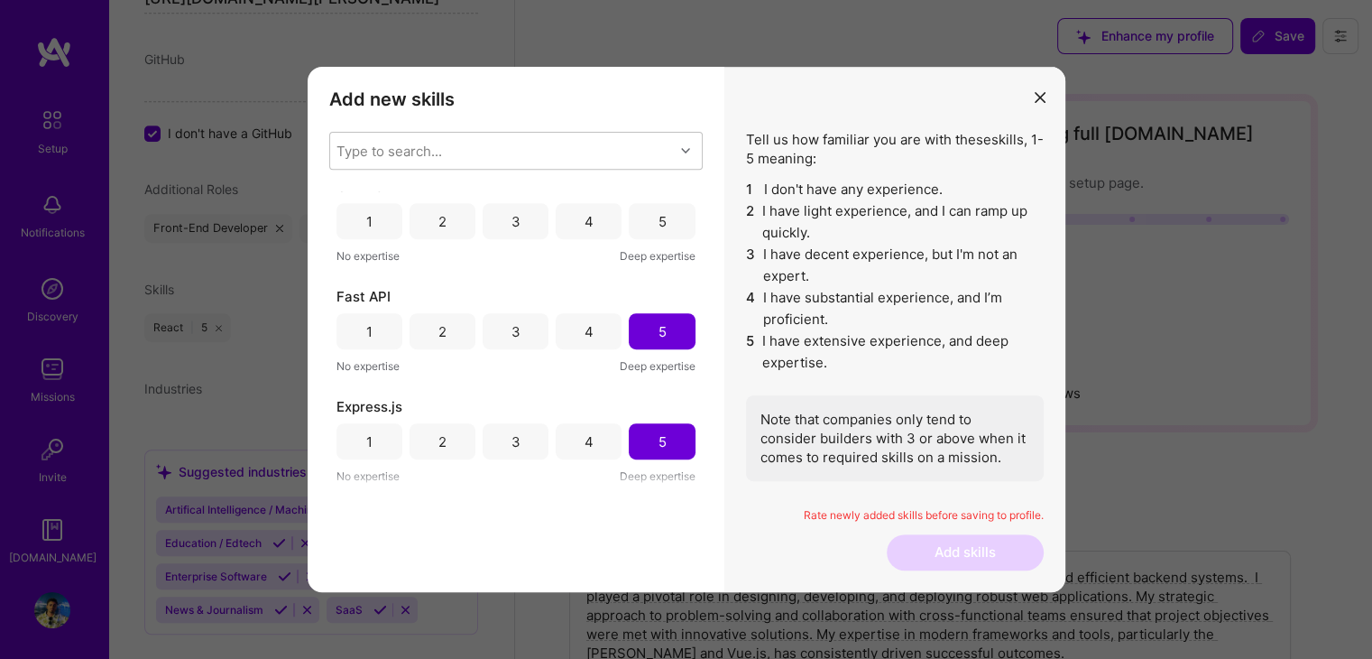
scroll to position [1122, 0]
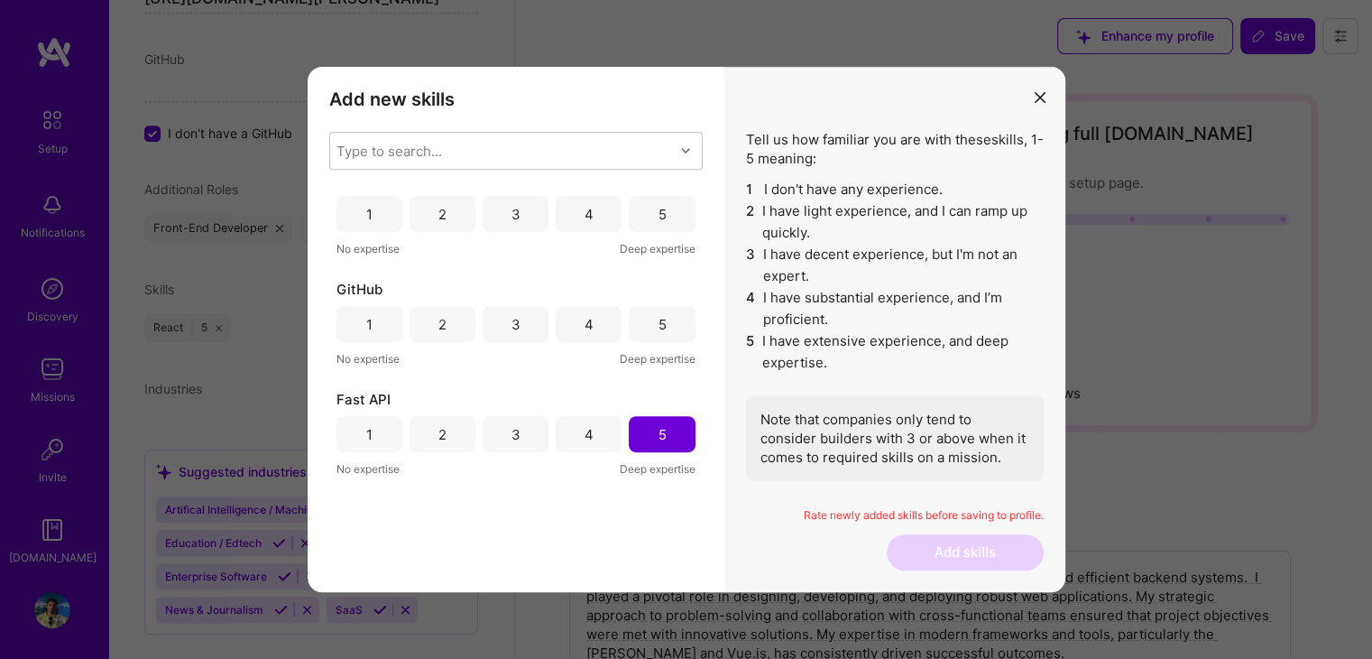
click at [649, 312] on div "5" at bounding box center [662, 324] width 66 height 36
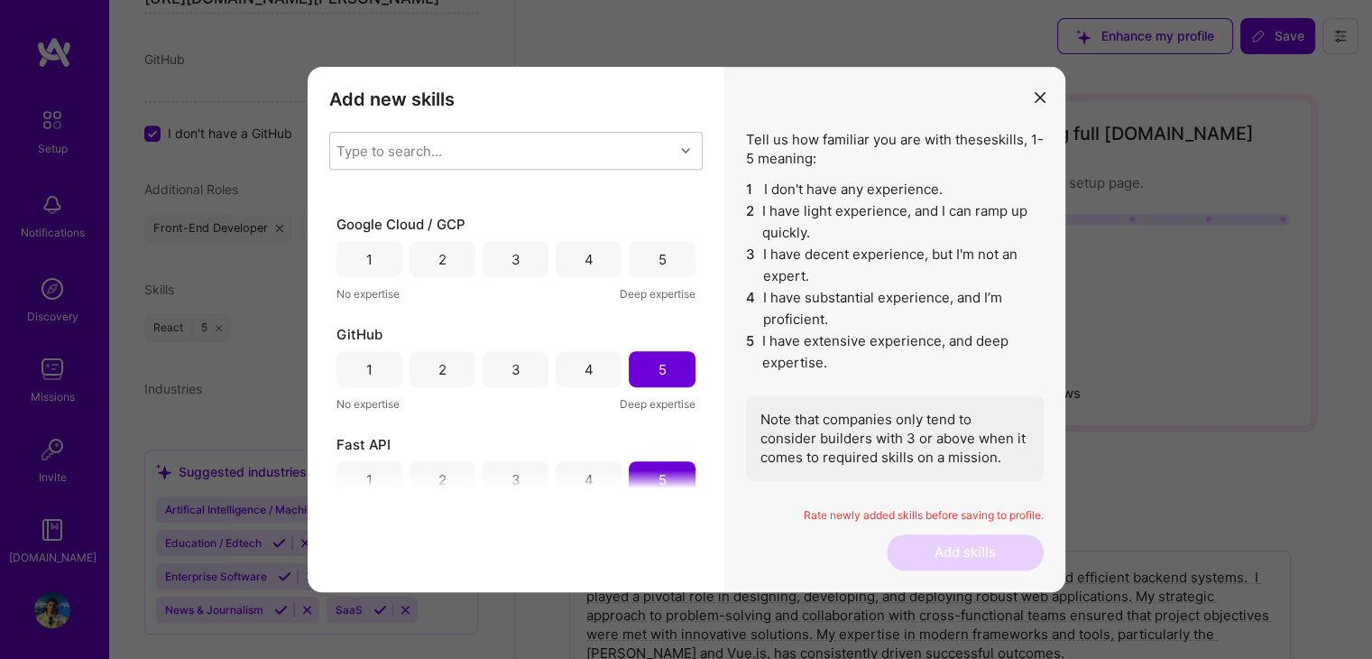
scroll to position [1063, 0]
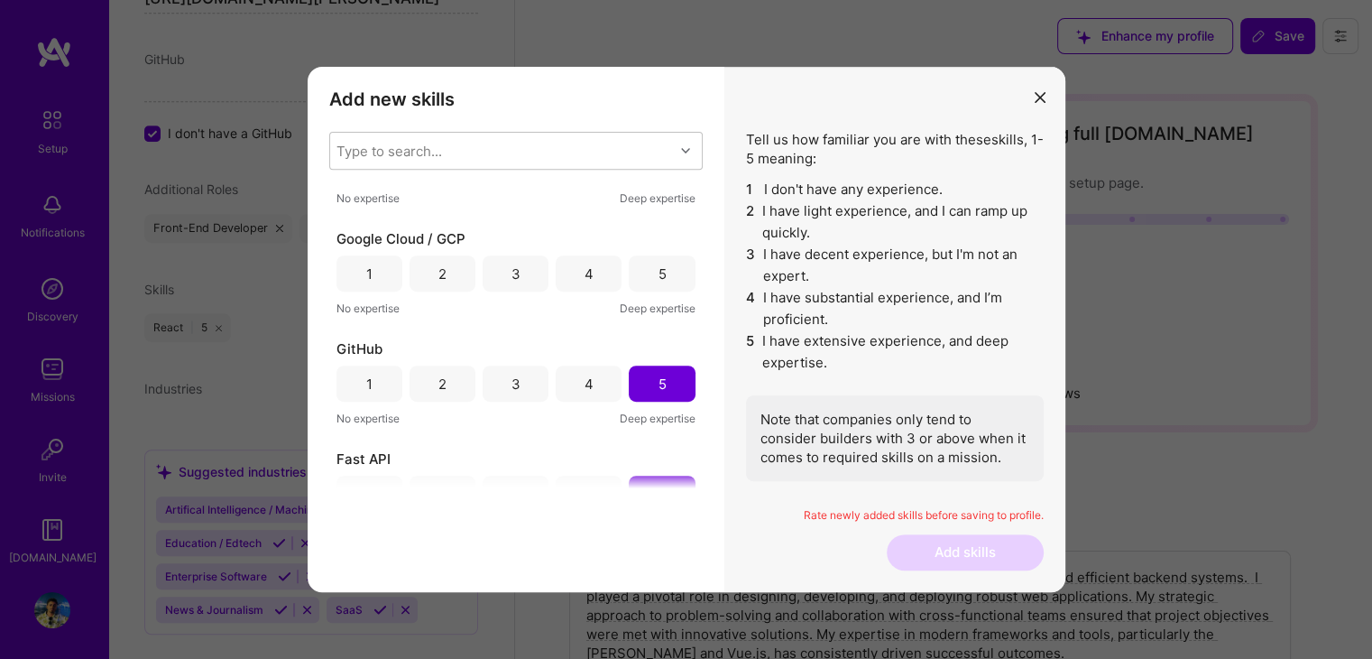
click at [639, 281] on div "5" at bounding box center [662, 273] width 66 height 36
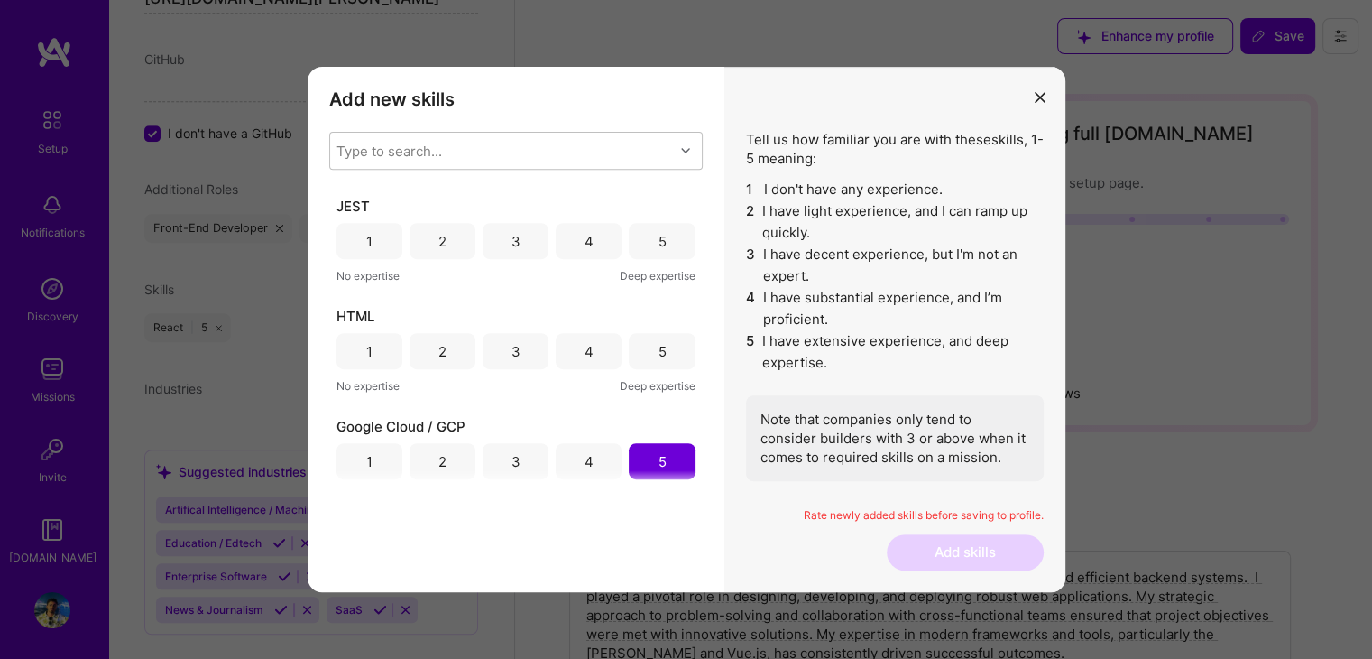
scroll to position [872, 0]
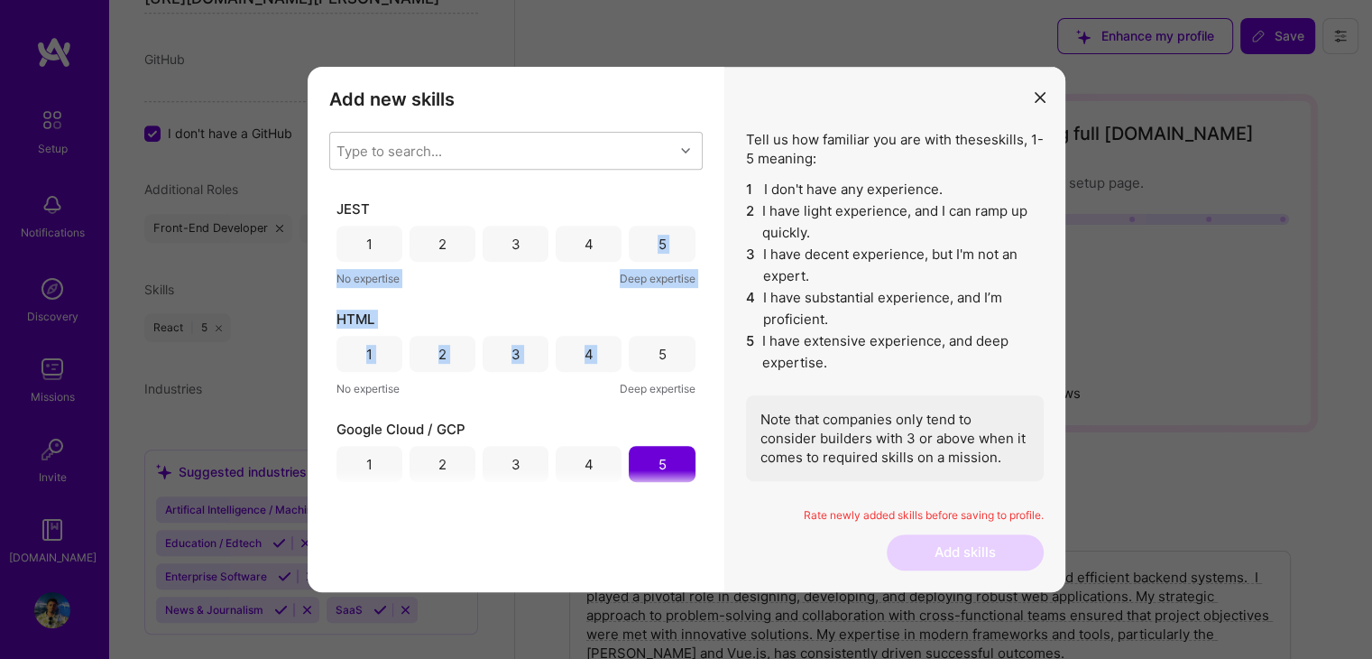
drag, startPoint x: 649, startPoint y: 347, endPoint x: 650, endPoint y: 235, distance: 111.9
click at [650, 235] on div "Zod 1 2 3 4 5 No expertise Deep expertise Vercel 1 2 3 4 5 No expertise Deep ex…" at bounding box center [515, 339] width 373 height 297
click at [658, 235] on div "5" at bounding box center [662, 244] width 8 height 19
click at [656, 363] on div "5" at bounding box center [662, 354] width 66 height 36
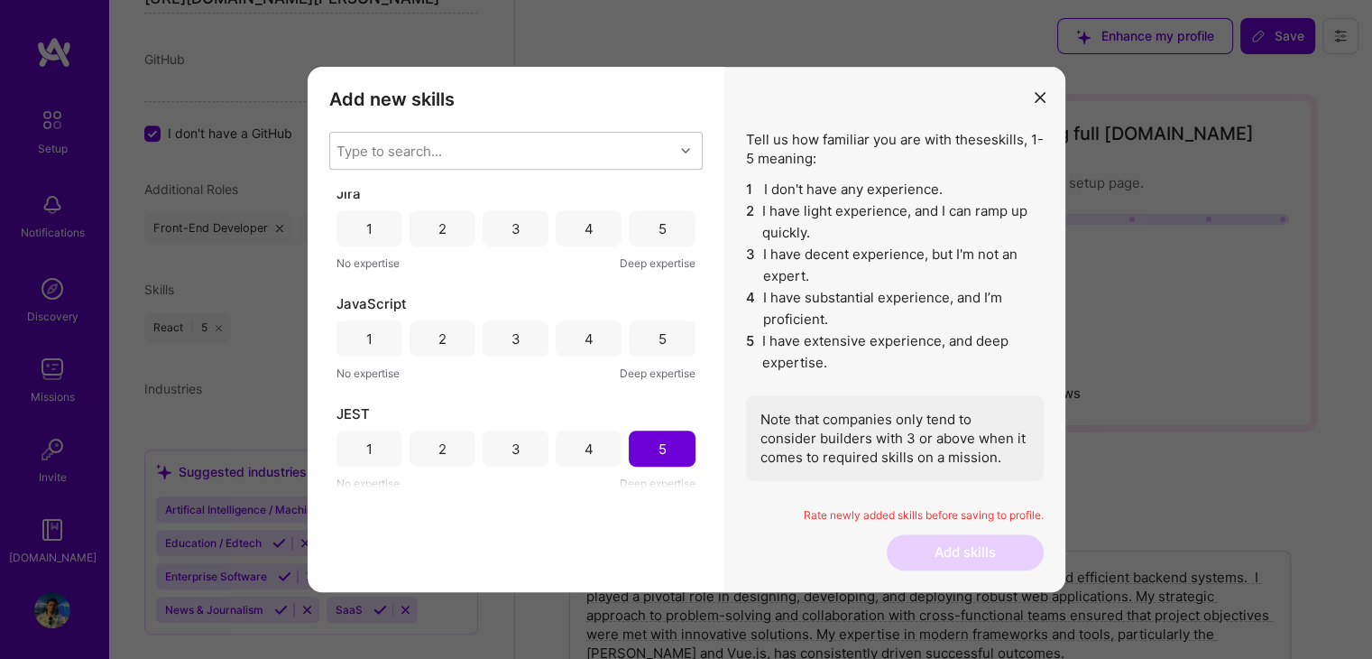
scroll to position [661, 0]
click at [653, 329] on div "5" at bounding box center [662, 345] width 66 height 36
click at [660, 238] on div "5" at bounding box center [662, 234] width 66 height 36
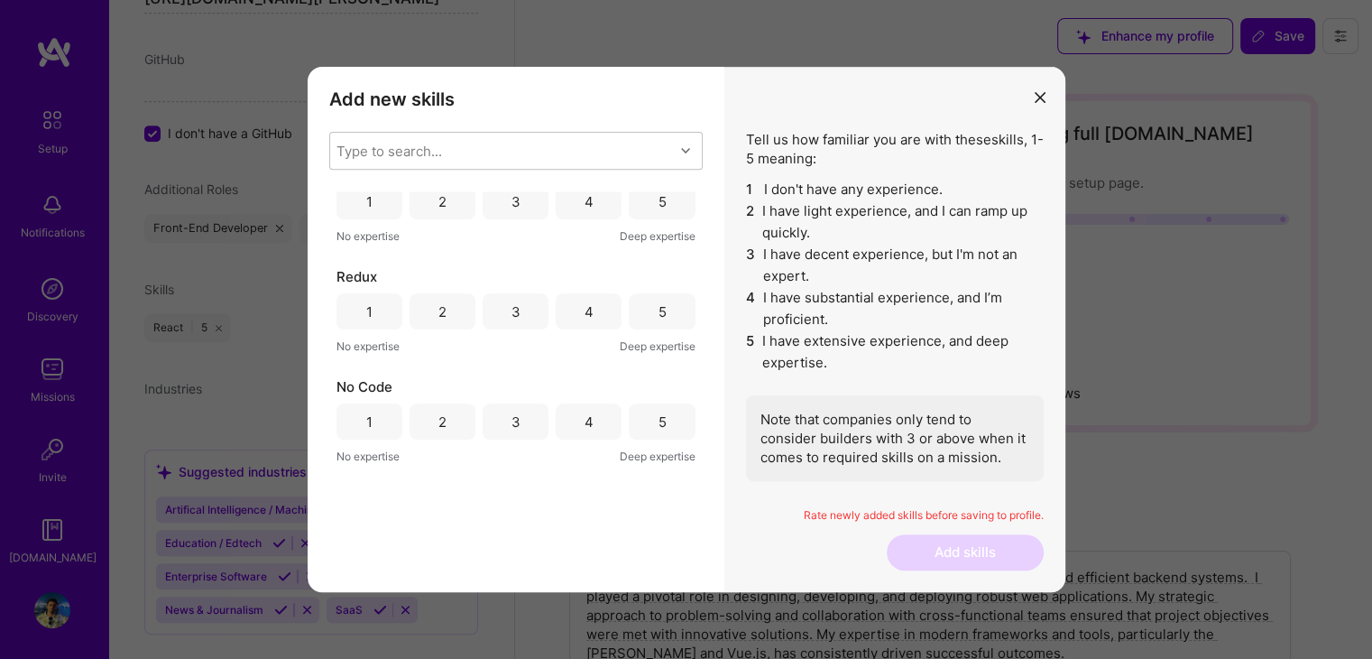
scroll to position [361, 0]
click at [639, 412] on div "5" at bounding box center [662, 425] width 66 height 36
click at [648, 311] on div "5" at bounding box center [662, 315] width 66 height 36
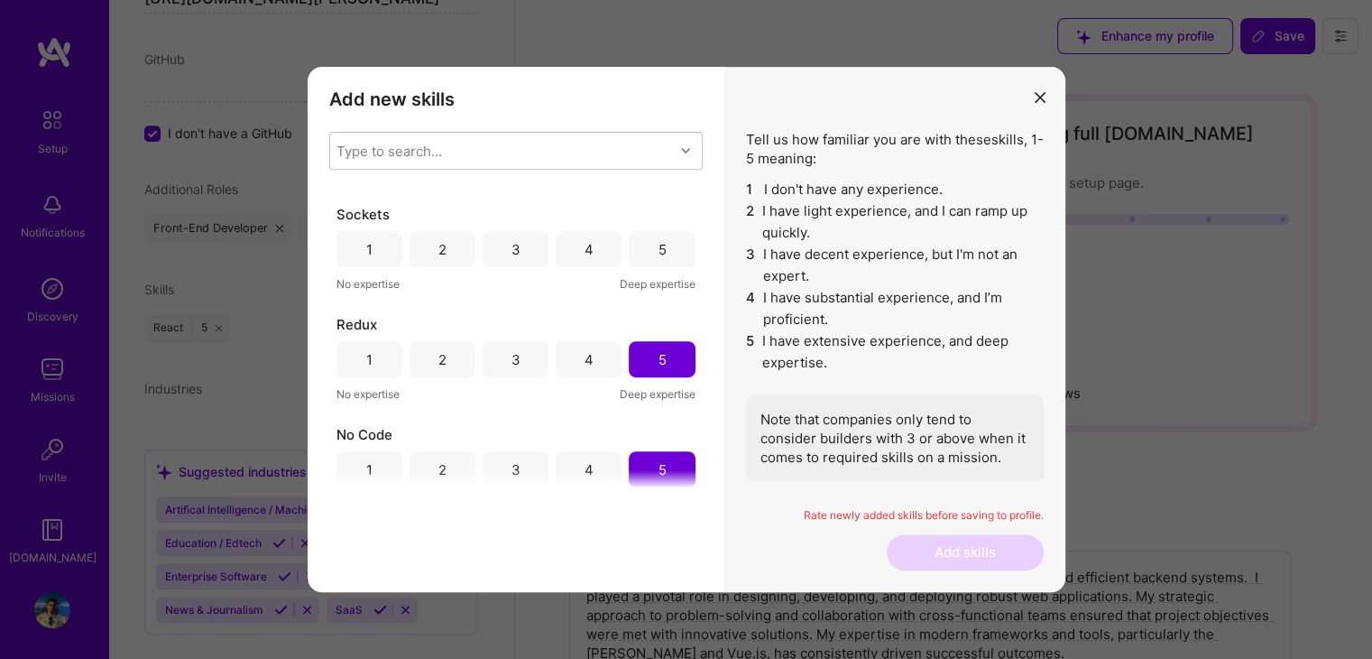
scroll to position [241, 0]
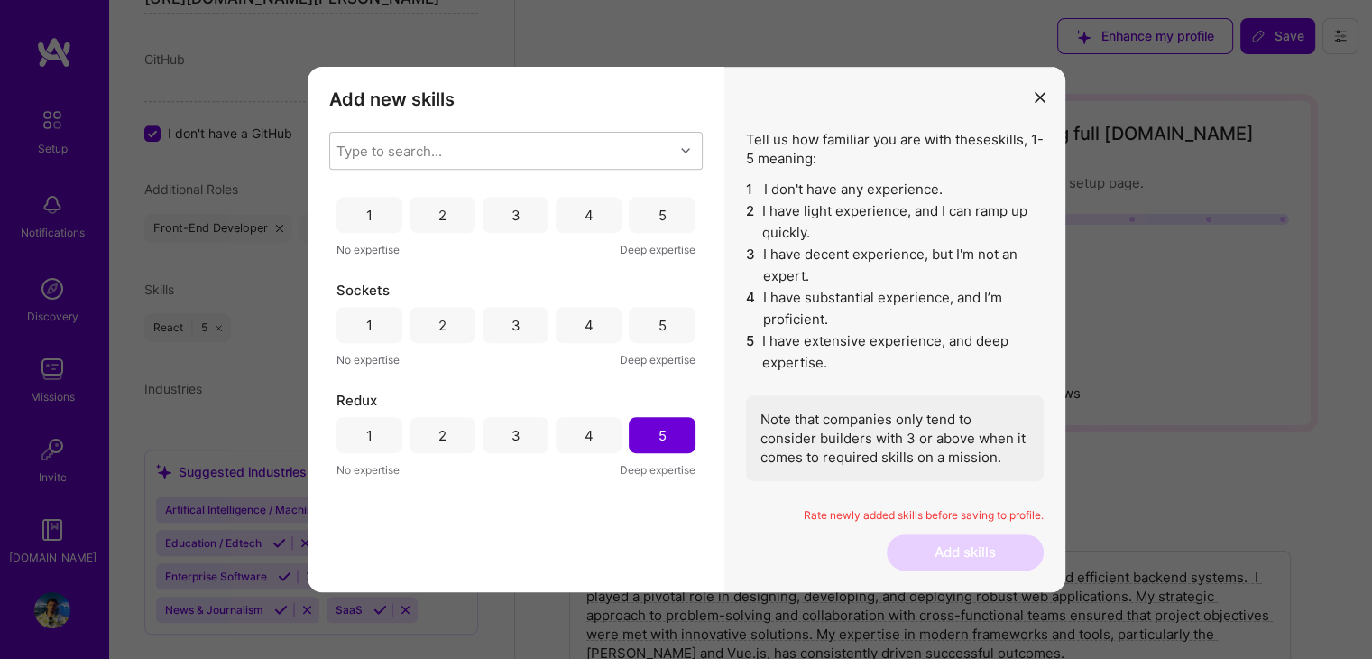
click at [663, 311] on div "5" at bounding box center [662, 325] width 66 height 36
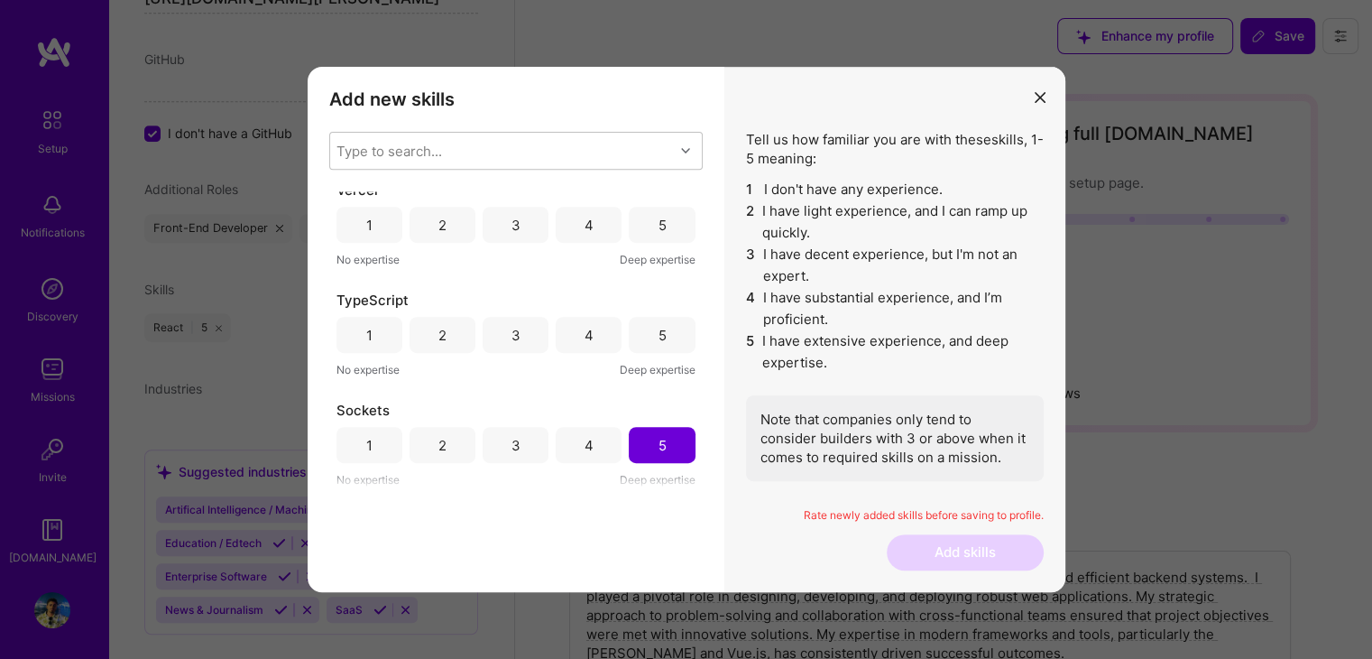
scroll to position [120, 0]
click at [658, 318] on div "5" at bounding box center [662, 336] width 66 height 36
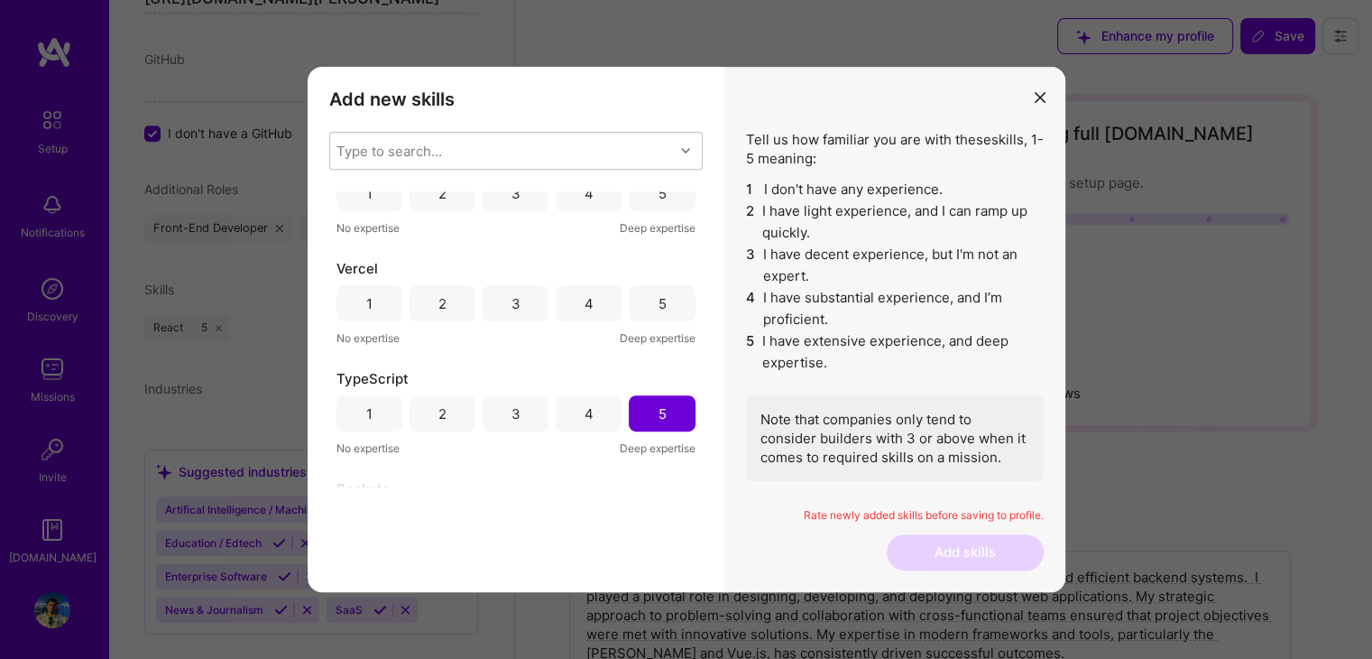
scroll to position [40, 0]
click at [649, 316] on div "5" at bounding box center [662, 306] width 66 height 36
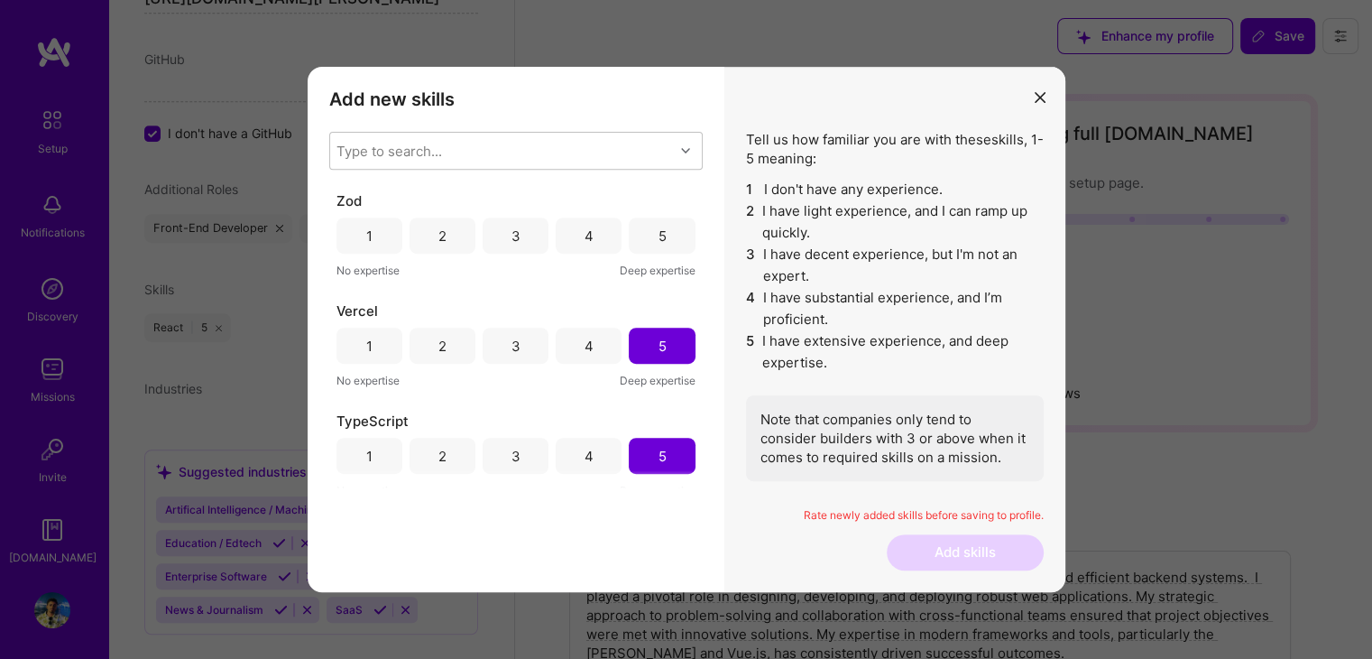
click at [658, 230] on div "5" at bounding box center [662, 235] width 8 height 19
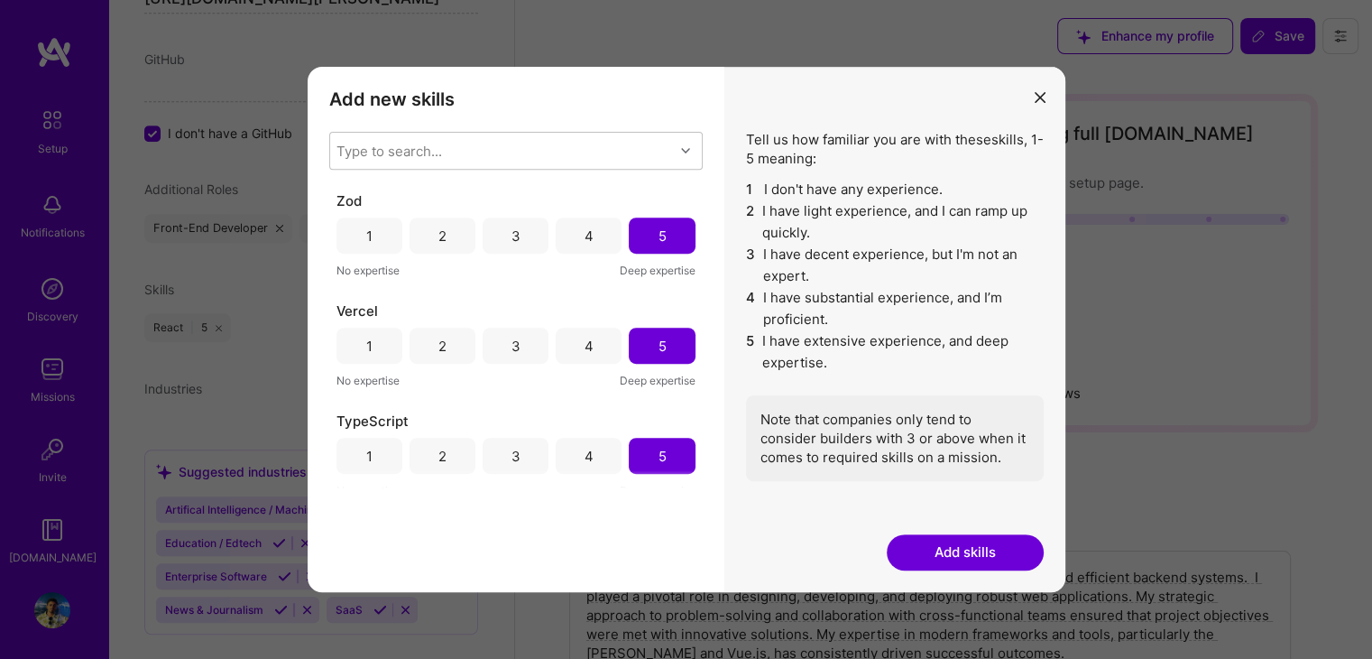
click at [958, 552] on button "Add skills" at bounding box center [965, 552] width 157 height 36
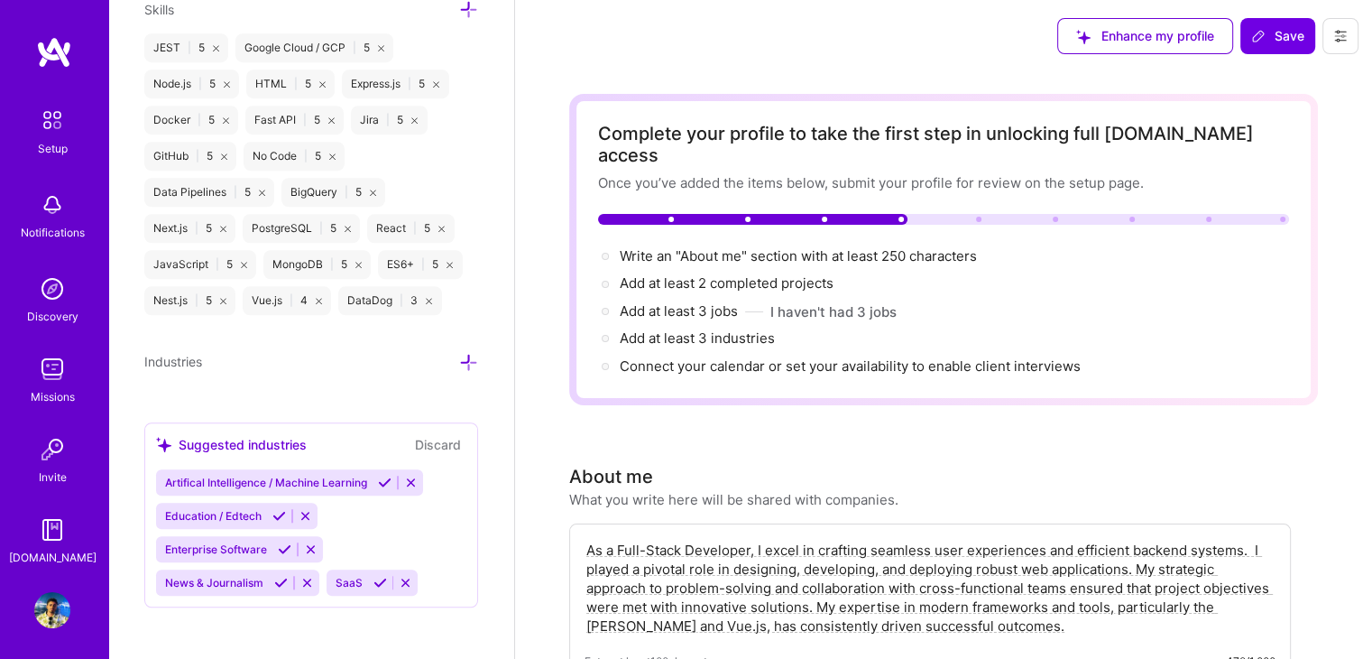
scroll to position [1339, 0]
click at [722, 329] on span "Add at least 3 industries →" at bounding box center [705, 337] width 171 height 17
click at [462, 352] on icon at bounding box center [468, 360] width 19 height 19
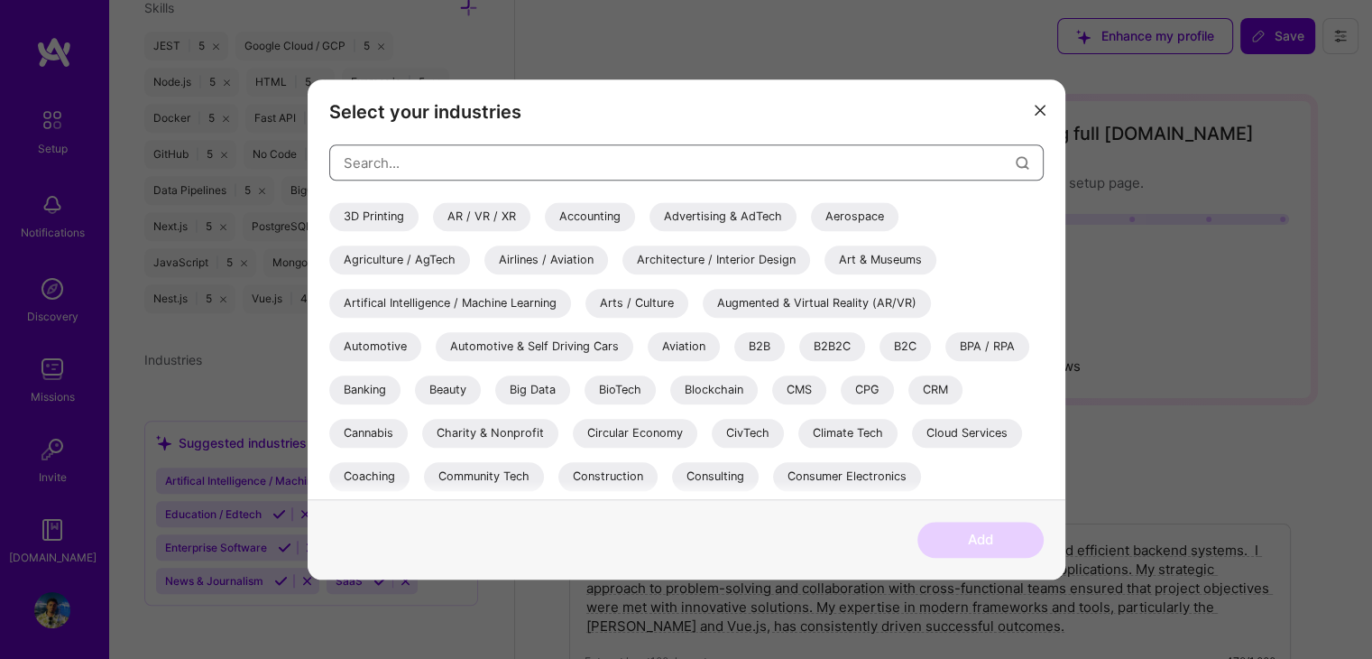
click at [518, 160] on input "modal" at bounding box center [680, 163] width 672 height 46
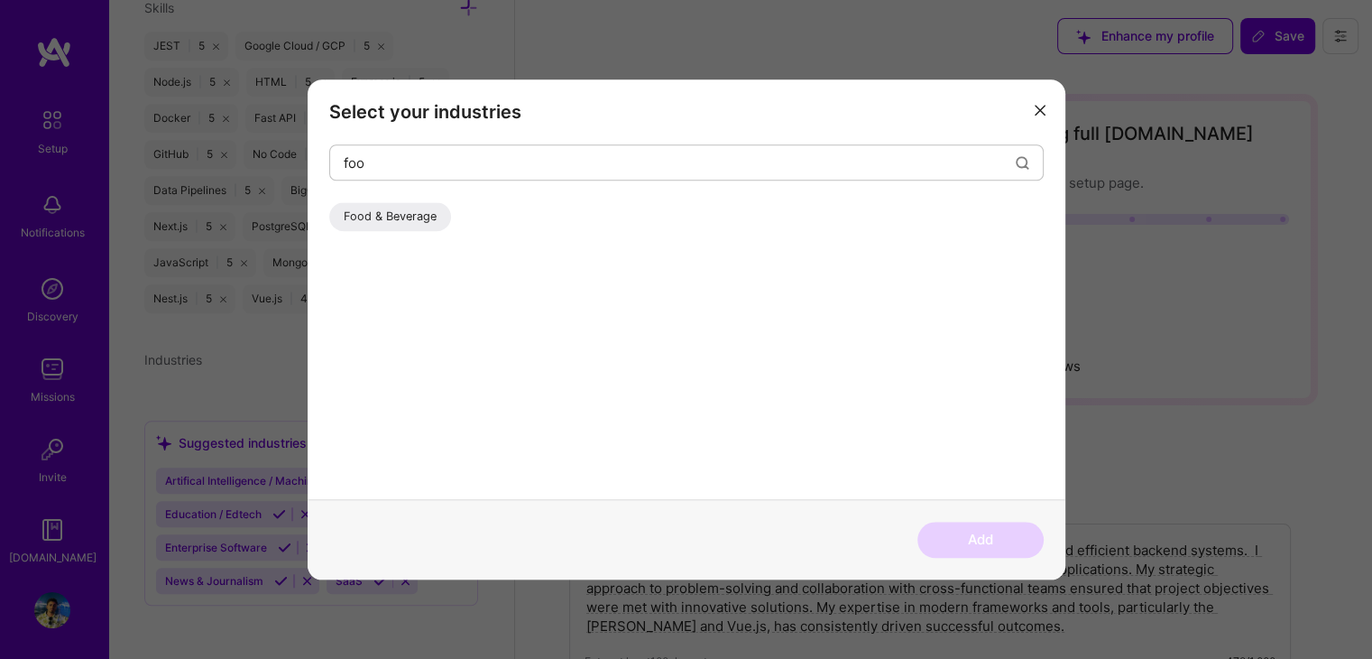
click at [404, 217] on div "Food & Beverage" at bounding box center [390, 216] width 122 height 29
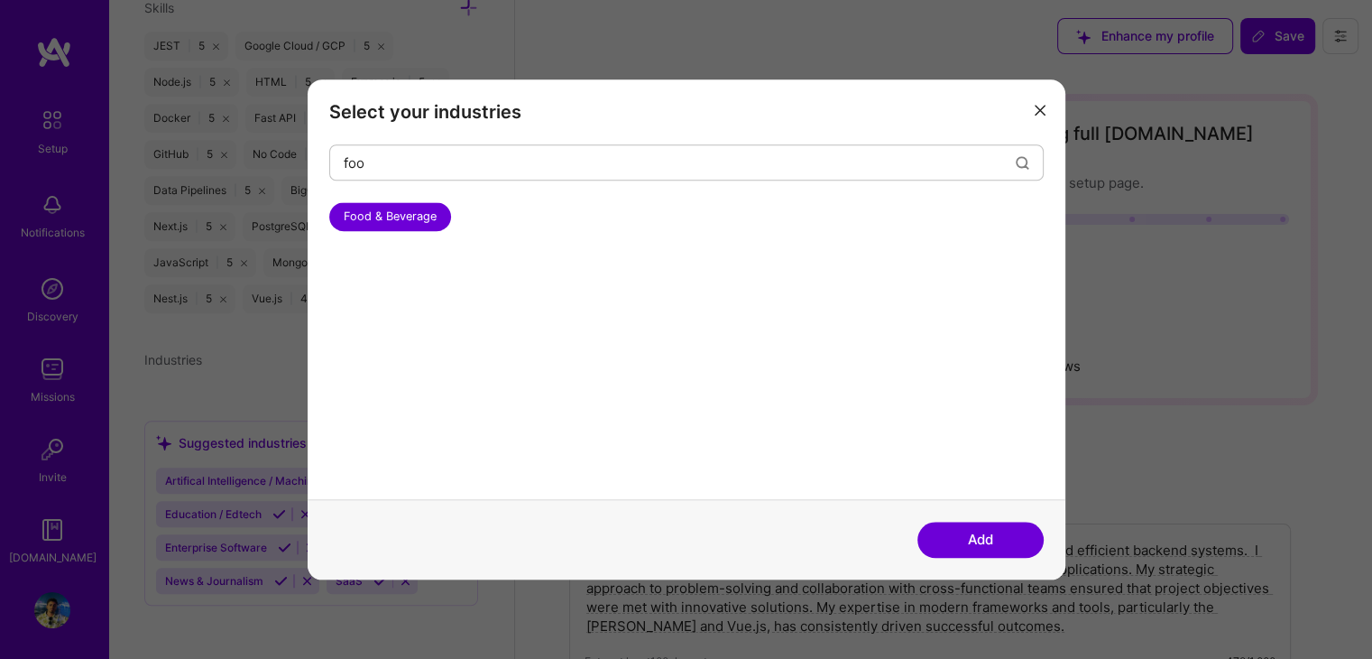
click at [756, 366] on div "Food & Beverage" at bounding box center [686, 350] width 714 height 297
click at [974, 150] on input "foo" at bounding box center [680, 163] width 672 height 46
type input "f"
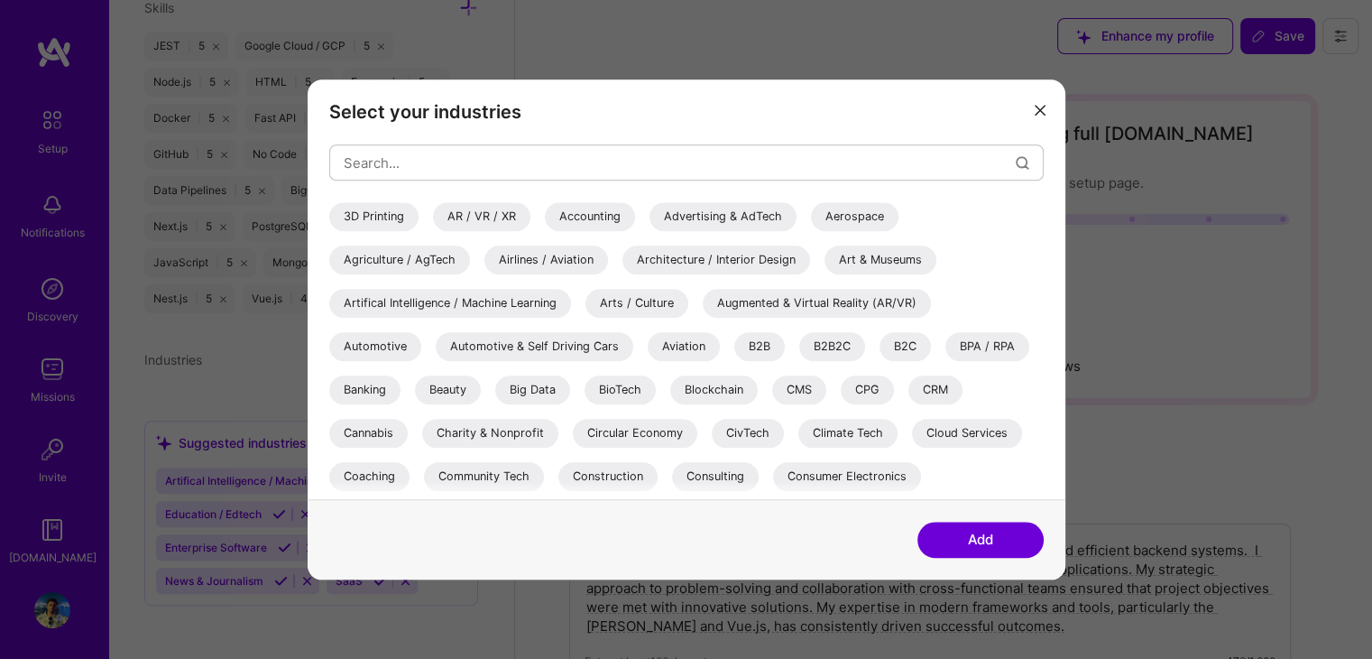
click at [809, 387] on div "CMS" at bounding box center [799, 389] width 54 height 29
click at [956, 383] on div "CRM" at bounding box center [935, 389] width 54 height 29
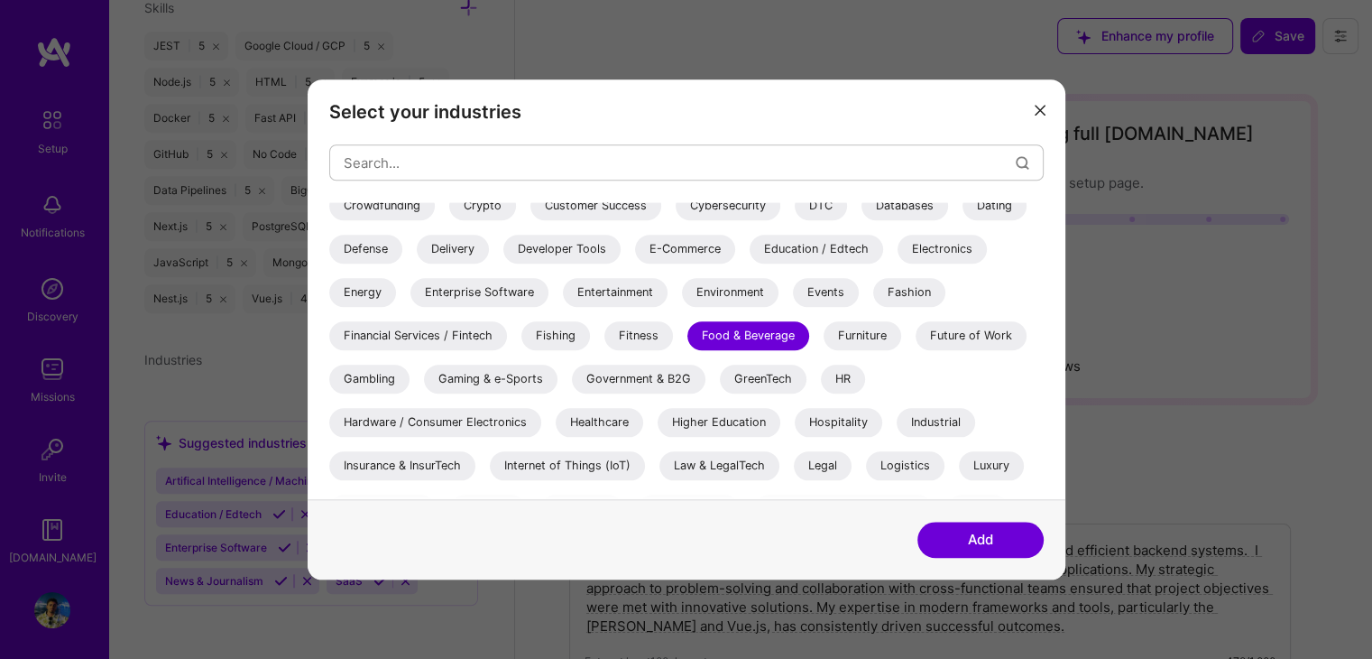
scroll to position [320, 0]
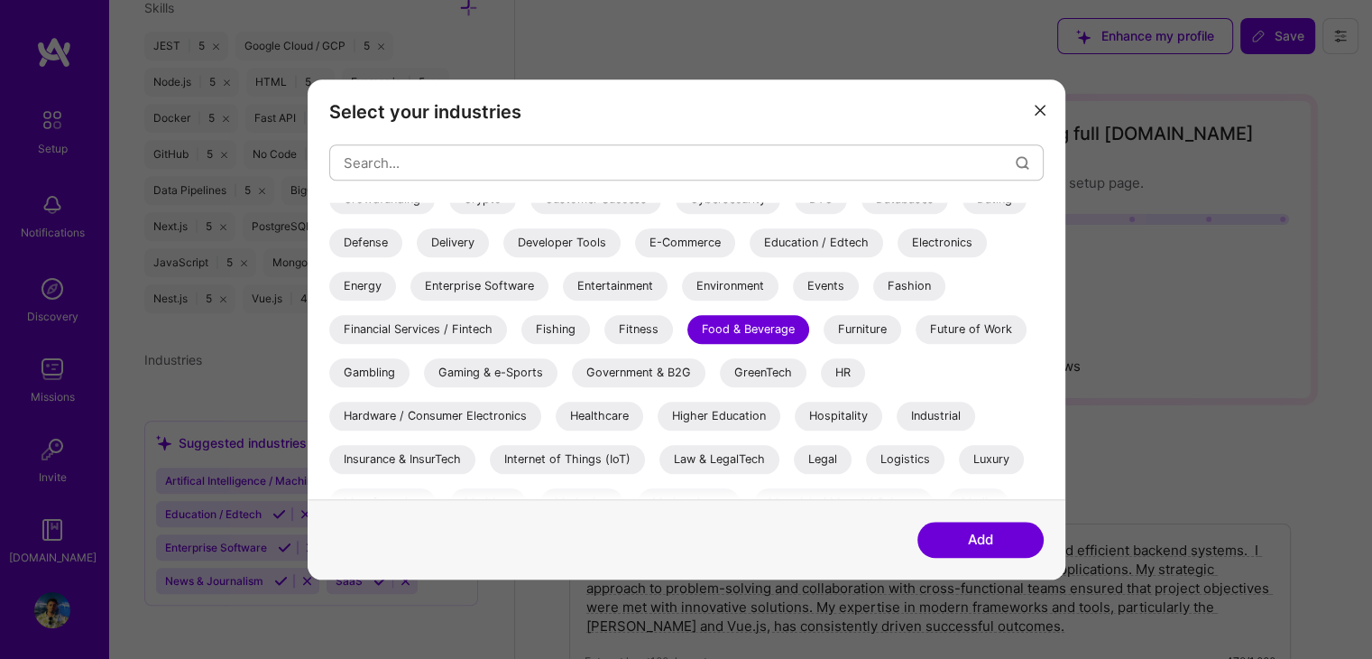
click at [956, 383] on div "3D Printing AR / VR / XR Accounting Advertising & AdTech Aerospace Agriculture …" at bounding box center [686, 333] width 714 height 902
click at [556, 160] on input "modal" at bounding box center [680, 163] width 672 height 46
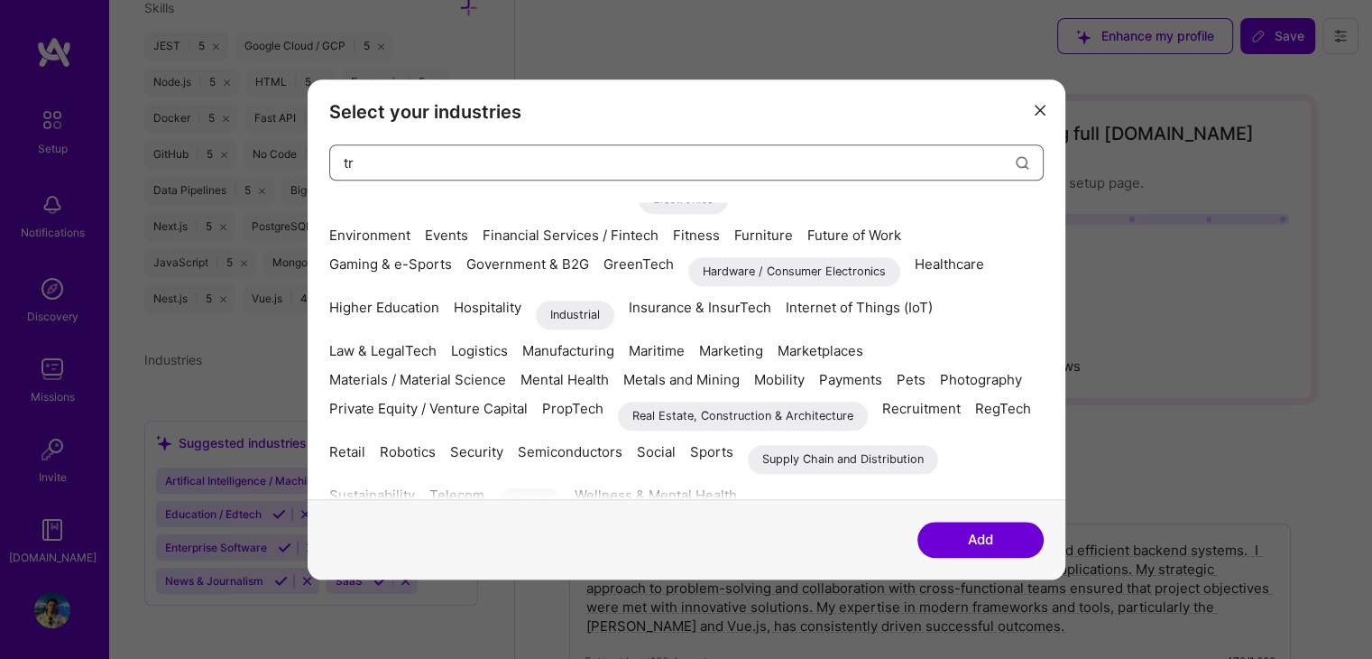
scroll to position [0, 0]
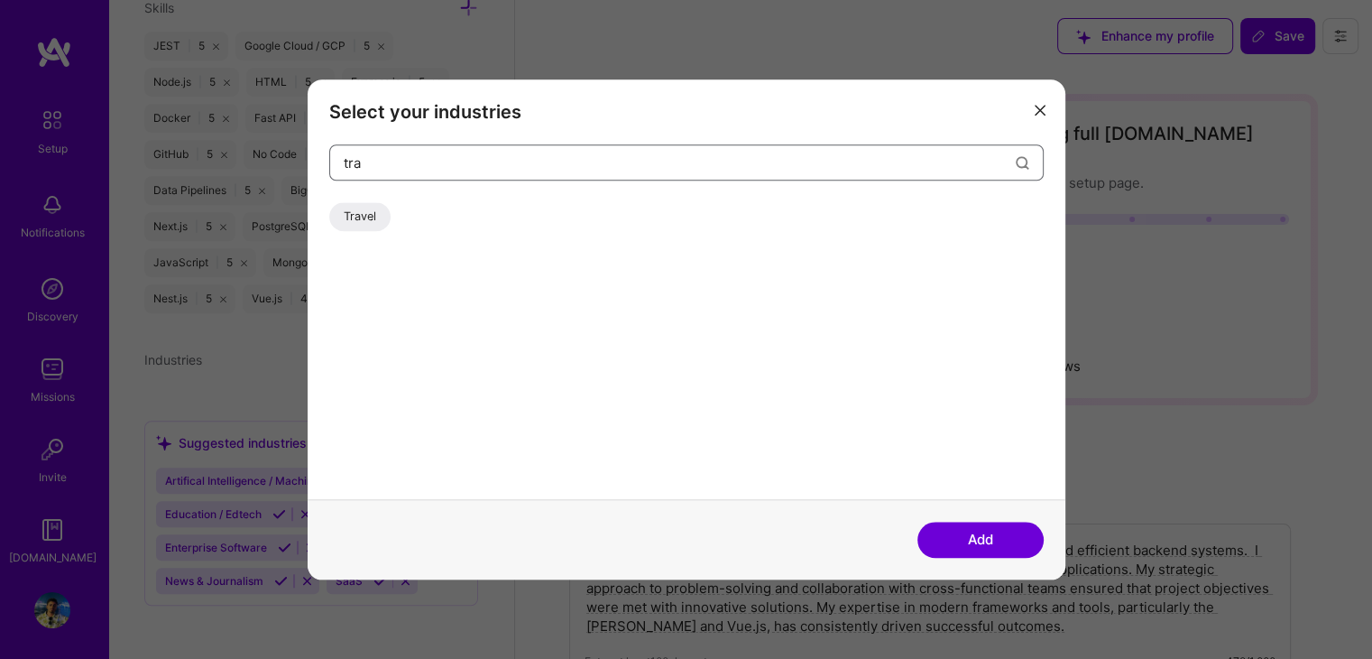
type input "tra"
click at [367, 222] on div "Travel" at bounding box center [359, 216] width 61 height 29
click at [1000, 539] on button "Add" at bounding box center [980, 539] width 126 height 36
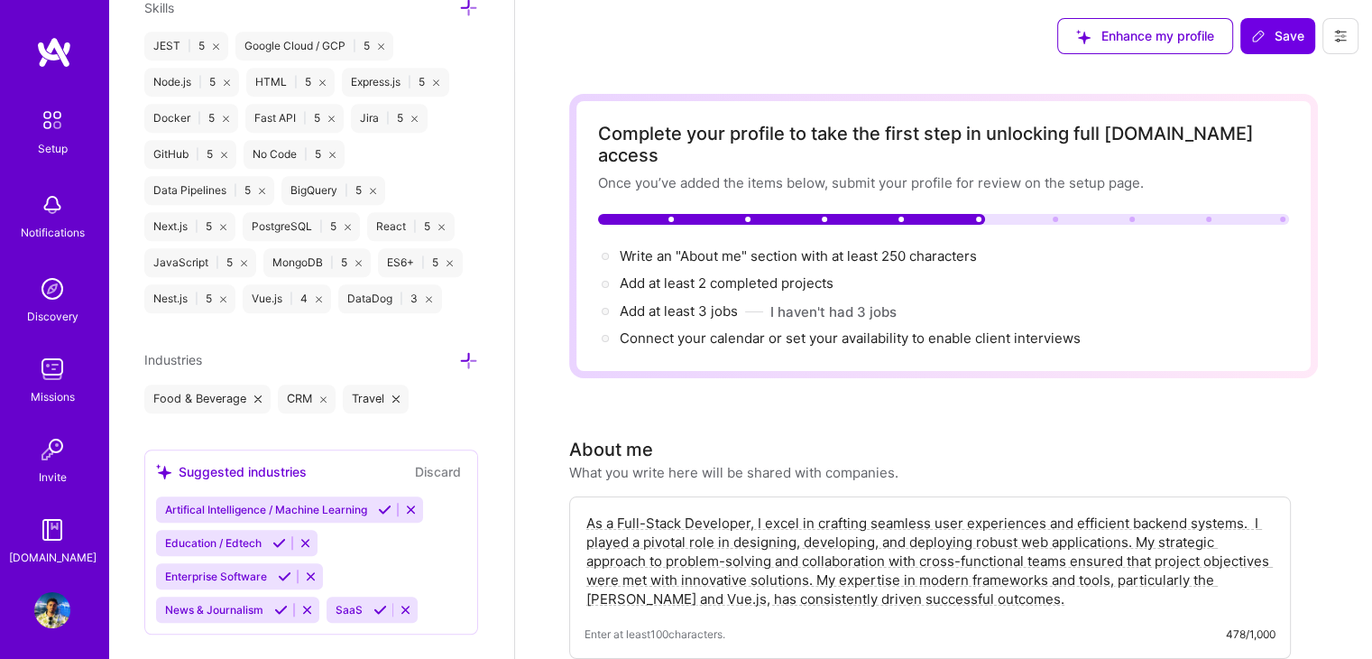
click at [816, 246] on div "Write an "About me" section with at least 250 characters →" at bounding box center [800, 256] width 361 height 20
click at [829, 247] on span "Write an "About me" section with at least 250 characters →" at bounding box center [808, 255] width 377 height 17
click at [686, 302] on span "Add at least 3 jobs →" at bounding box center [687, 310] width 134 height 17
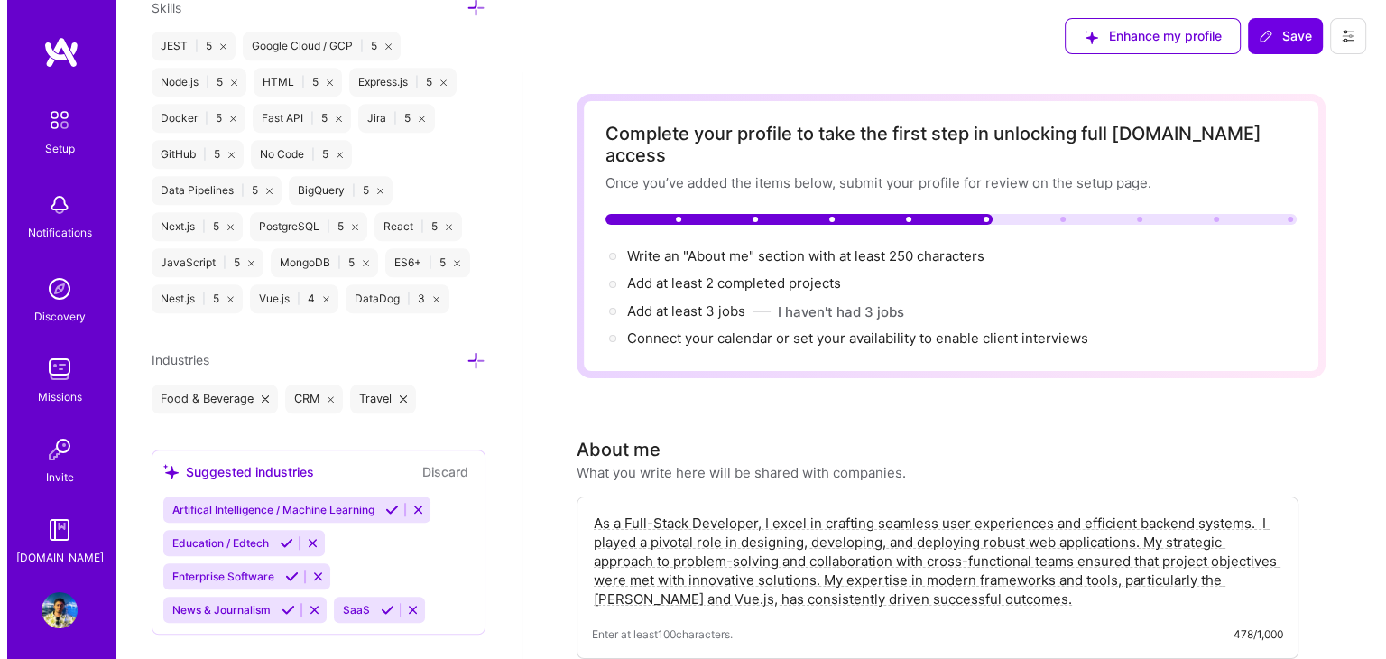
scroll to position [1883, 0]
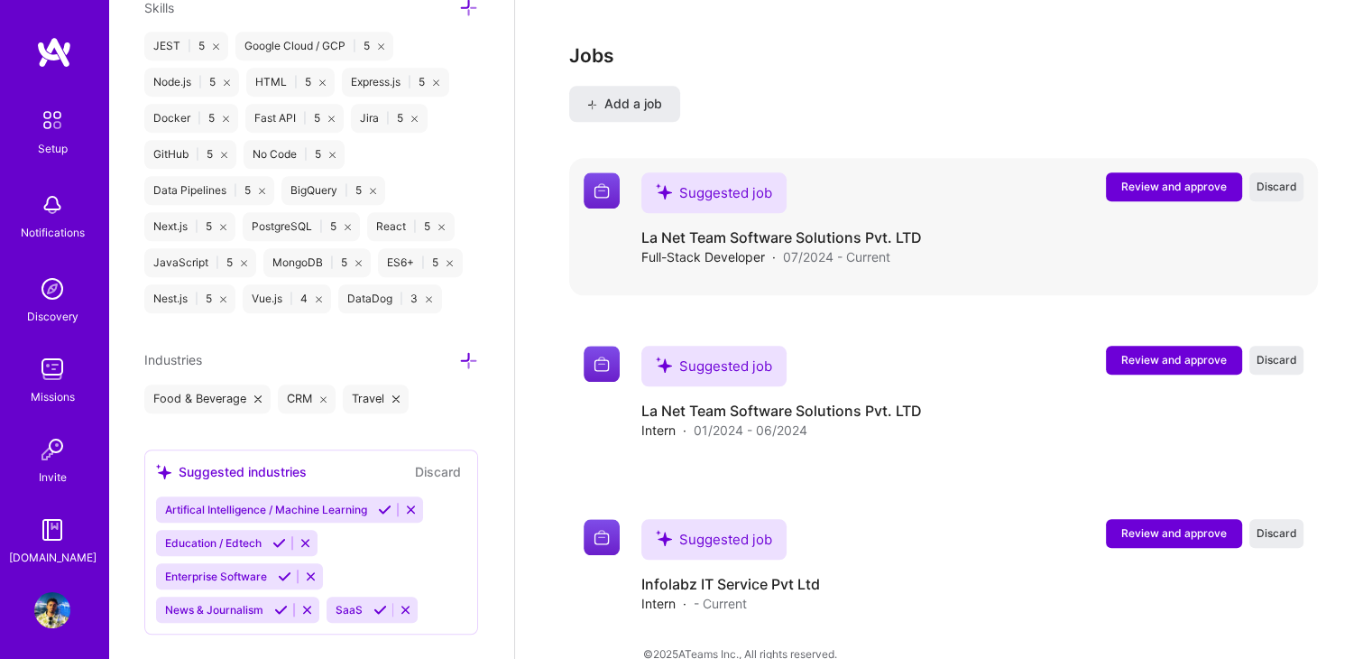
click at [1182, 179] on span "Review and approve" at bounding box center [1174, 186] width 106 height 15
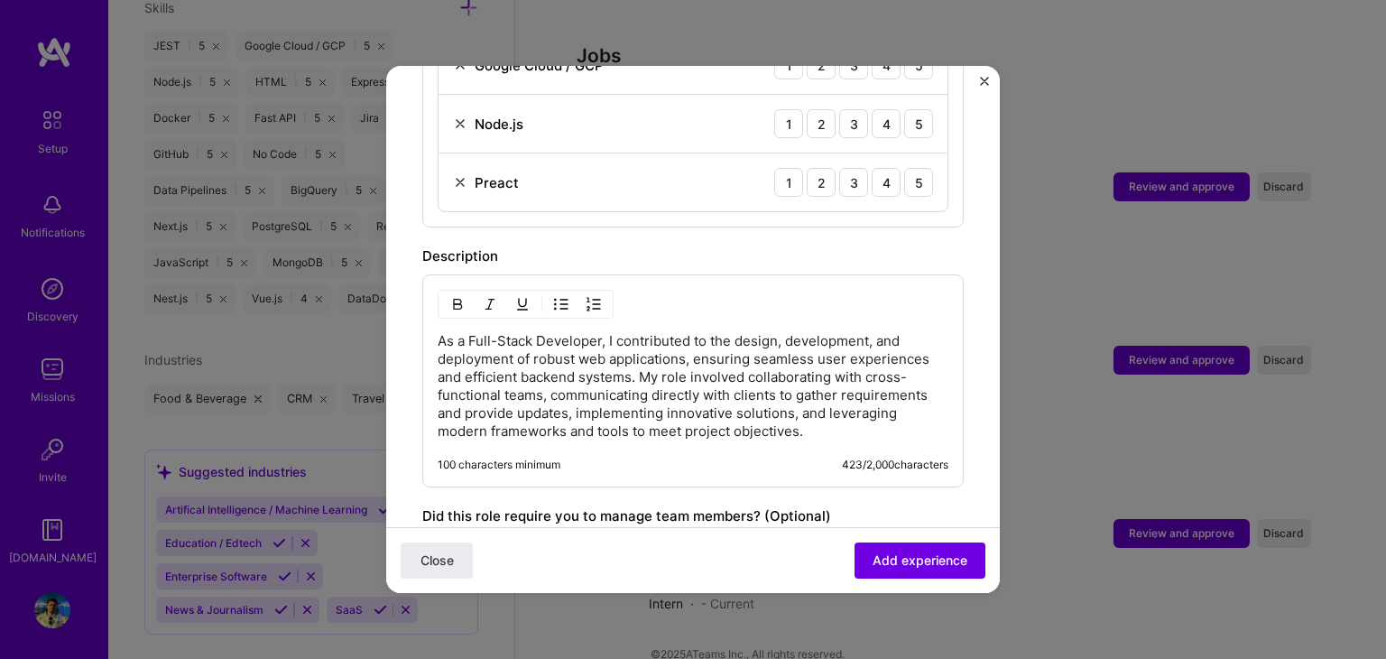
scroll to position [621, 0]
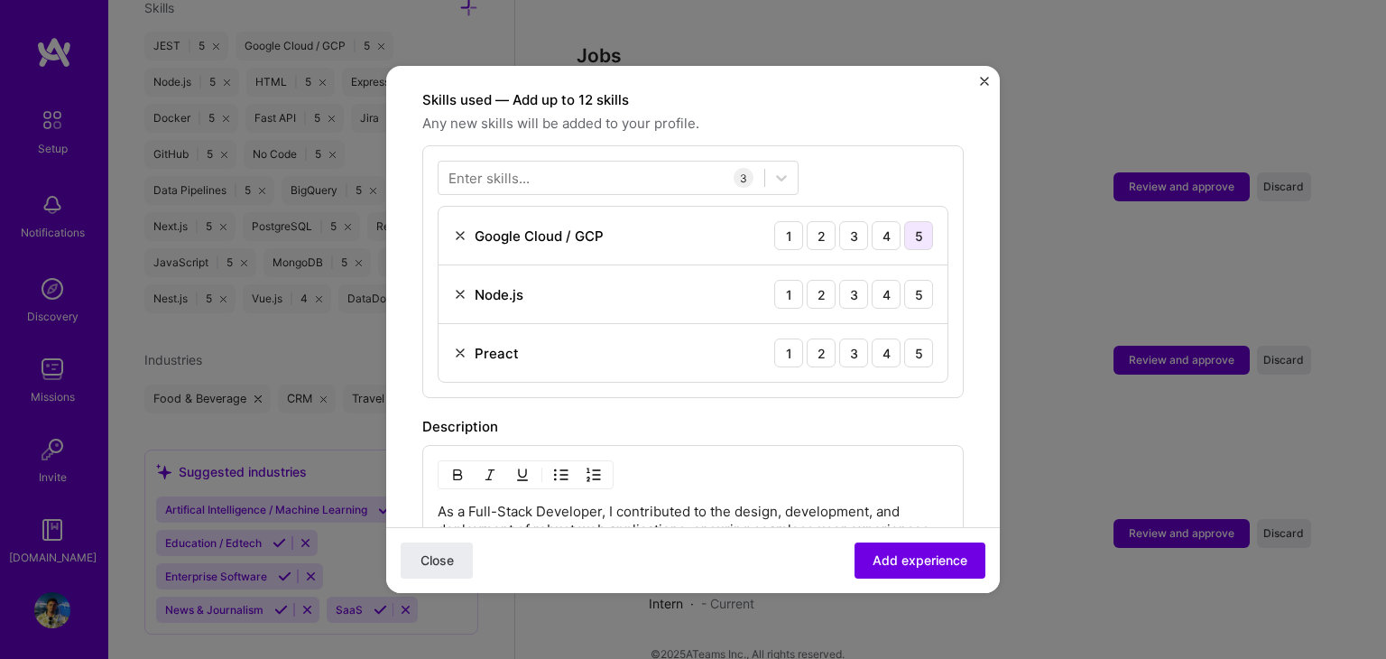
click at [904, 221] on div "5" at bounding box center [918, 235] width 29 height 29
click at [904, 280] on div "5" at bounding box center [918, 294] width 29 height 29
click at [456, 345] on img at bounding box center [460, 352] width 14 height 14
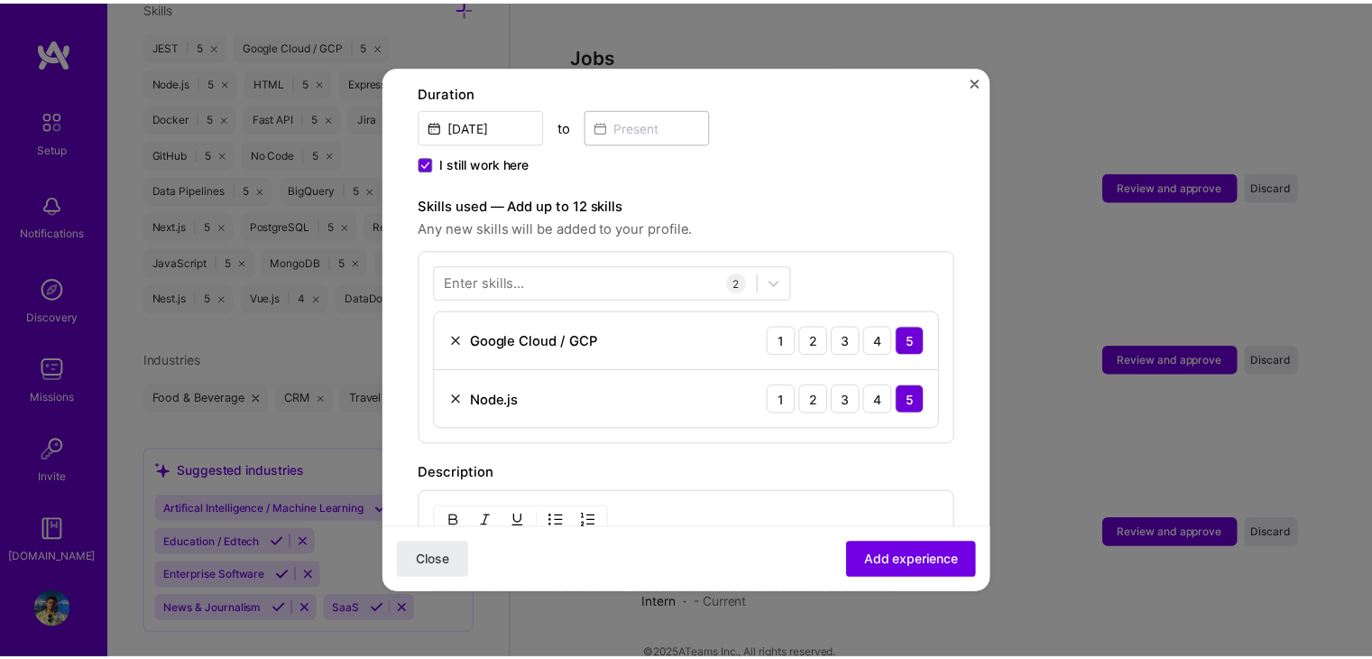
scroll to position [440, 0]
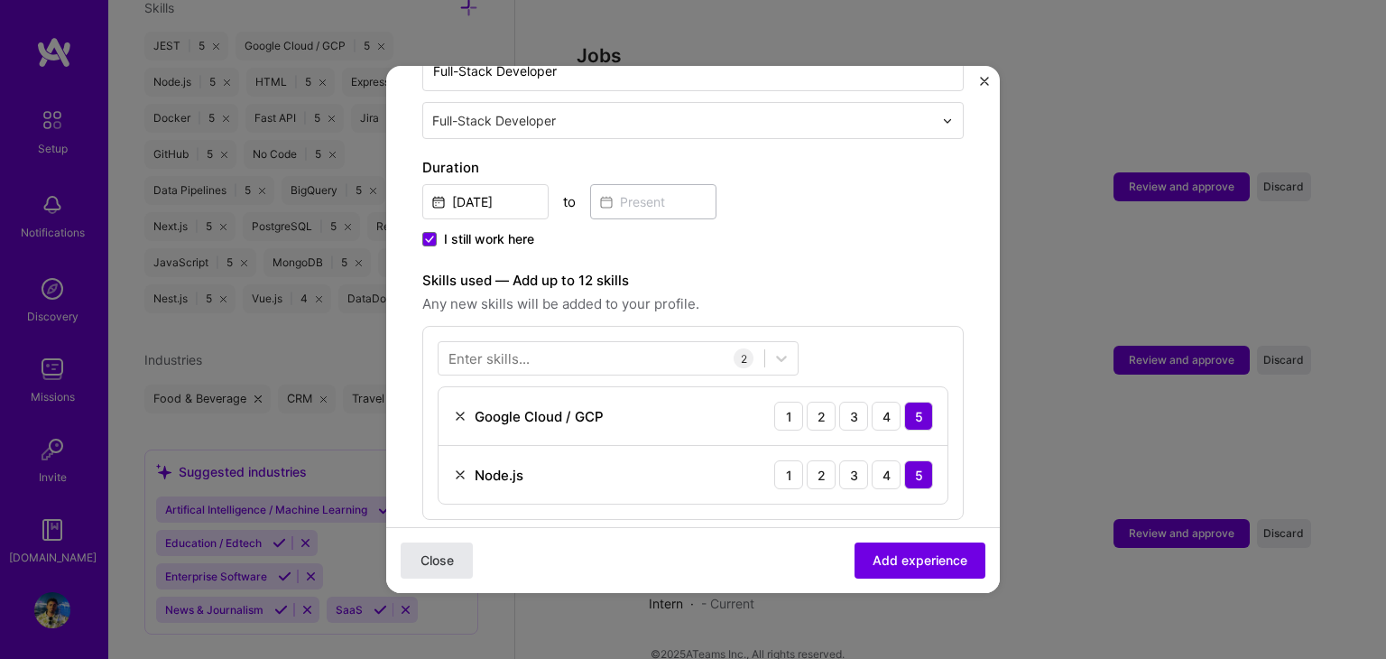
click at [444, 564] on span "Close" at bounding box center [436, 560] width 33 height 18
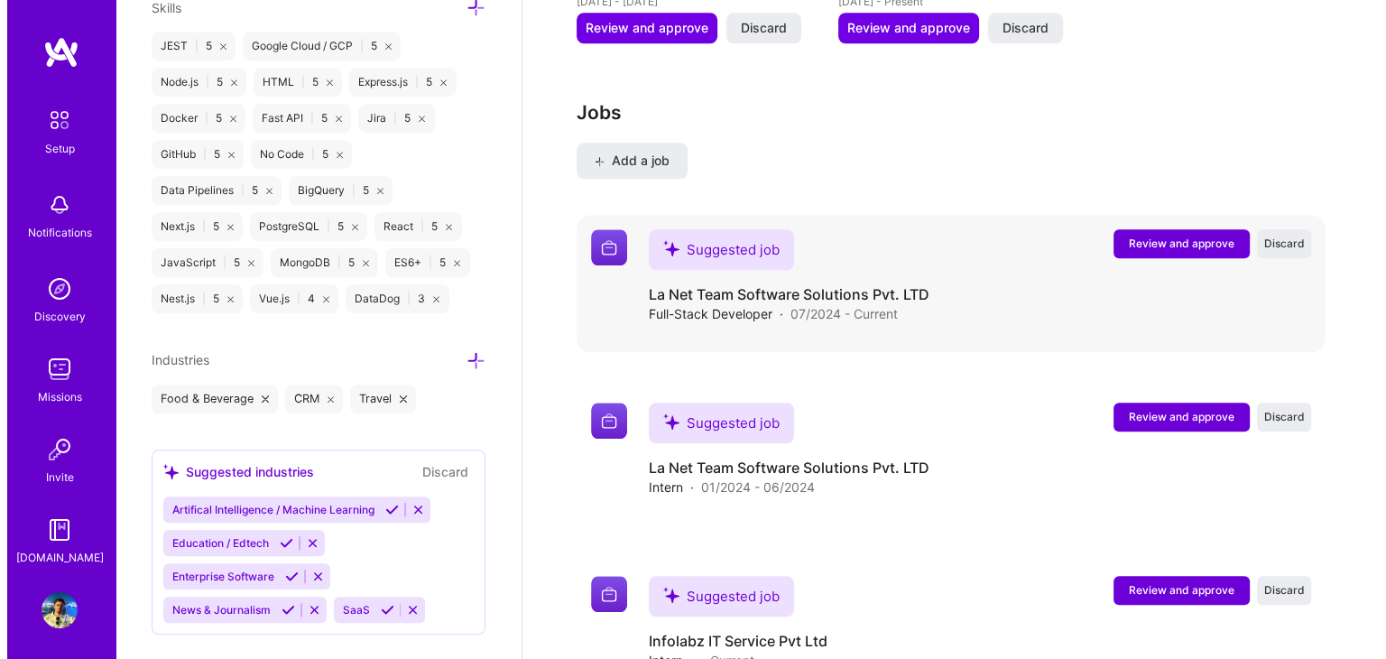
scroll to position [1883, 0]
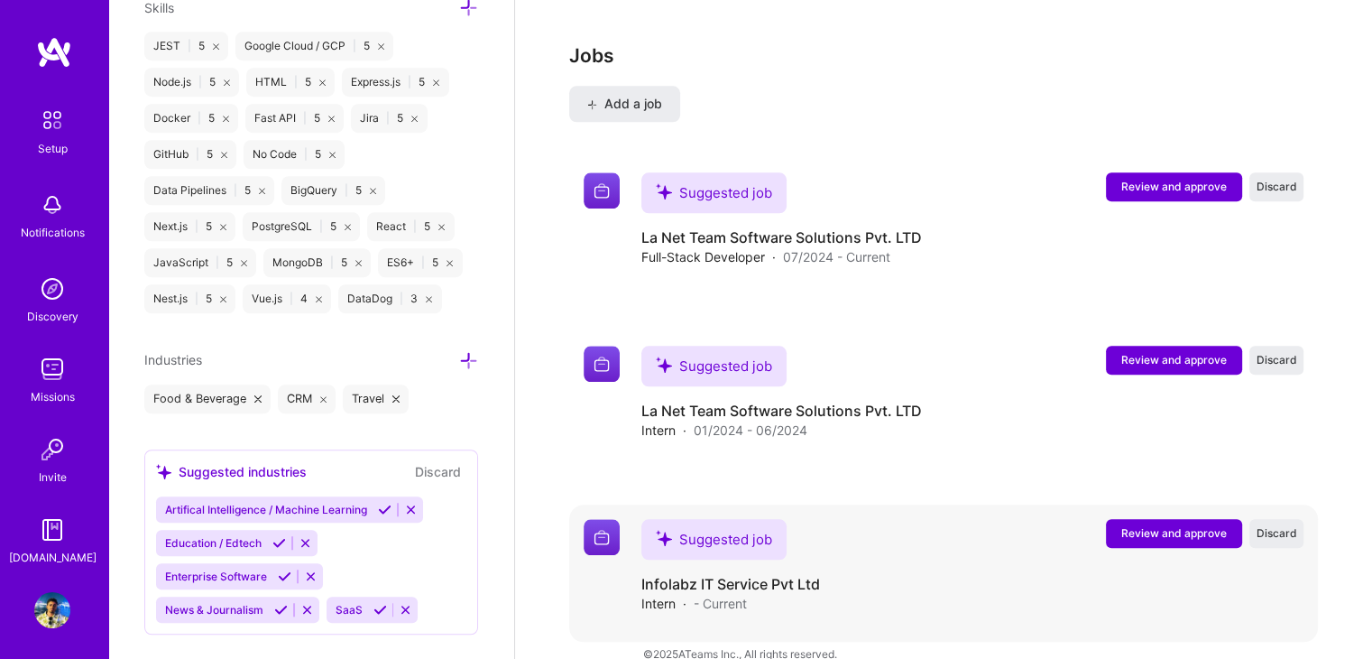
click at [741, 519] on div "Suggested job" at bounding box center [713, 539] width 145 height 41
click at [604, 519] on img at bounding box center [602, 537] width 36 height 36
click at [1121, 525] on span "Review and approve" at bounding box center [1174, 532] width 106 height 15
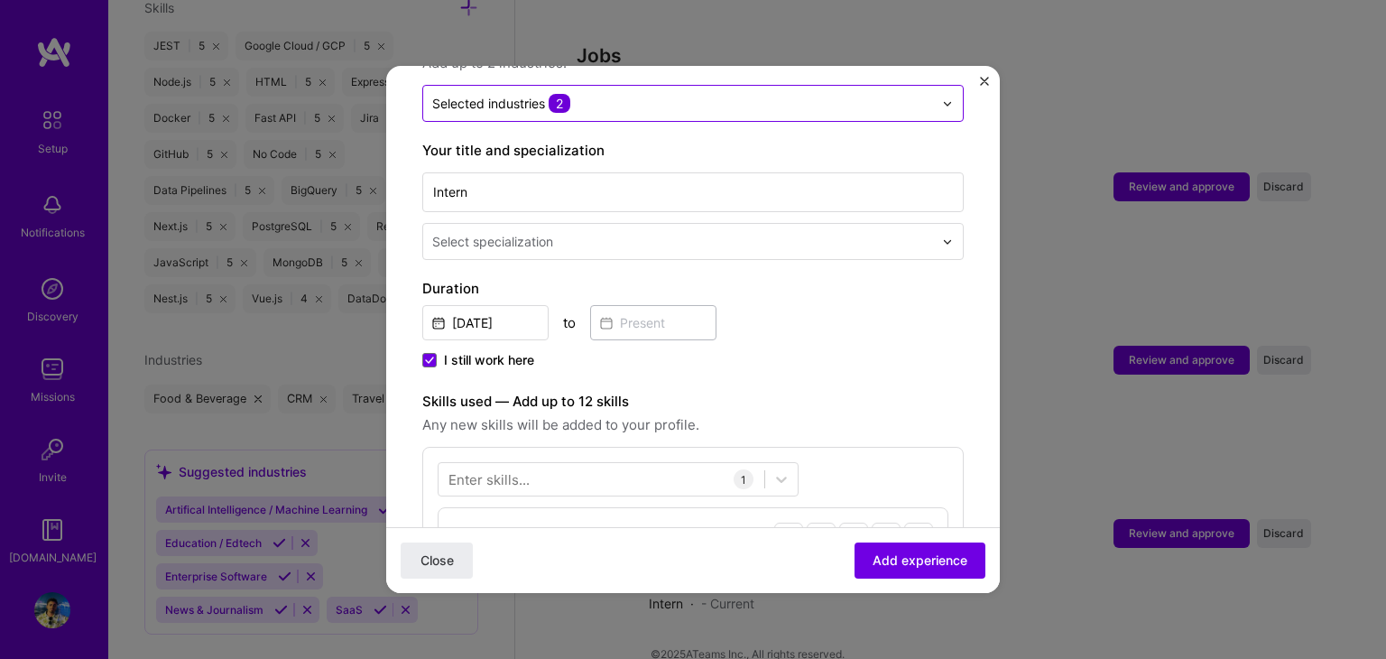
scroll to position [350, 0]
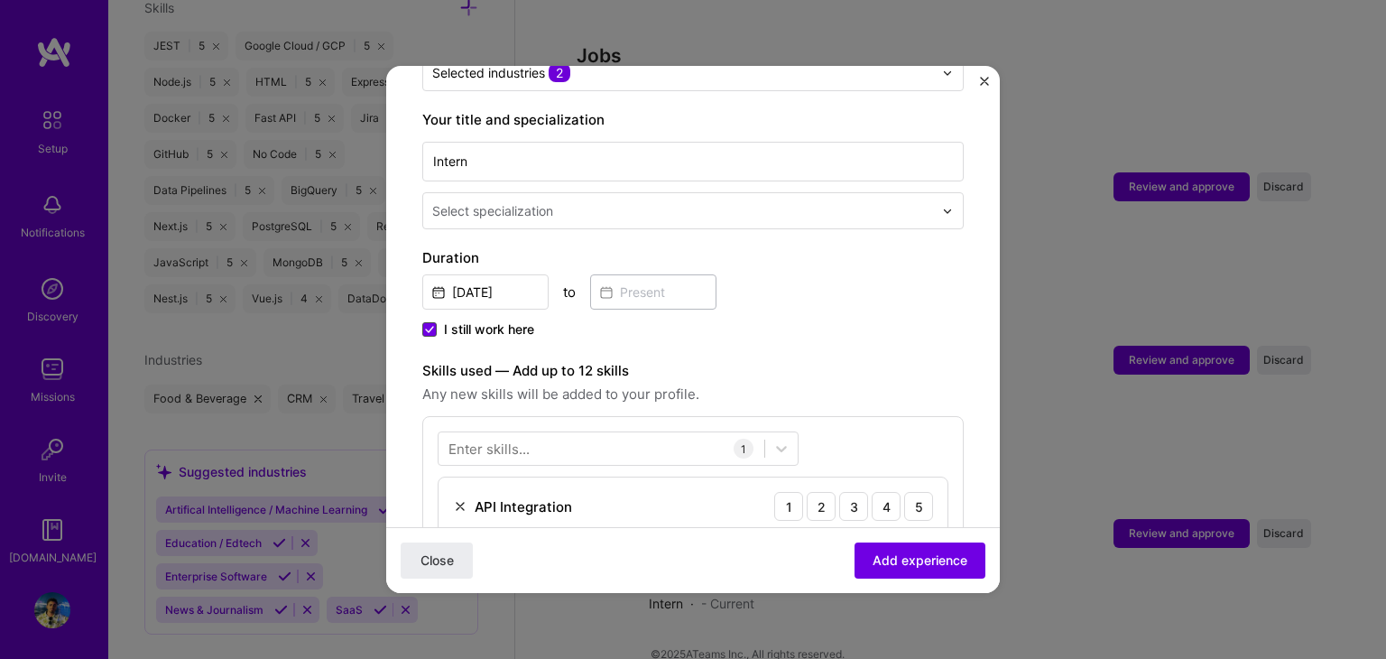
click at [432, 326] on icon at bounding box center [429, 329] width 9 height 7
click at [0, 0] on input "I still work here" at bounding box center [0, 0] width 0 height 0
click at [652, 282] on input at bounding box center [653, 291] width 126 height 35
click at [424, 552] on span "Close" at bounding box center [436, 560] width 33 height 18
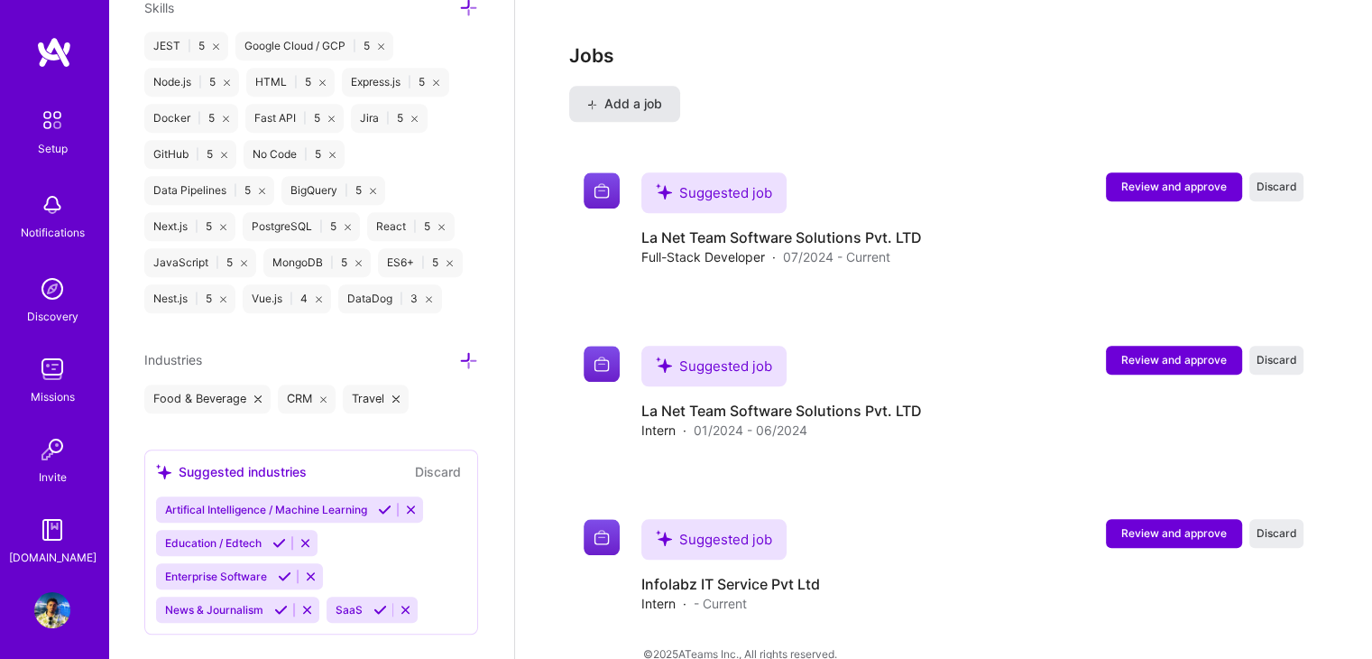
click at [605, 95] on span "Add a job" at bounding box center [624, 104] width 75 height 18
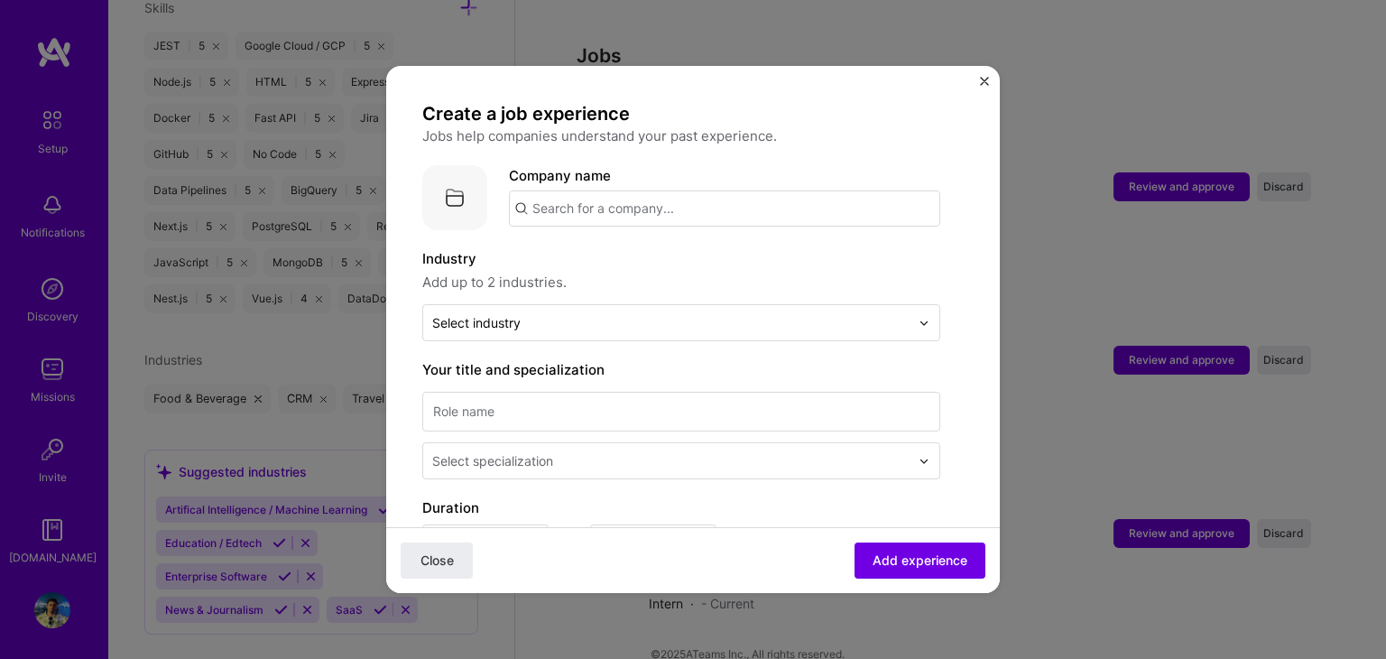
click at [604, 214] on input "text" at bounding box center [724, 208] width 431 height 36
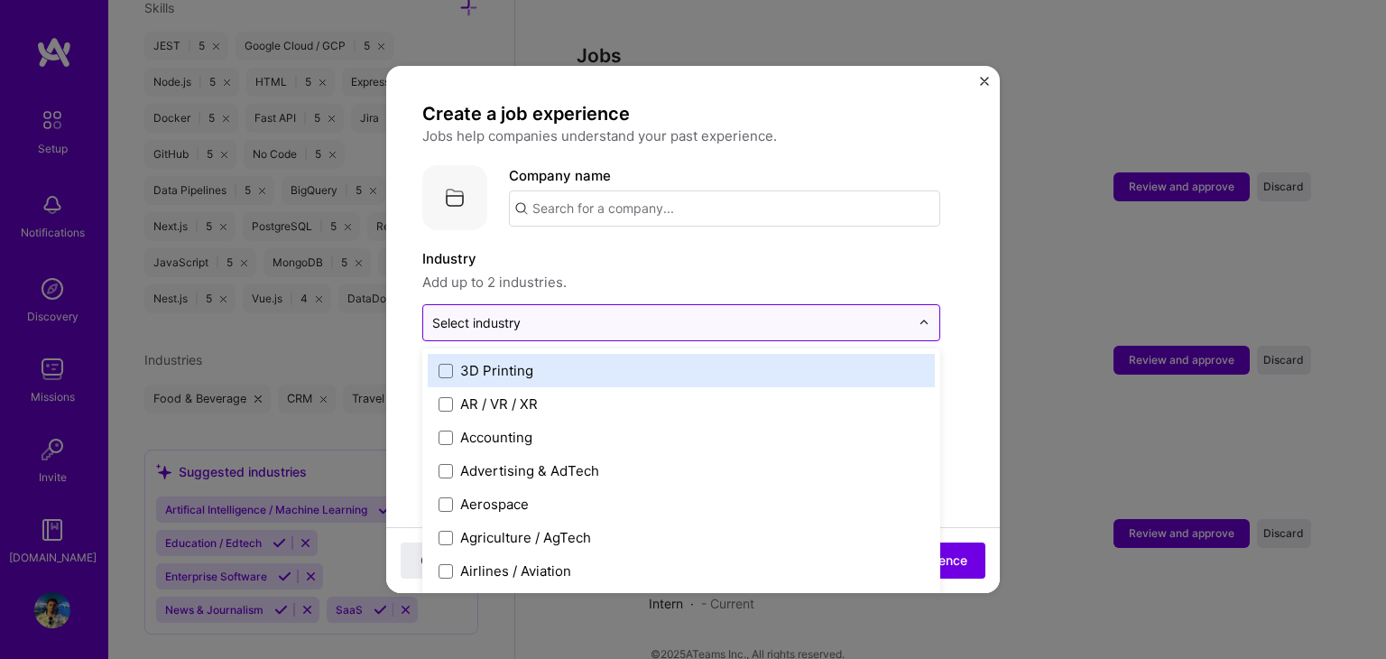
click at [561, 311] on div at bounding box center [670, 322] width 477 height 23
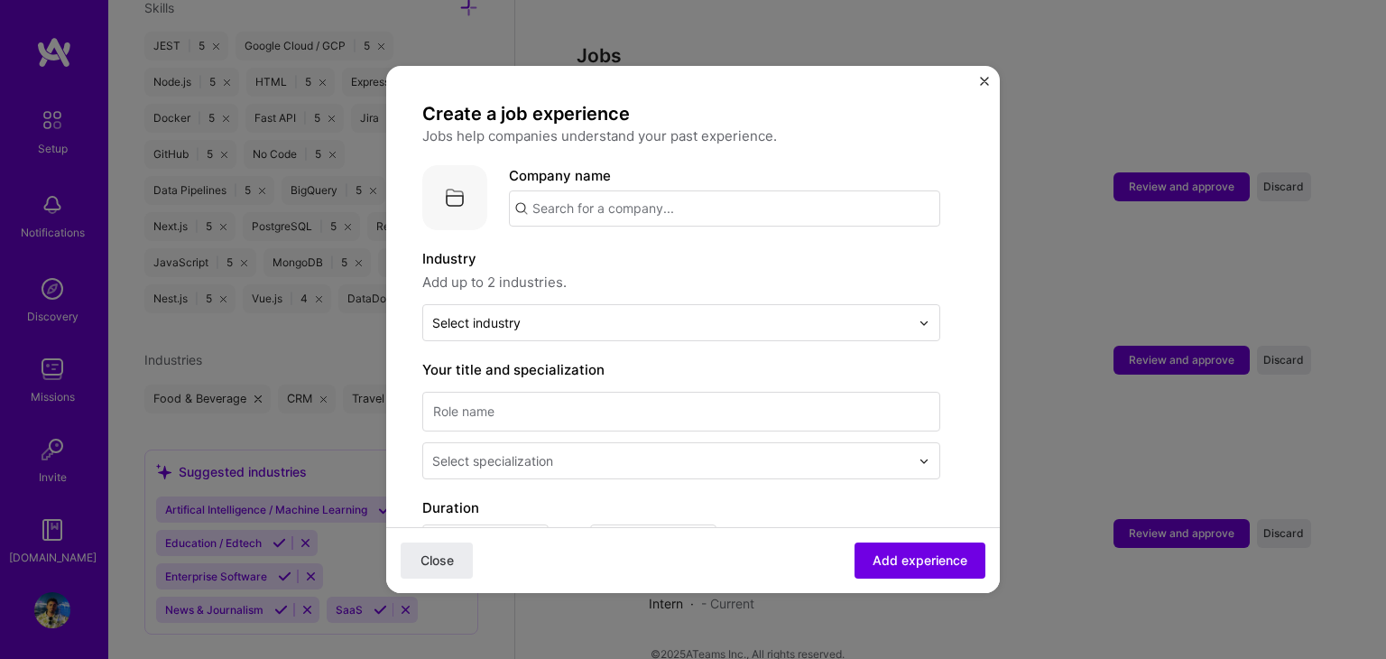
click at [978, 77] on div "Create a job experience Jobs help companies understand your past experience. Co…" at bounding box center [692, 329] width 613 height 527
click at [978, 86] on div "Create a job experience Jobs help companies understand your past experience. Co…" at bounding box center [692, 329] width 613 height 527
click at [981, 81] on img "Close" at bounding box center [984, 81] width 9 height 9
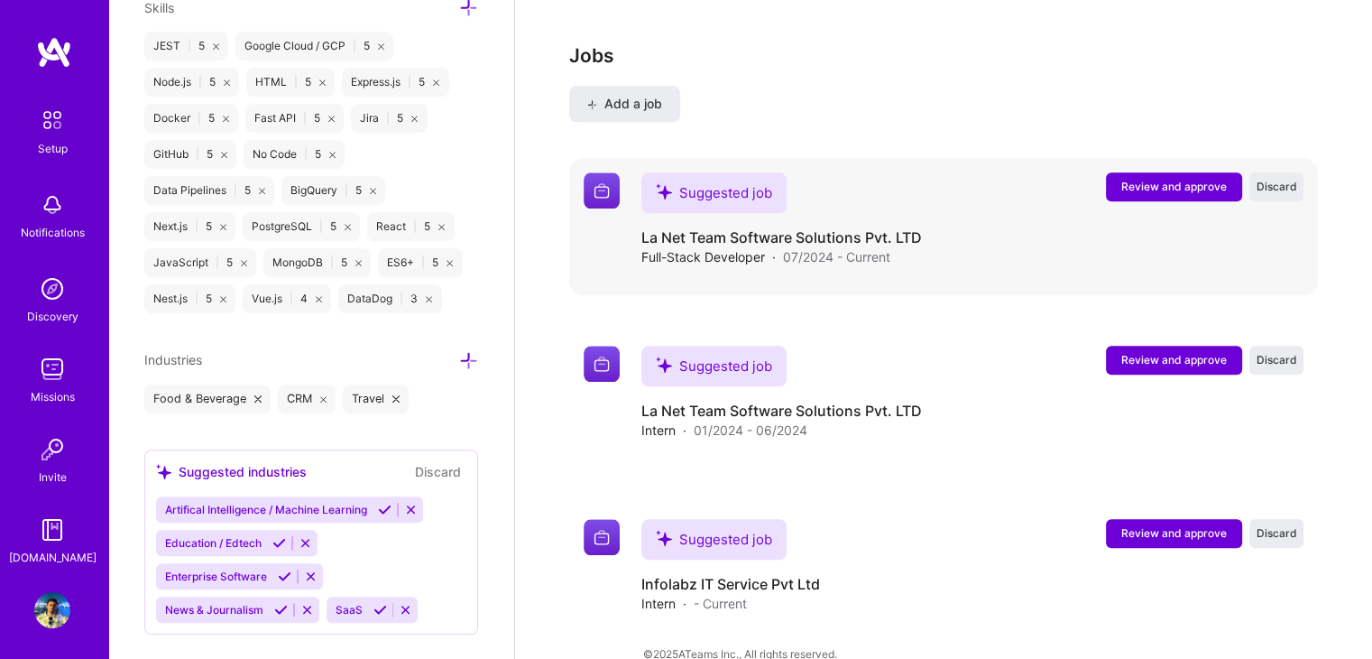
click at [1230, 172] on button "Review and approve" at bounding box center [1174, 186] width 136 height 29
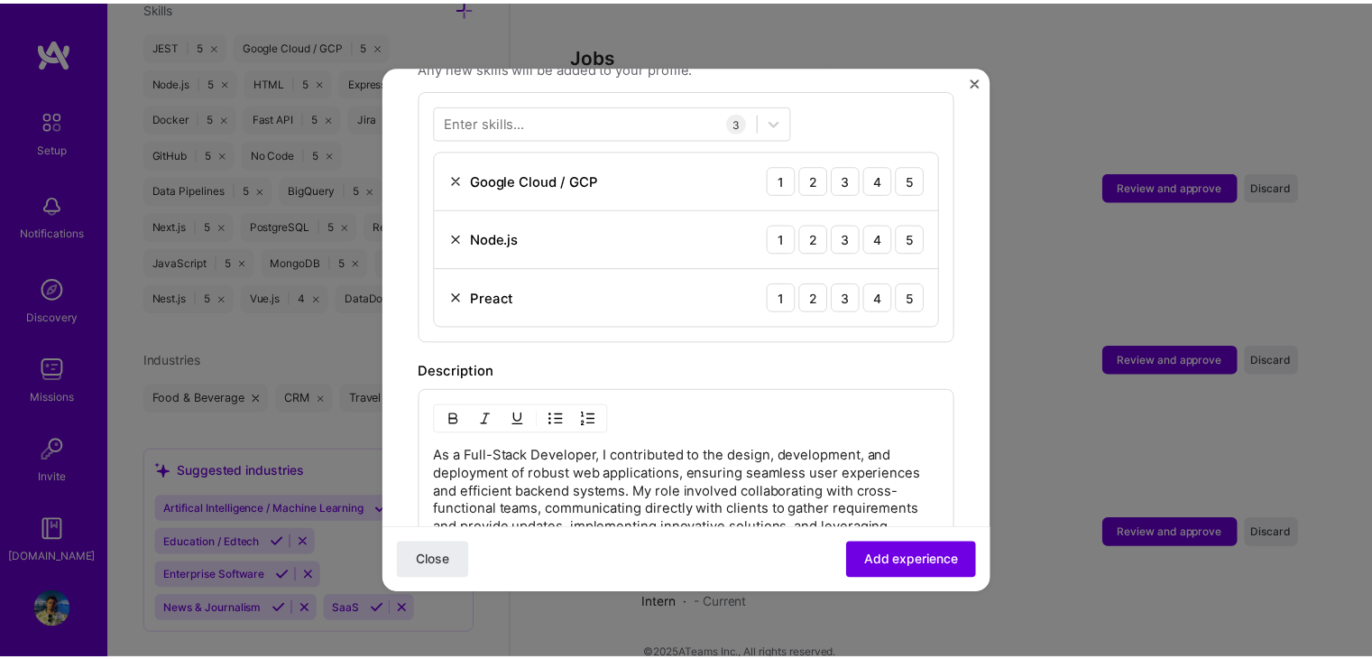
scroll to position [552, 0]
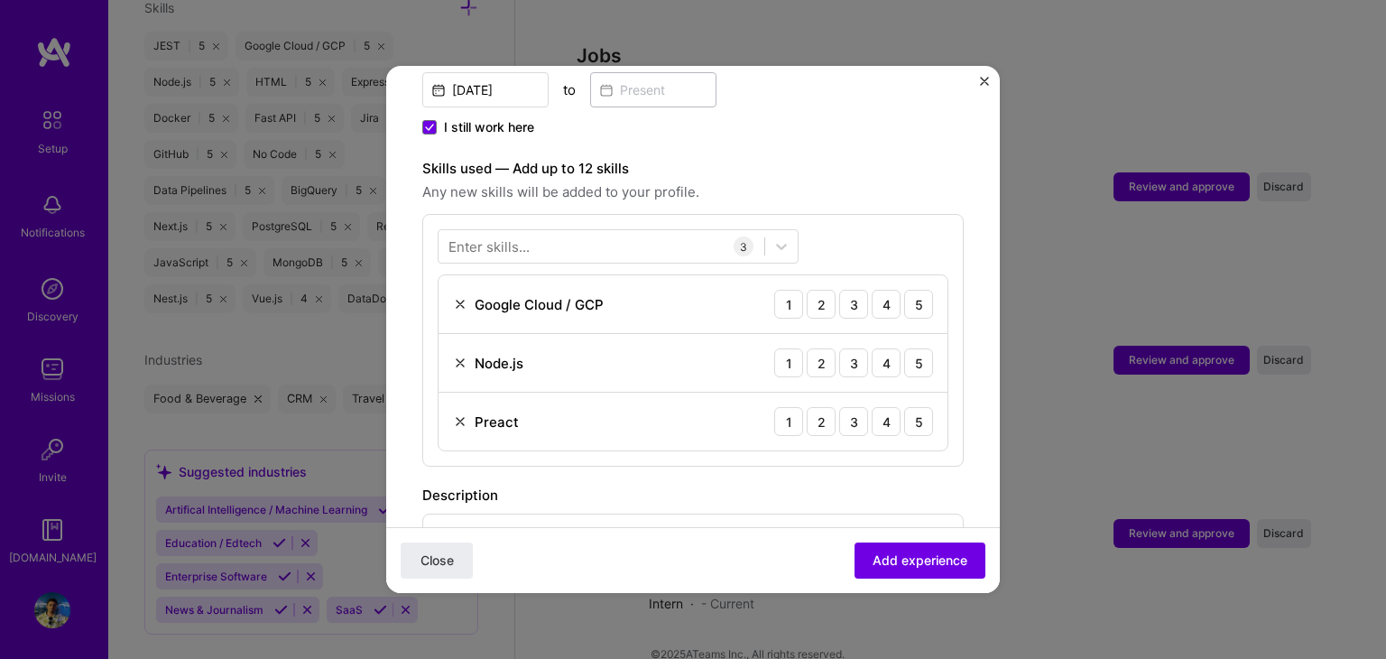
click at [981, 80] on img "Close" at bounding box center [984, 81] width 9 height 9
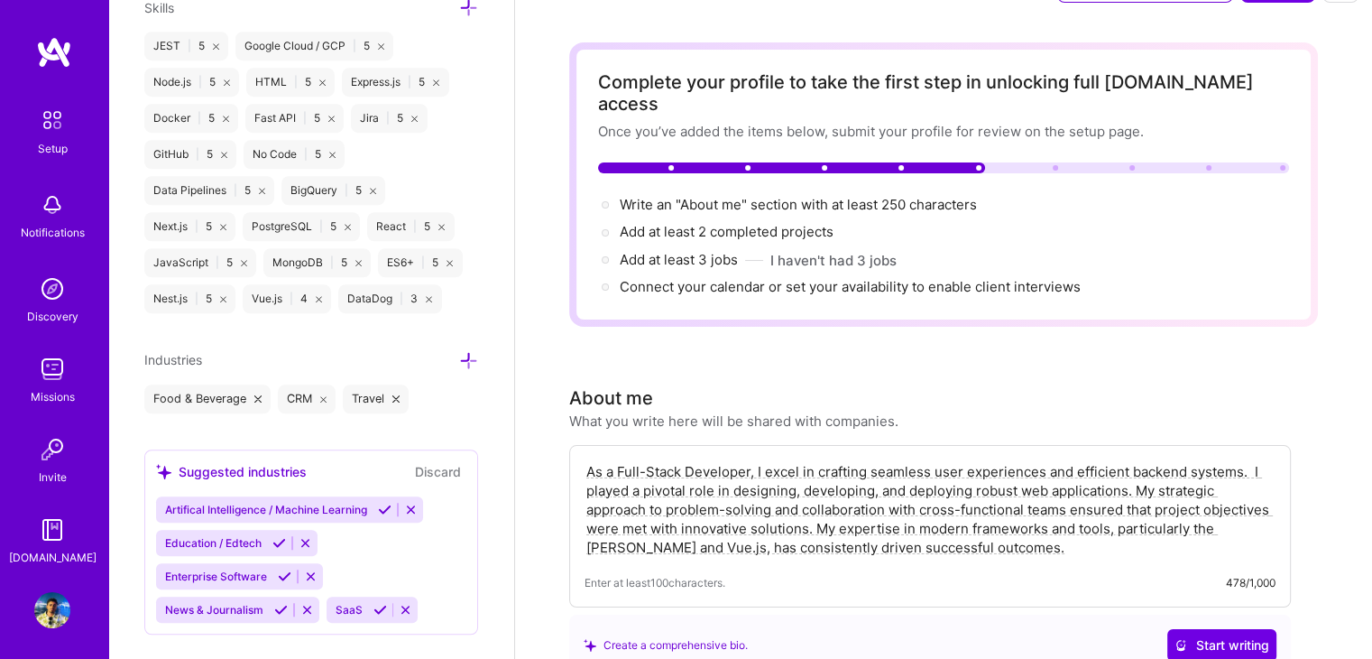
scroll to position [0, 0]
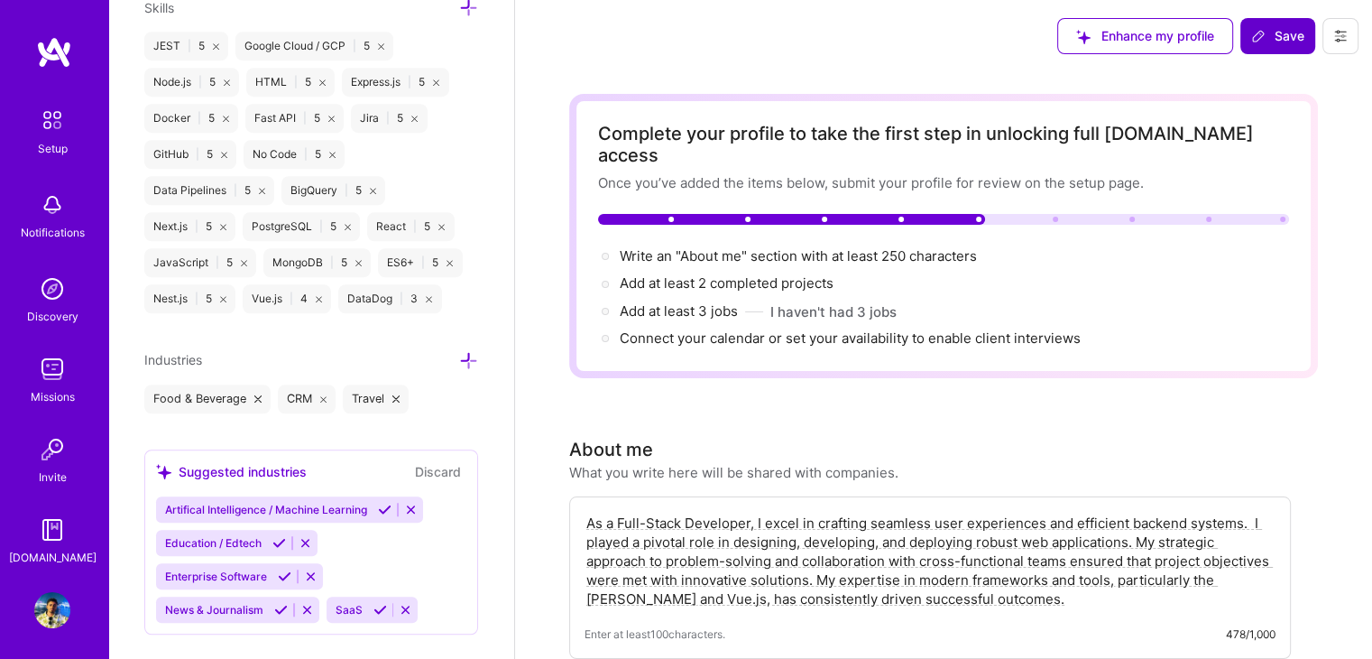
click at [1272, 40] on span "Save" at bounding box center [1277, 36] width 53 height 18
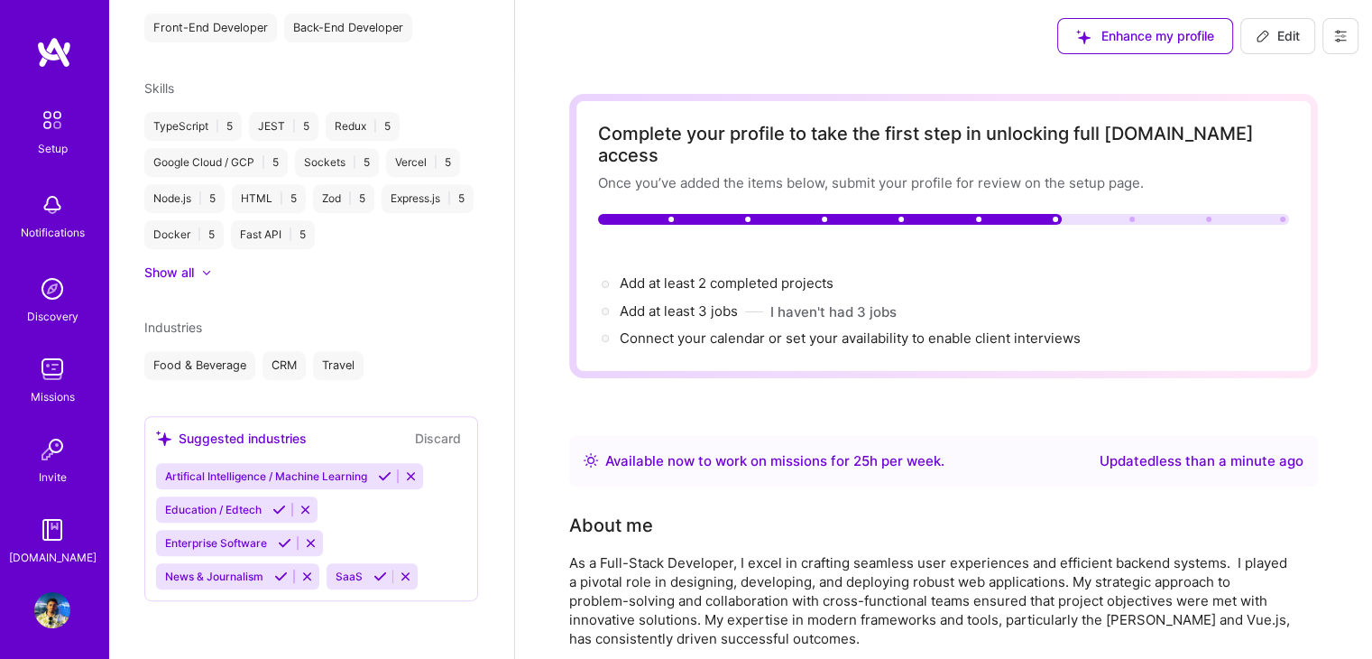
scroll to position [713, 0]
